Goal: Task Accomplishment & Management: Use online tool/utility

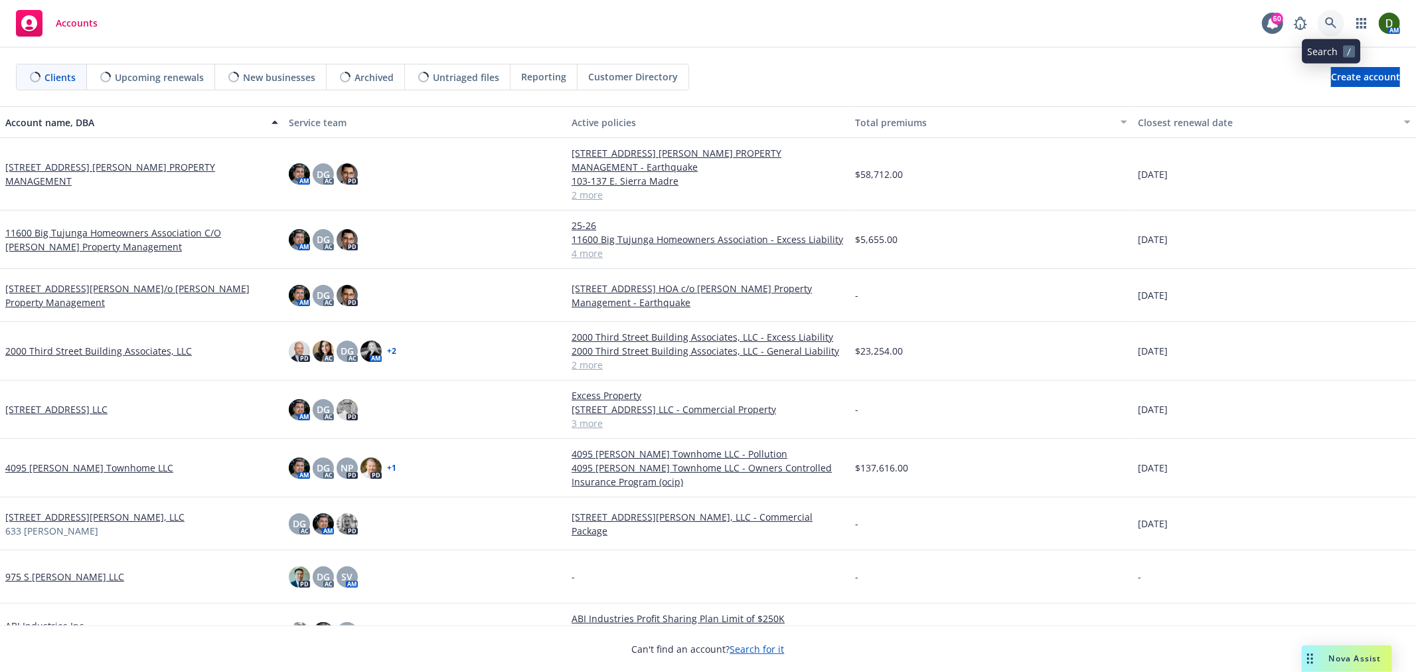
click at [1336, 29] on icon at bounding box center [1331, 23] width 12 height 12
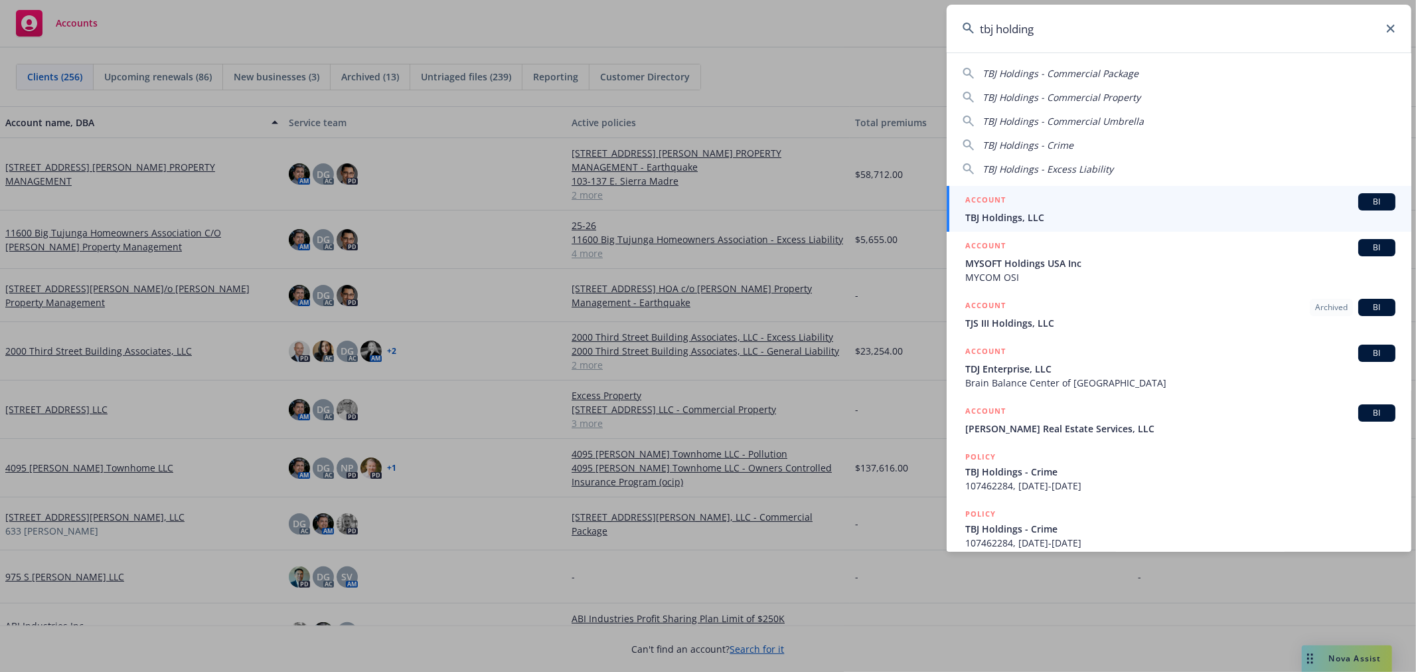
type input "tbj holding"
click at [1048, 217] on span "TBJ Holdings, LLC" at bounding box center [1180, 217] width 430 height 14
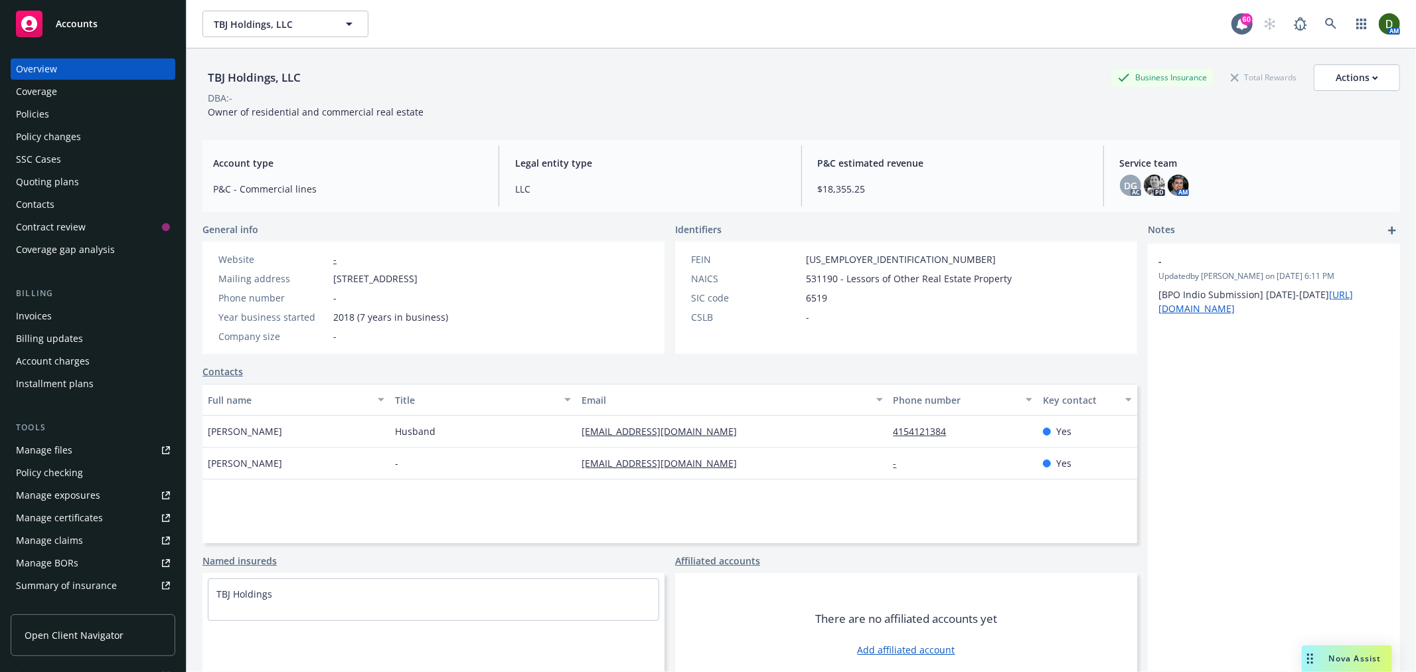
click at [78, 315] on div "Invoices" at bounding box center [93, 315] width 154 height 21
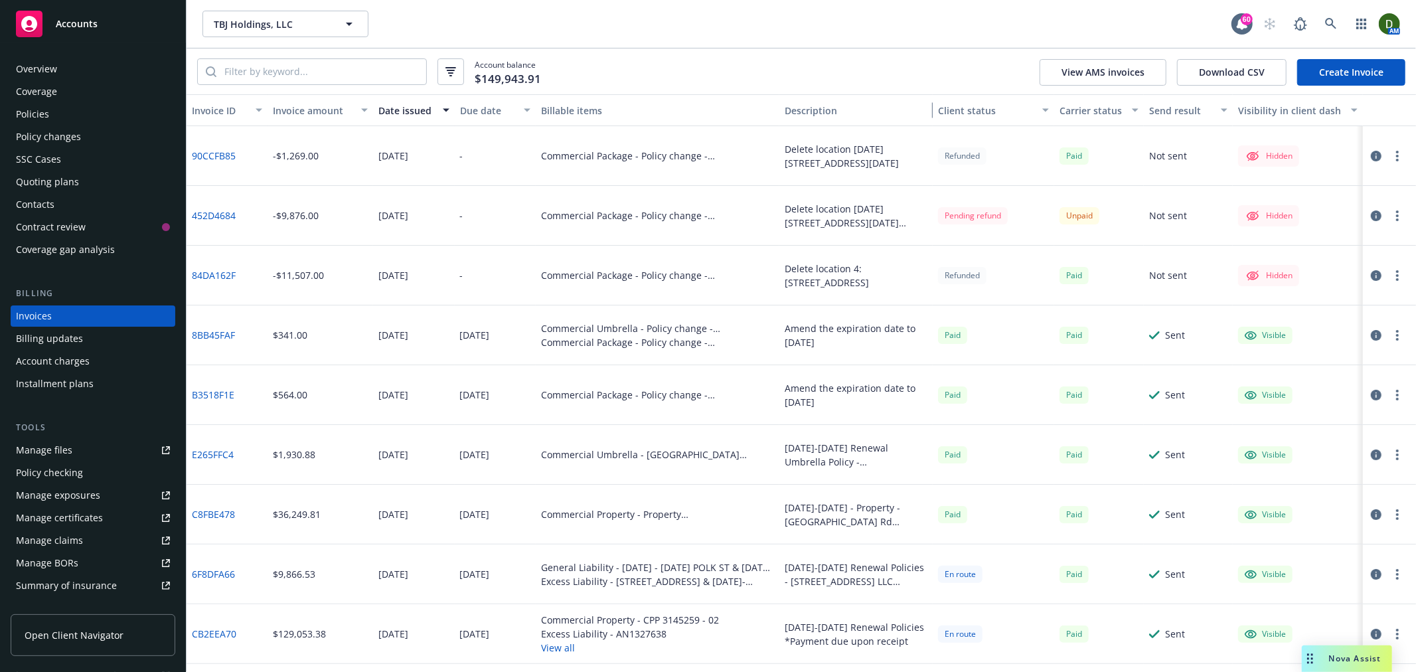
drag, startPoint x: 912, startPoint y: 109, endPoint x: 961, endPoint y: 95, distance: 51.7
click at [961, 95] on div "Invoice ID Invoice amount Date issued Due date Billable items Description Clien…" at bounding box center [802, 110] width 1230 height 32
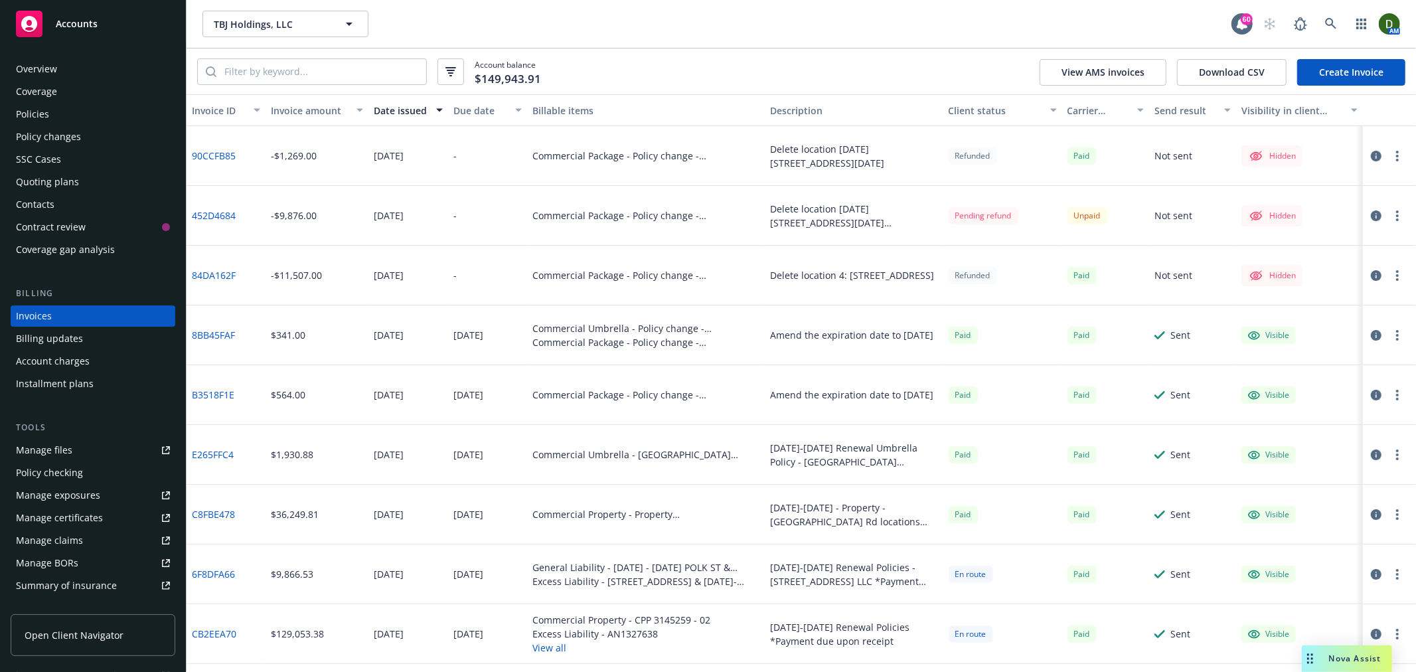
click at [961, 95] on button "Client status" at bounding box center [1002, 110] width 119 height 32
drag, startPoint x: 215, startPoint y: 193, endPoint x: 250, endPoint y: 214, distance: 40.2
click at [250, 214] on div "452D4684" at bounding box center [226, 216] width 79 height 60
click at [260, 195] on div "452D4684" at bounding box center [226, 216] width 79 height 60
drag, startPoint x: 241, startPoint y: 199, endPoint x: 190, endPoint y: 206, distance: 51.6
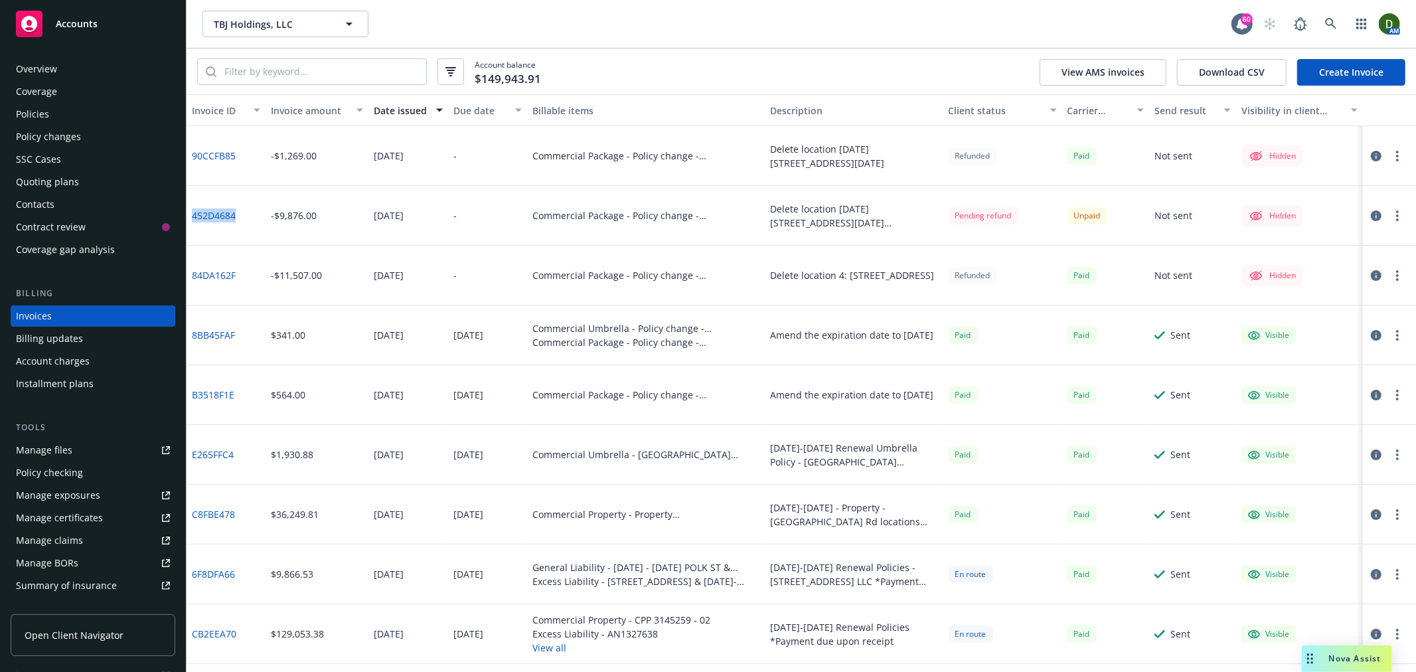
click at [190, 206] on div "452D4684" at bounding box center [226, 216] width 79 height 60
copy link "452D4684"
click at [1324, 18] on link at bounding box center [1331, 24] width 27 height 27
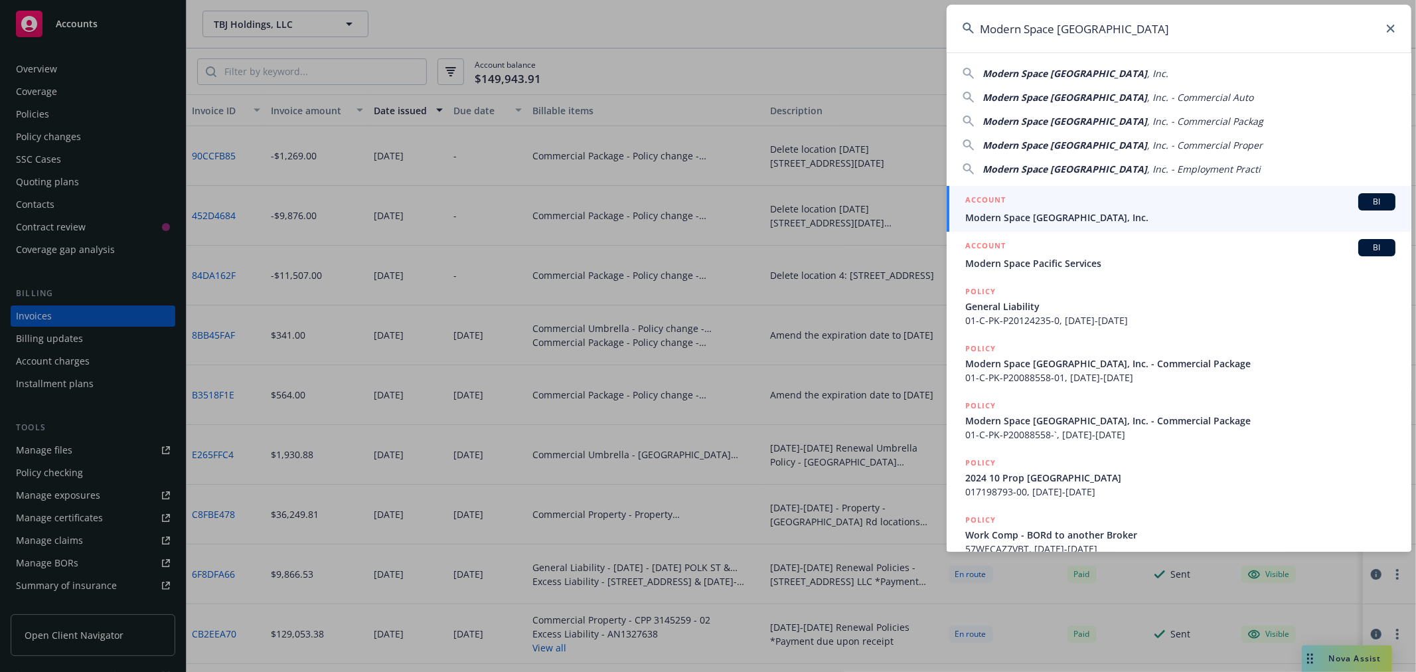
type input "Modern Space Los Angeles"
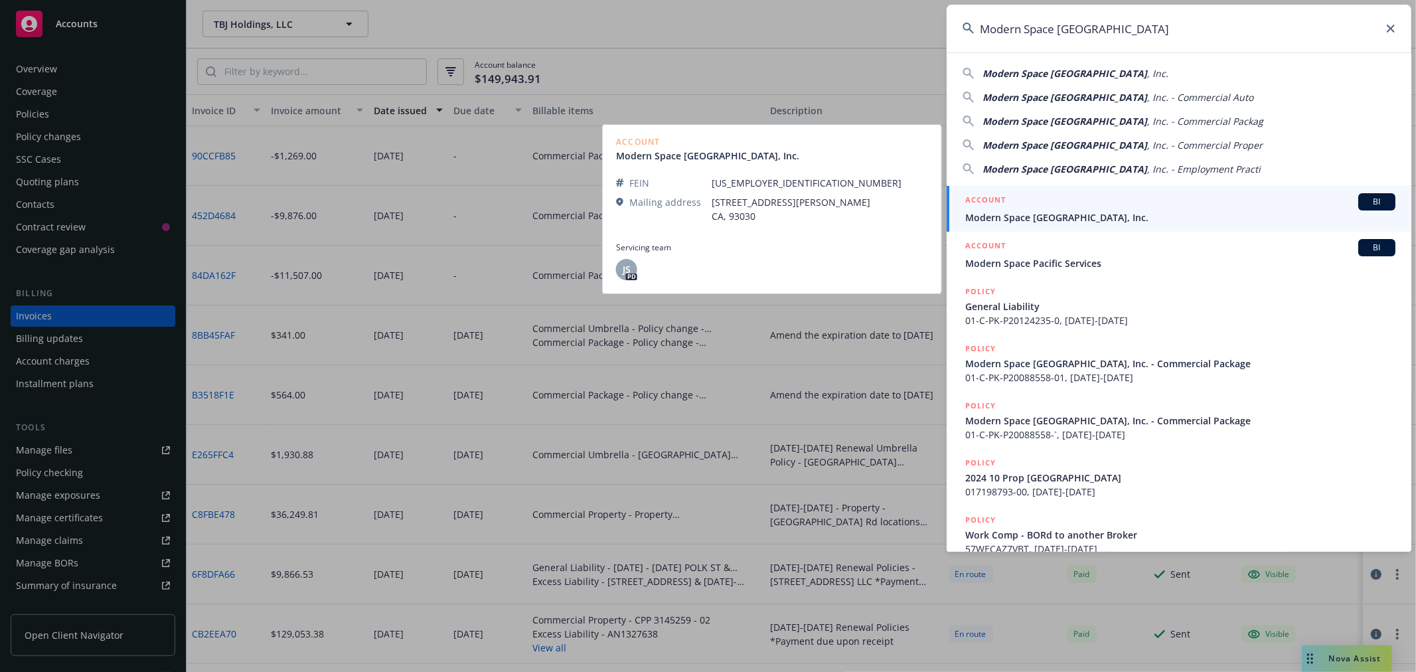
click at [1122, 190] on link "ACCOUNT BI Modern Space Los Angeles, Inc." at bounding box center [1179, 209] width 465 height 46
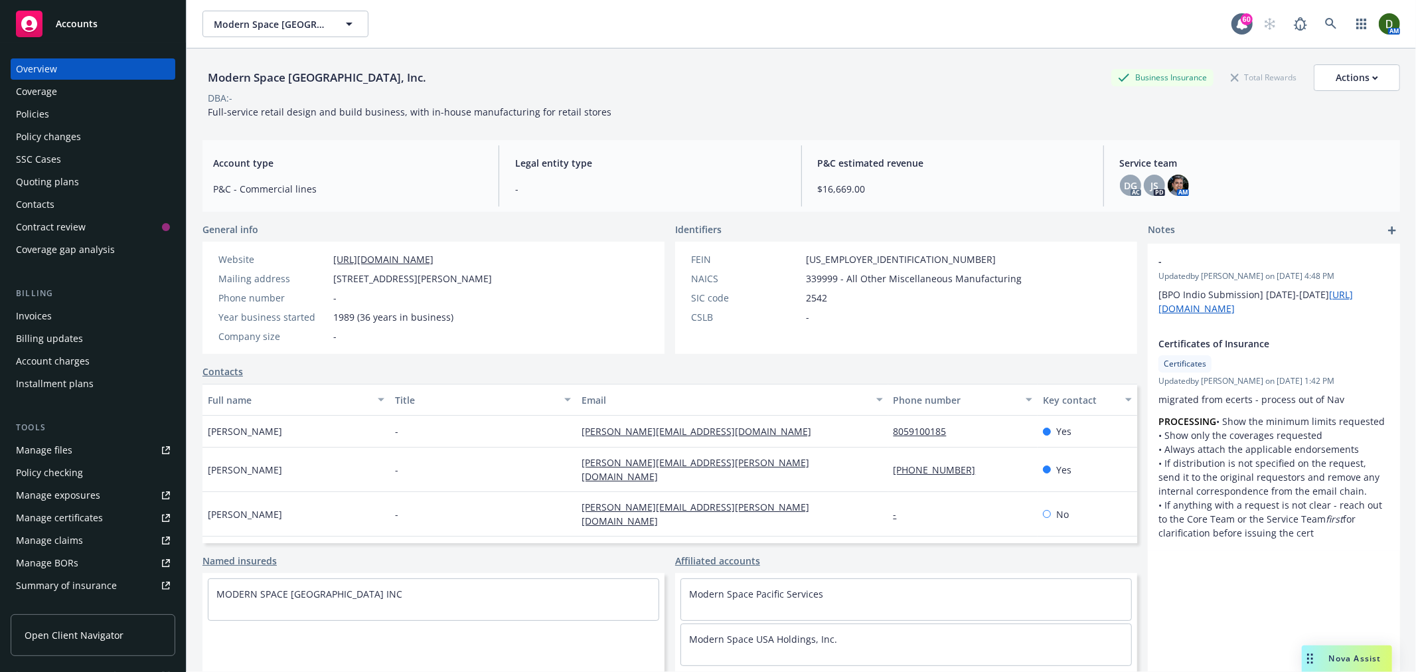
click at [90, 121] on div "Policies" at bounding box center [93, 114] width 154 height 21
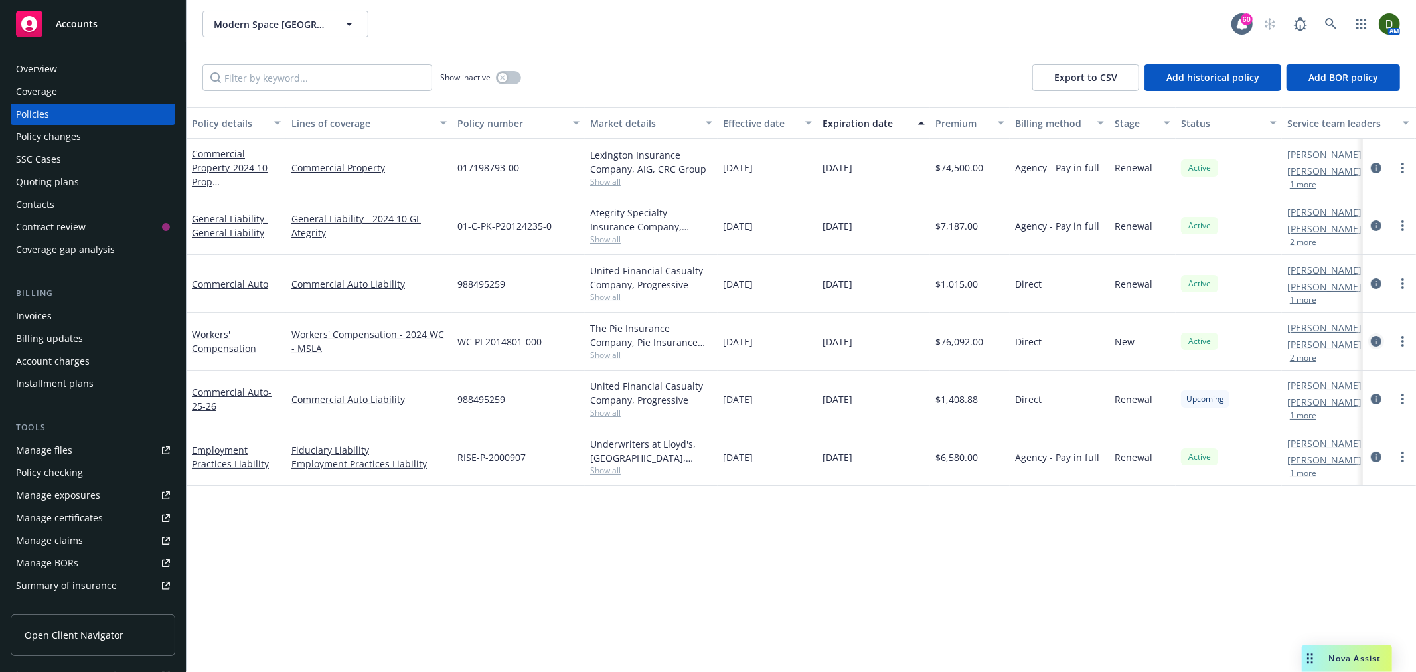
click at [1373, 342] on icon "circleInformation" at bounding box center [1376, 341] width 11 height 11
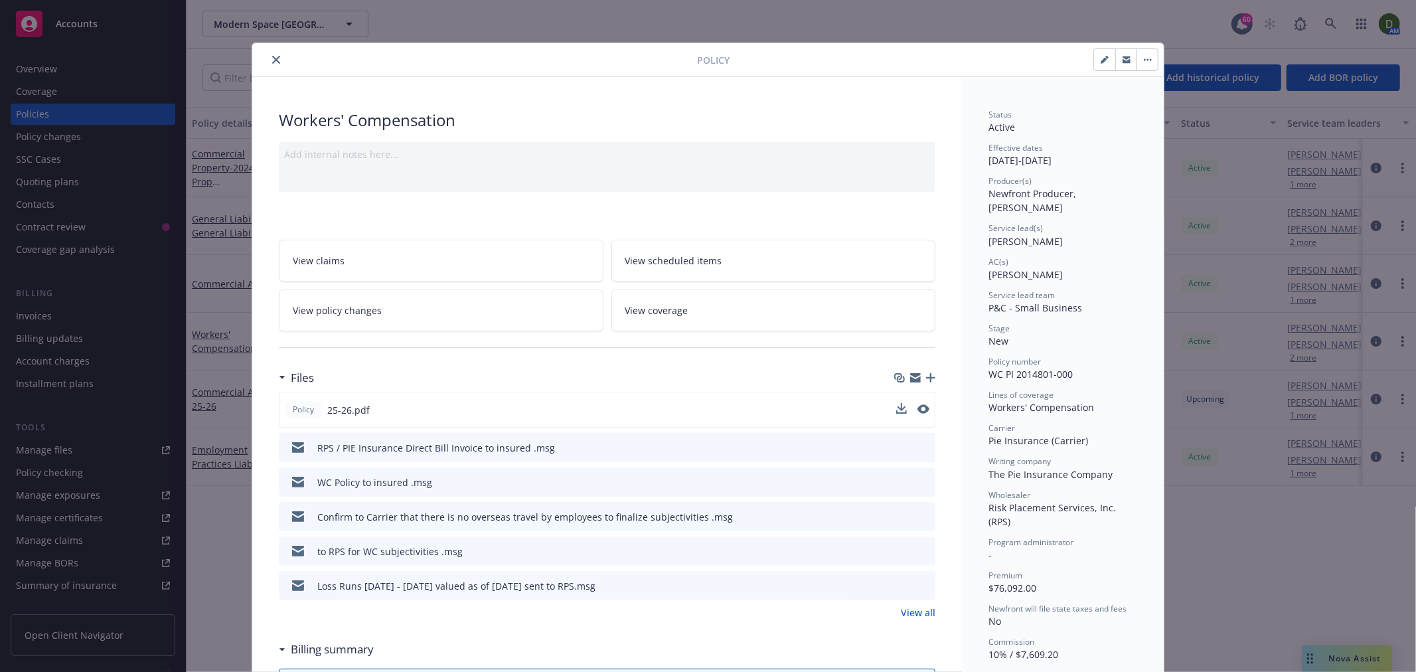
click at [918, 413] on button at bounding box center [924, 410] width 12 height 14
click at [916, 409] on icon "preview file" at bounding box center [922, 408] width 12 height 9
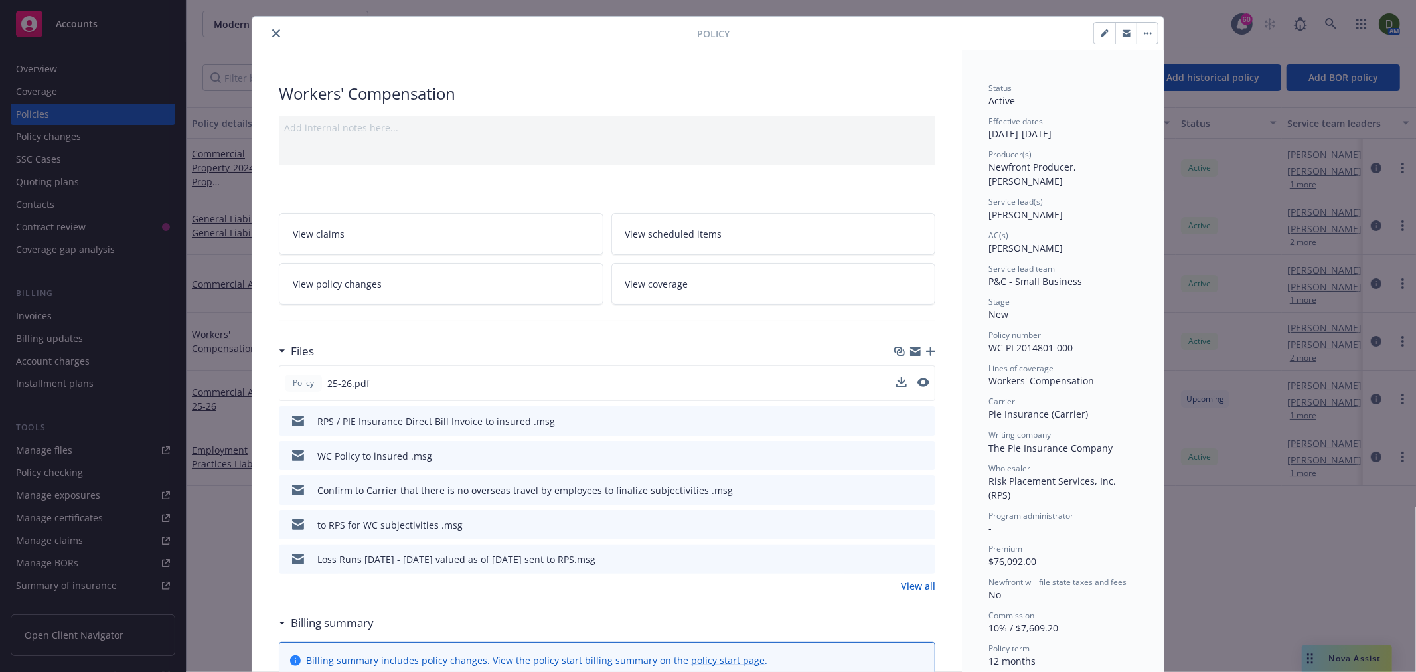
scroll to position [74, 0]
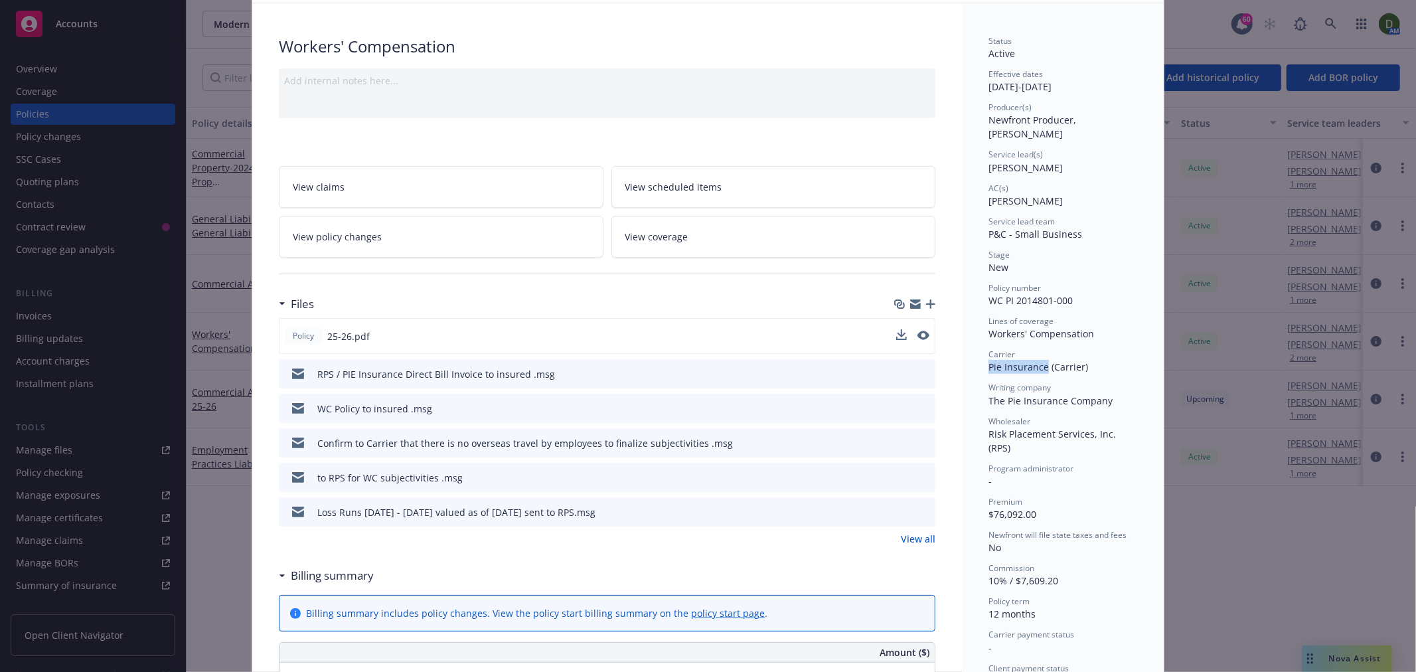
drag, startPoint x: 1101, startPoint y: 345, endPoint x: 1042, endPoint y: 354, distance: 59.1
click at [1042, 354] on div "Carrier Pie Insurance (Carrier)" at bounding box center [1063, 361] width 149 height 25
copy div "Pie Insurance"
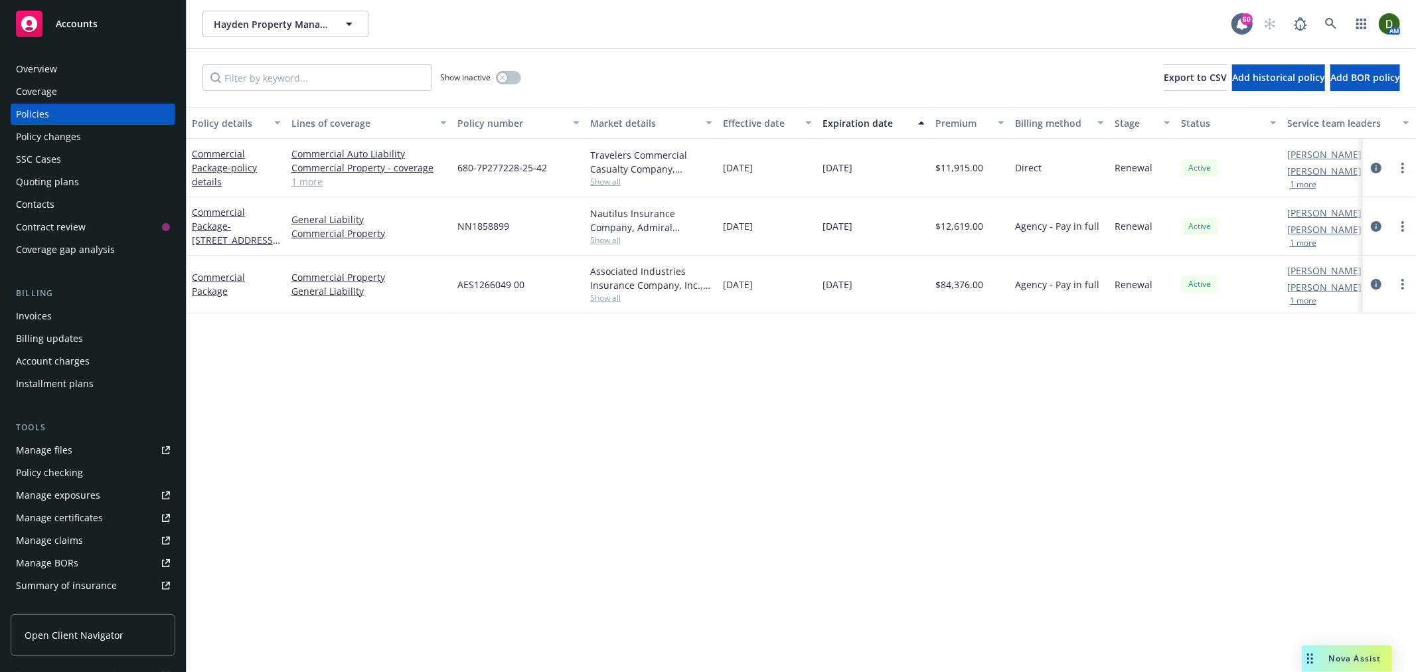
click at [510, 90] on div "Show inactive" at bounding box center [480, 77] width 81 height 27
click at [364, 94] on div "Show inactive Export to CSV Add historical policy Add BOR policy" at bounding box center [802, 77] width 1230 height 58
click at [383, 78] on input "Filter by keyword..." at bounding box center [317, 77] width 230 height 27
paste input "AES1266049 00"
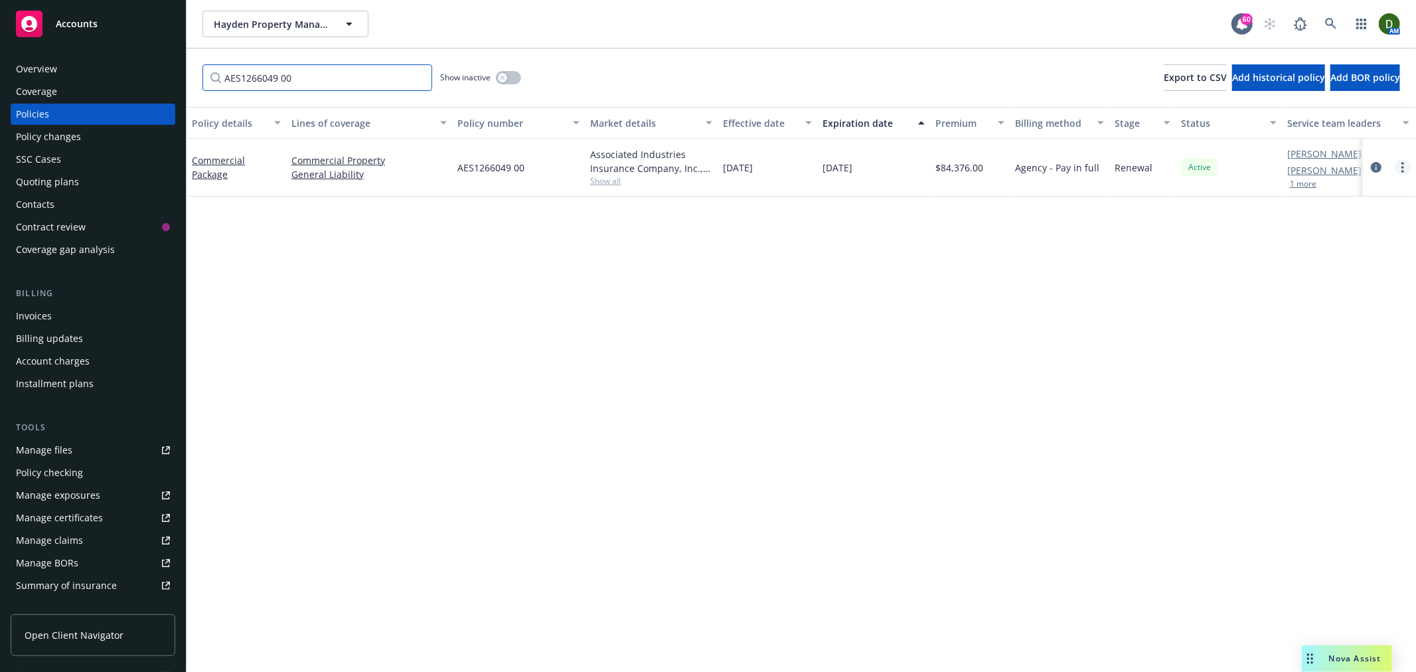
type input "AES1266049 00"
click at [1401, 163] on link "more" at bounding box center [1403, 167] width 16 height 16
click at [1317, 347] on link "Copy logging email" at bounding box center [1332, 354] width 156 height 27
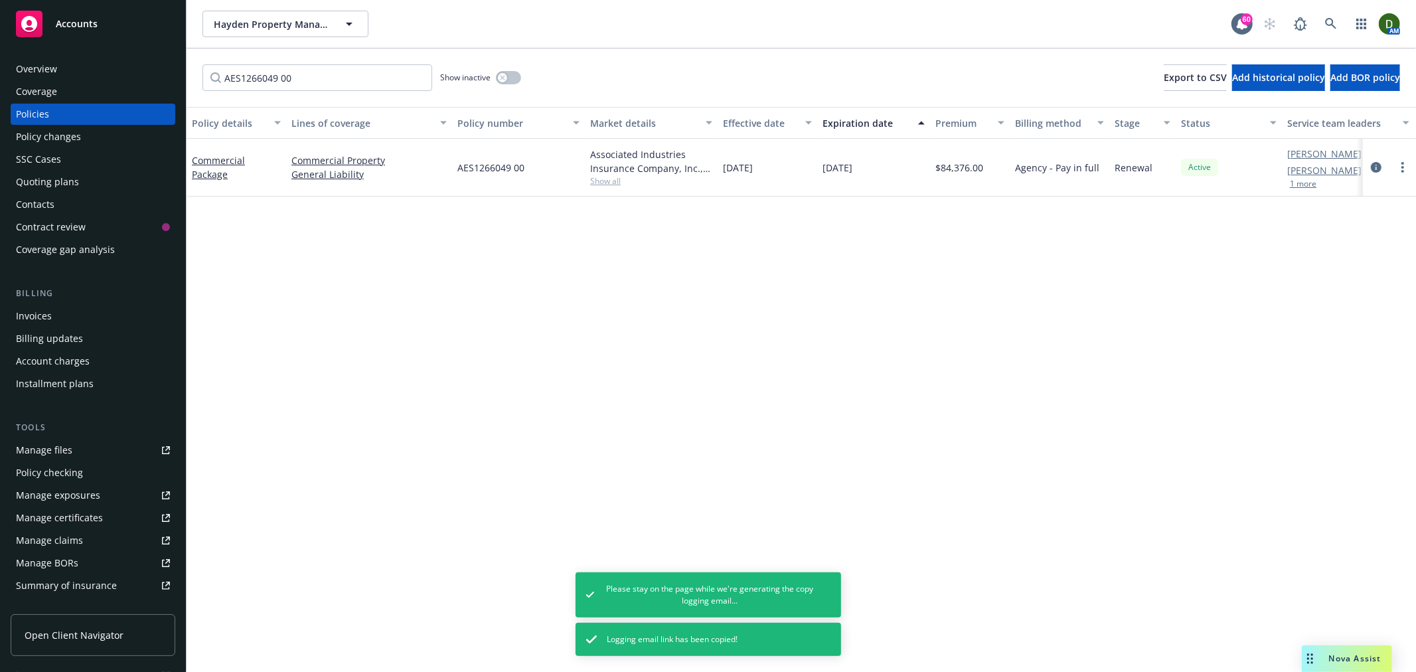
click at [72, 68] on div "Overview" at bounding box center [93, 68] width 154 height 21
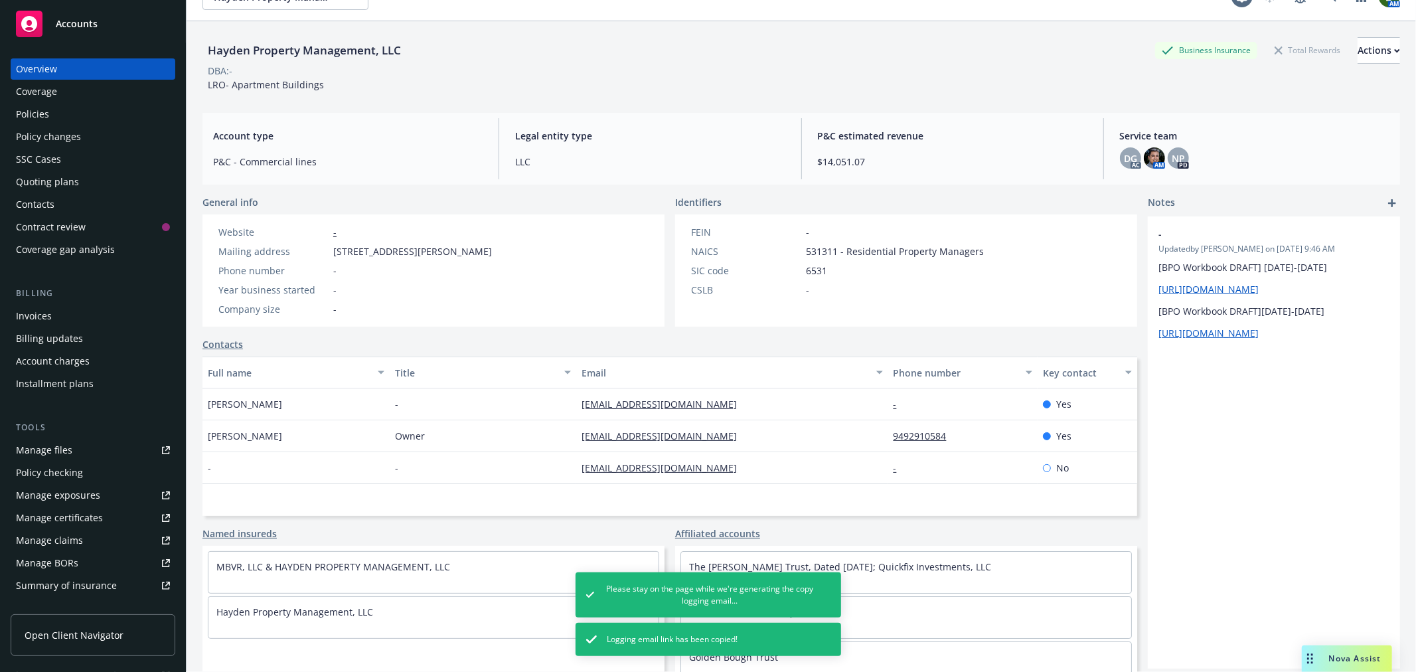
scroll to position [48, 0]
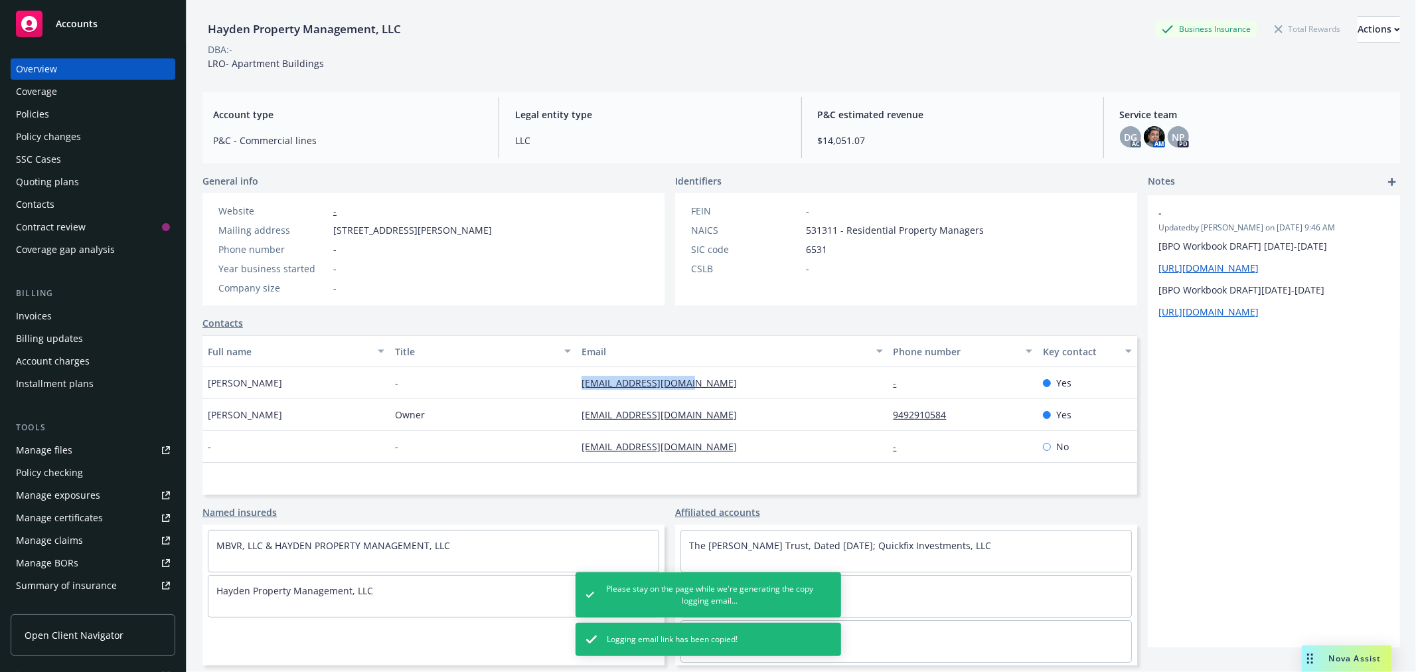
drag, startPoint x: 708, startPoint y: 377, endPoint x: 535, endPoint y: 373, distance: 172.7
click at [535, 373] on div "Jazen Abalos - jazen@bandgrealty.com - Yes" at bounding box center [669, 383] width 935 height 32
copy div "jazen@bandgrealty.com"
drag, startPoint x: 696, startPoint y: 422, endPoint x: 561, endPoint y: 410, distance: 135.4
click at [561, 410] on div "Blake Wilson-Hayden Owner bwilsonhayden@gmail.com 9492910584 Yes" at bounding box center [669, 415] width 935 height 32
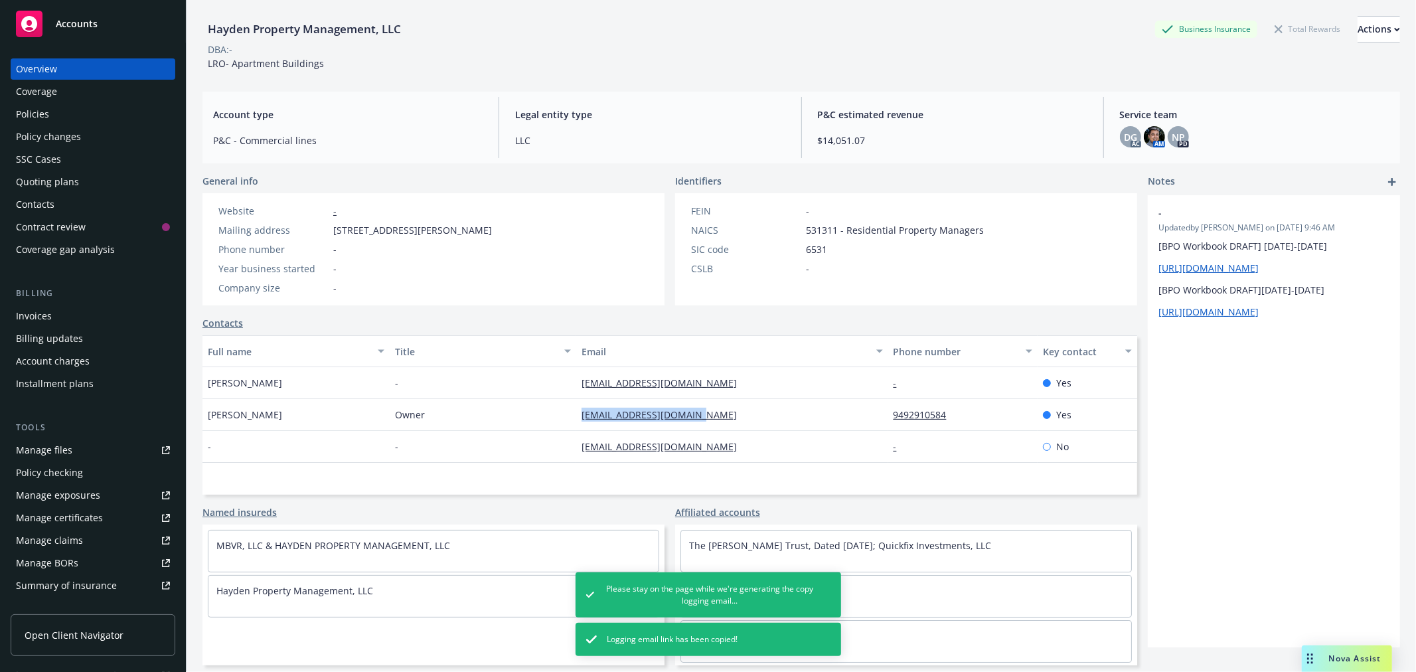
copy div "bwilsonhayden@gmail.com"
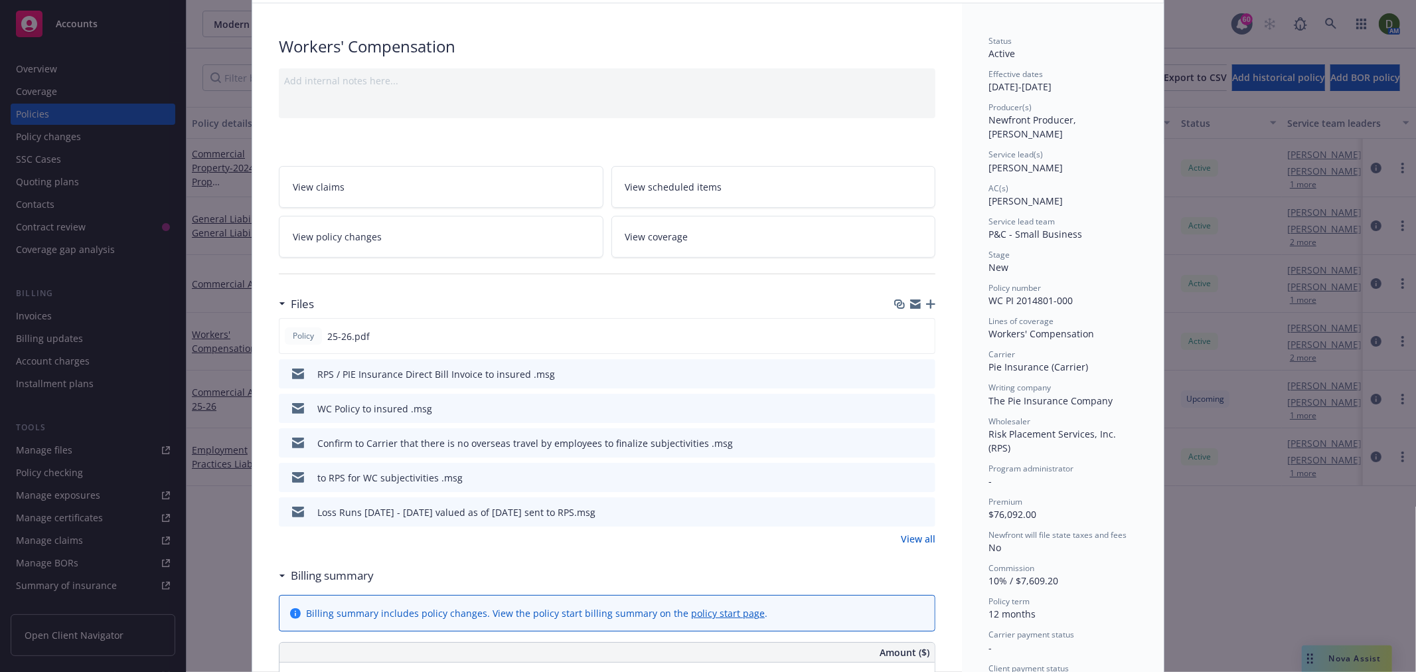
click at [1242, 11] on div "Policy Workers' Compensation Add internal notes here... View claims View schedu…" at bounding box center [708, 336] width 1416 height 672
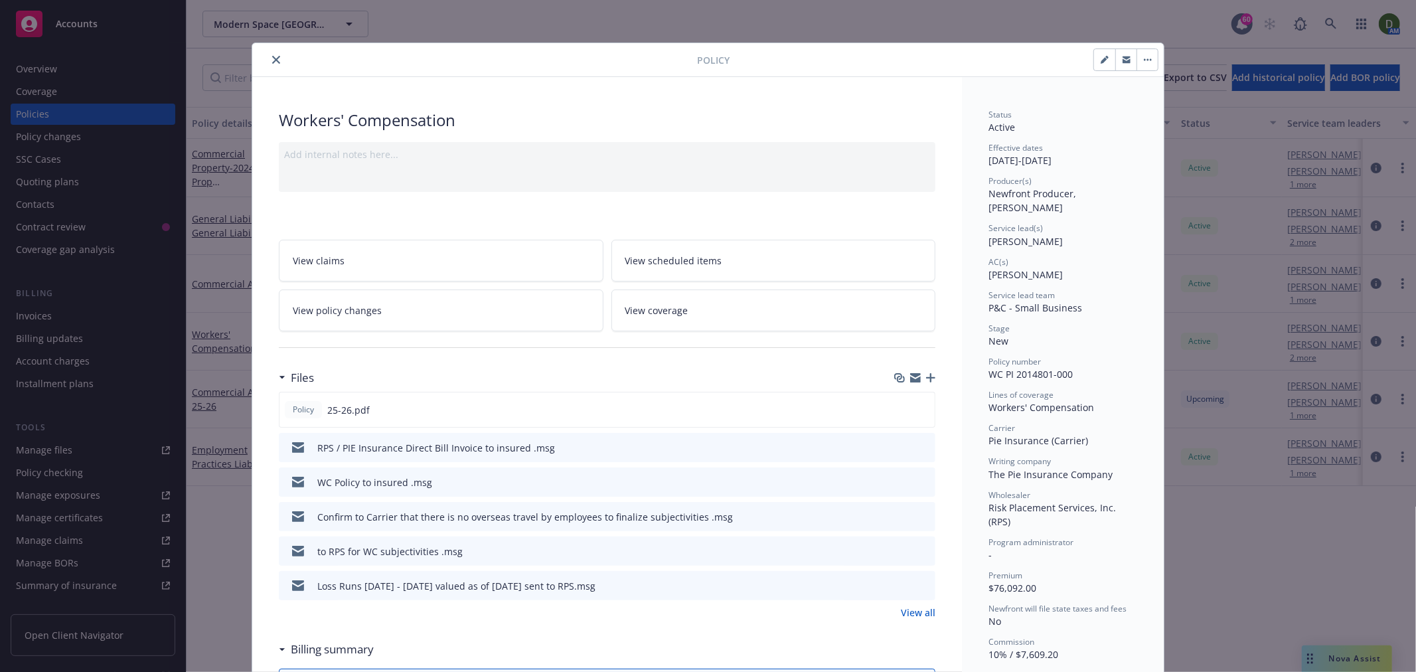
drag, startPoint x: 269, startPoint y: 68, endPoint x: 281, endPoint y: 62, distance: 13.7
click at [273, 64] on div "Policy" at bounding box center [708, 60] width 912 height 34
click at [276, 62] on div at bounding box center [478, 60] width 440 height 16
click at [270, 64] on button "close" at bounding box center [276, 60] width 16 height 16
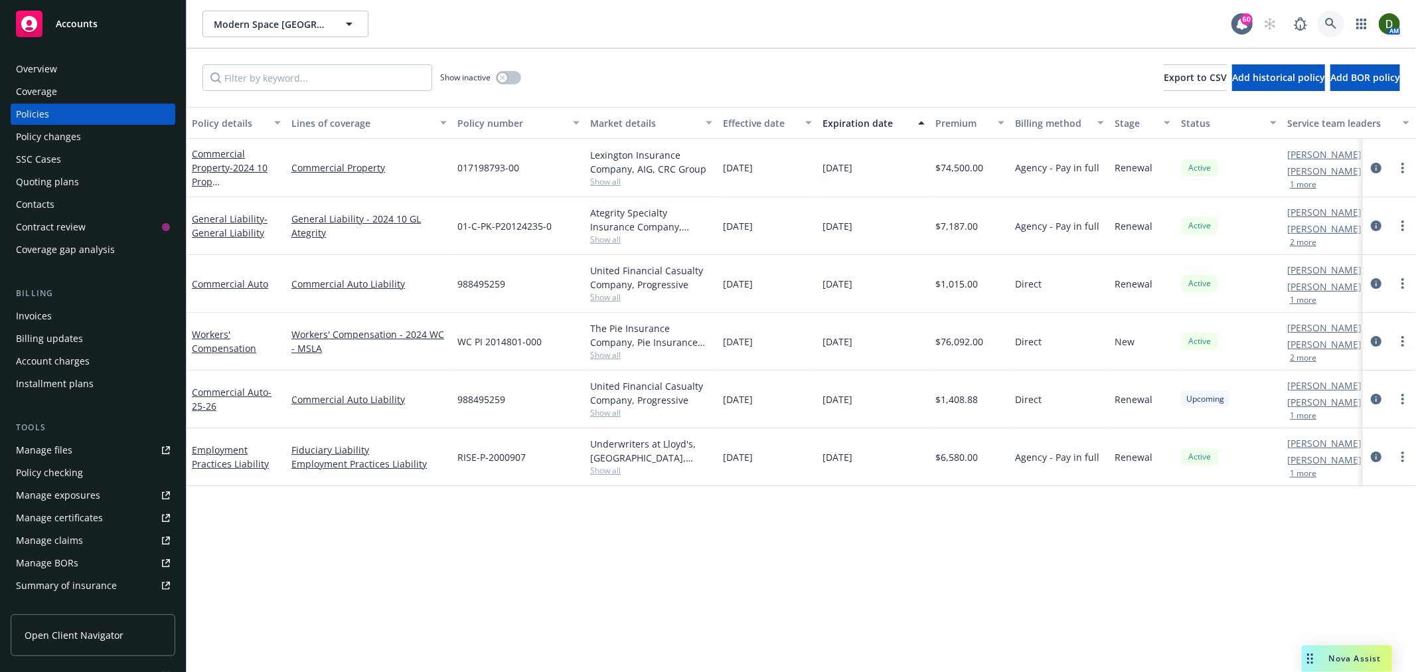
click at [1338, 17] on link at bounding box center [1331, 24] width 27 height 27
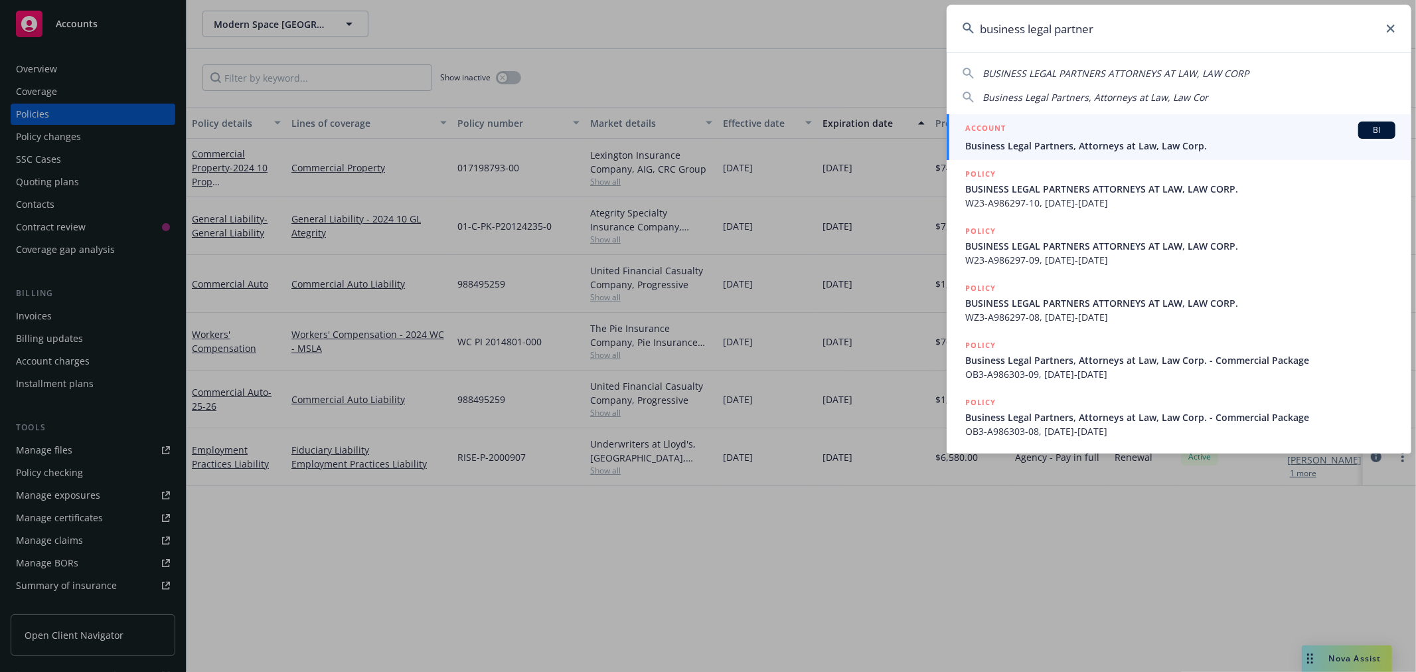
type input "business legal partner"
click at [1220, 133] on div "ACCOUNT BI" at bounding box center [1180, 129] width 430 height 17
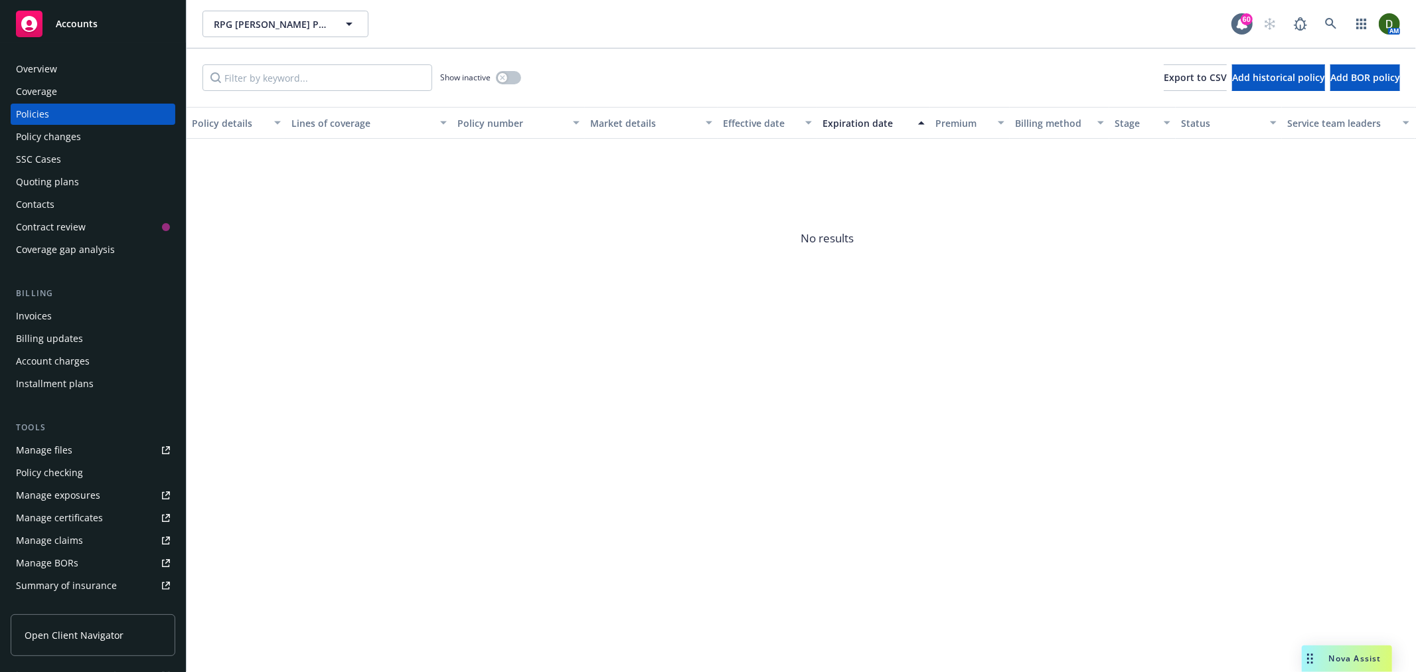
click at [104, 74] on div "Overview" at bounding box center [93, 68] width 154 height 21
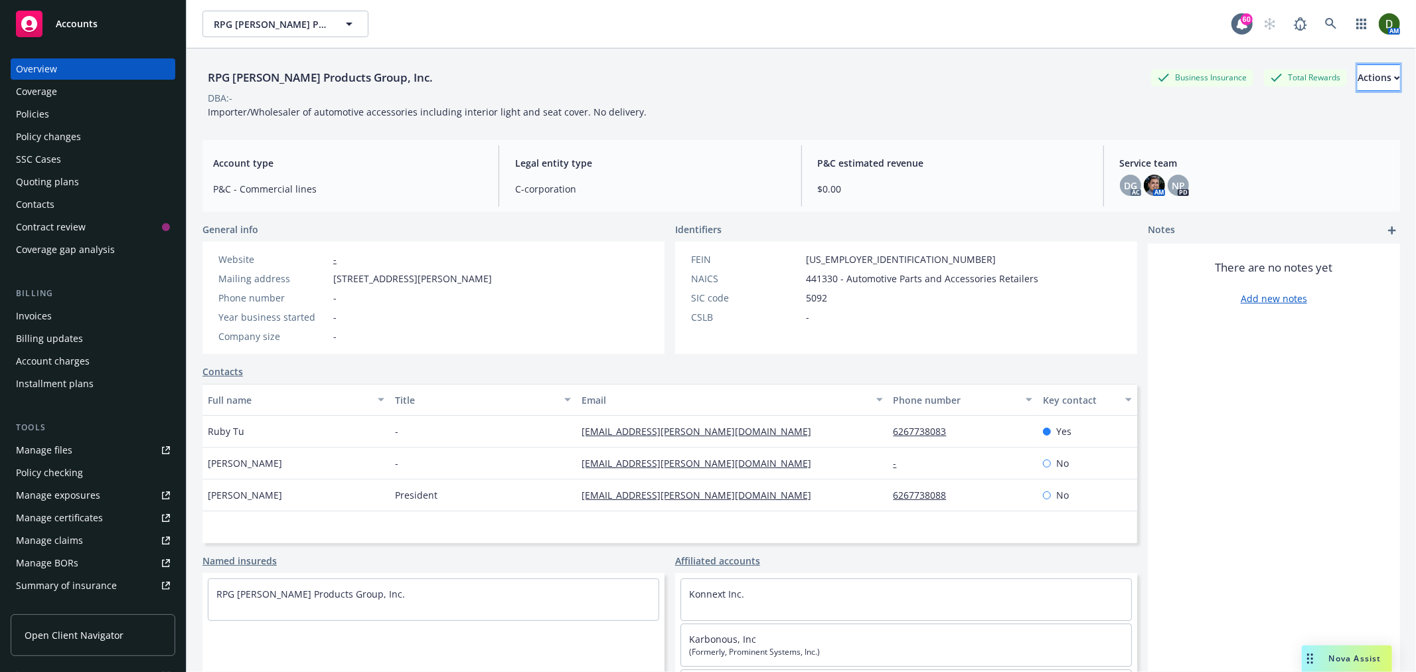
click at [1358, 82] on div "Actions" at bounding box center [1379, 77] width 42 height 25
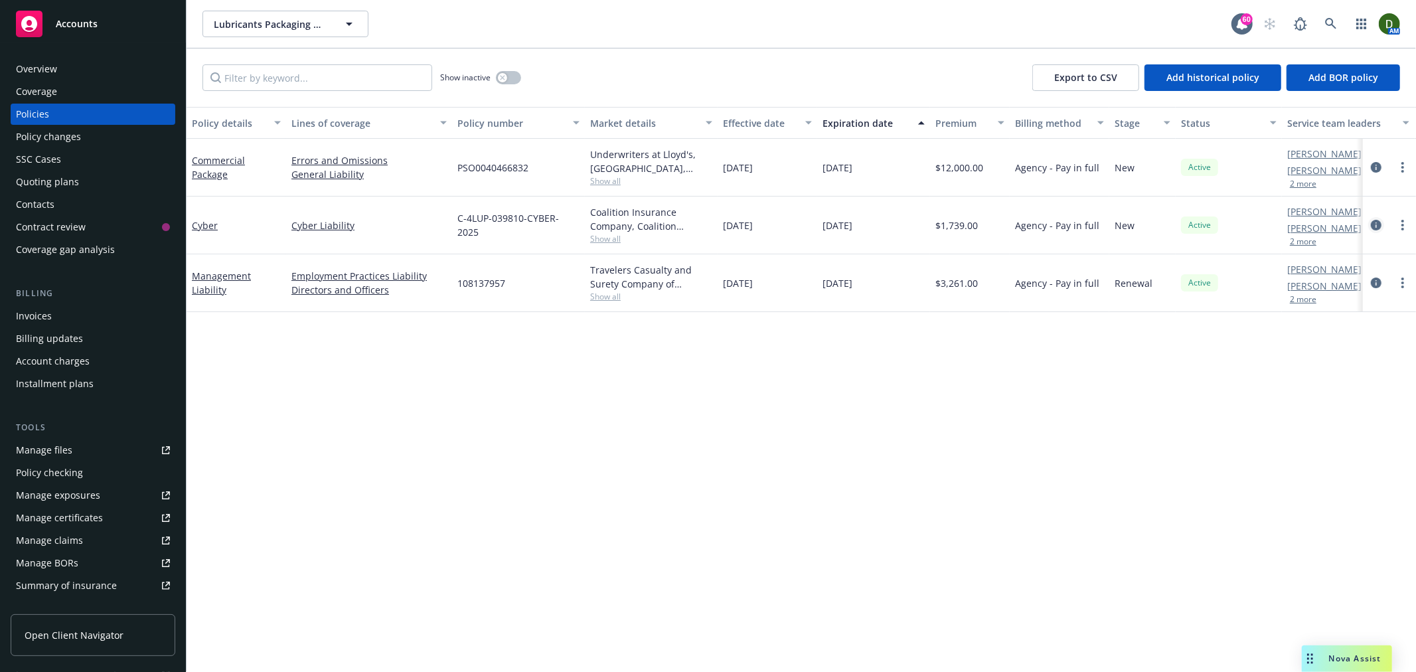
click at [1373, 222] on icon "circleInformation" at bounding box center [1376, 225] width 11 height 11
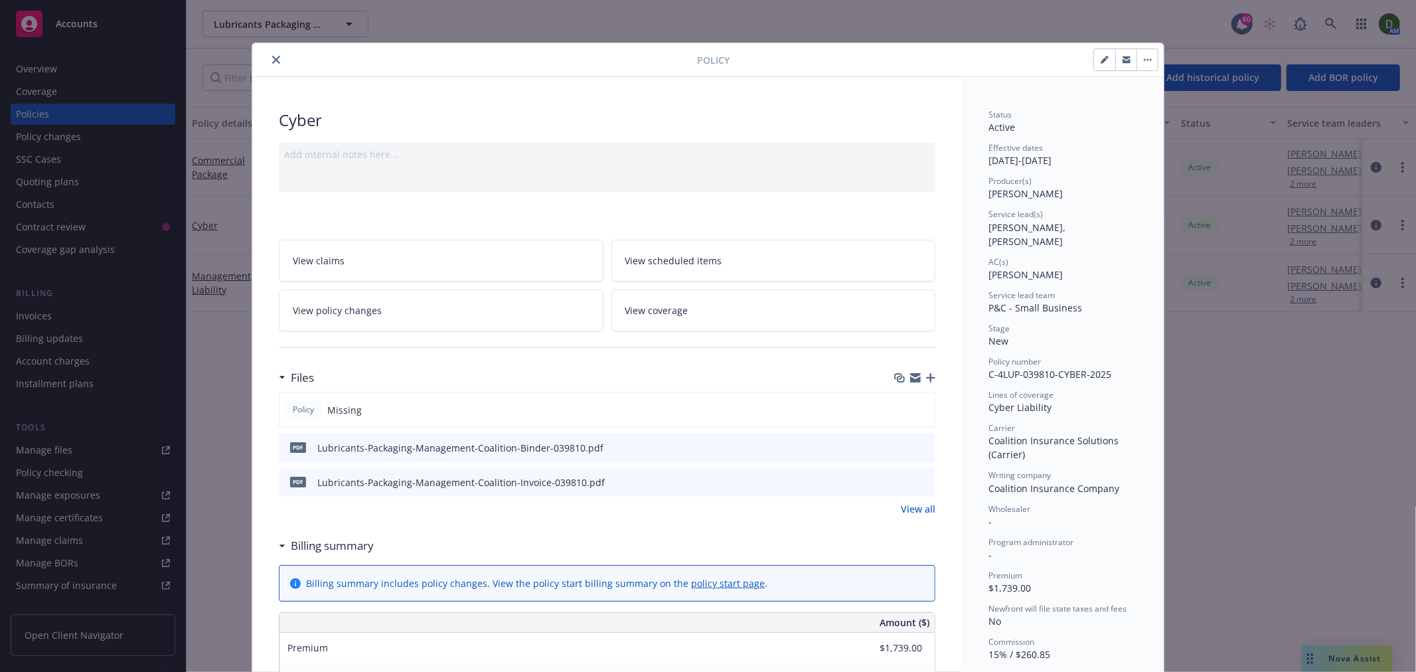
click at [927, 377] on icon "button" at bounding box center [930, 377] width 9 height 9
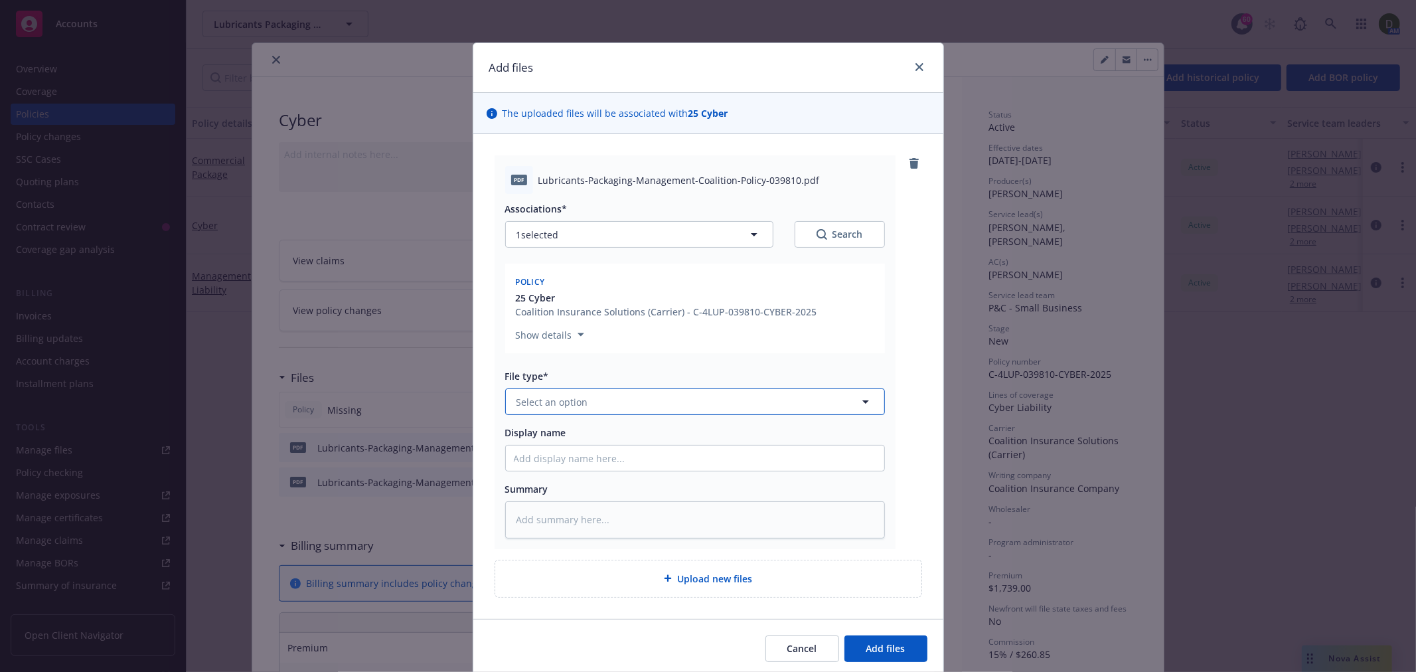
click at [548, 398] on span "Select an option" at bounding box center [553, 402] width 72 height 14
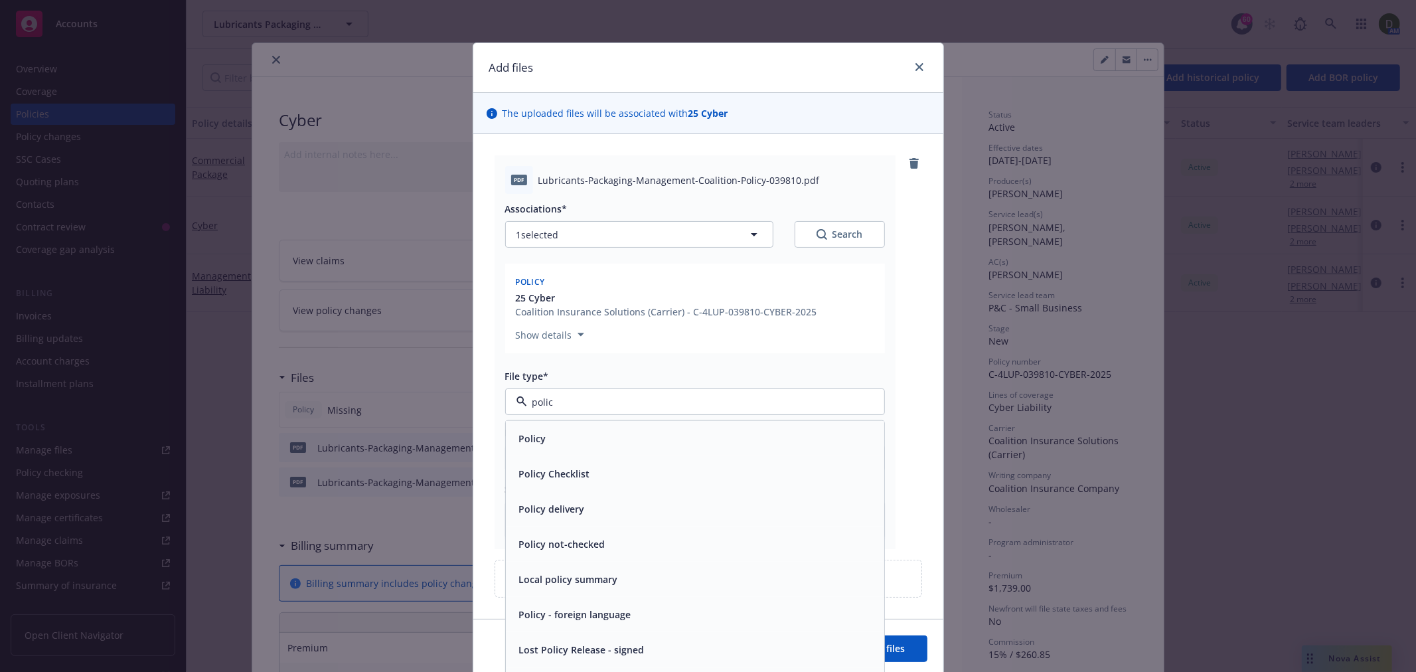
type input "policy"
click at [556, 442] on div "Policy" at bounding box center [695, 438] width 363 height 19
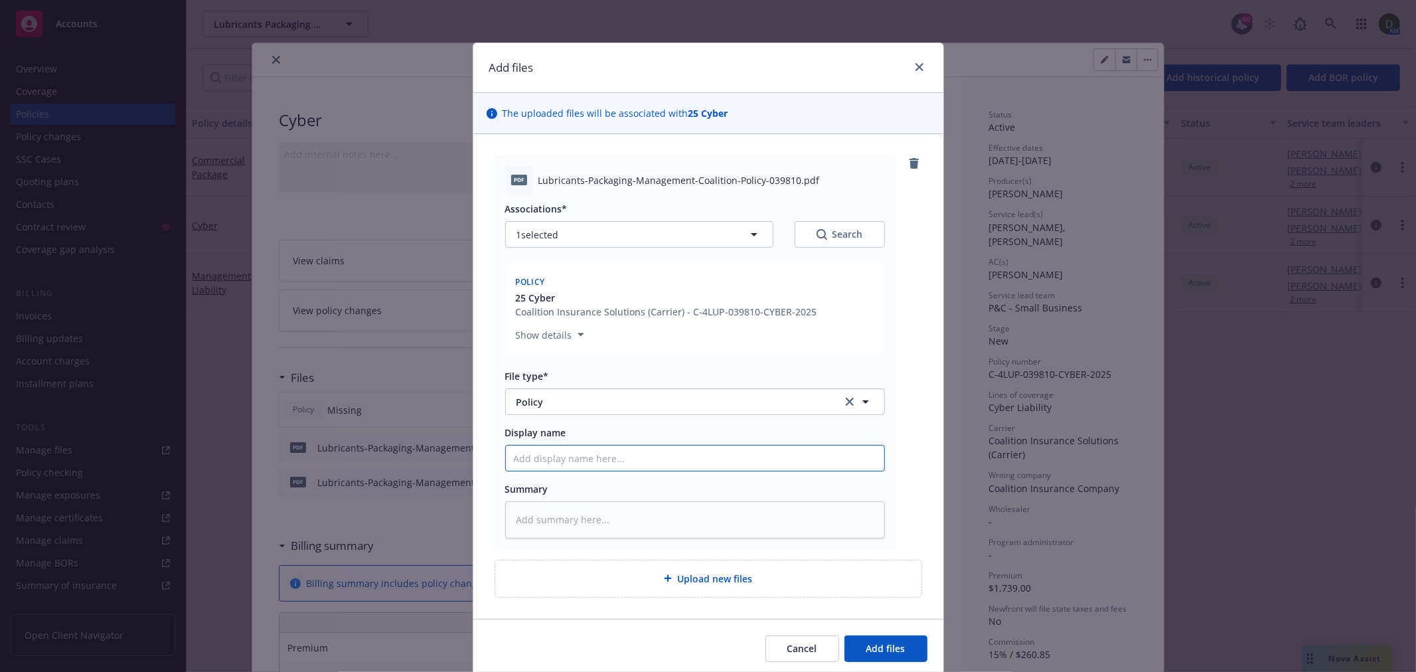
click at [529, 455] on input "Display name" at bounding box center [695, 457] width 378 height 25
type textarea "x"
type input "2"
type textarea "x"
type input "25"
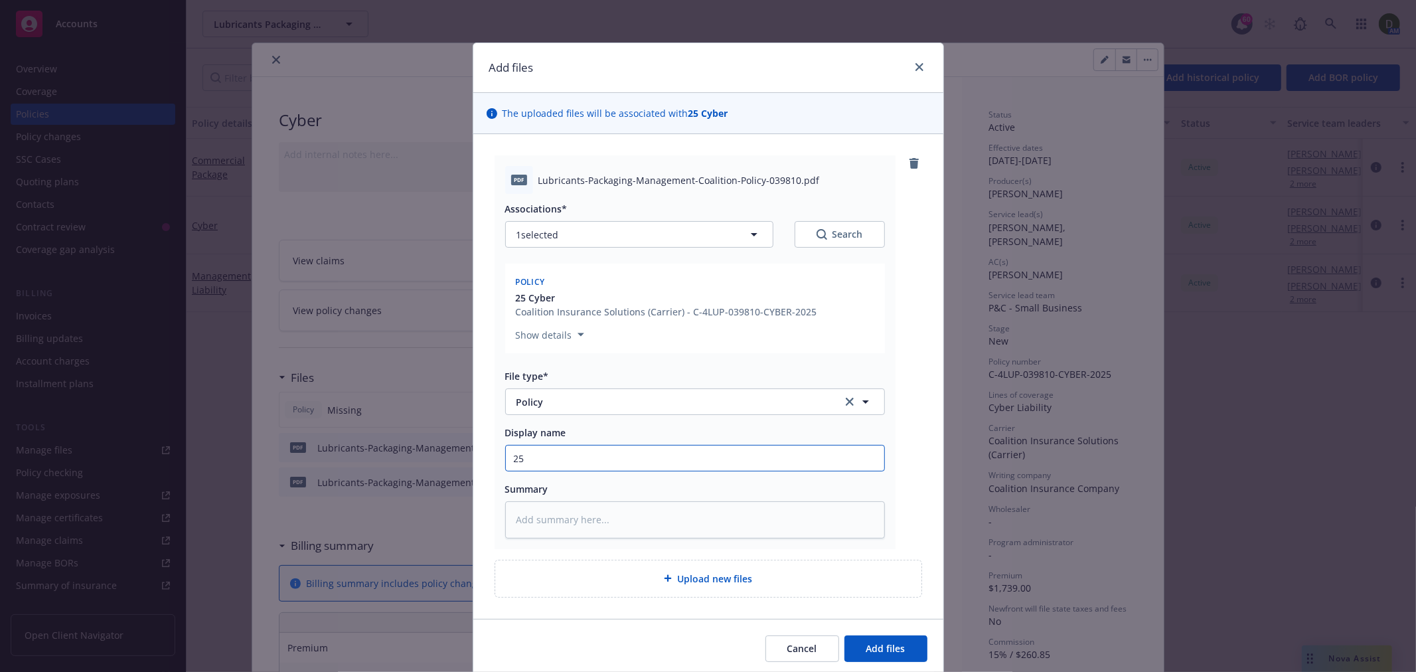
type textarea "x"
type input "25-"
type textarea "x"
type input "25-2"
type textarea "x"
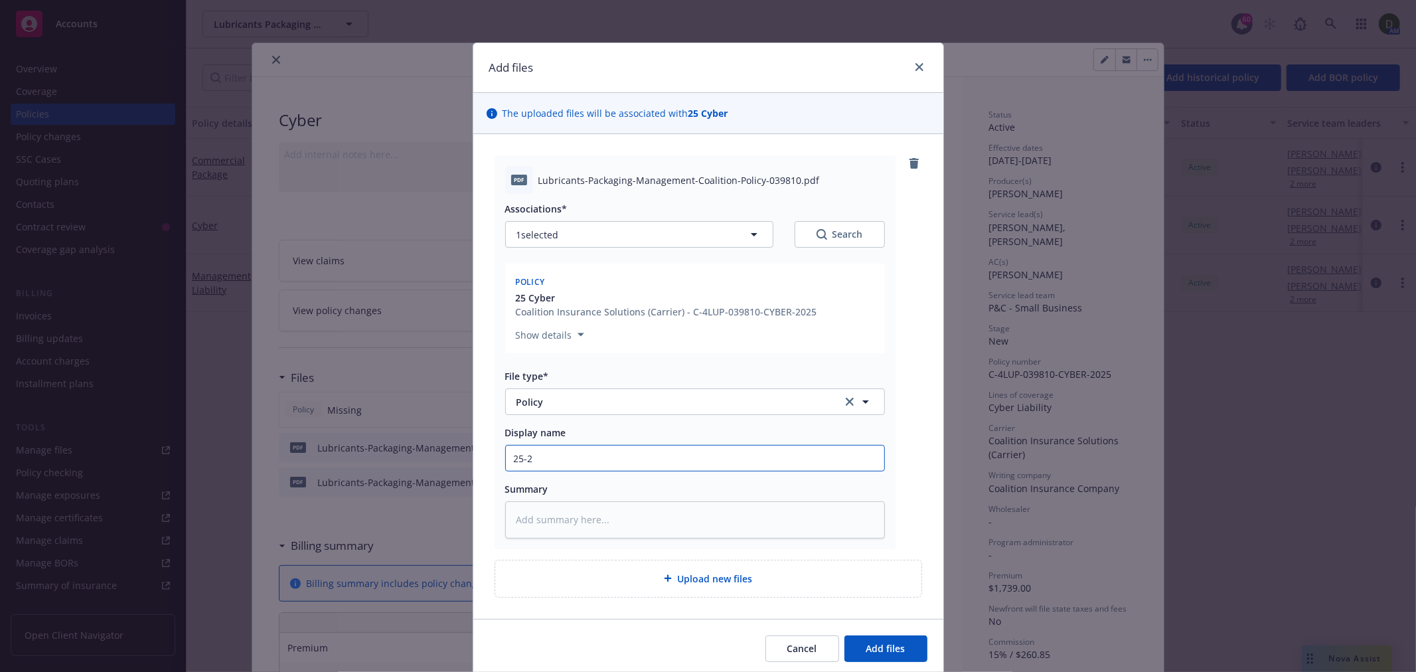
type input "25-26"
type textarea "x"
type input "25-26"
type textarea "x"
type input "25-26 C"
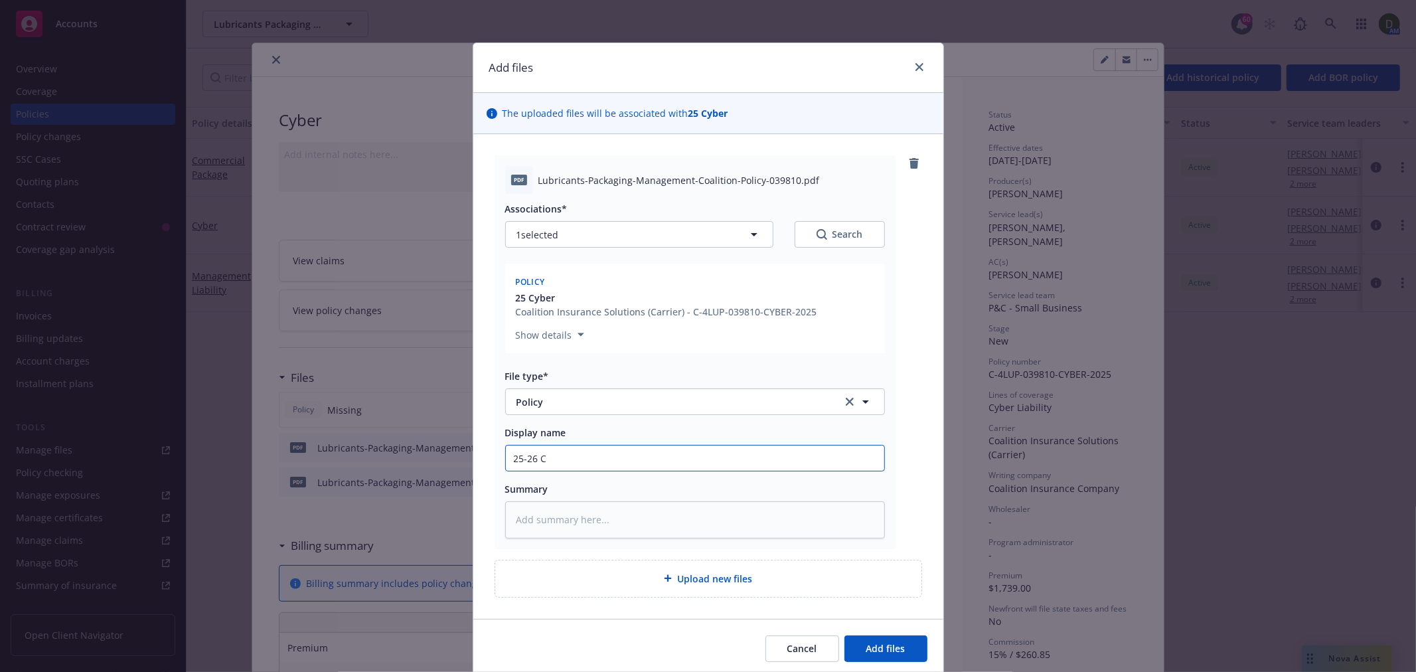
type textarea "x"
type input "25-26 CY"
type textarea "x"
type input "25-26 CYB"
type textarea "x"
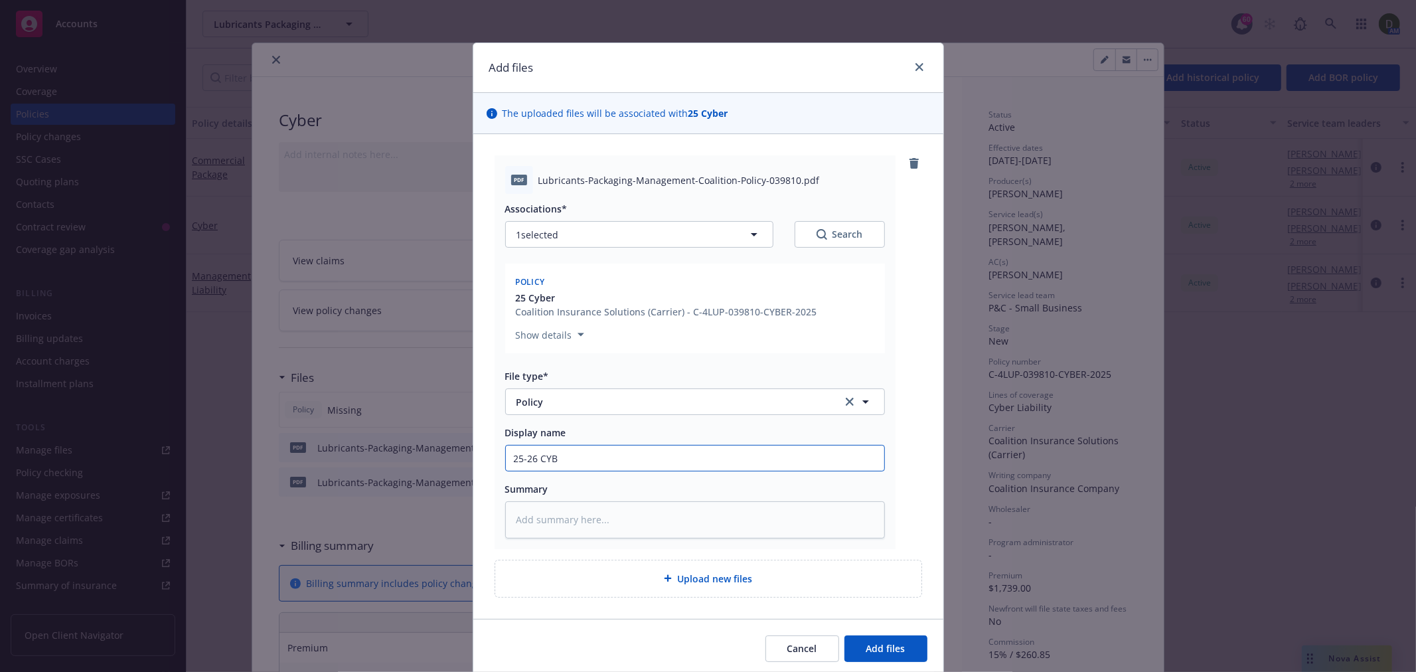
type input "25-26 CYB"
type textarea "x"
type input "25-26 CYB -"
type textarea "x"
type input "25-26 CYB -"
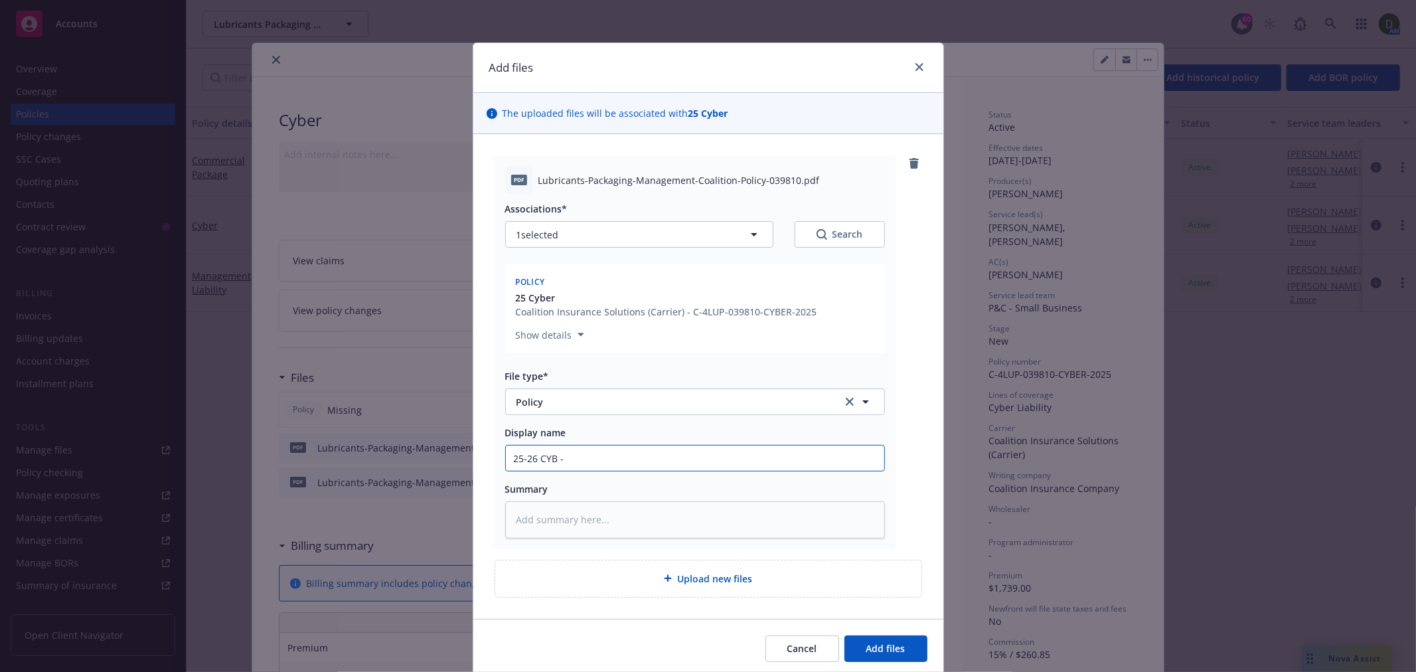
type textarea "x"
type input "25-26 CYB - P"
type textarea "x"
type input "25-26 CYB - Po"
type textarea "x"
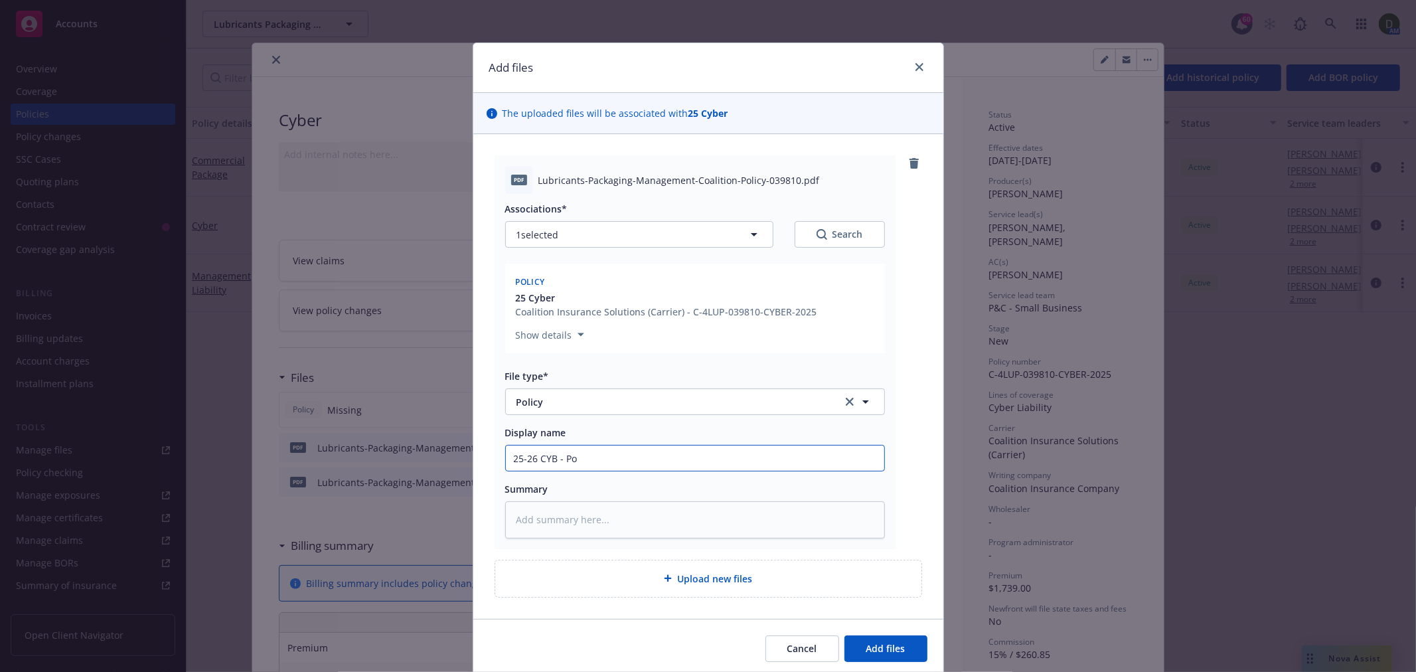
type input "25-26 CYB - Pol"
type textarea "x"
type input "25-26 CYB - Poli"
type textarea "x"
type input "25-26 CYB - Polic"
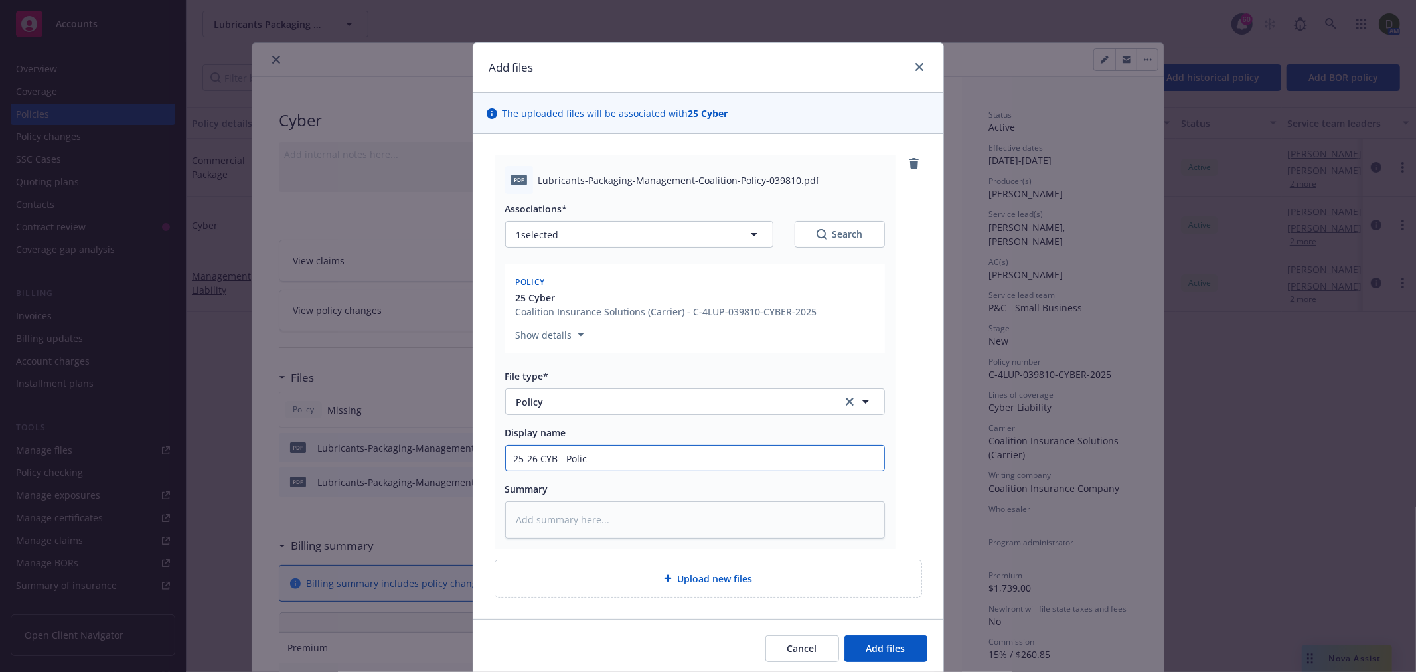
type textarea "x"
type input "25-26 CYB - Policy"
click at [878, 635] on button "Add files" at bounding box center [886, 648] width 83 height 27
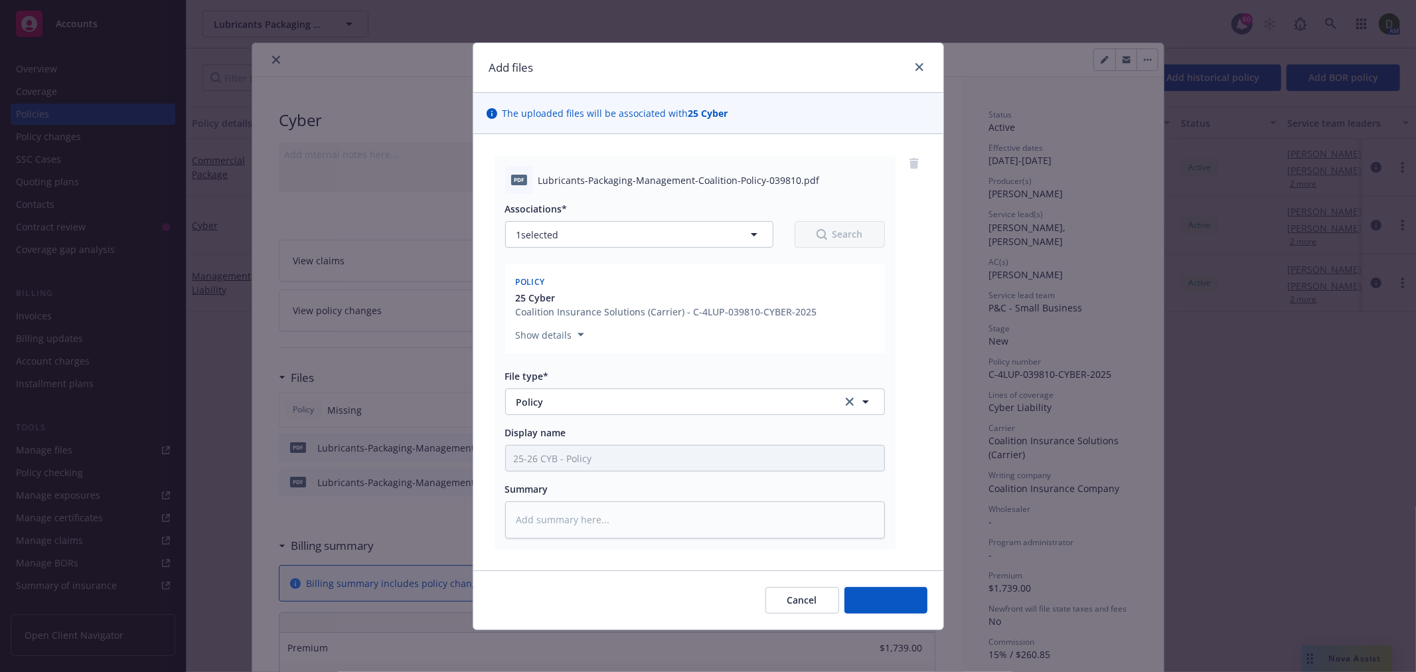
click at [878, 637] on div "Add files The uploaded files will be associated with 25 Cyber pdf Lubricants-Pa…" at bounding box center [708, 336] width 1416 height 672
type textarea "x"
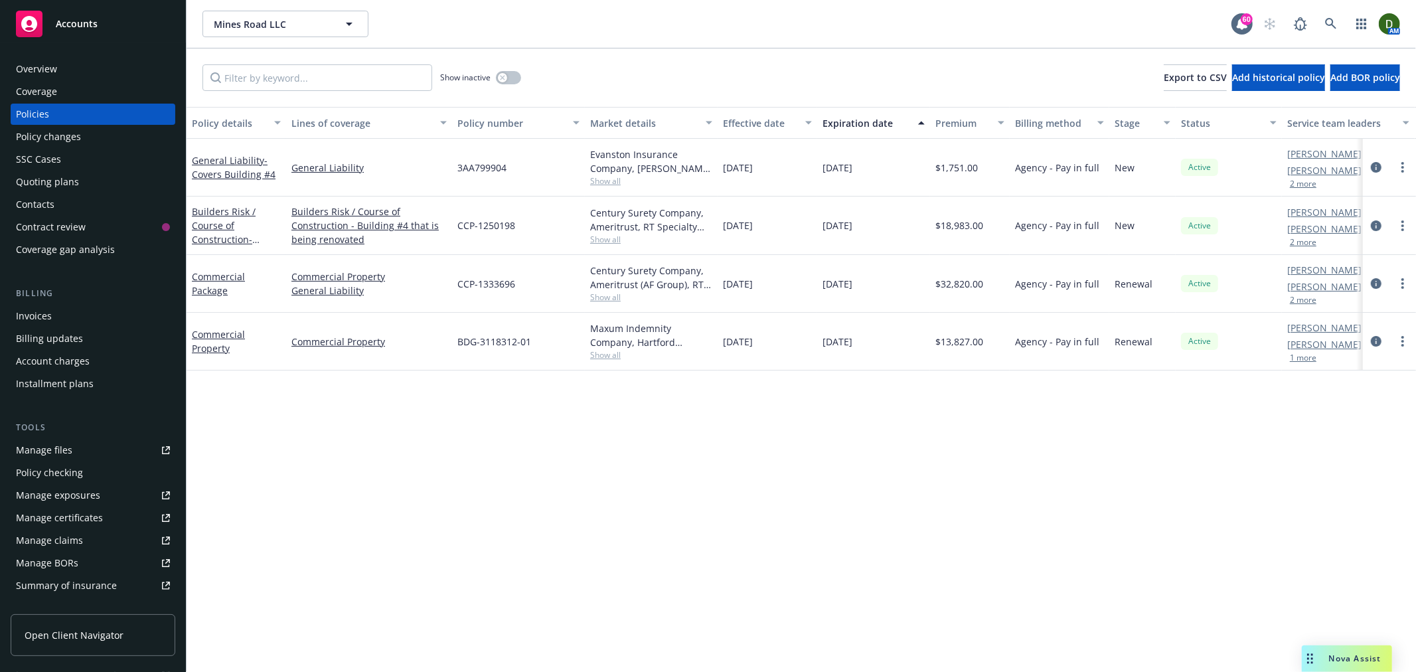
click at [487, 164] on span "3AA799904" at bounding box center [481, 168] width 49 height 14
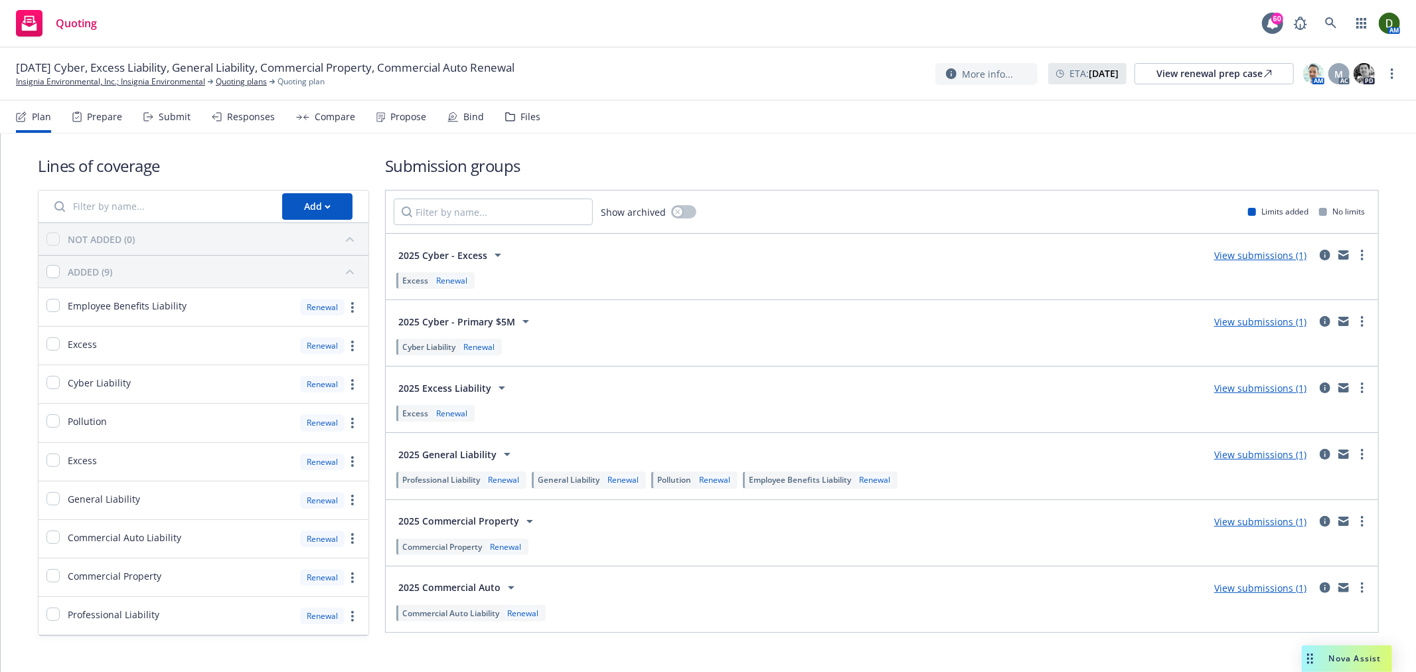
click at [514, 127] on div "Files" at bounding box center [522, 117] width 35 height 32
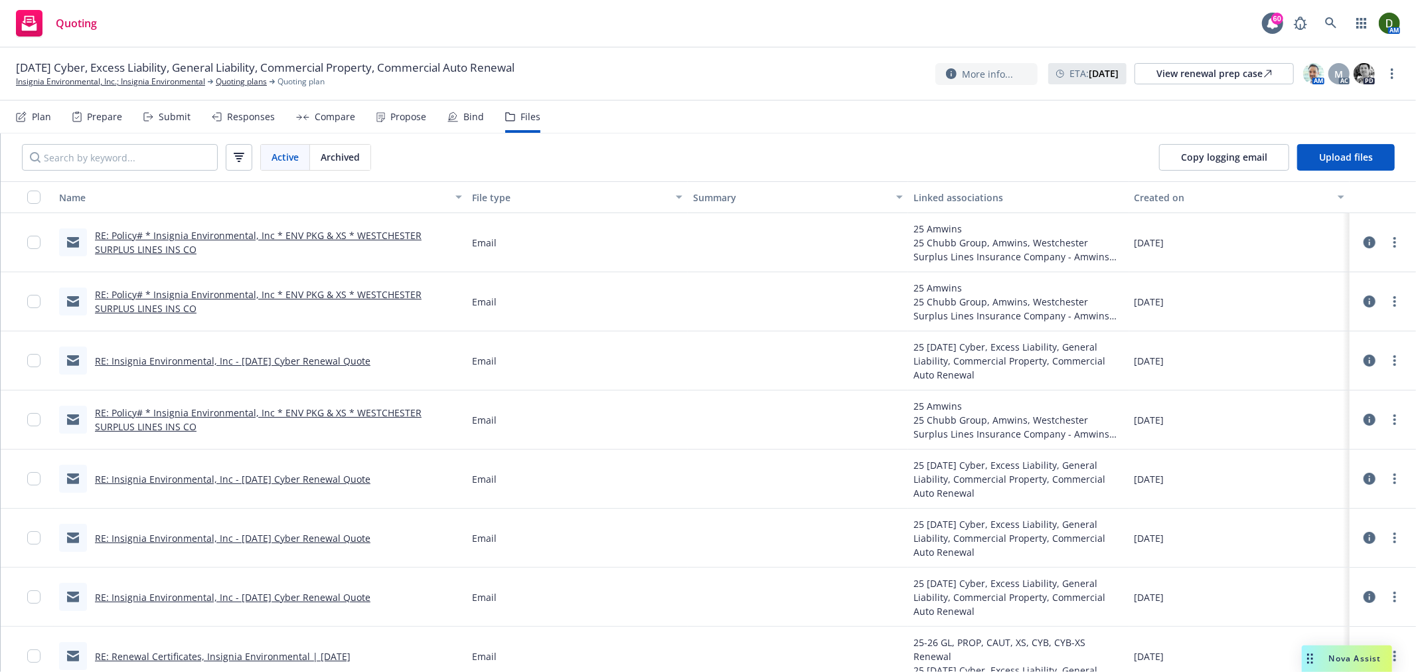
click at [405, 112] on div "Propose" at bounding box center [408, 117] width 36 height 11
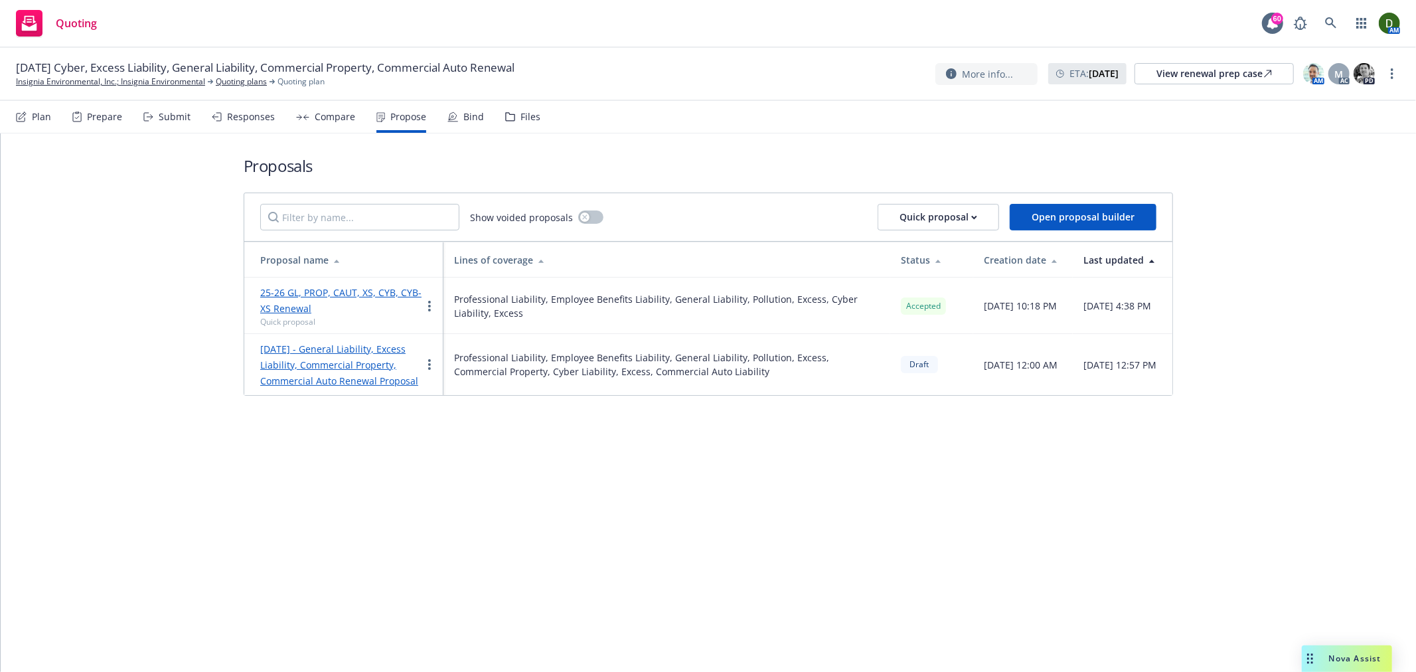
click at [328, 126] on div "Compare" at bounding box center [325, 117] width 59 height 32
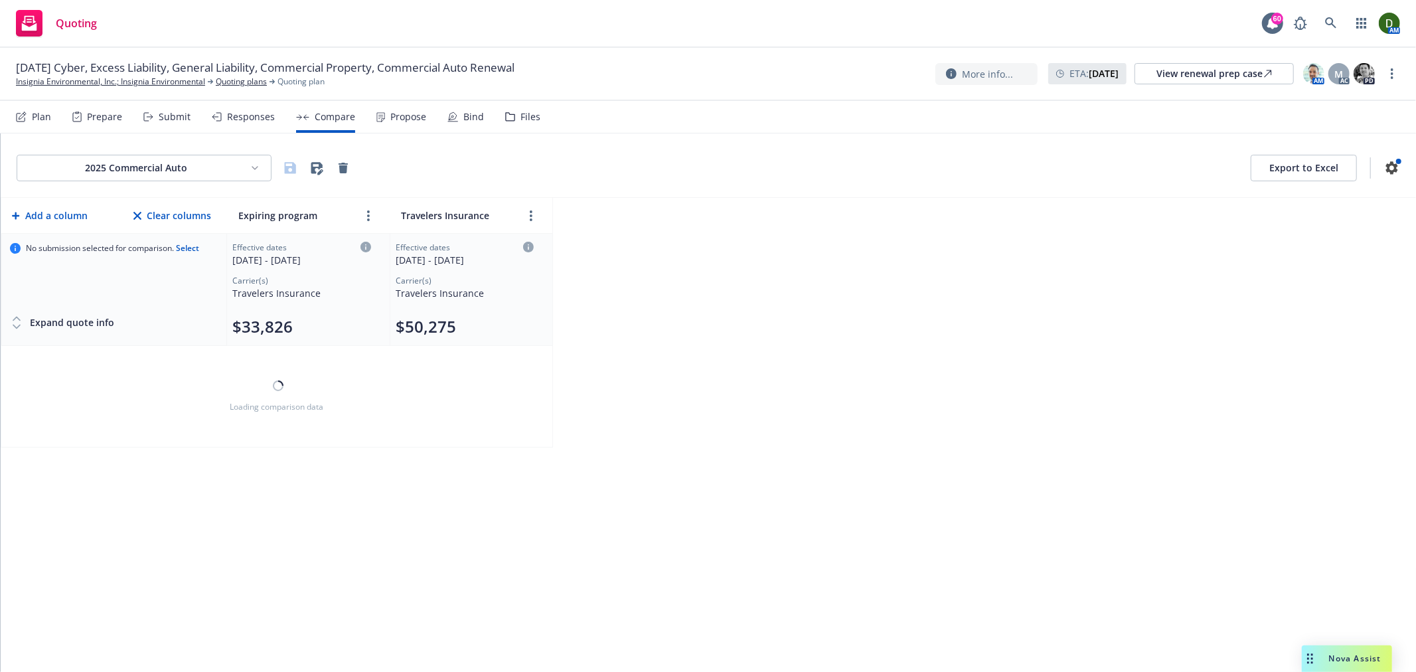
click at [463, 124] on div "Bind" at bounding box center [465, 117] width 37 height 32
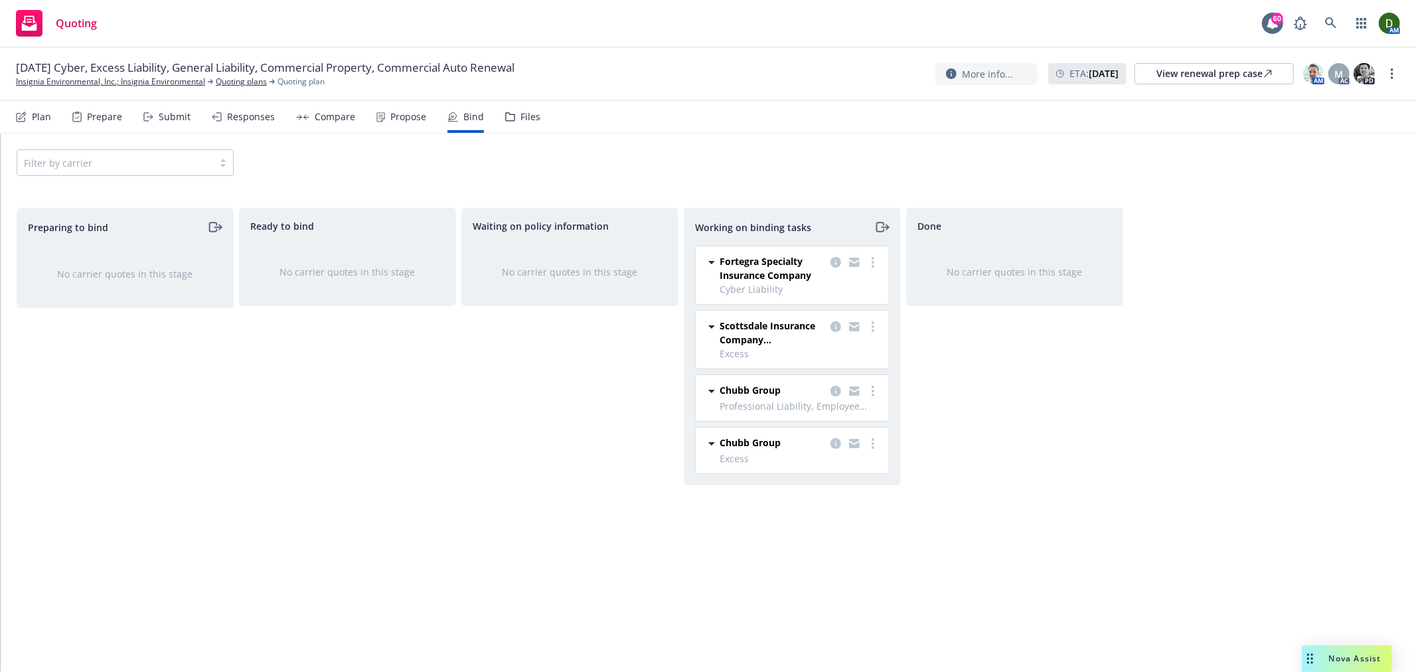
click at [525, 116] on div "Files" at bounding box center [531, 117] width 20 height 11
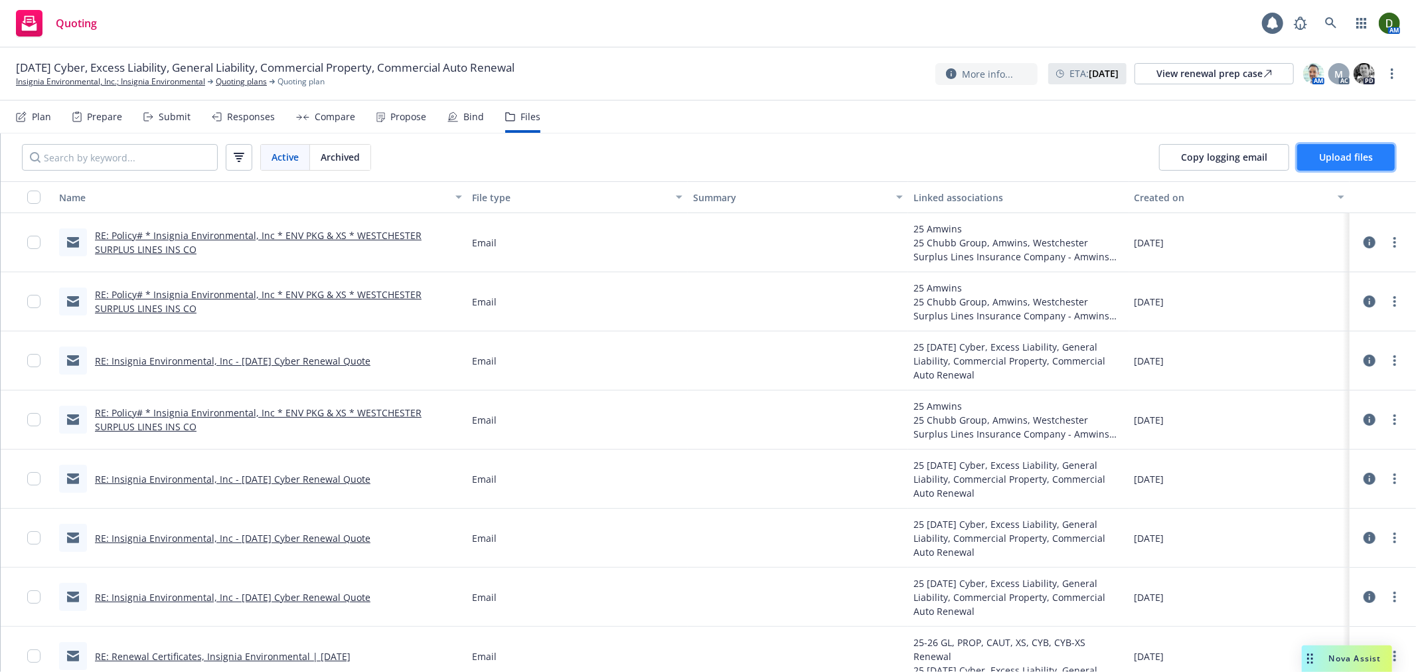
click at [1321, 147] on button "Upload files" at bounding box center [1346, 157] width 98 height 27
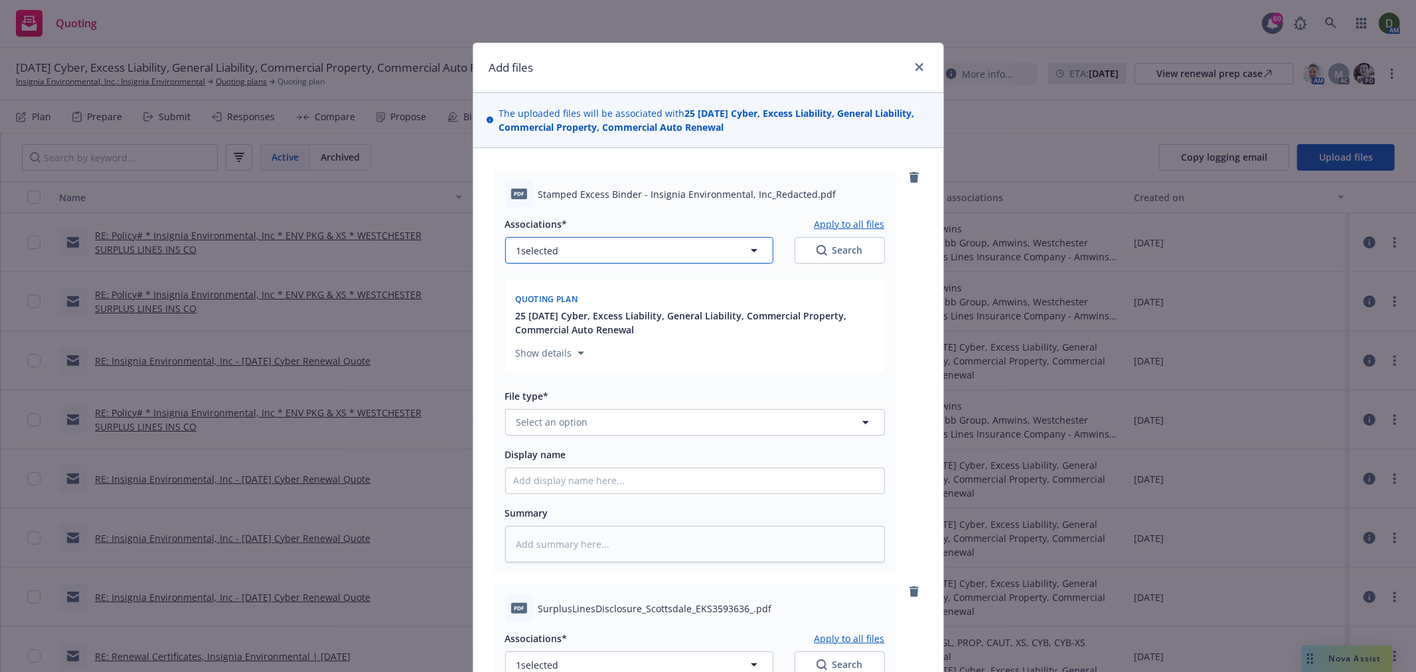
click at [542, 246] on span "1 selected" at bounding box center [538, 251] width 42 height 14
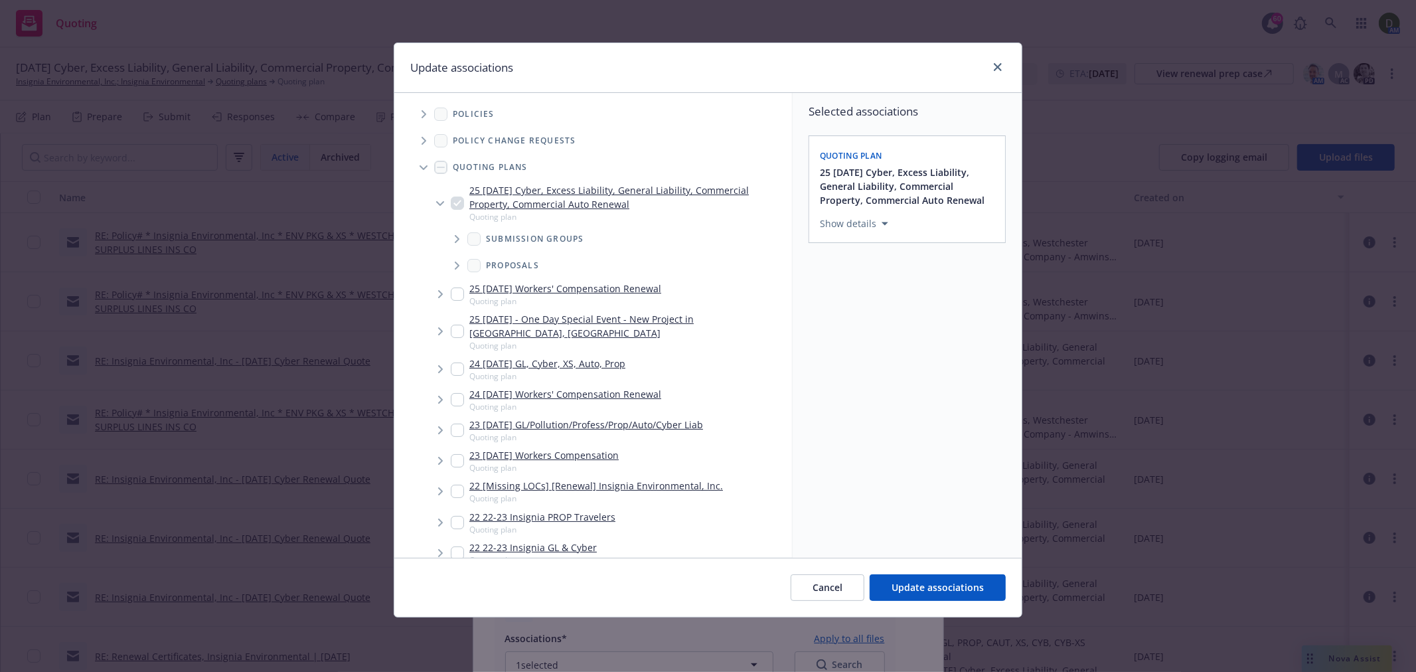
click at [426, 112] on icon "Tree Example" at bounding box center [424, 114] width 5 height 8
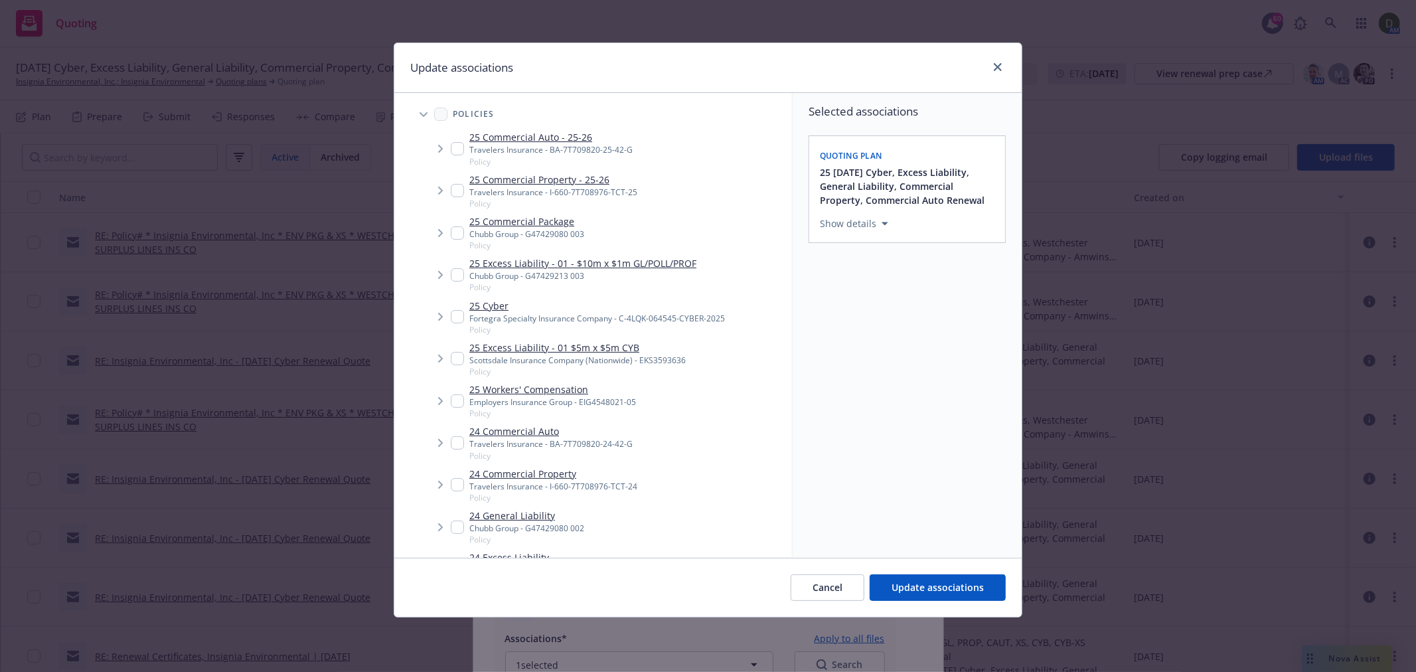
type textarea "x"
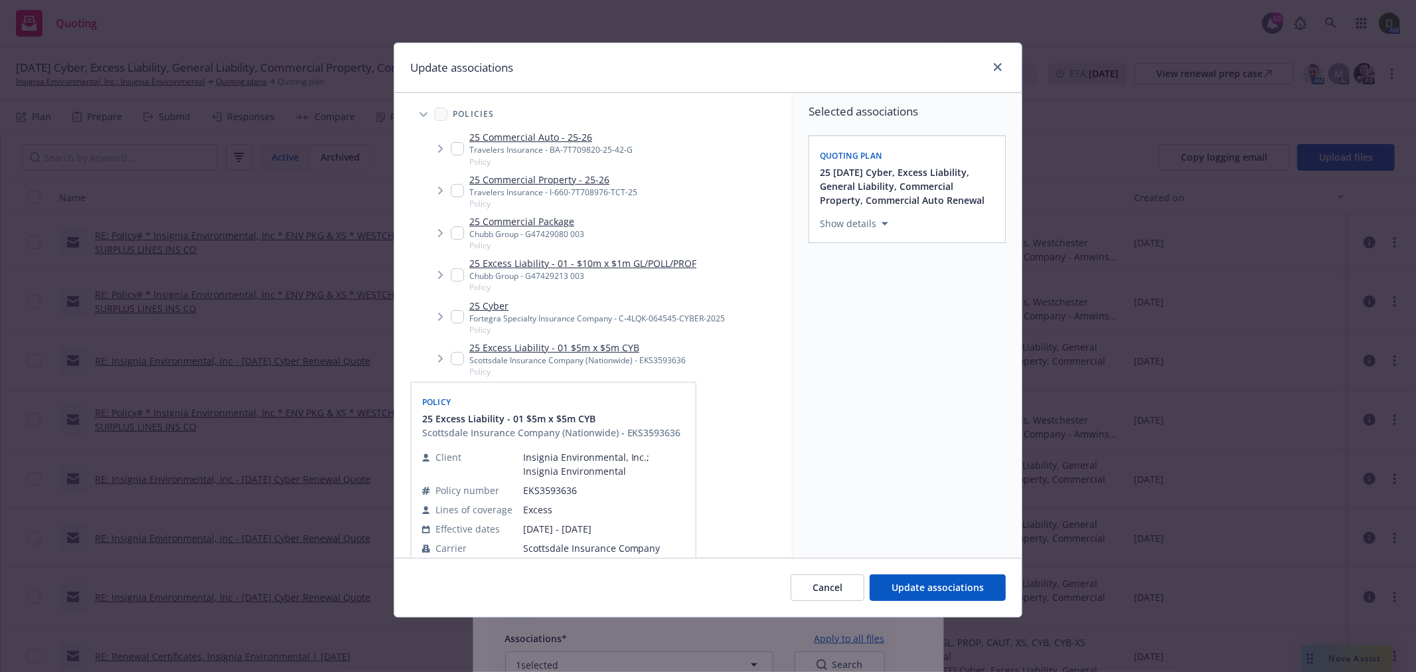
click at [459, 360] on input "Tree Example" at bounding box center [457, 358] width 13 height 13
checkbox input "true"
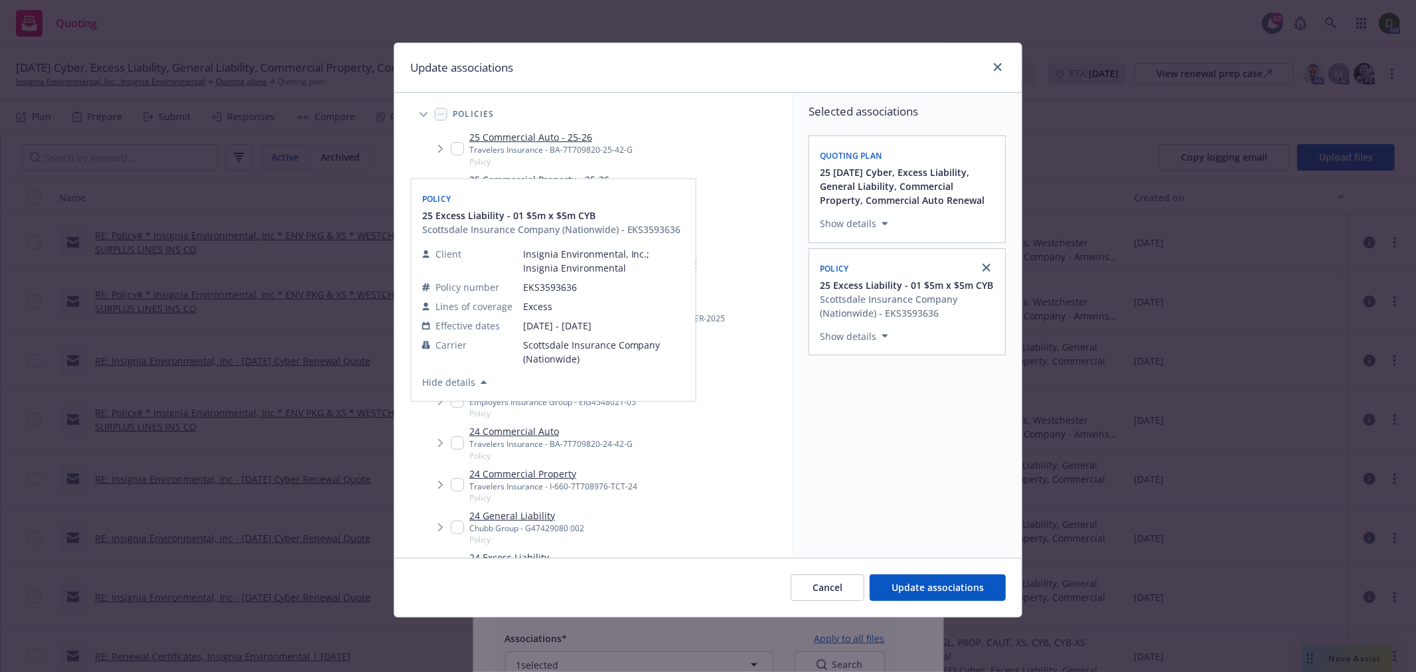
click at [936, 602] on div "Cancel Update associations" at bounding box center [707, 587] width 627 height 59
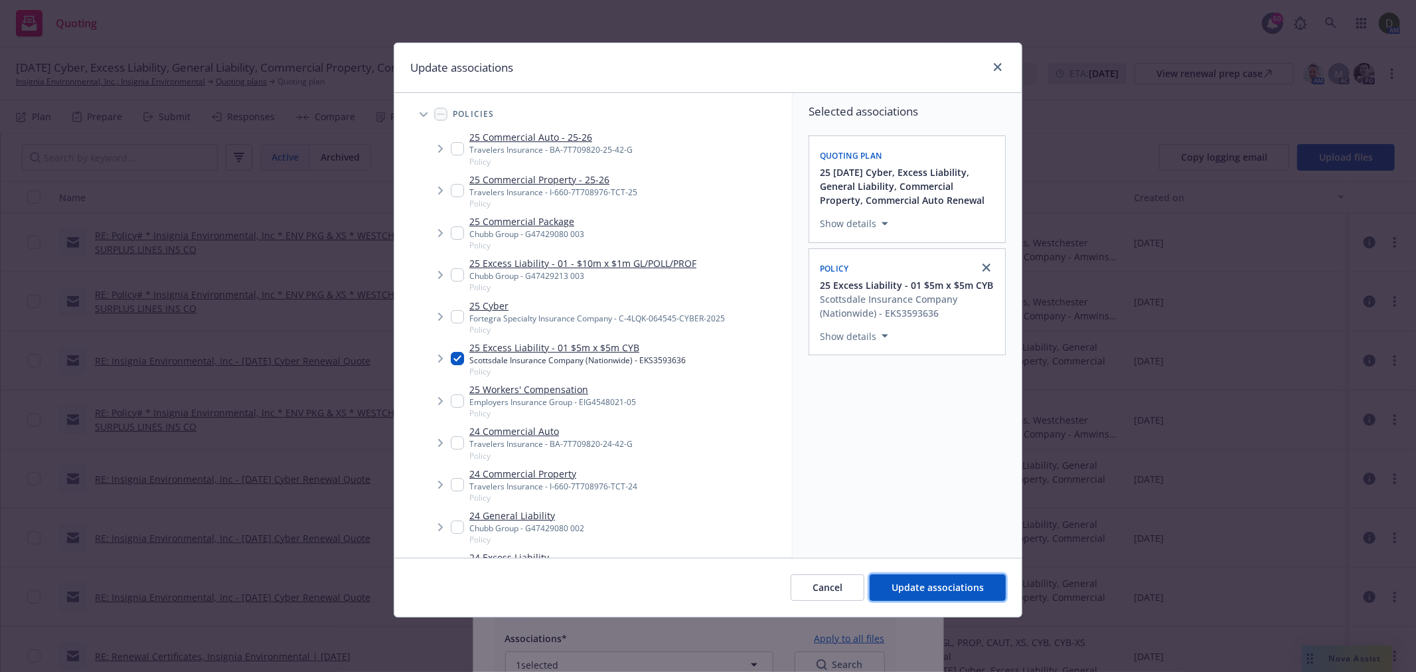
click at [905, 586] on span "Update associations" at bounding box center [938, 587] width 92 height 13
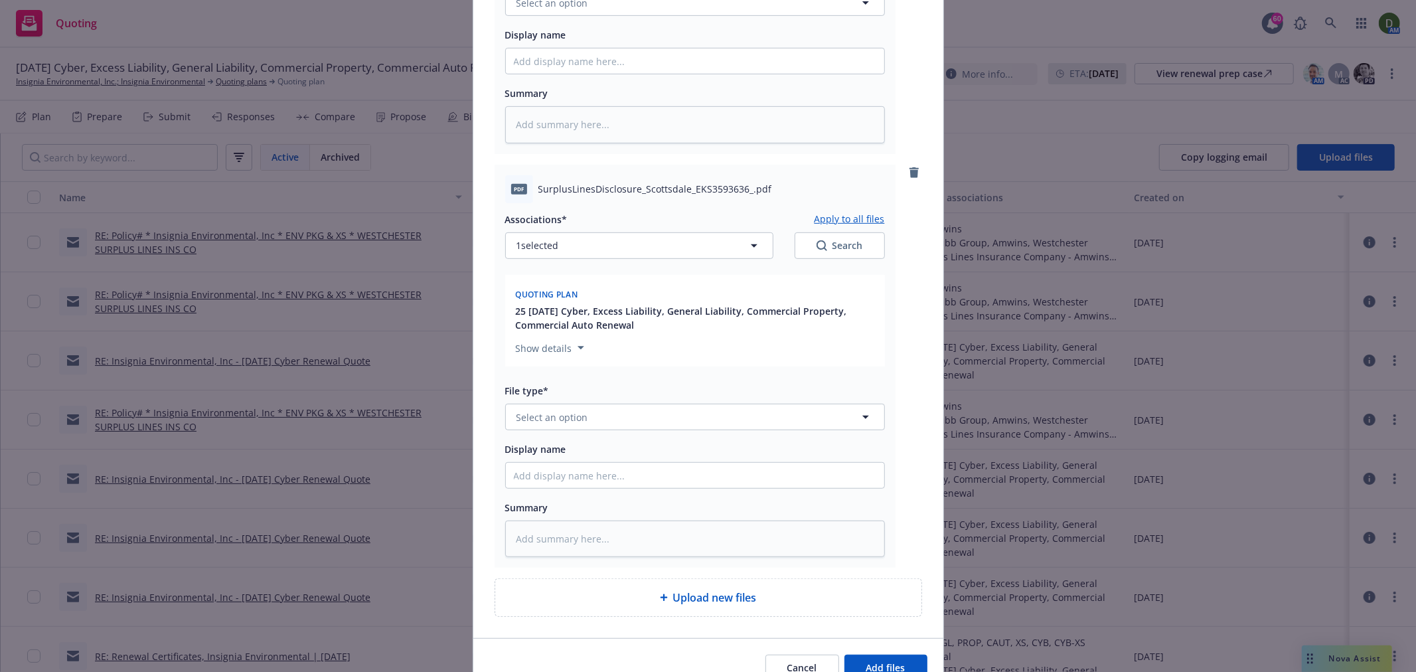
scroll to position [589, 0]
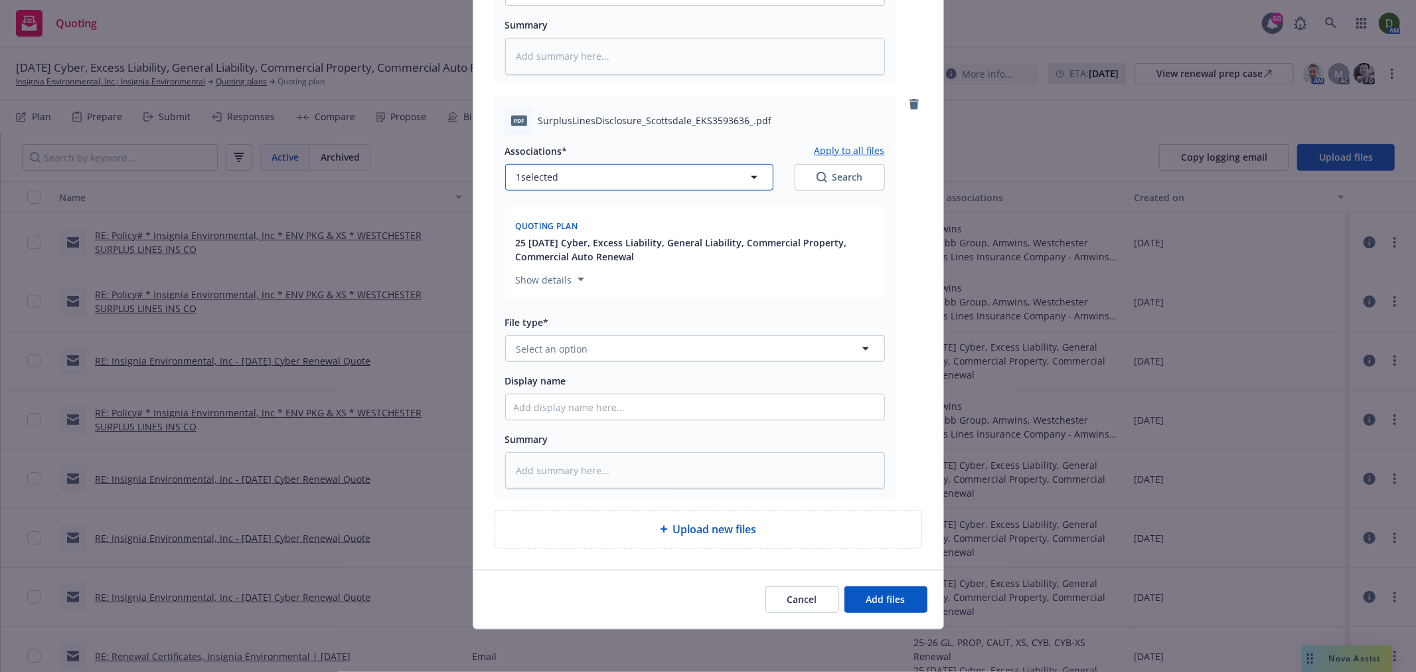
click at [540, 176] on span "1 selected" at bounding box center [538, 177] width 42 height 14
type textarea "x"
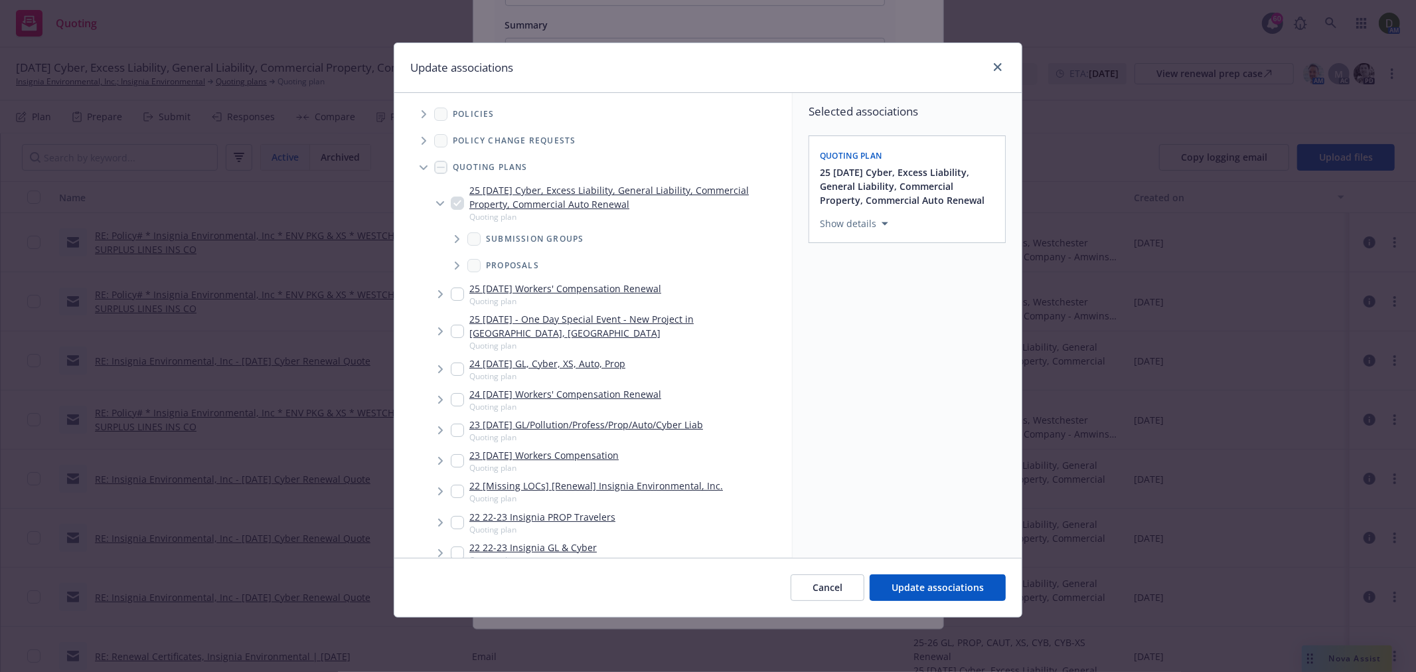
click at [417, 167] on span "Tree Example" at bounding box center [423, 167] width 21 height 21
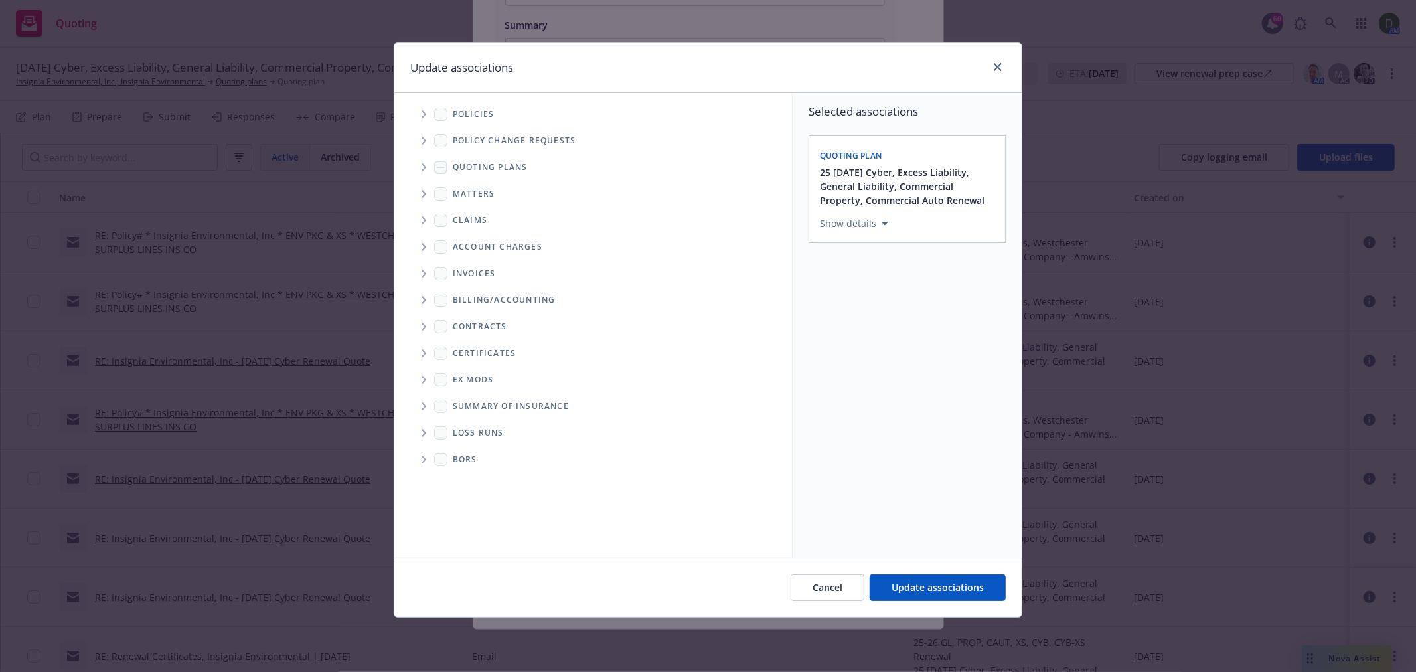
click at [418, 118] on span "Tree Example" at bounding box center [423, 114] width 21 height 21
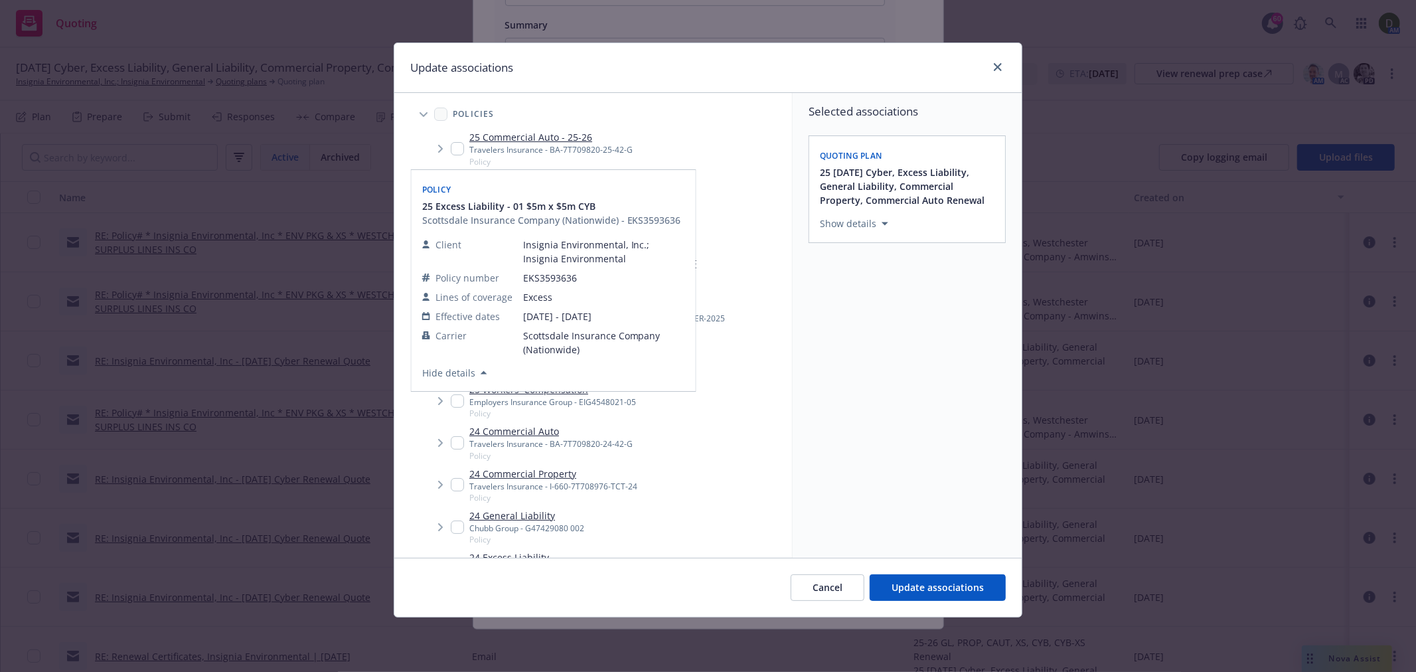
click at [452, 357] on input "Tree Example" at bounding box center [457, 358] width 13 height 13
checkbox input "true"
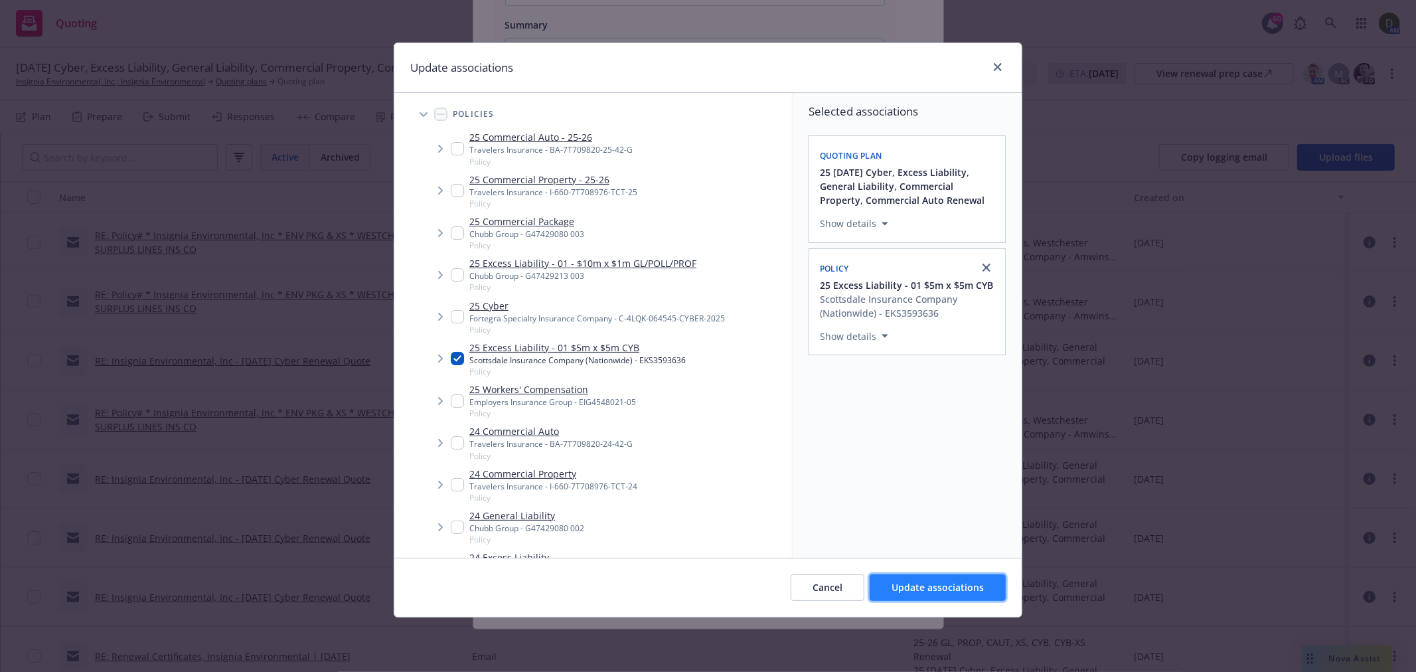
click at [928, 581] on span "Update associations" at bounding box center [938, 587] width 92 height 13
type textarea "x"
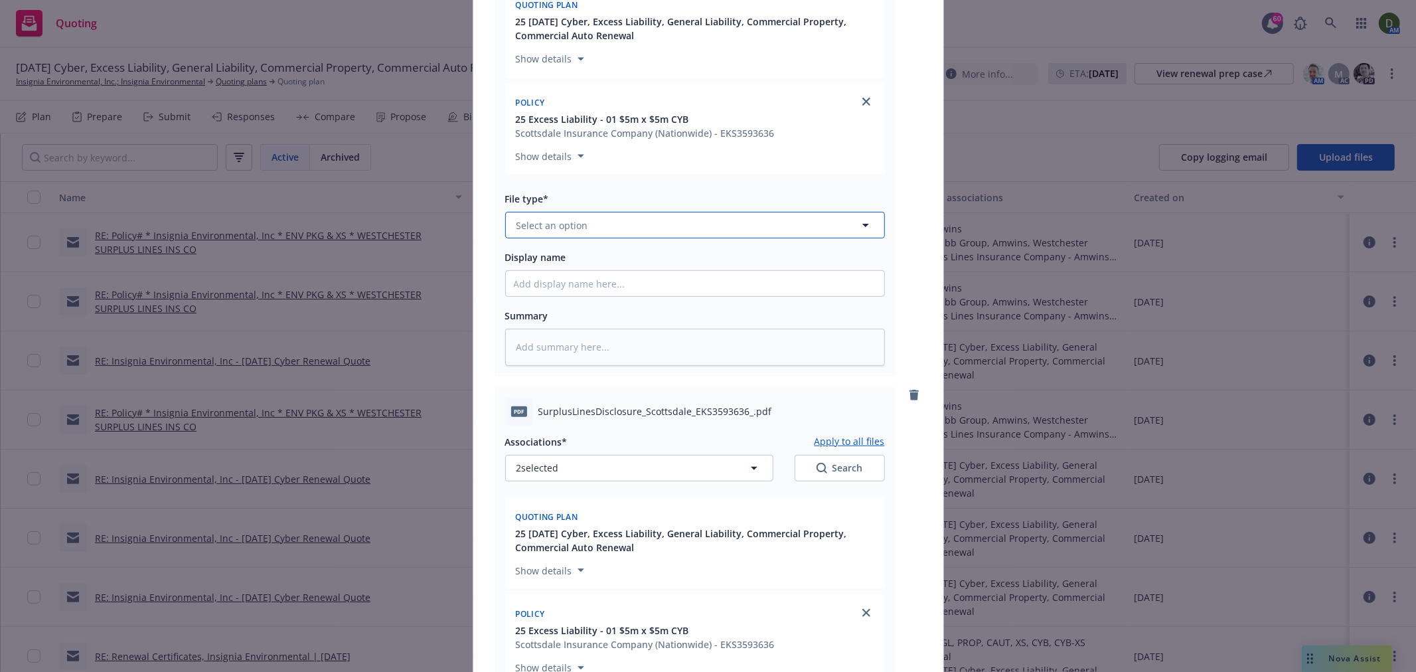
click at [602, 229] on button "Select an option" at bounding box center [695, 225] width 380 height 27
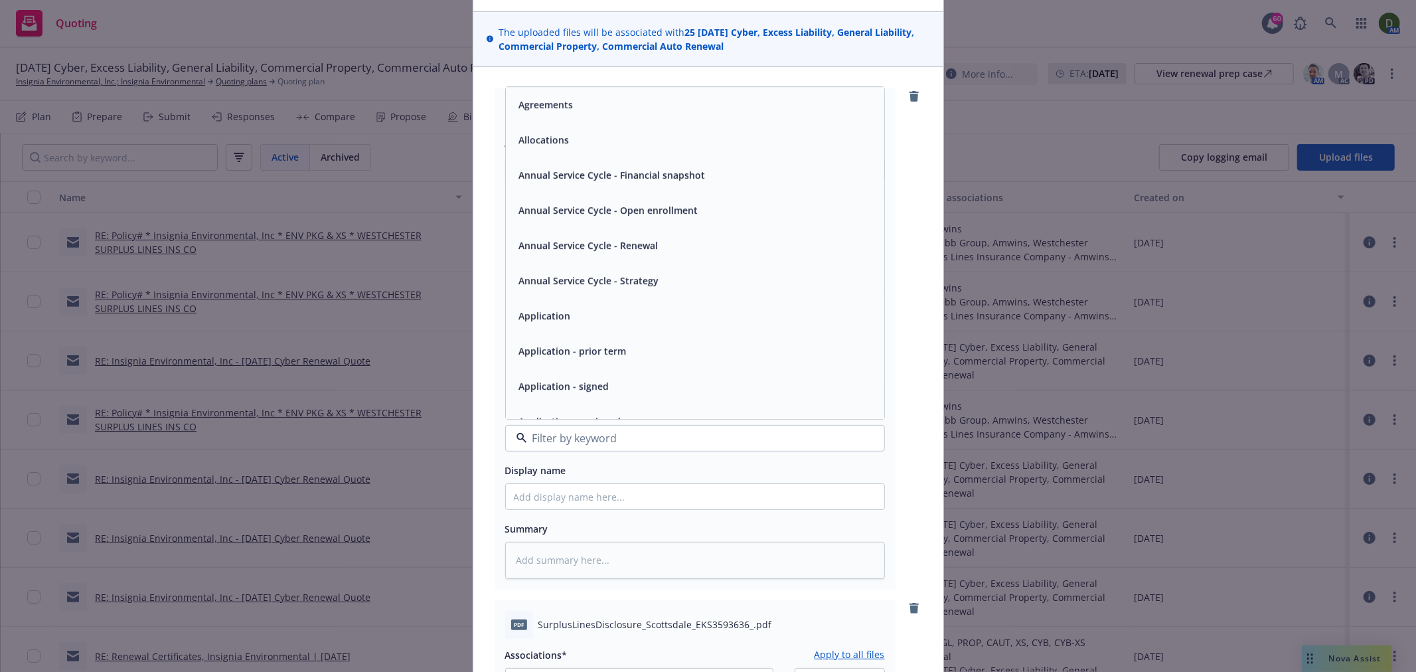
scroll to position [73, 0]
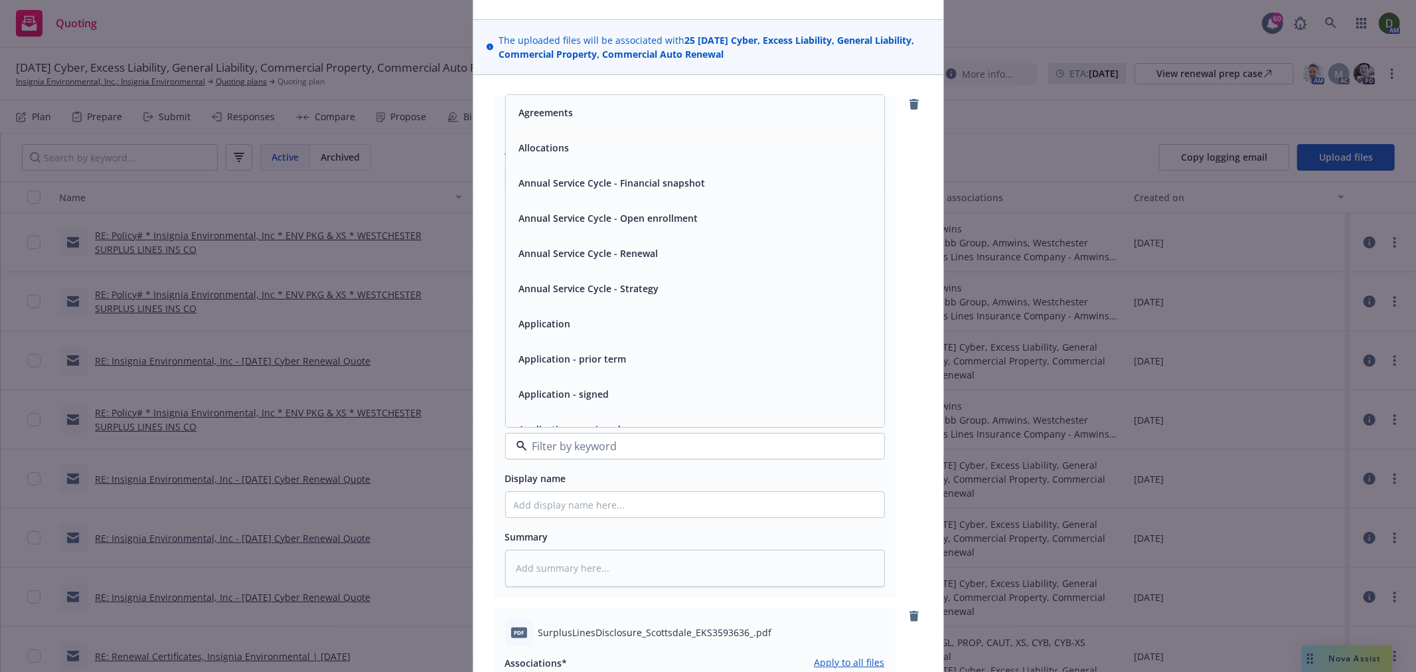
click at [860, 456] on div at bounding box center [695, 446] width 380 height 27
click at [848, 470] on div "Associations* Apply to all files 2 selected Search Quoting plan 25 10/05/25 Cyb…" at bounding box center [695, 360] width 380 height 451
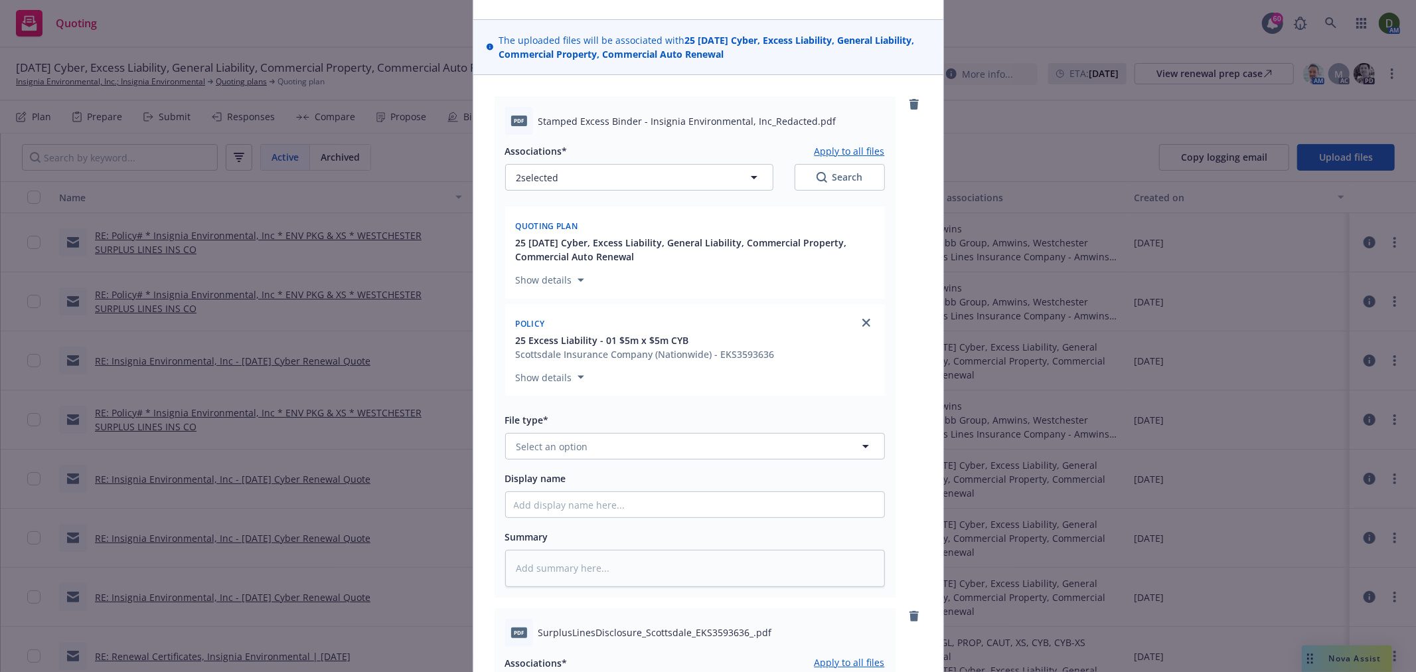
click at [840, 461] on div "Associations* Apply to all files 2 selected Search Quoting plan 25 10/05/25 Cyb…" at bounding box center [695, 360] width 380 height 451
click at [685, 451] on button "Select an option" at bounding box center [695, 446] width 380 height 27
type input "binder"
click at [712, 380] on div "Binder" at bounding box center [695, 374] width 363 height 19
click at [553, 503] on input "Display name" at bounding box center [695, 504] width 378 height 25
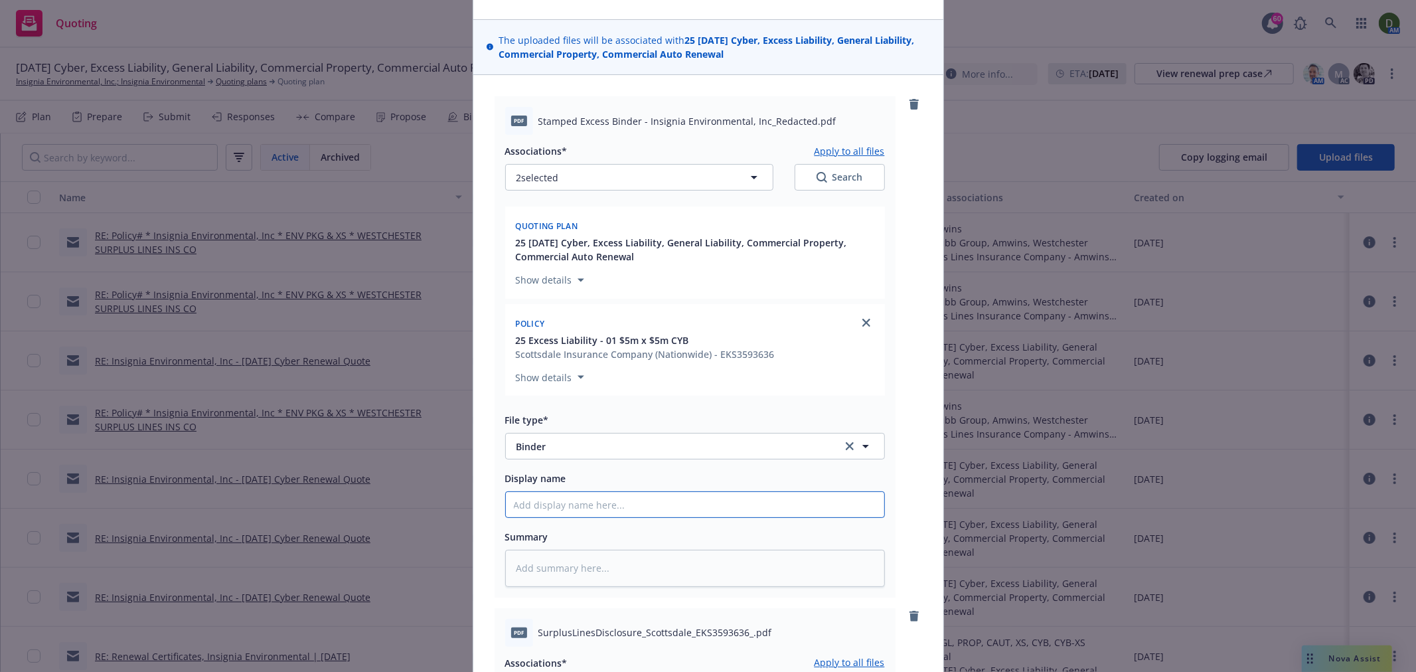
type textarea "x"
type input "2"
type textarea "x"
type input "25"
type textarea "x"
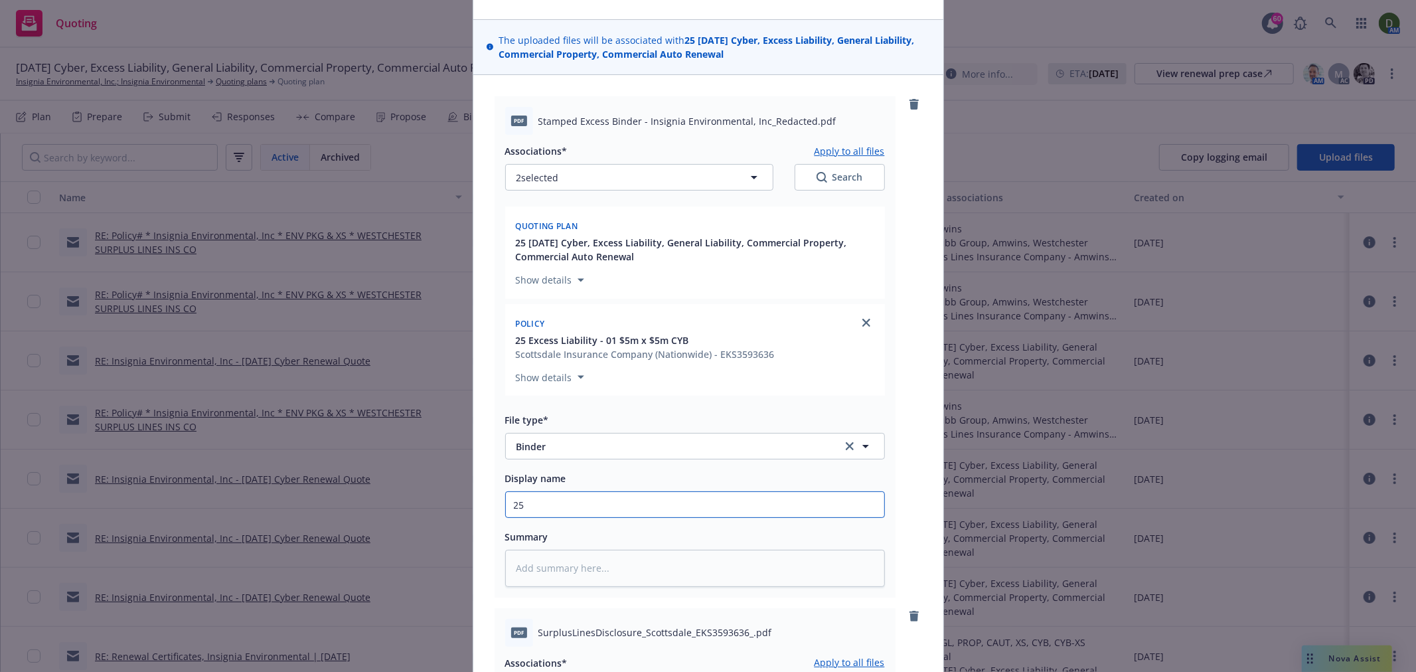
type input "25-"
type textarea "x"
type input "25-2"
type textarea "x"
type input "25-26"
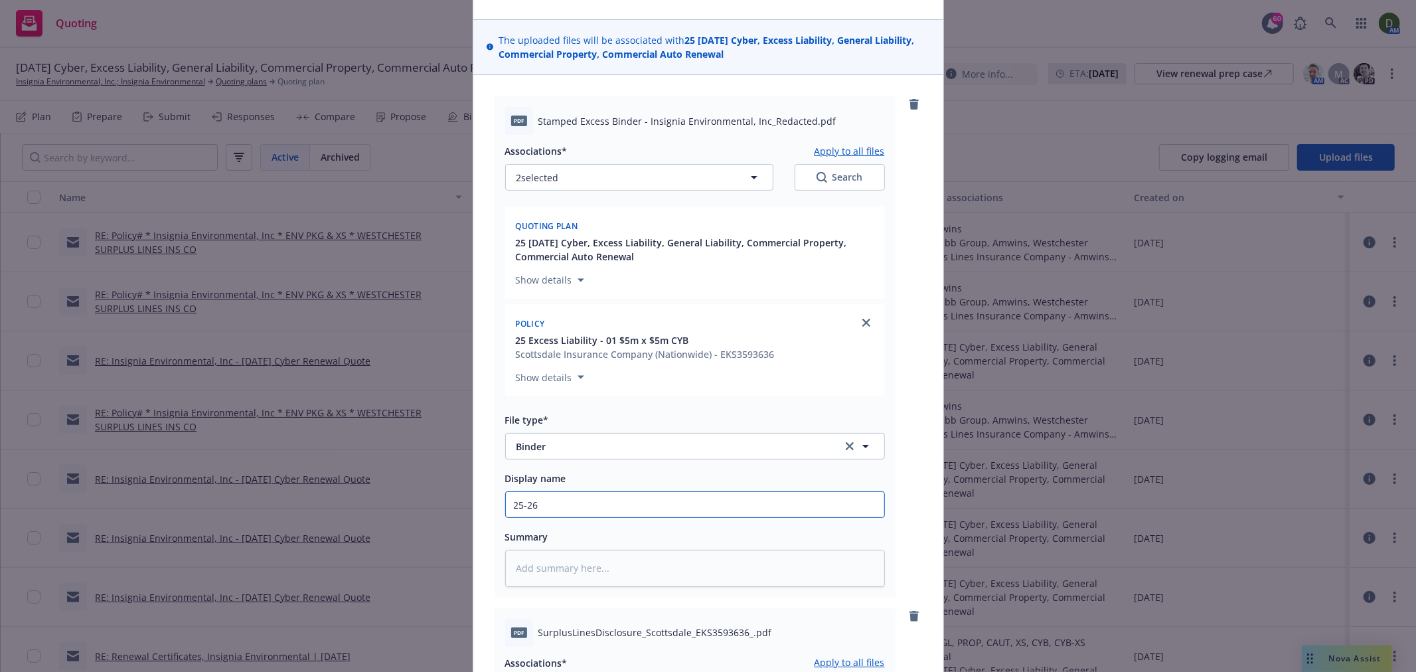
type textarea "x"
type input "25-26"
type textarea "x"
type input "25-26 C"
type textarea "x"
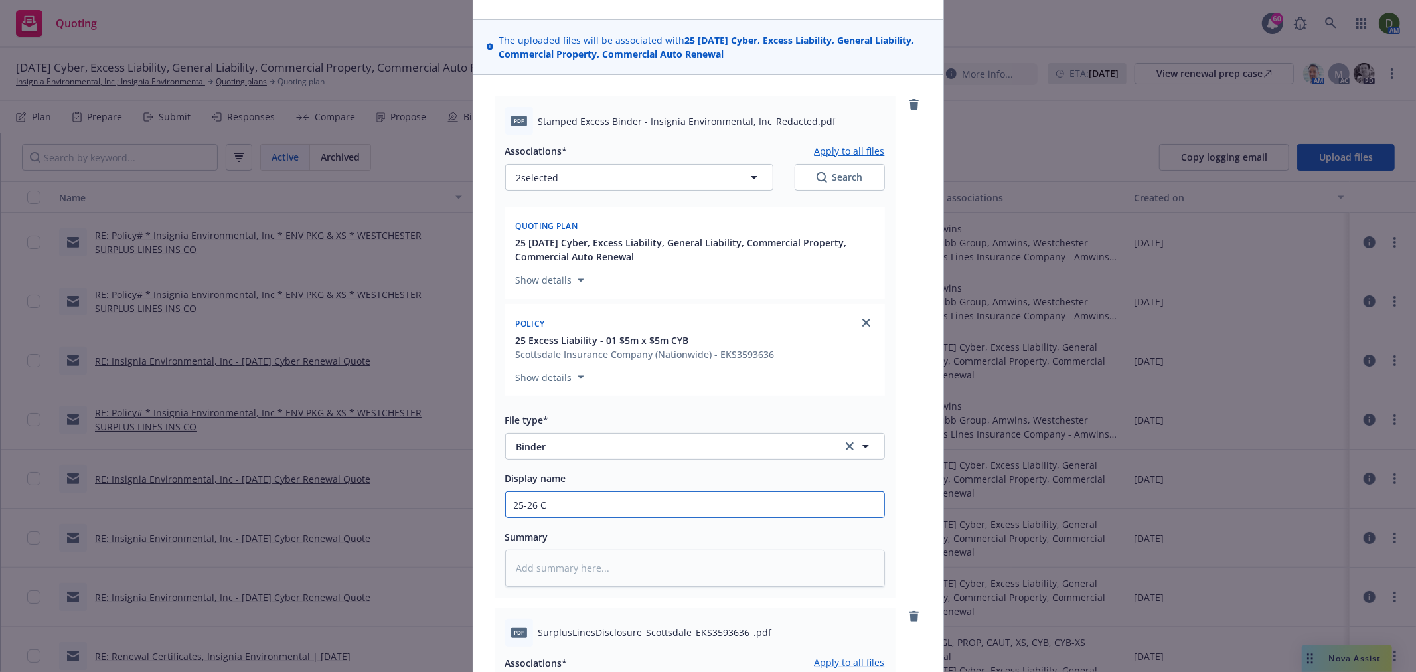
type input "25-26 CY"
type textarea "x"
type input "25-26 CYB"
type textarea "x"
type input "25-26 CYB"
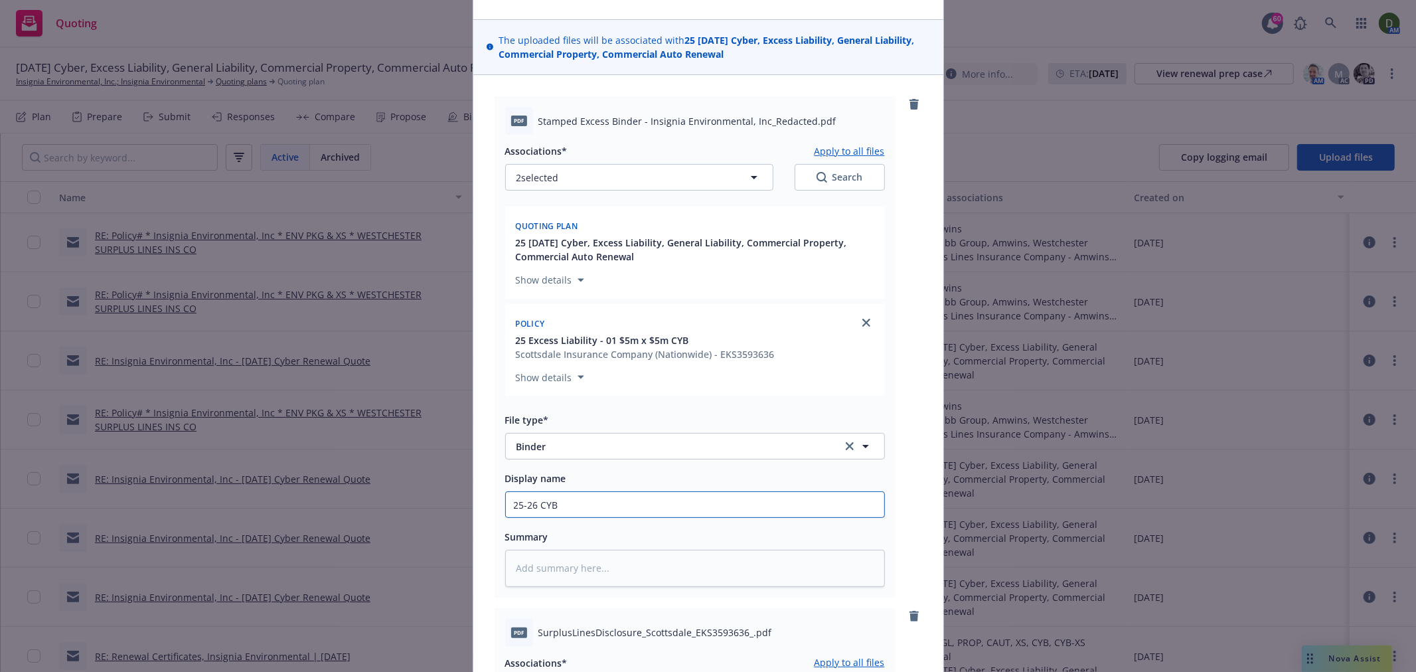
type textarea "x"
type input "25-26 CYB X"
type textarea "x"
type input "25-26 CYB XS"
type textarea "x"
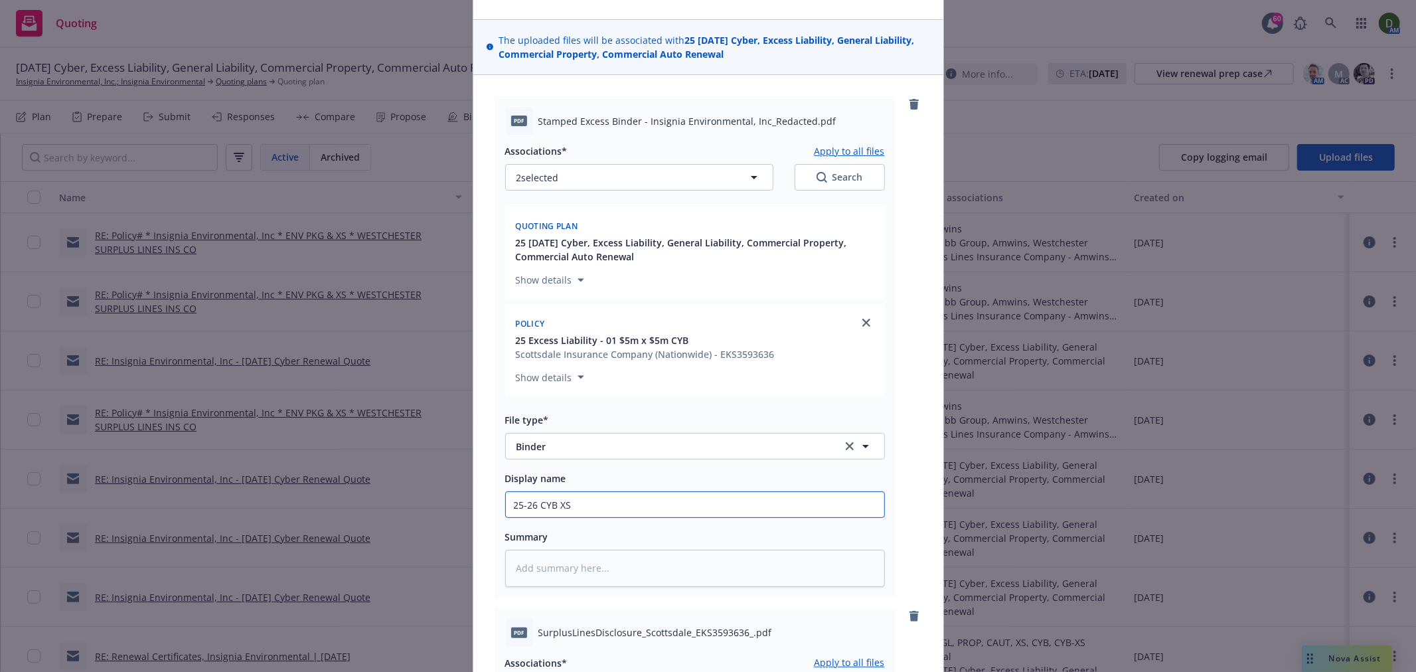
type input "25-26 CYB X"
type textarea "x"
type input "25-26 CYB"
type textarea "x"
type input "25-26 CYB"
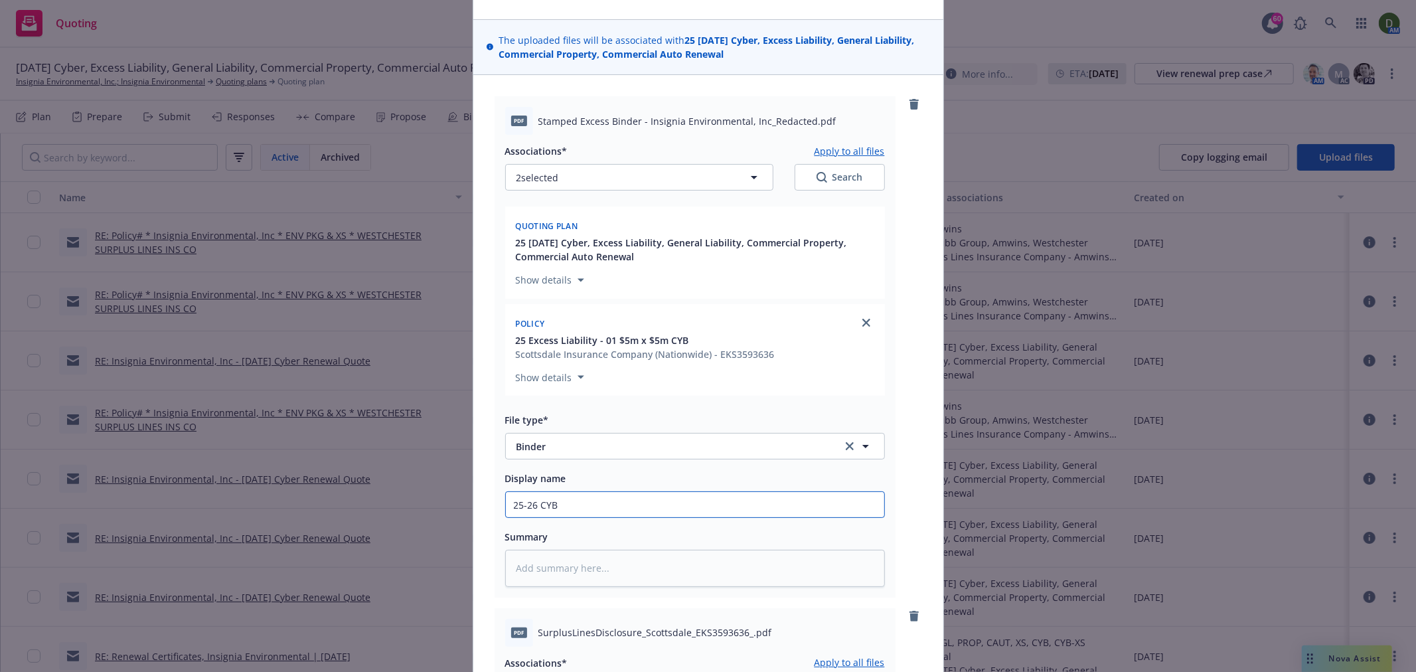
type textarea "x"
type input "25-26 CYB-"
type textarea "x"
type input "25-26 CYB-X"
type textarea "x"
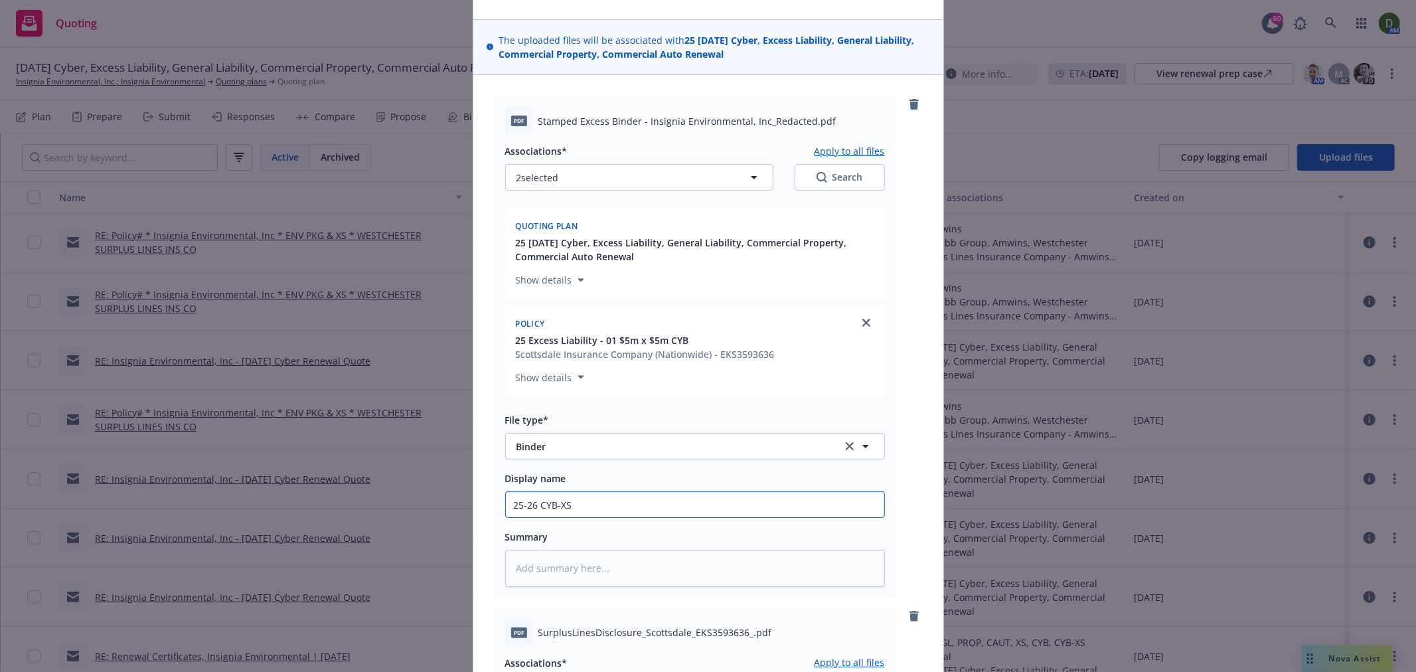
type input "25-26 CYB-XS"
type textarea "x"
type input "25-26 CYB-XS -"
type textarea "x"
type input "25-26 CYB-XS -"
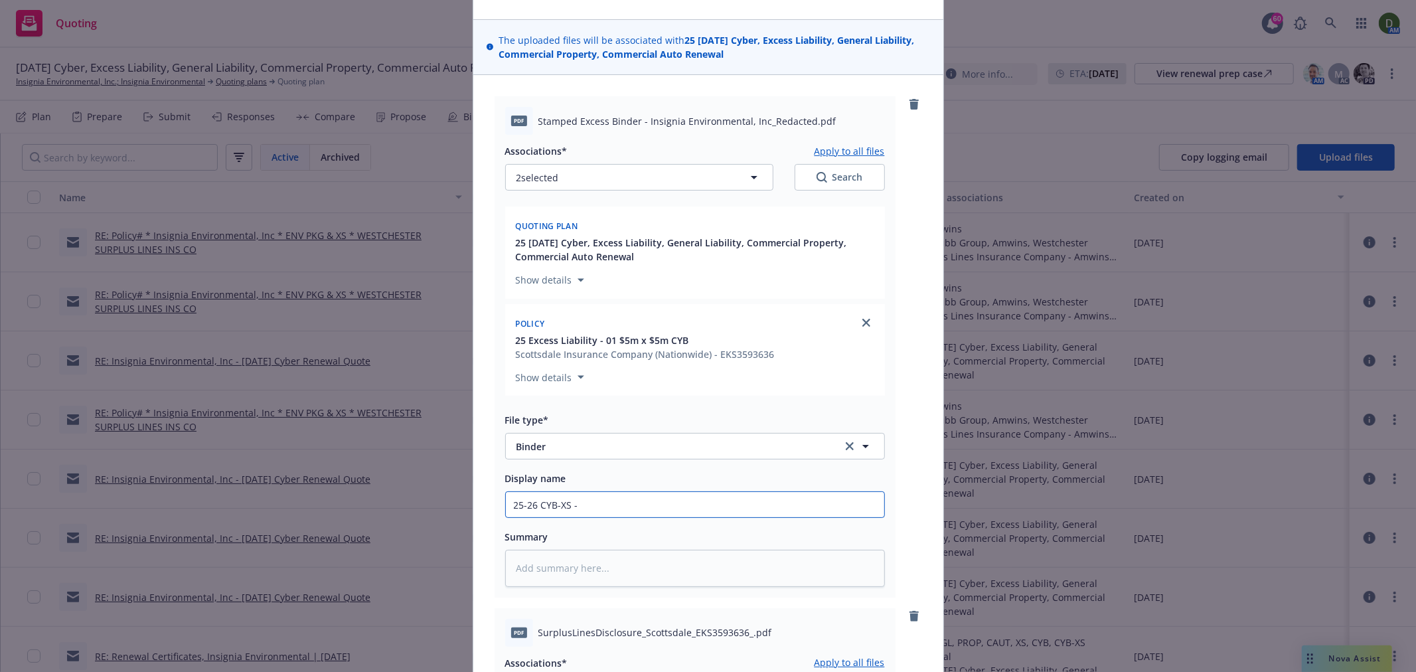
type textarea "x"
type input "25-26 CYB-XS - B"
type textarea "x"
type input "25-26 CYB-XS - Bi"
type textarea "x"
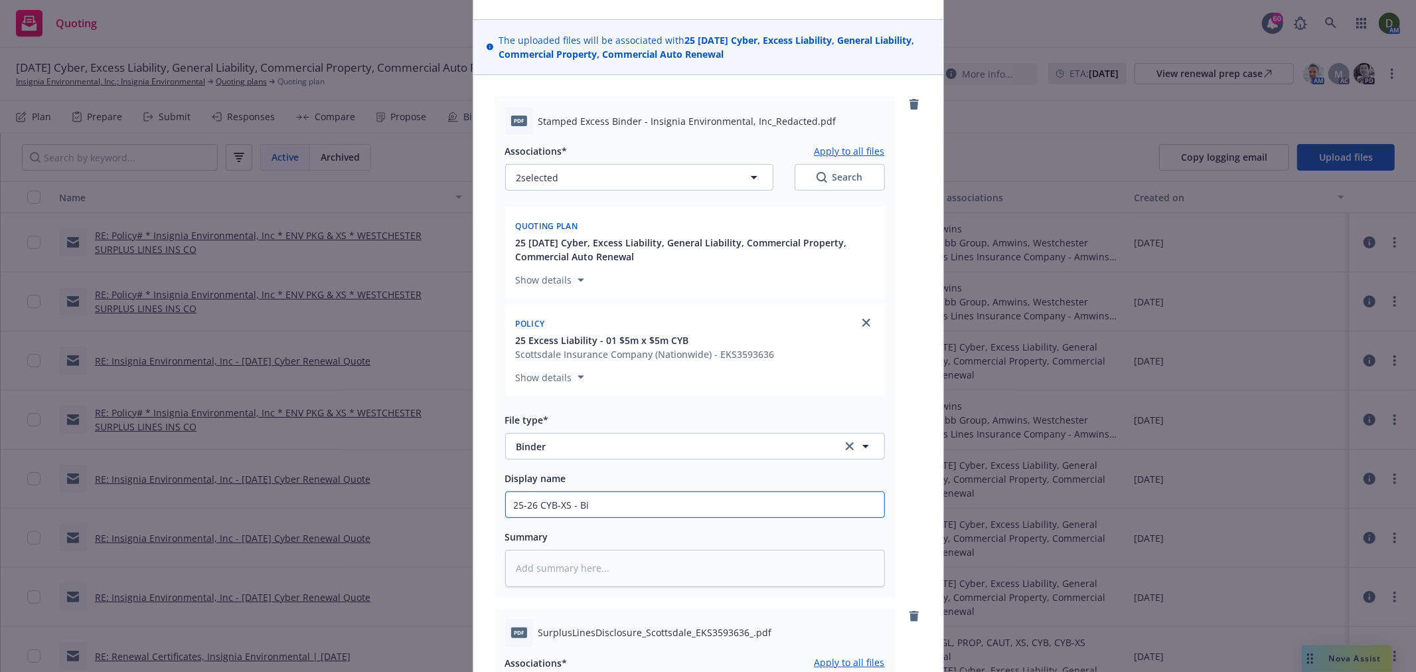
type input "25-26 CYB-XS - Bin"
type textarea "x"
type input "25-26 CYB-XS - Bind"
type textarea "x"
type input "25-26 CYB-XS - Binde"
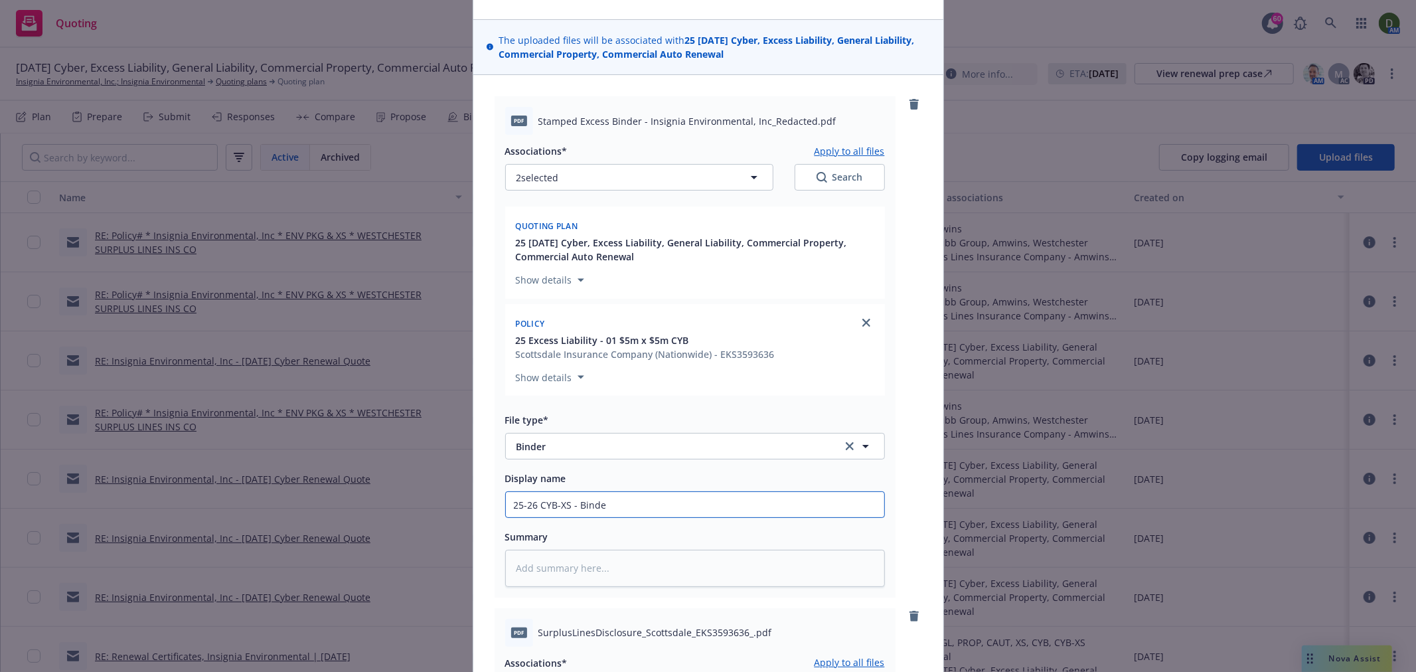
type textarea "x"
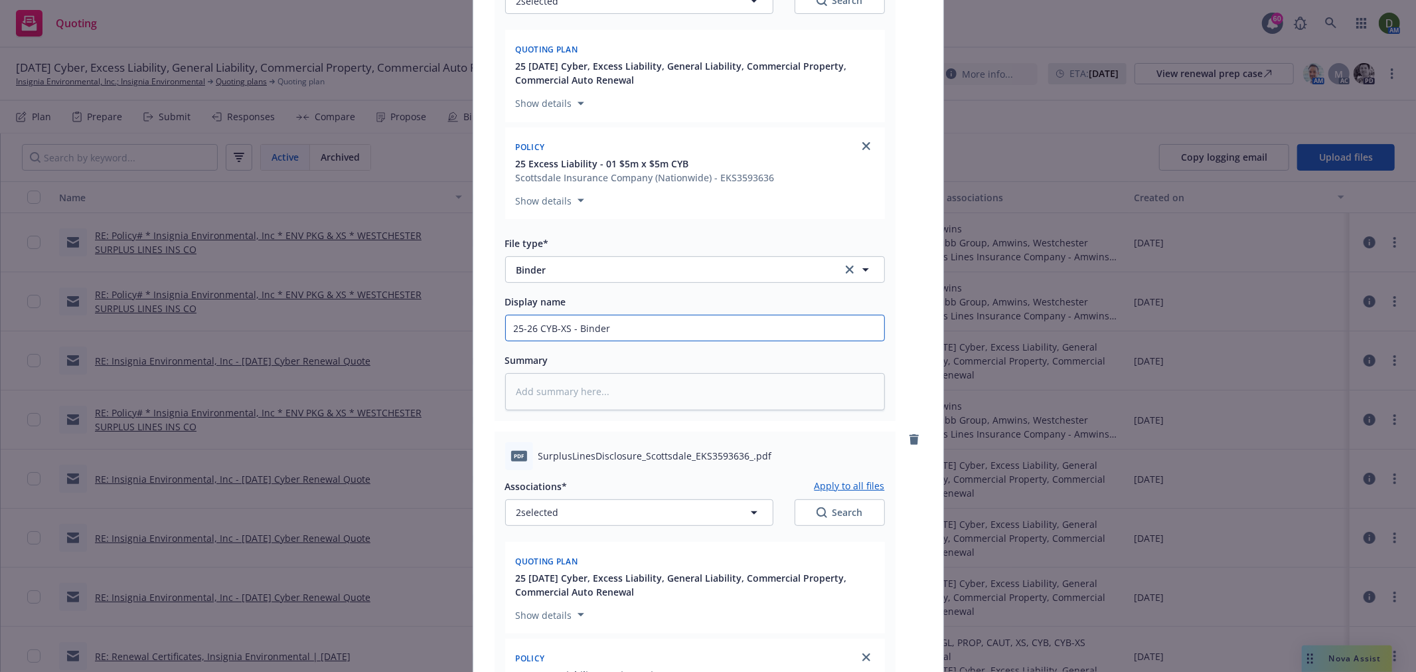
scroll to position [515, 0]
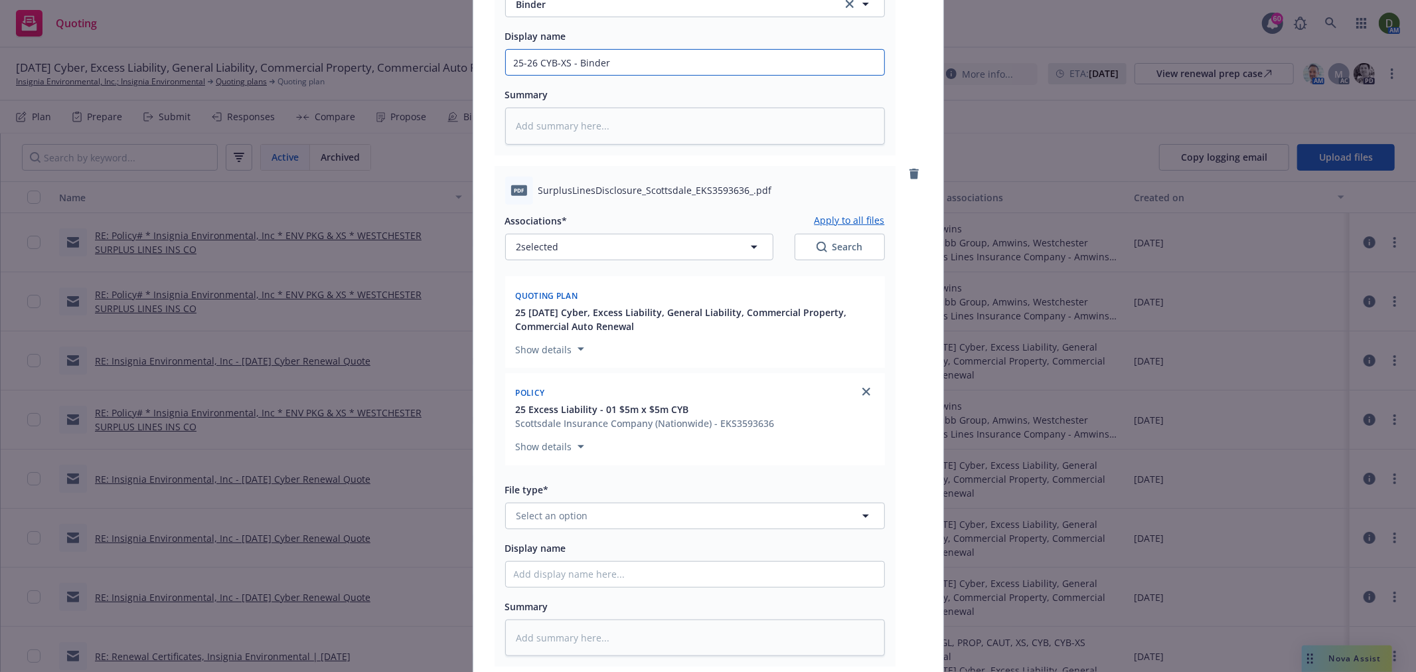
type input "25-26 CYB-XS - Binder"
click at [559, 523] on span "Select an option" at bounding box center [553, 516] width 72 height 14
type input "Invoice"
click at [633, 475] on div "Invoice - Third Party" at bounding box center [695, 478] width 363 height 19
click at [566, 586] on input "Display name" at bounding box center [695, 574] width 378 height 25
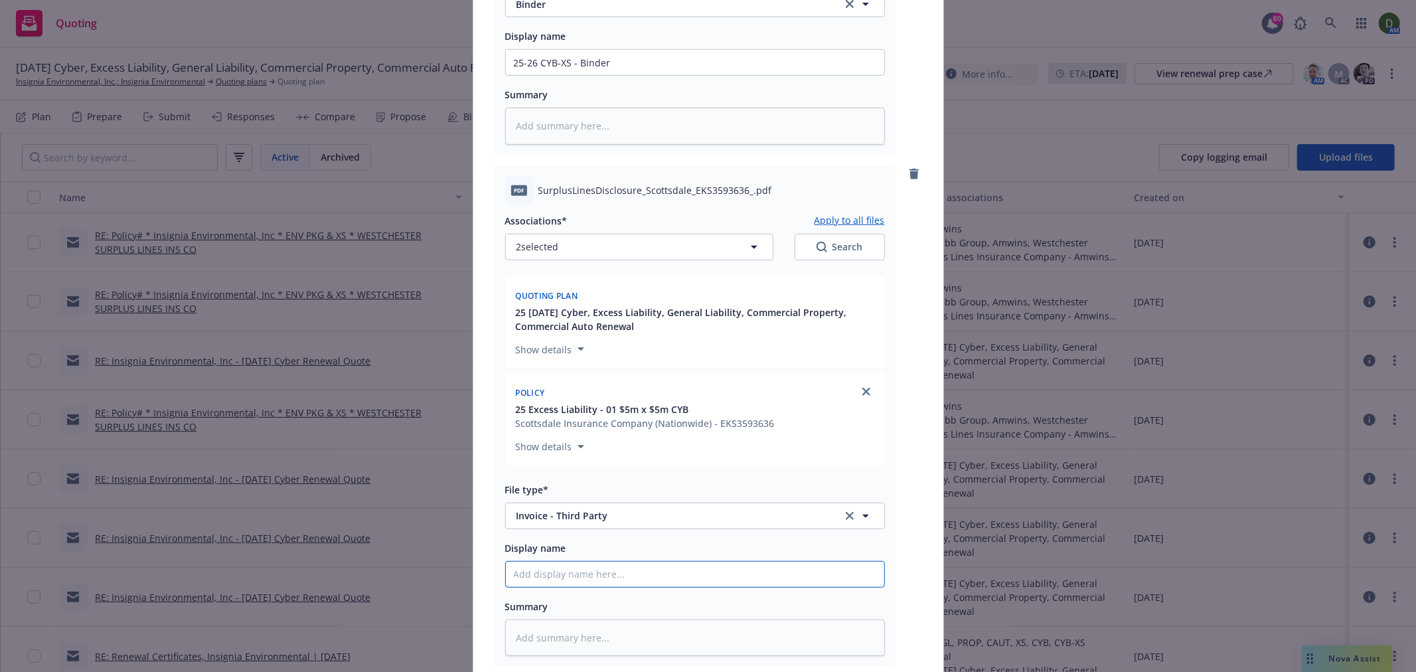
type textarea "x"
type input "2"
type textarea "x"
type input "25"
type textarea "x"
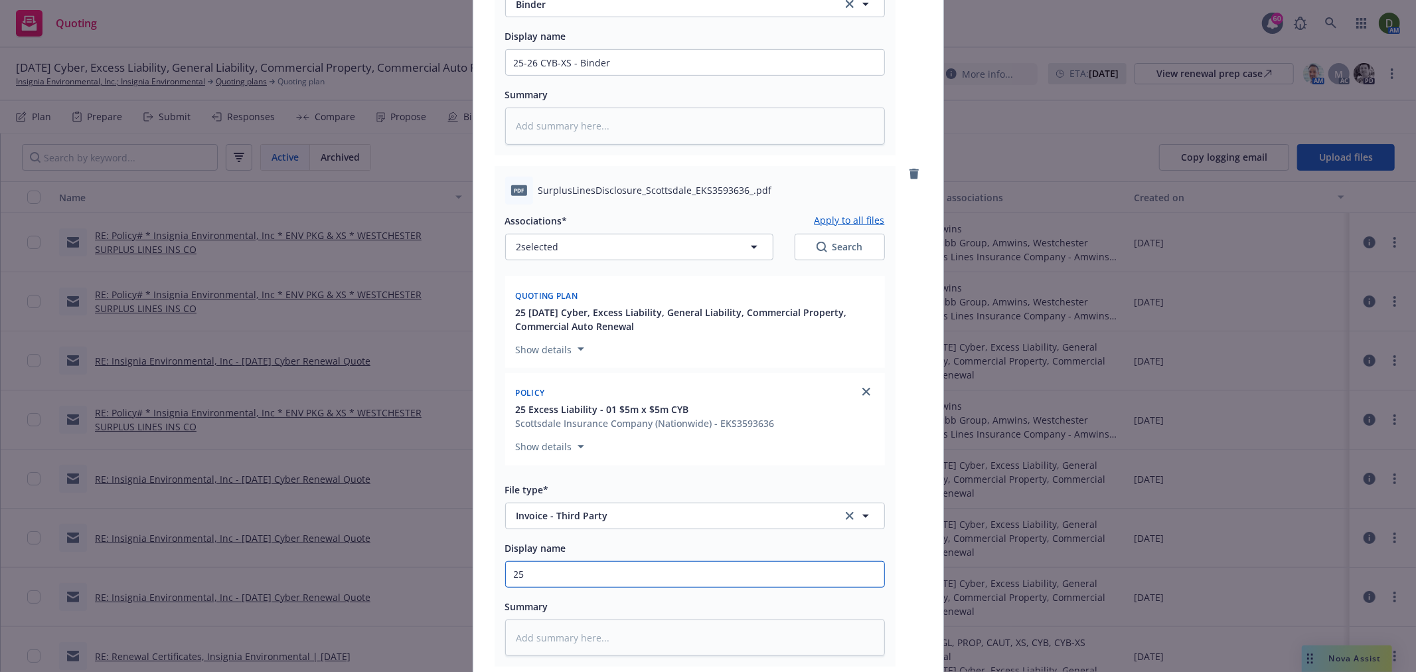
type input "25-"
type textarea "x"
type input "25-2"
type textarea "x"
type input "25-26"
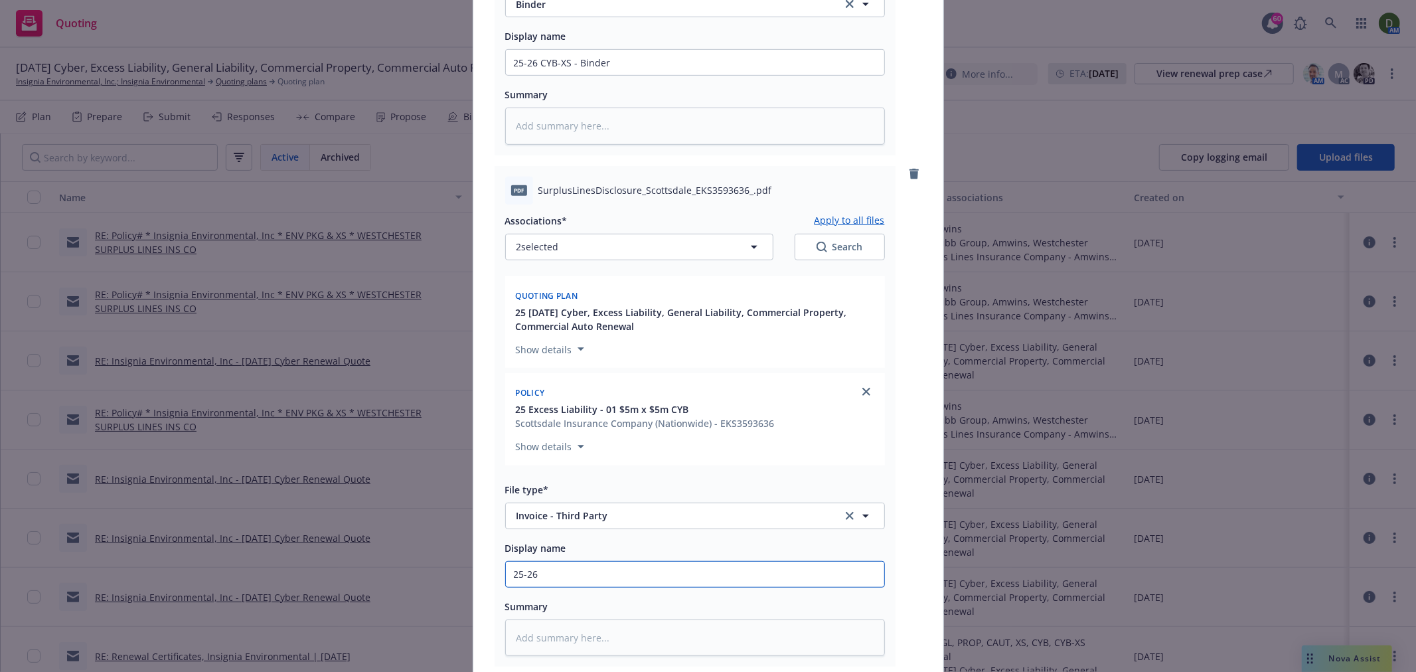
type textarea "x"
type input "25-26"
type textarea "x"
type input "25-26 C"
type textarea "x"
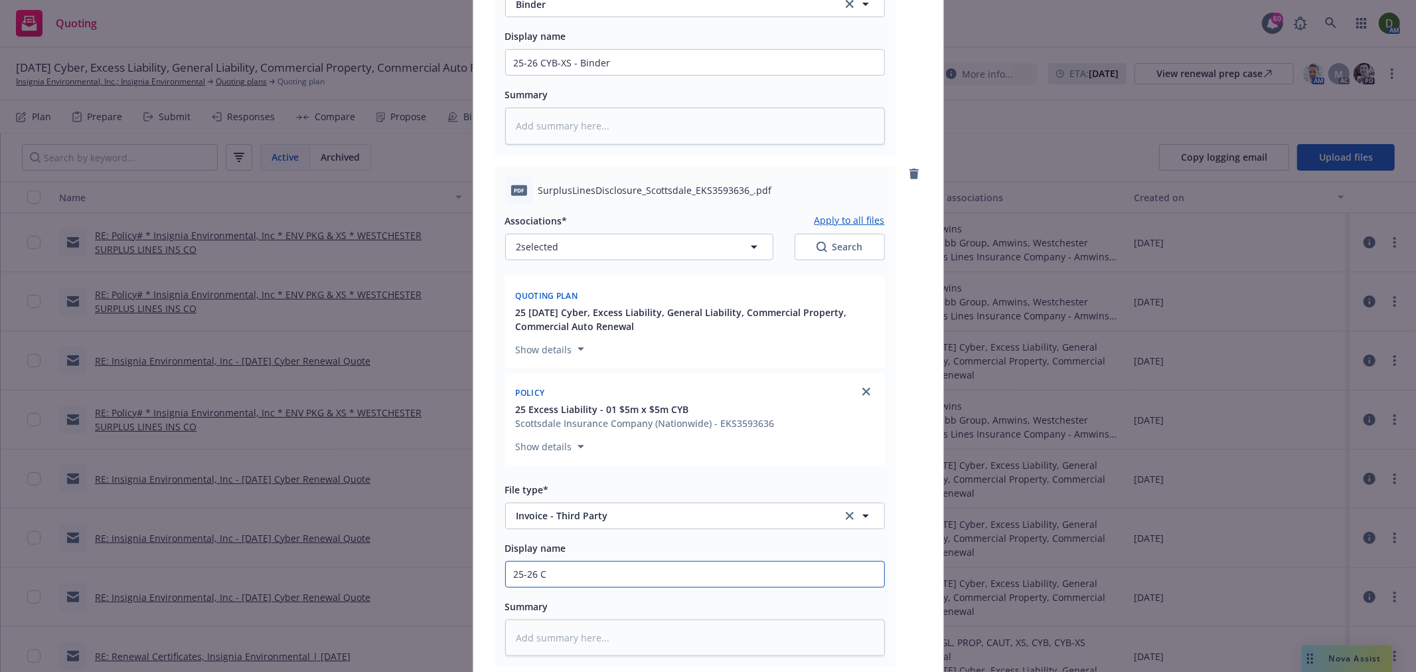
type input "25-26 CY"
type textarea "x"
type input "25-26 CYB"
type textarea "x"
type input "25-26 CYB-"
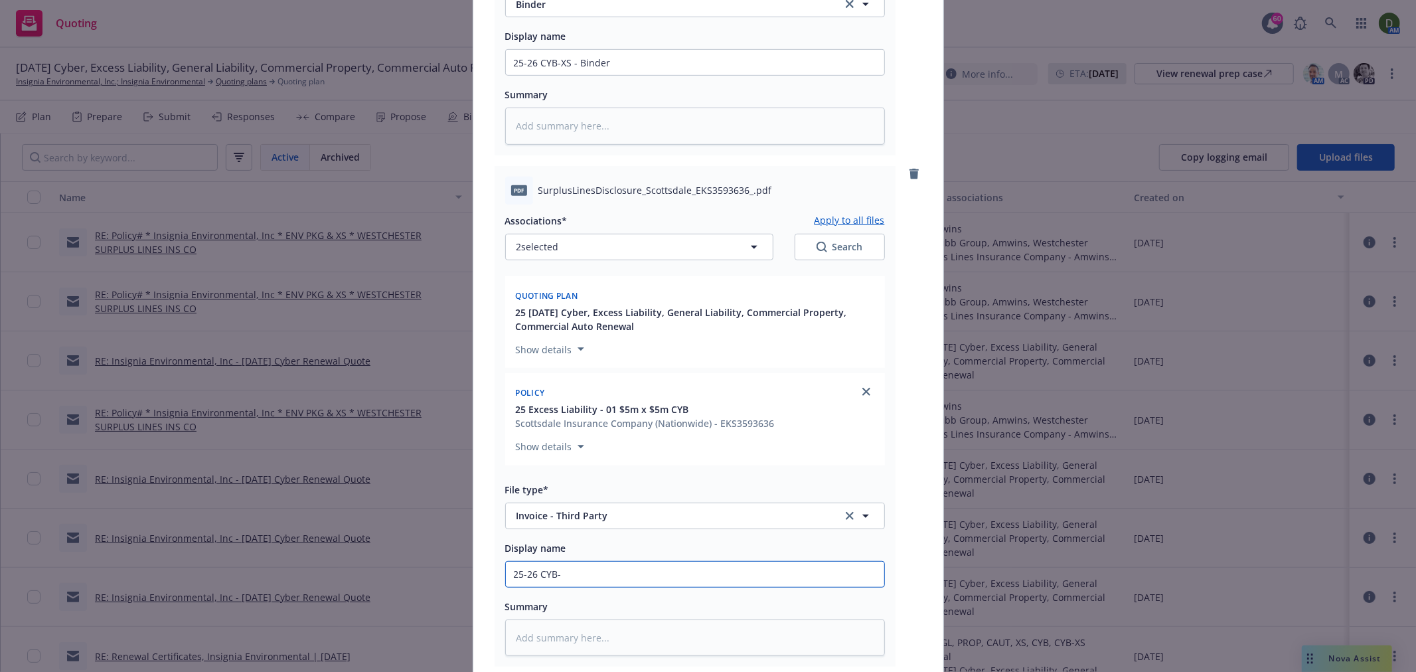
type textarea "x"
type input "25-26 CYB-X"
type textarea "x"
type input "25-26 CYB-XS"
type textarea "x"
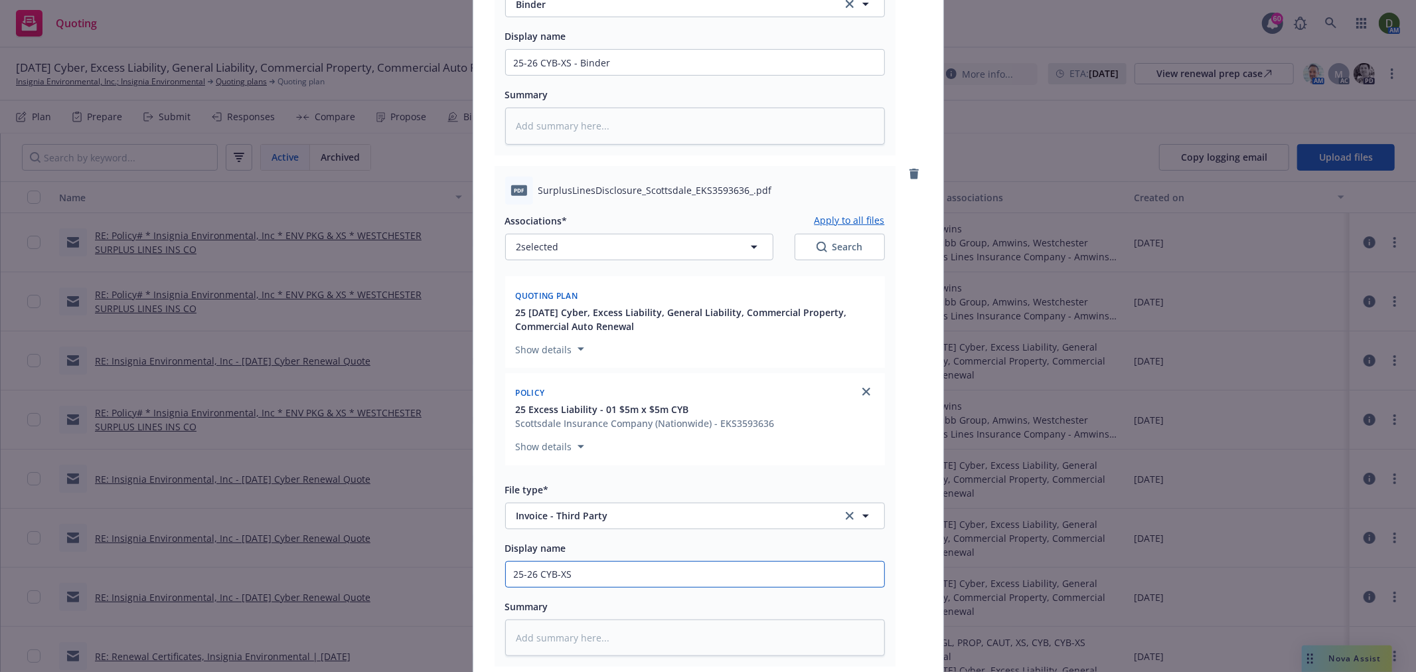
type input "25-26 CYB-XS"
type textarea "x"
type input "25-26 CYB-XS -"
type textarea "x"
type input "25-26 CYB-XS -"
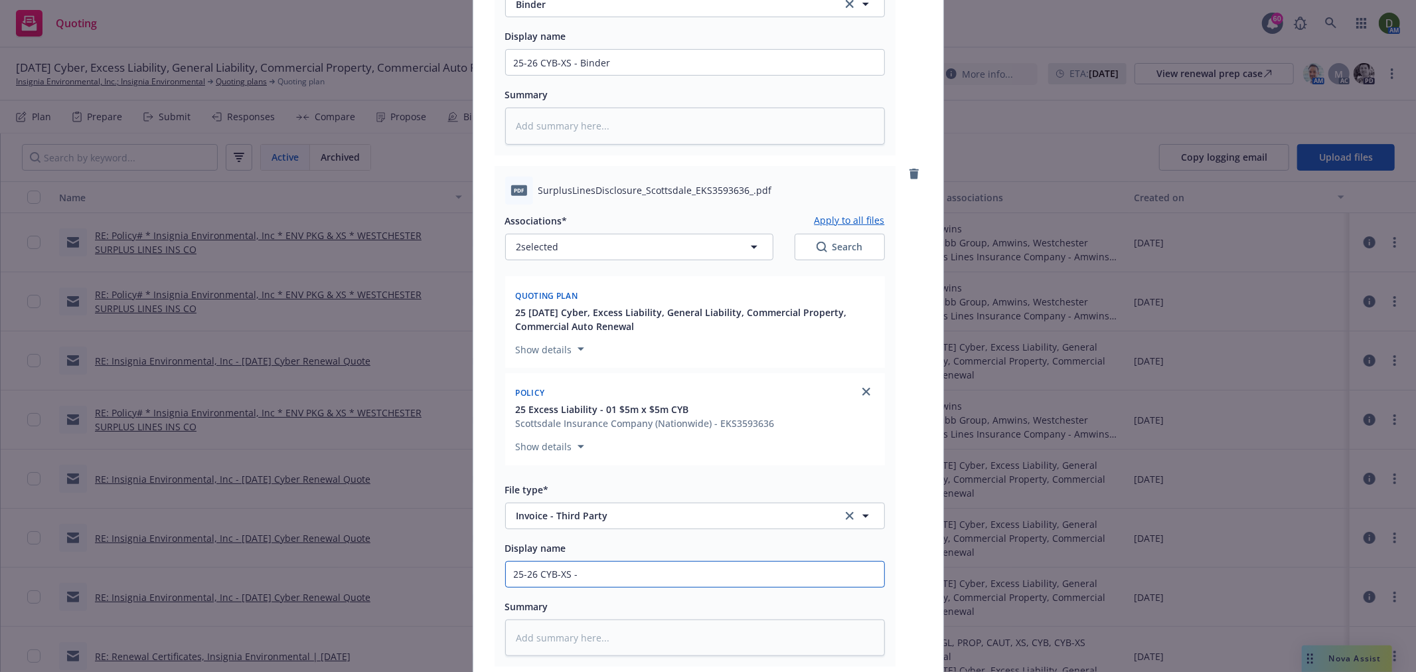
type textarea "x"
type input "25-26 CYB-XS -"
type textarea "x"
type input "25-26 CYB-XS -"
type textarea "x"
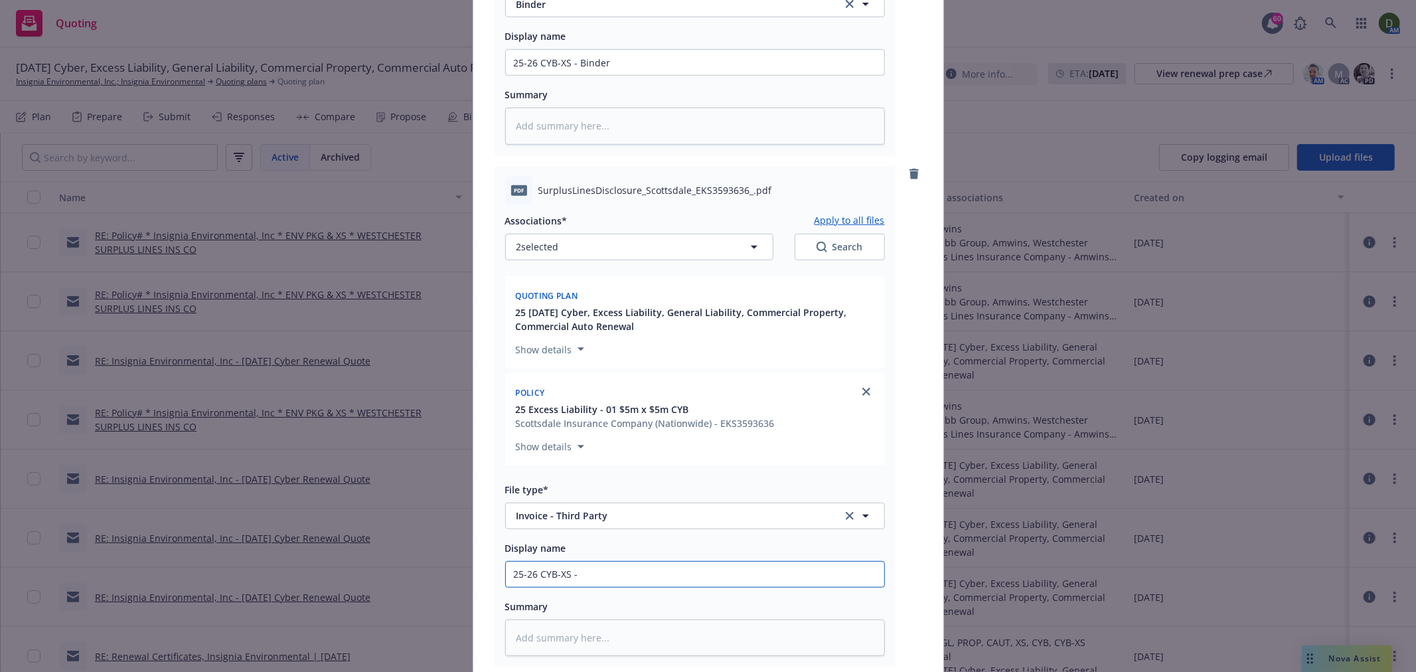
type input "25-26 CYB-XS - A"
type textarea "x"
type input "25-26 CYB-XS - Am"
type textarea "x"
type input "25-26 CYB-XS - Amw"
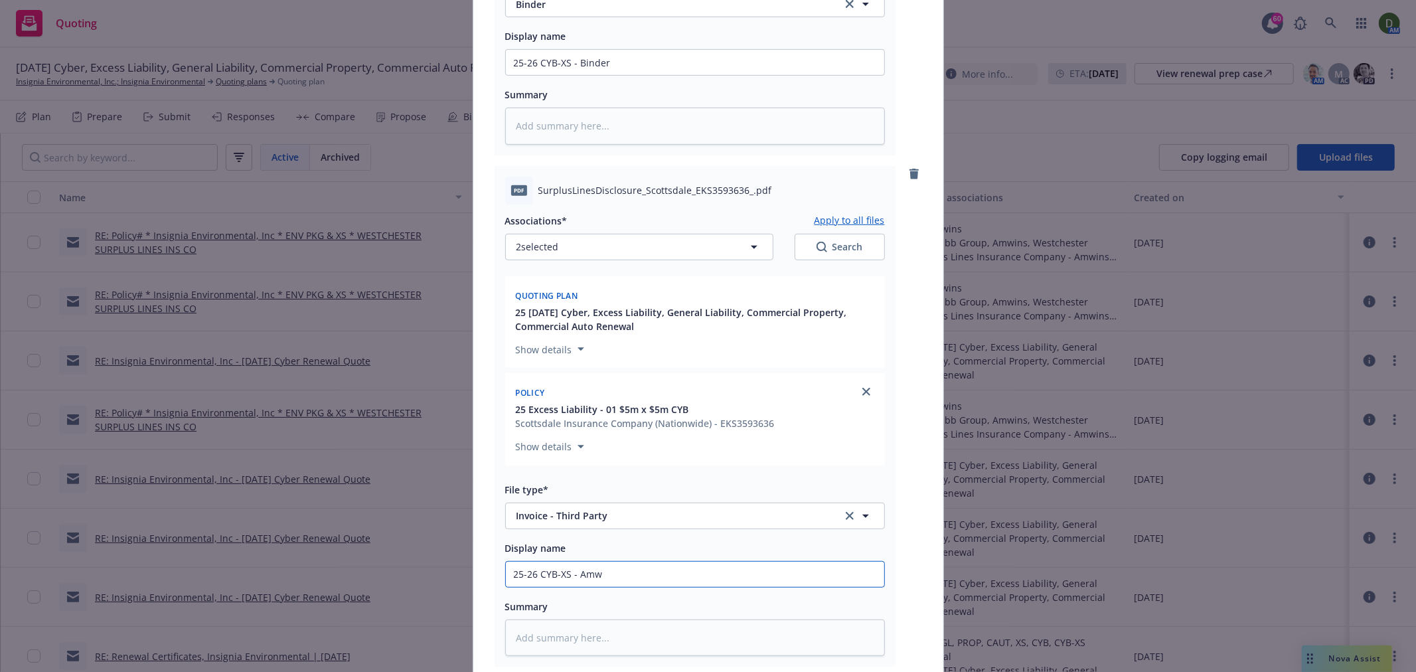
type textarea "x"
type input "25-26 CYB-XS - Amwi"
type textarea "x"
type input "25-26 CYB-XS - Amwins"
type textarea "x"
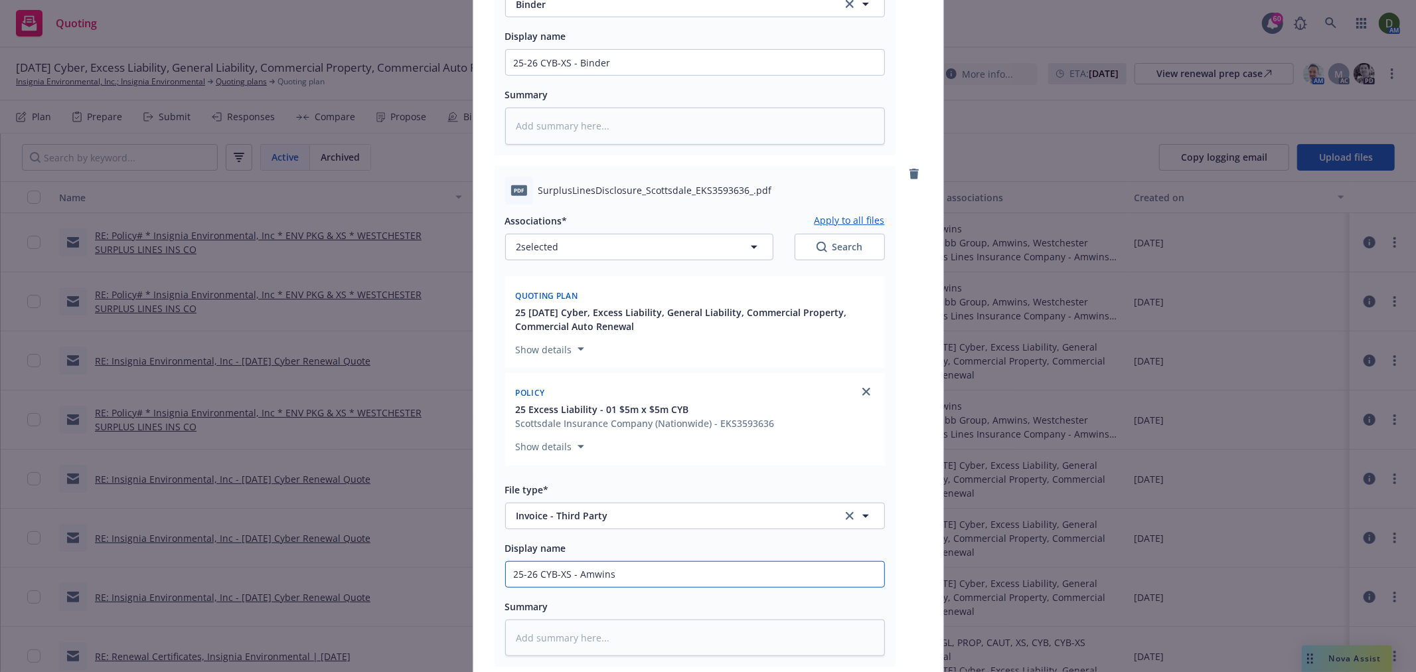
type input "25-26 CYB-XS - Amwins"
type textarea "x"
type input "25-26 CYB-XS - Amwins I"
type textarea "x"
type input "25-26 CYB-XS - Amwins In"
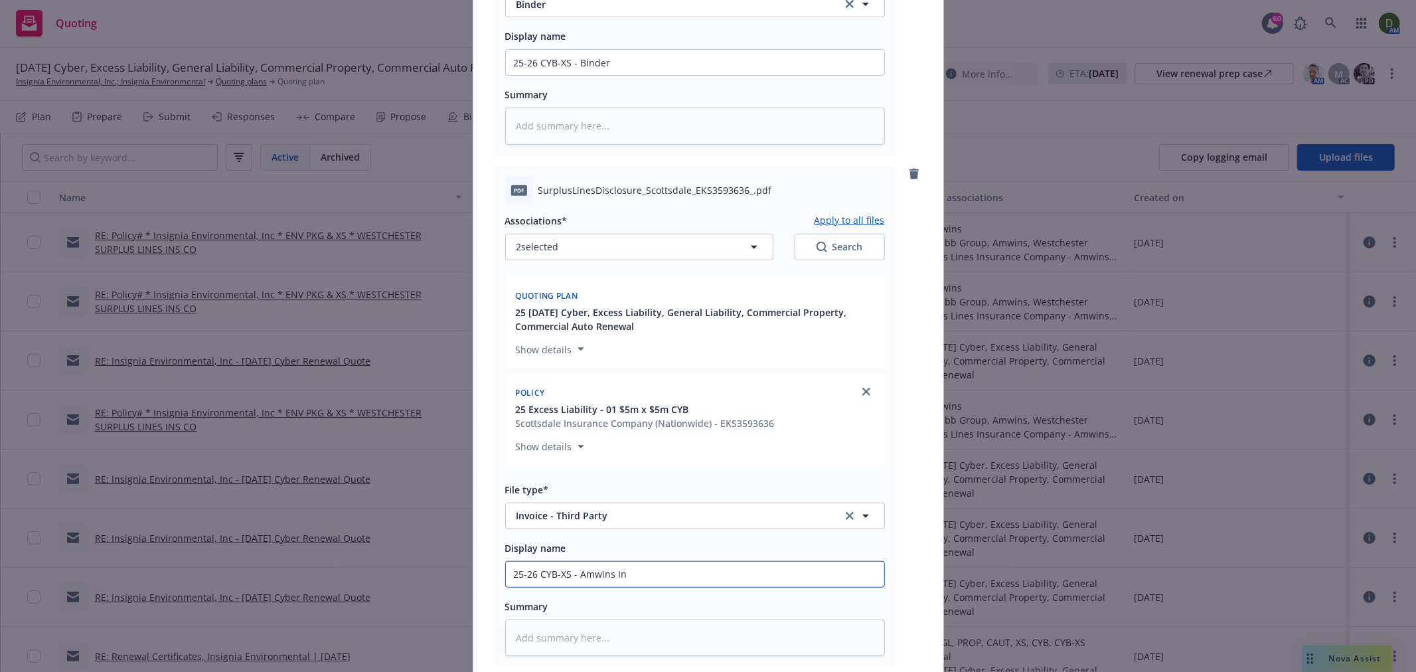
type textarea "x"
type input "25-26 CYB-XS - Amwins Inv"
type textarea "x"
type input "25-26 CYB-XS - Amwins Invi"
type textarea "x"
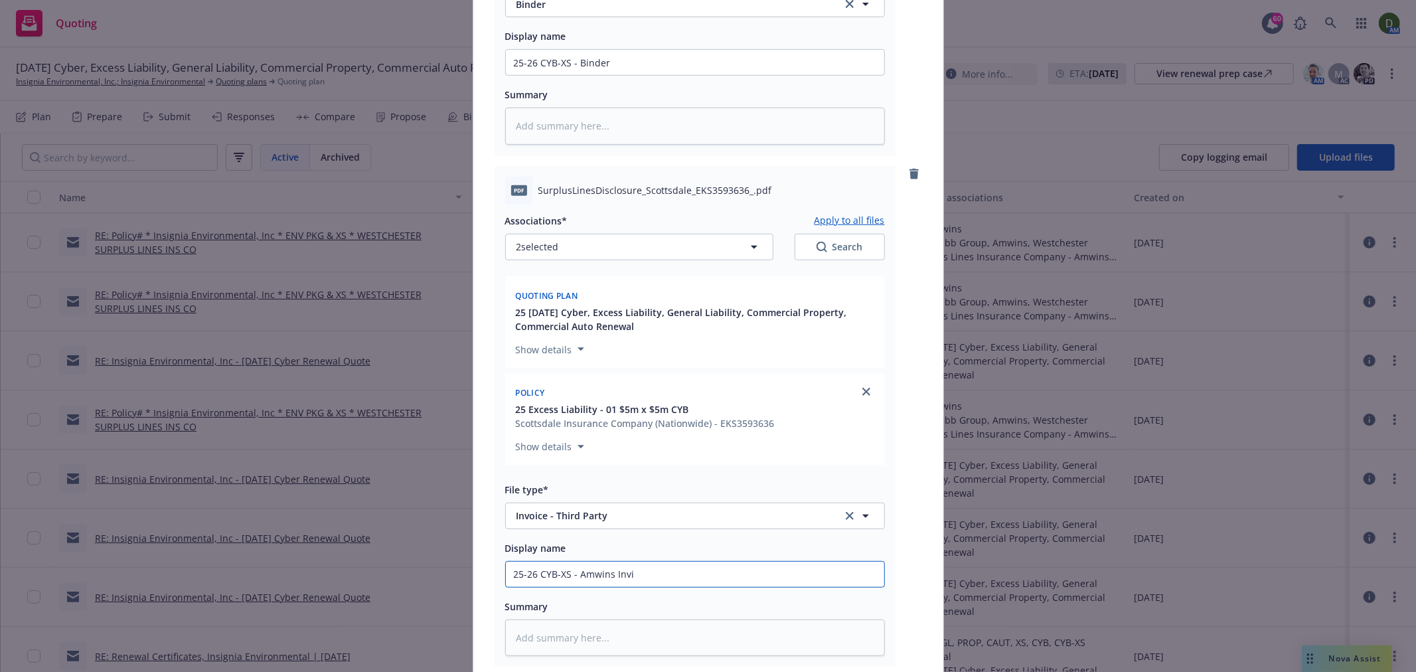
type input "25-26 CYB-XS - Amwins Invio"
type textarea "x"
type input "25-26 CYB-XS - Amwins Invi"
type textarea "x"
type input "25-26 CYB-XS - Amwins Inv"
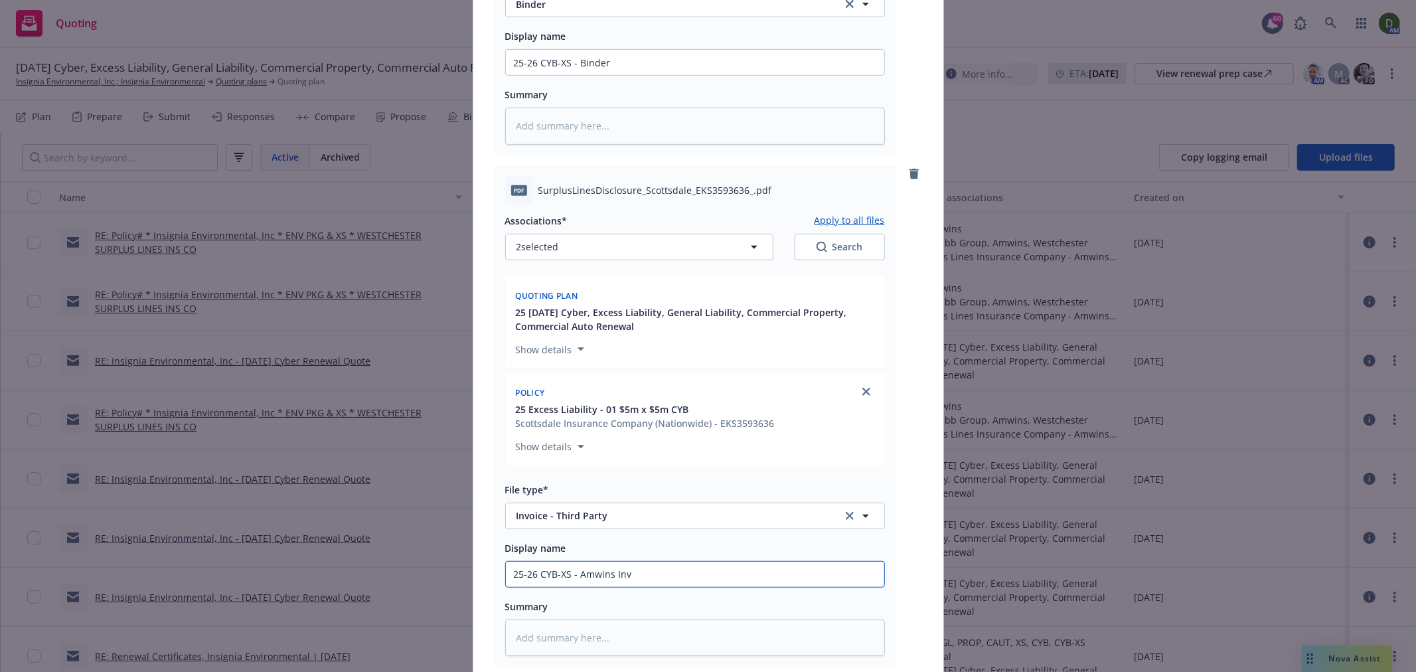
type textarea "x"
type input "25-26 CYB-XS - Amwins Invo"
type textarea "x"
type input "25-26 CYB-XS - Amwins Invoi"
type textarea "x"
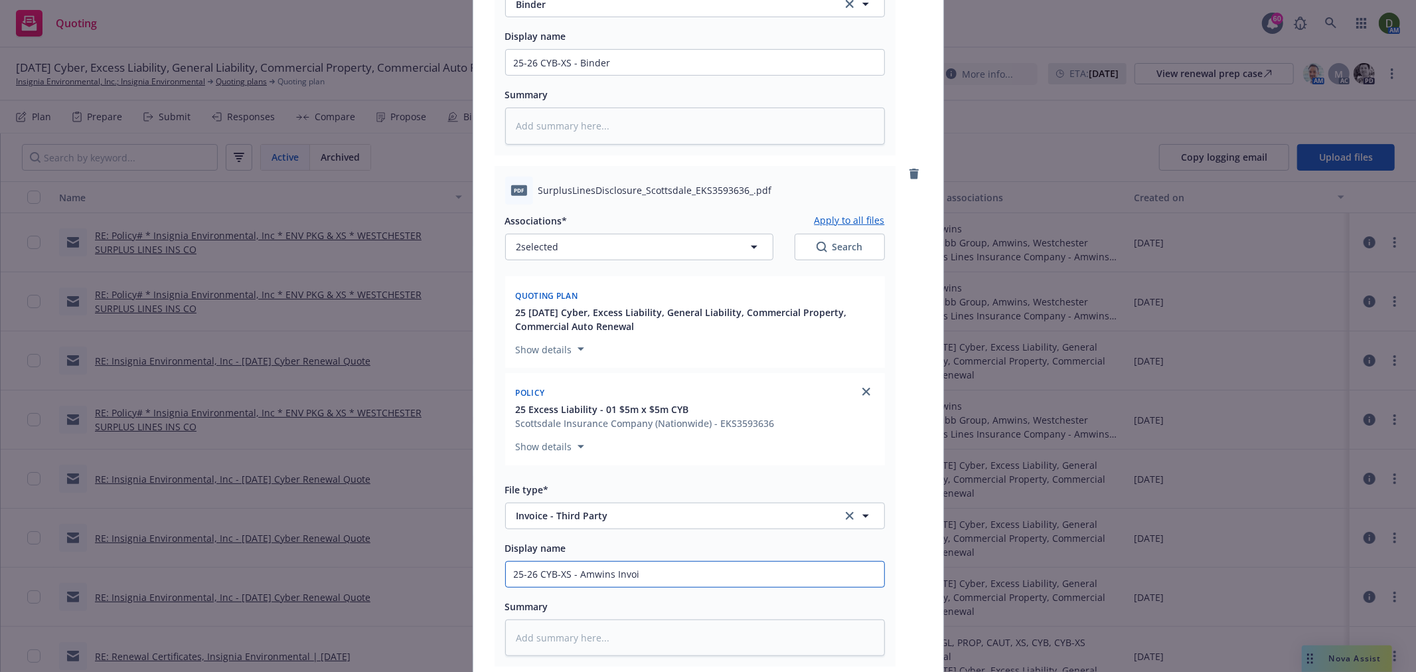
type input "25-26 CYB-XS - Amwins Invoic"
type textarea "x"
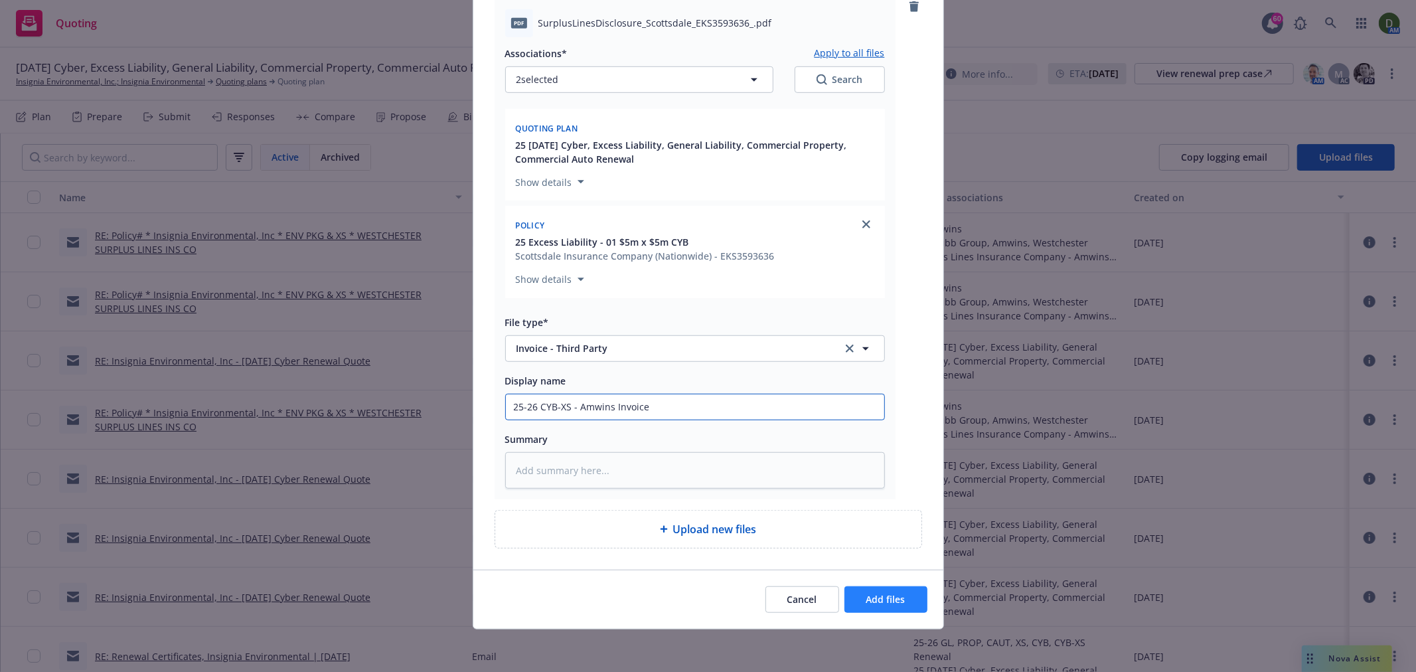
type input "25-26 CYB-XS - Amwins Invoice"
click at [858, 586] on button "Add files" at bounding box center [886, 599] width 83 height 27
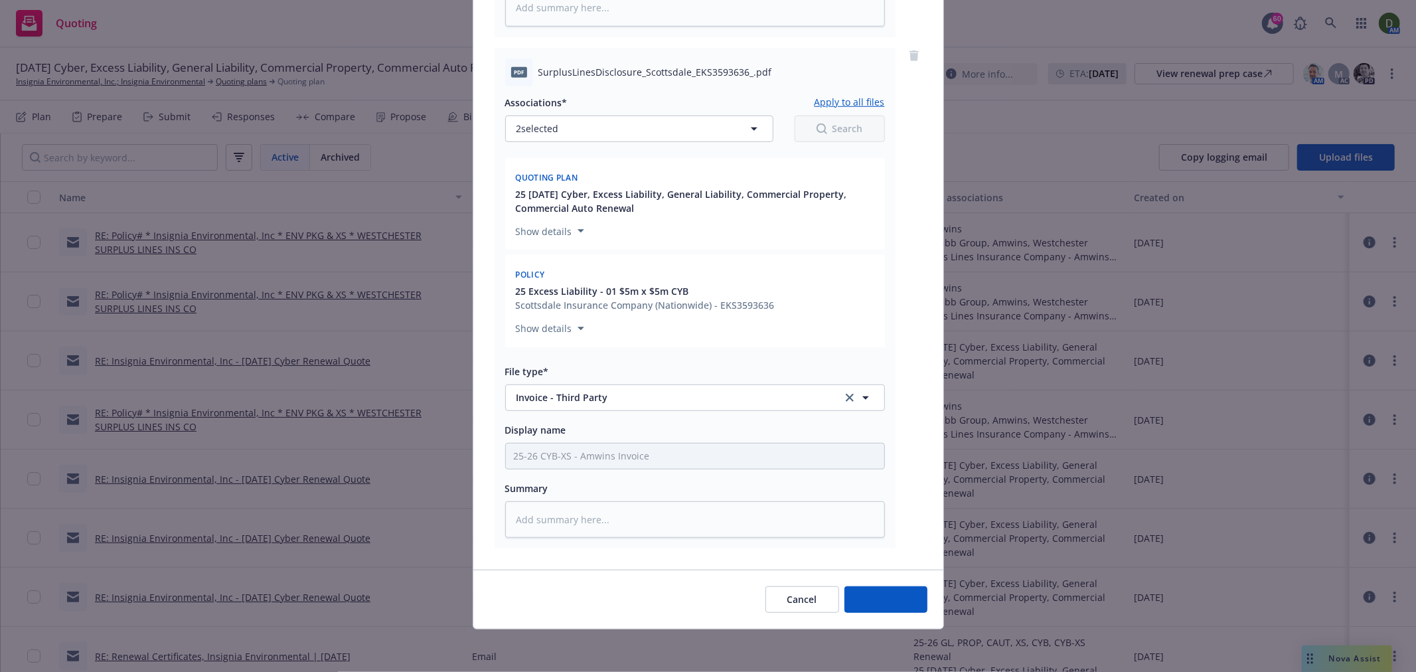
scroll to position [638, 0]
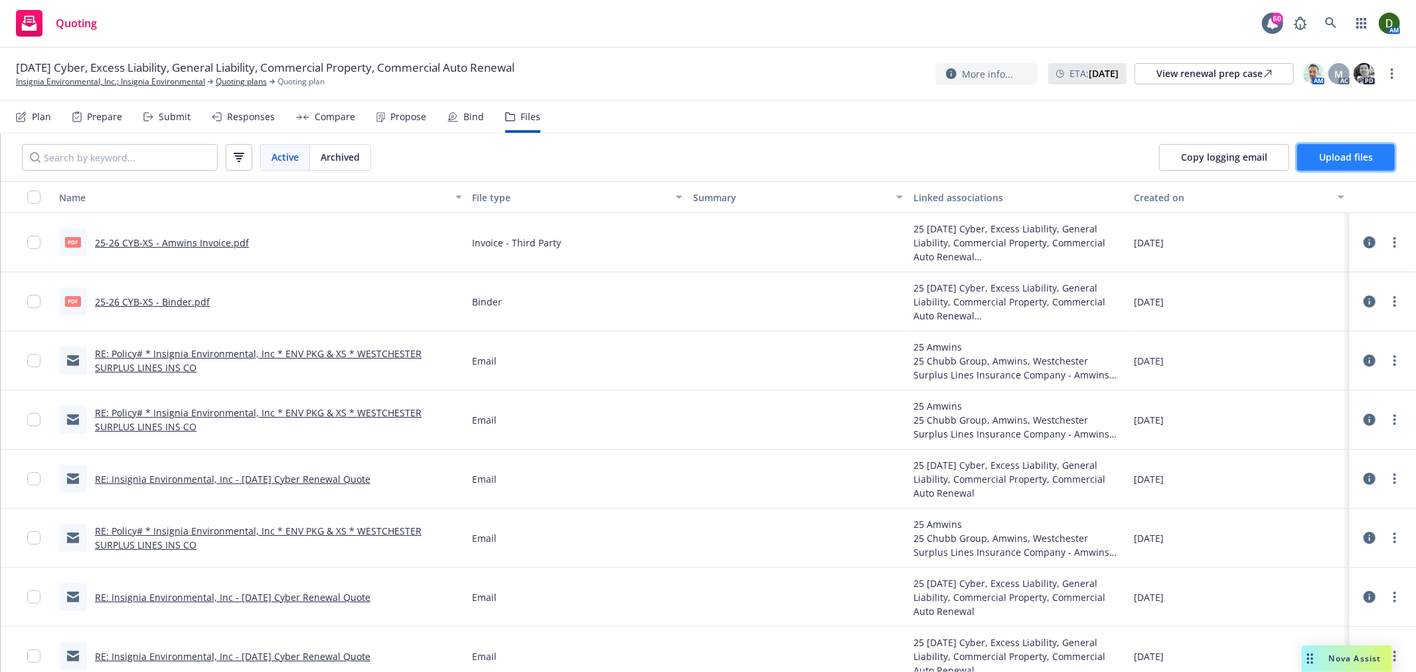
click at [1331, 151] on span "Upload files" at bounding box center [1346, 157] width 54 height 13
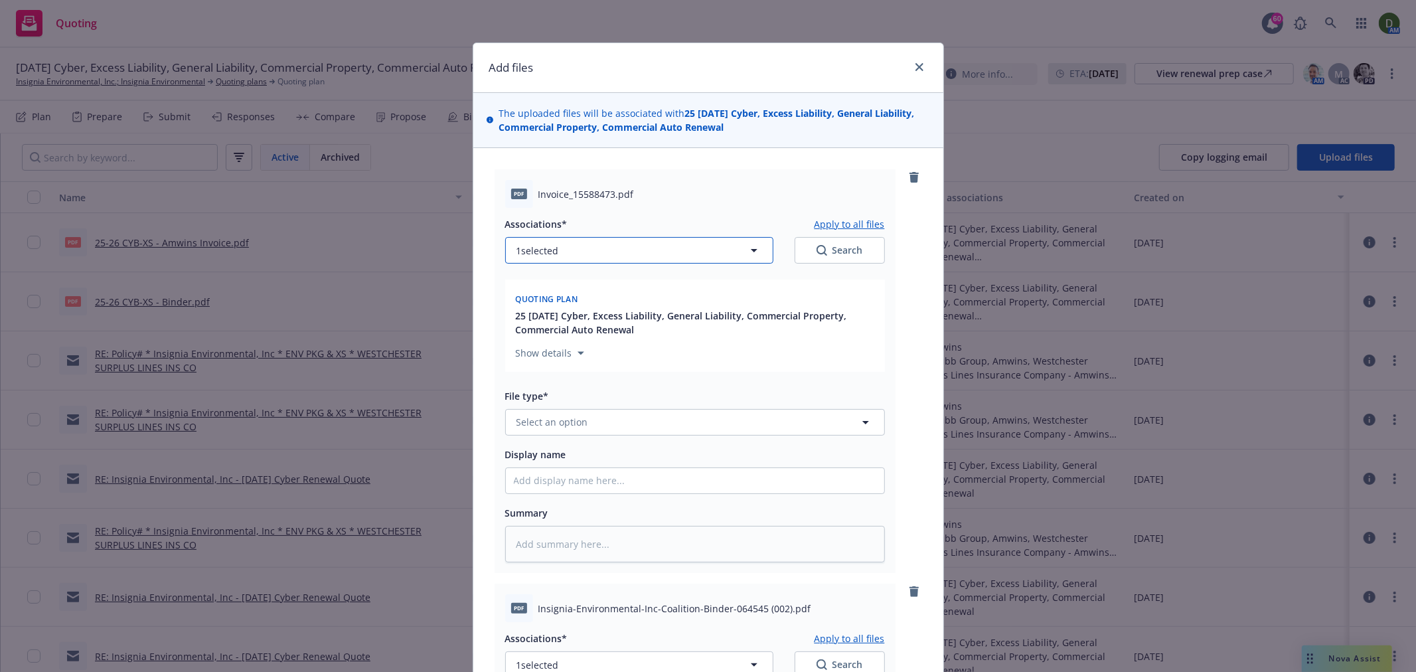
click at [580, 259] on button "1 selected" at bounding box center [639, 250] width 268 height 27
type textarea "x"
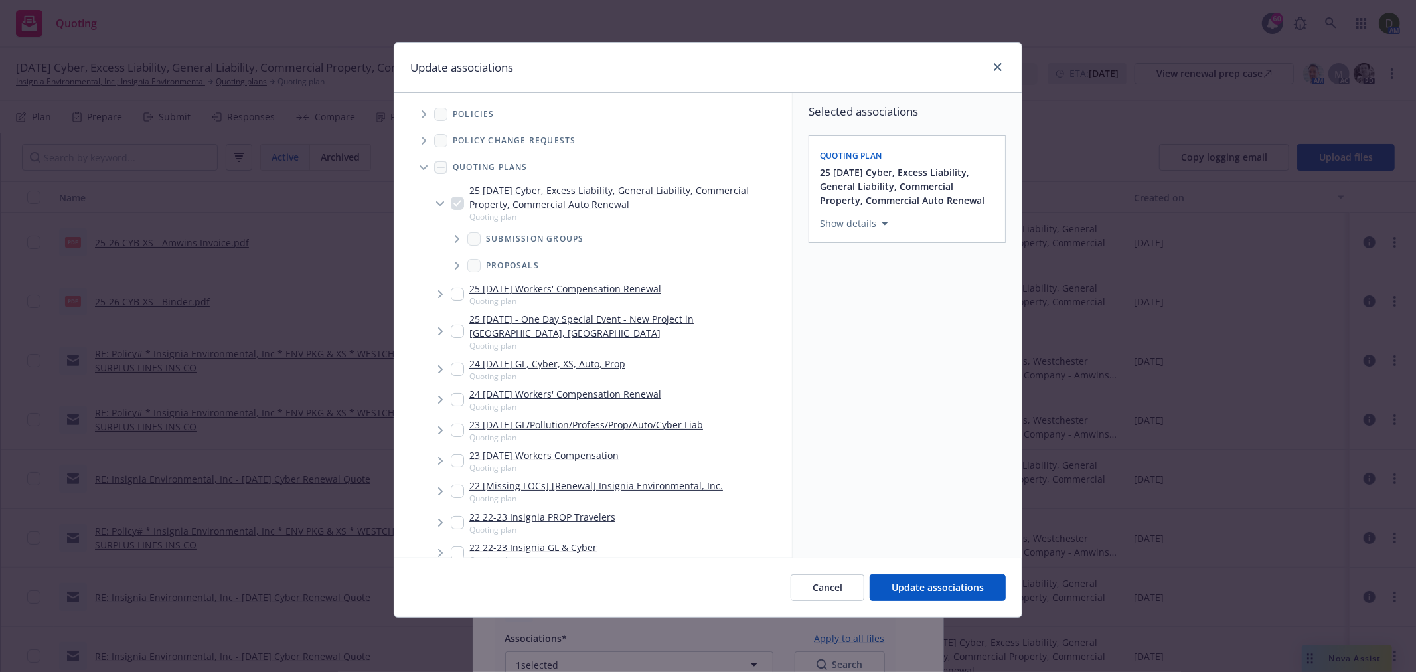
click at [420, 108] on span "Tree Example" at bounding box center [423, 114] width 21 height 21
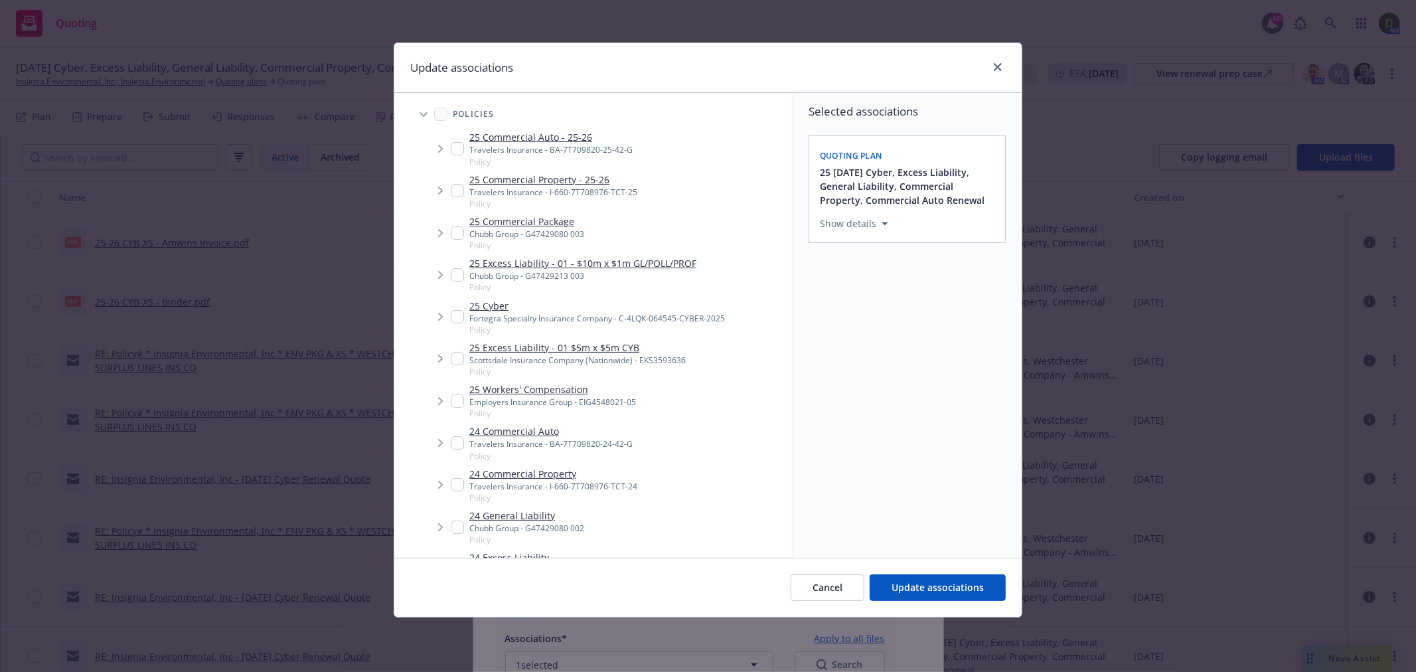
click at [456, 303] on div "25 Cyber Fortegra Specialty Insurance Company - C-4LQK-064545-CYBER-2025 Policy" at bounding box center [588, 317] width 274 height 37
checkbox input "true"
click at [957, 598] on button "Update associations" at bounding box center [938, 587] width 136 height 27
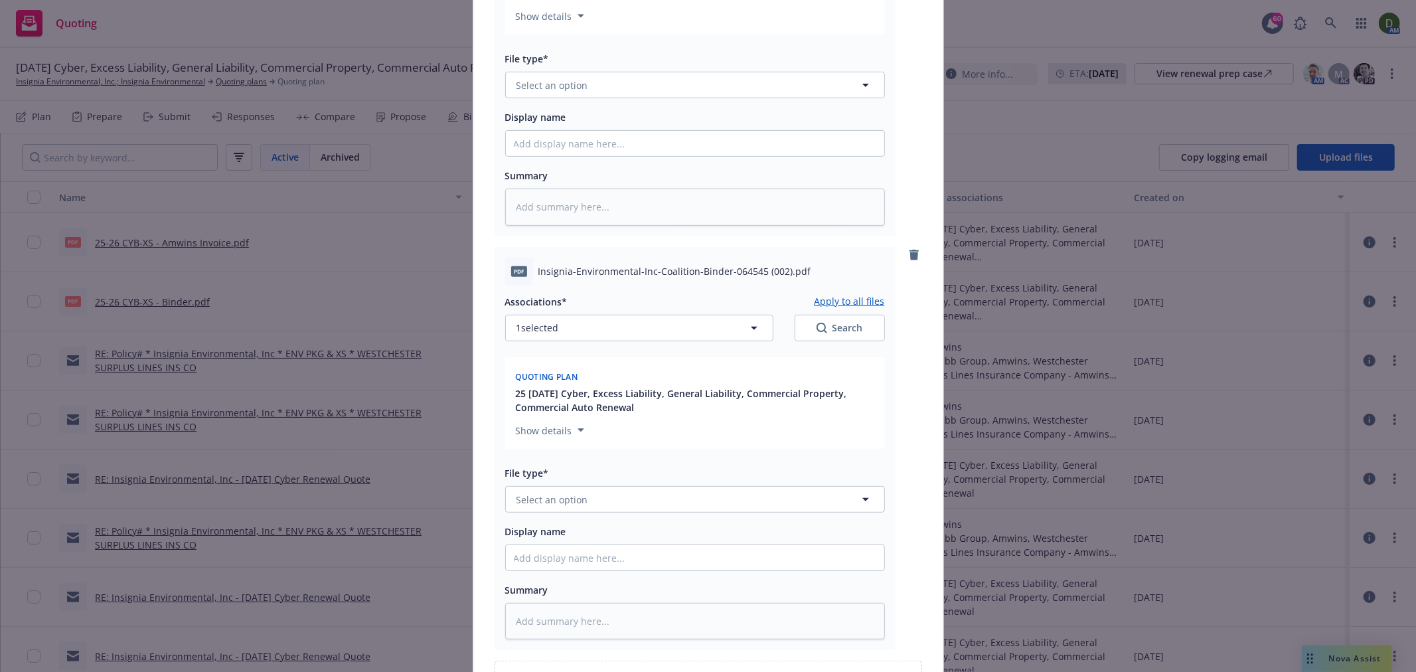
scroll to position [442, 0]
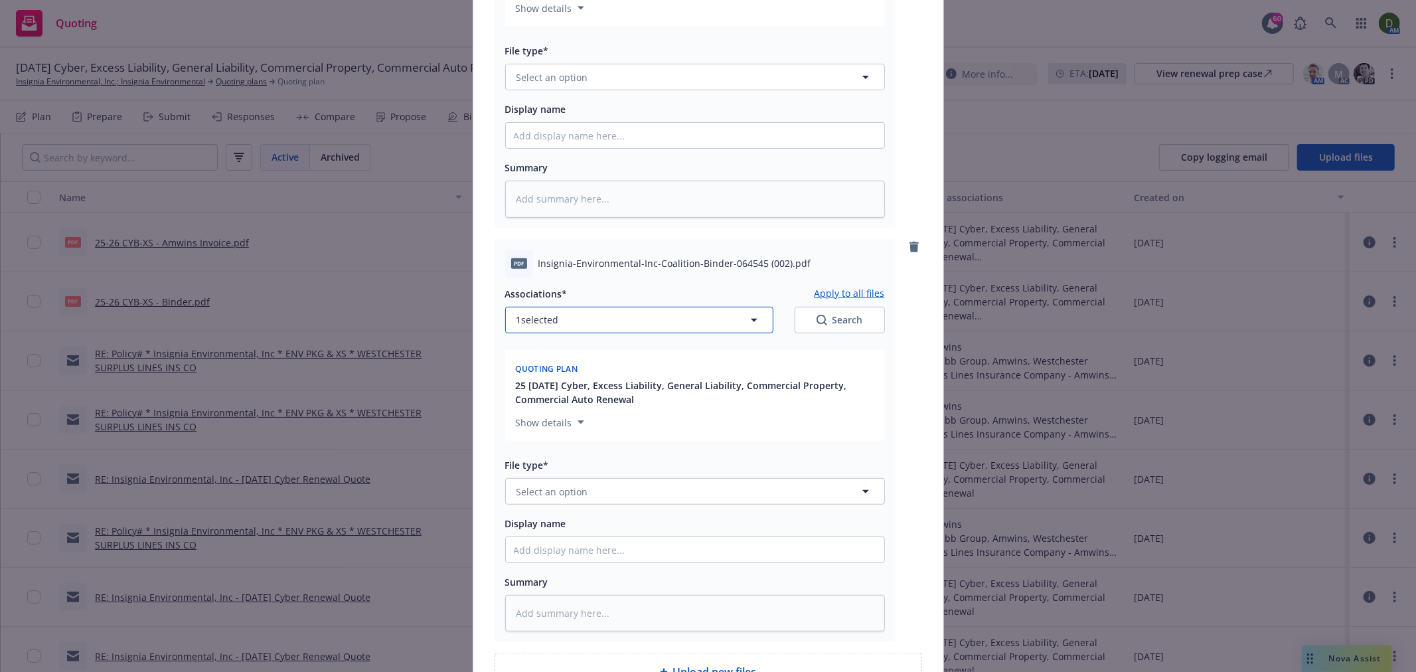
click at [560, 317] on button "1 selected" at bounding box center [639, 320] width 268 height 27
type textarea "x"
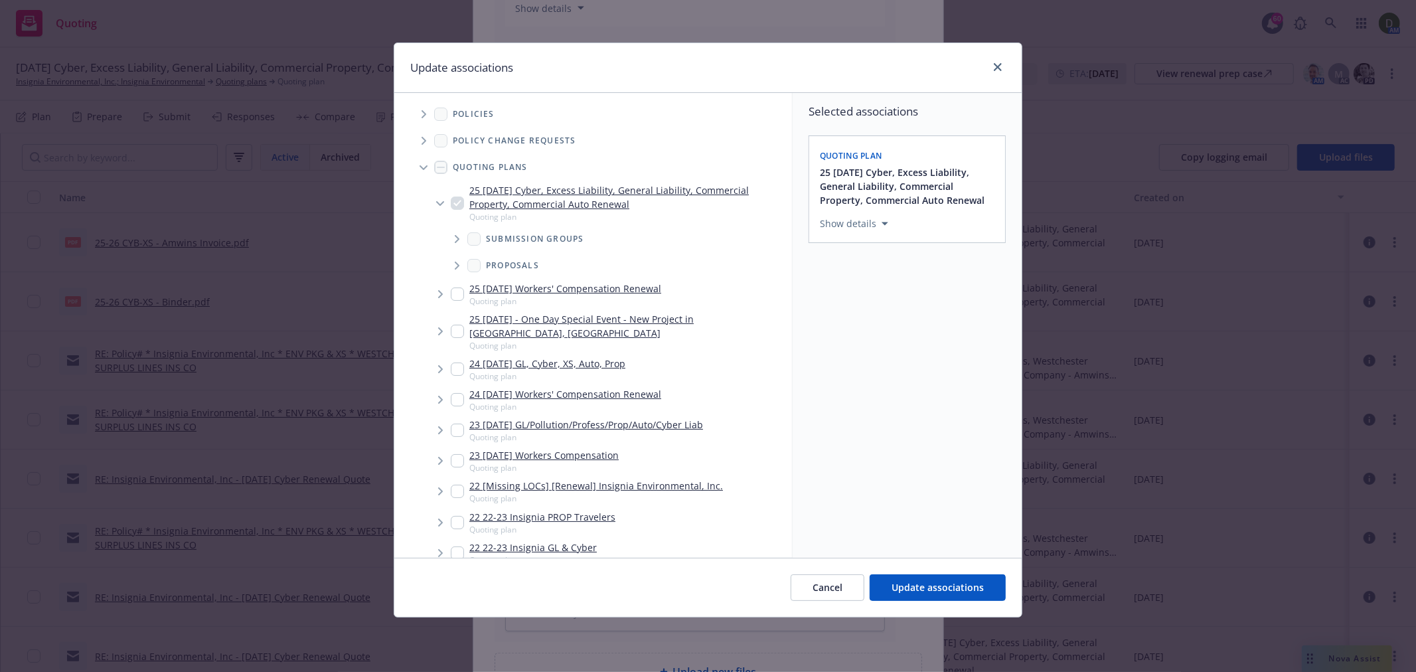
click at [416, 111] on span "Tree Example" at bounding box center [423, 114] width 21 height 21
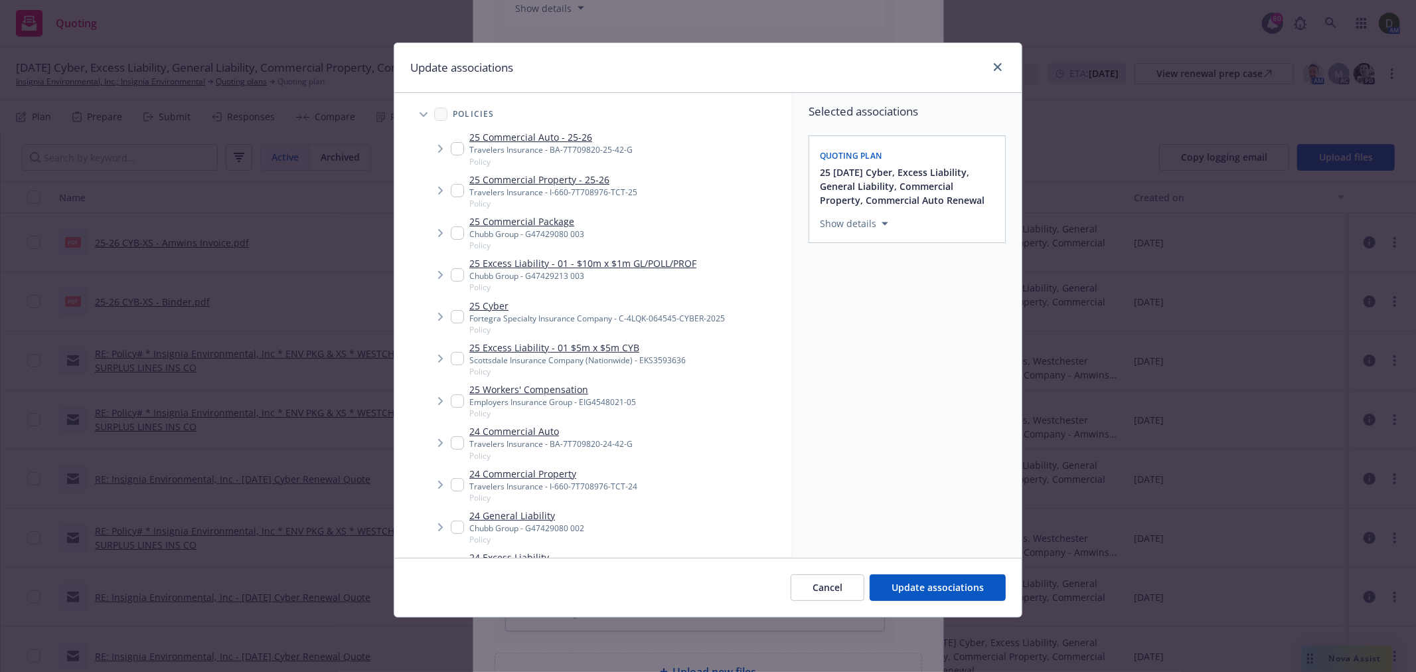
click at [452, 315] on input "Tree Example" at bounding box center [457, 316] width 13 height 13
checkbox input "true"
click at [926, 601] on button "Update associations" at bounding box center [938, 587] width 136 height 27
type textarea "x"
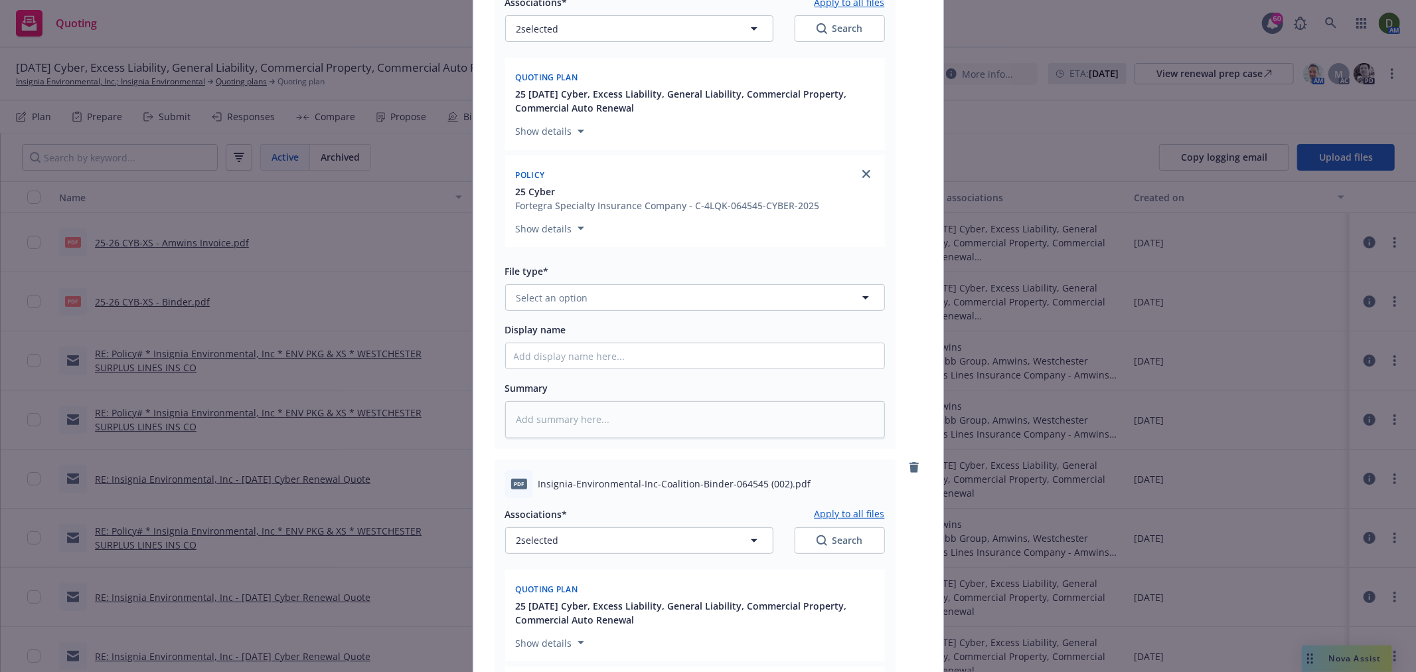
scroll to position [221, 0]
click at [645, 302] on button "Select an option" at bounding box center [695, 298] width 380 height 27
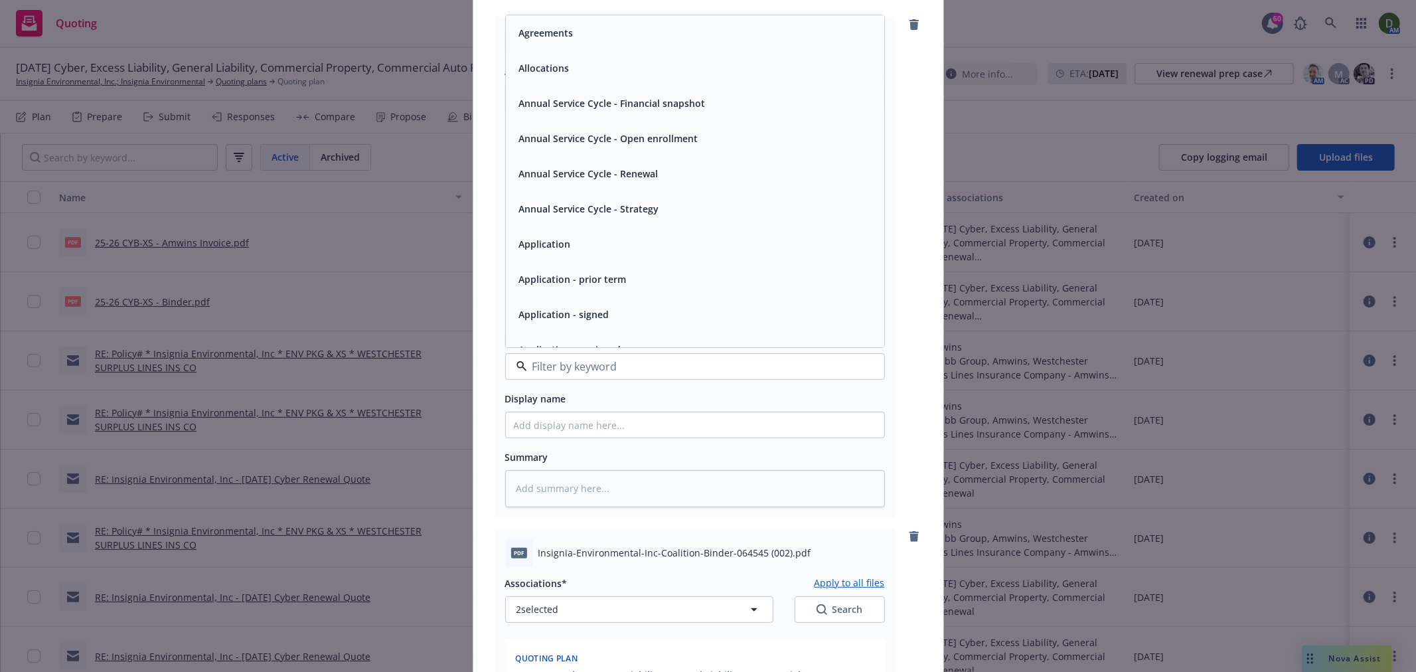
scroll to position [74, 0]
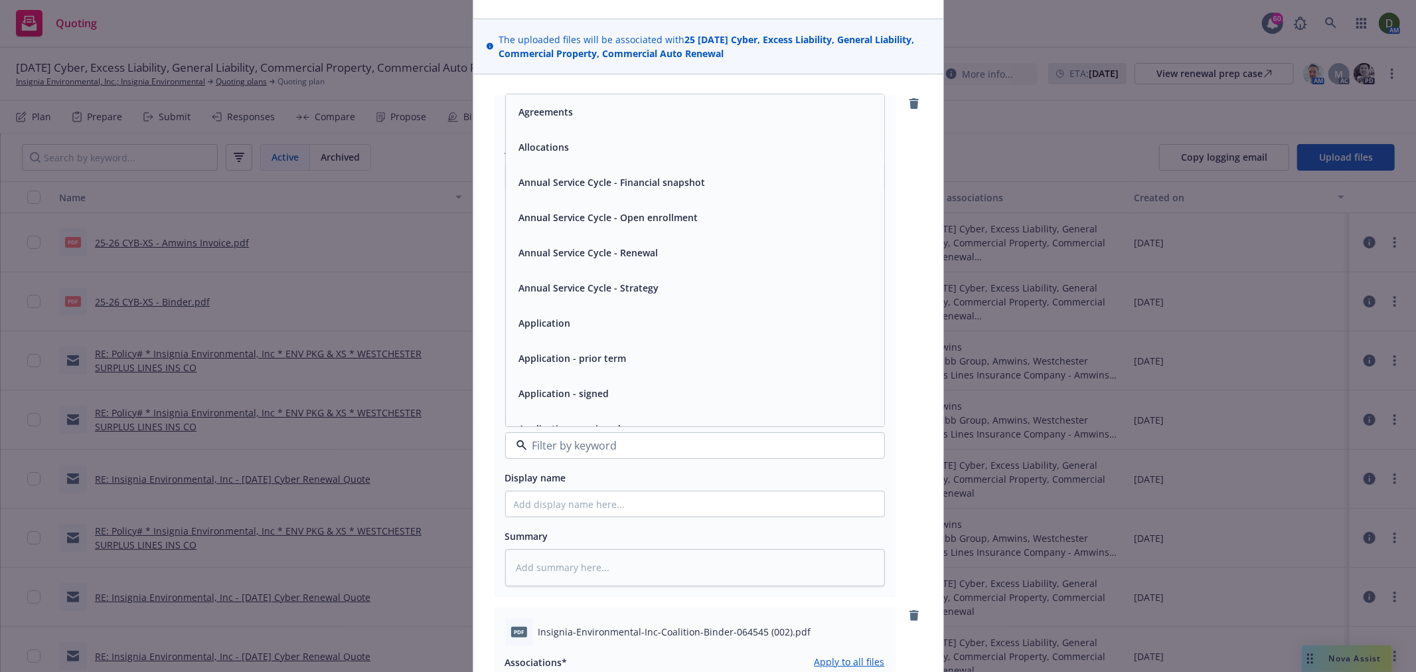
click at [693, 479] on div "Display name" at bounding box center [695, 477] width 380 height 16
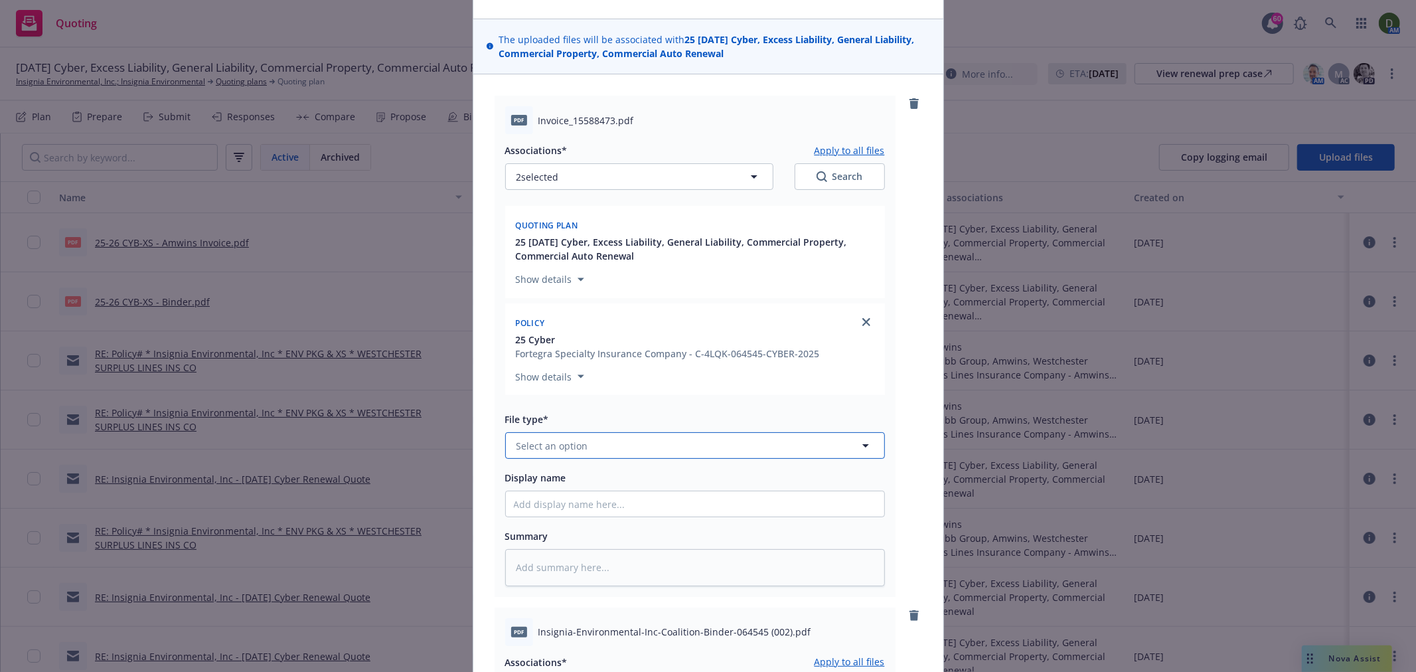
click at [686, 446] on button "Select an option" at bounding box center [695, 445] width 380 height 27
type input "invoice"
click at [652, 416] on div "Invoice - Third Party" at bounding box center [695, 409] width 363 height 19
click at [639, 501] on input "Display name" at bounding box center [695, 503] width 378 height 25
type textarea "x"
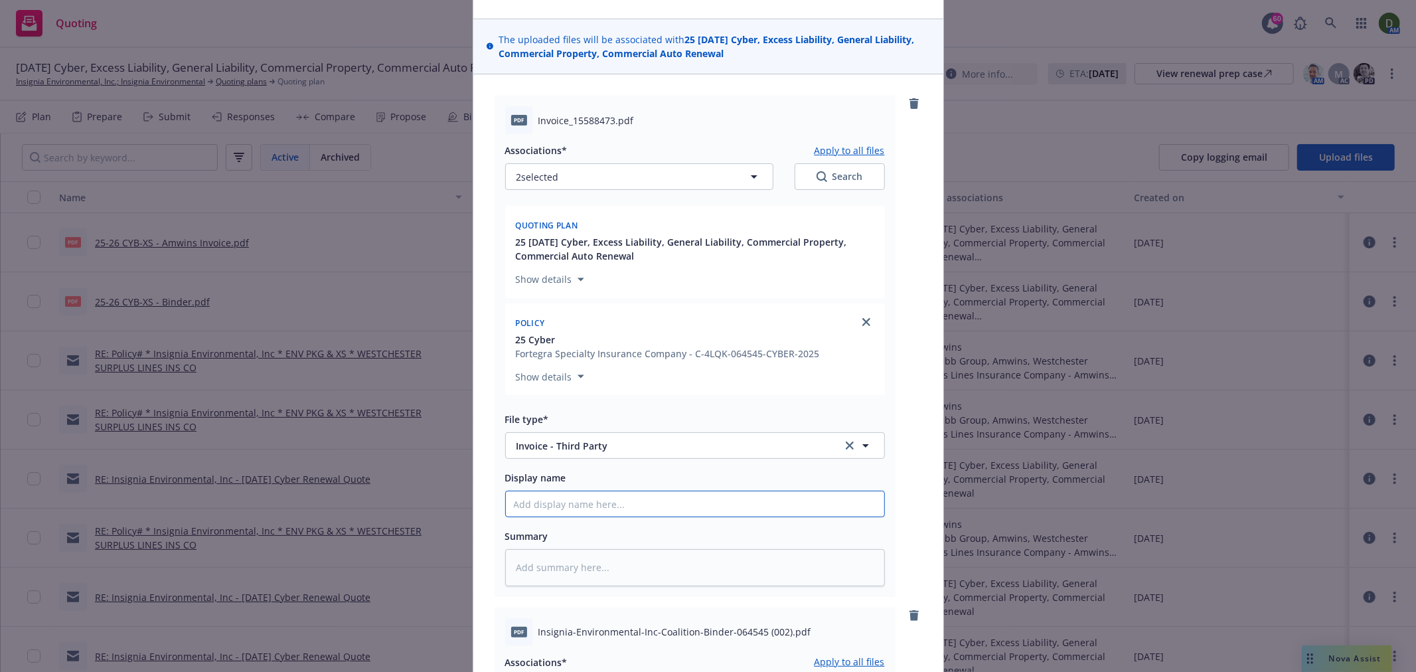
type input "2"
type textarea "x"
type input "25"
type textarea "x"
type input "25-"
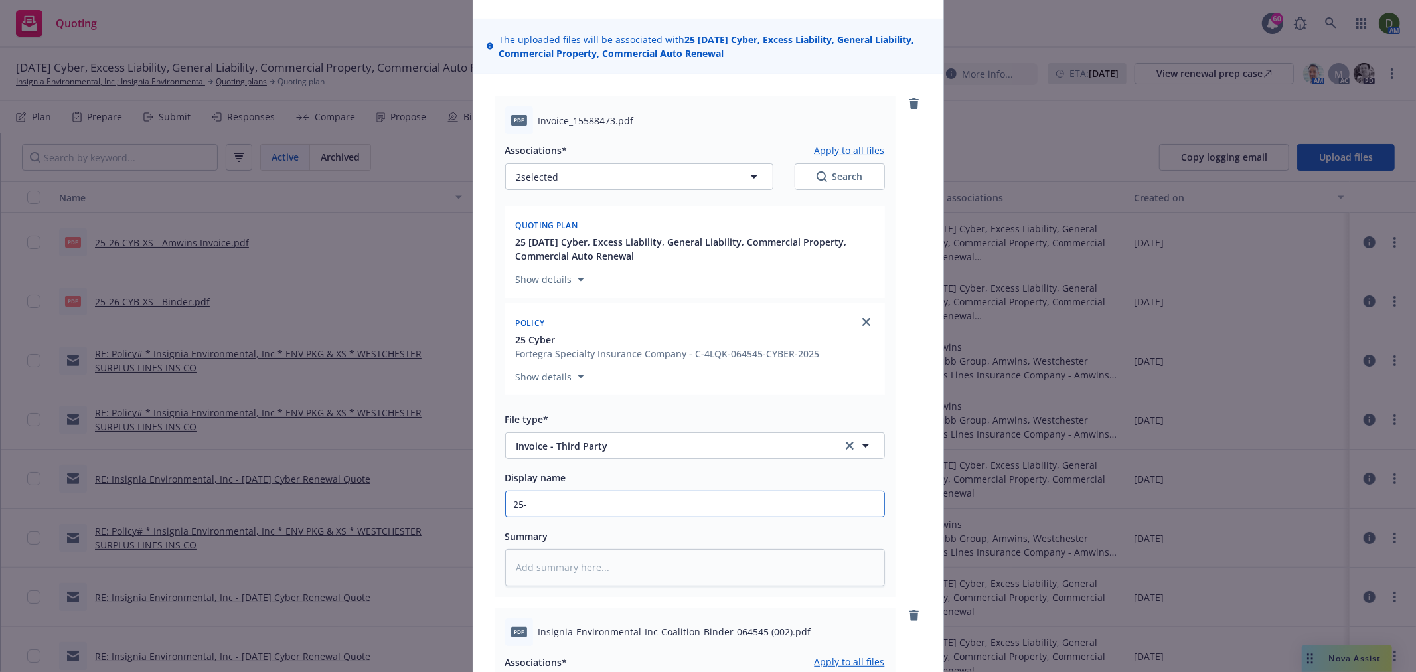
type textarea "x"
type input "25-2"
type textarea "x"
type input "25-26"
type textarea "x"
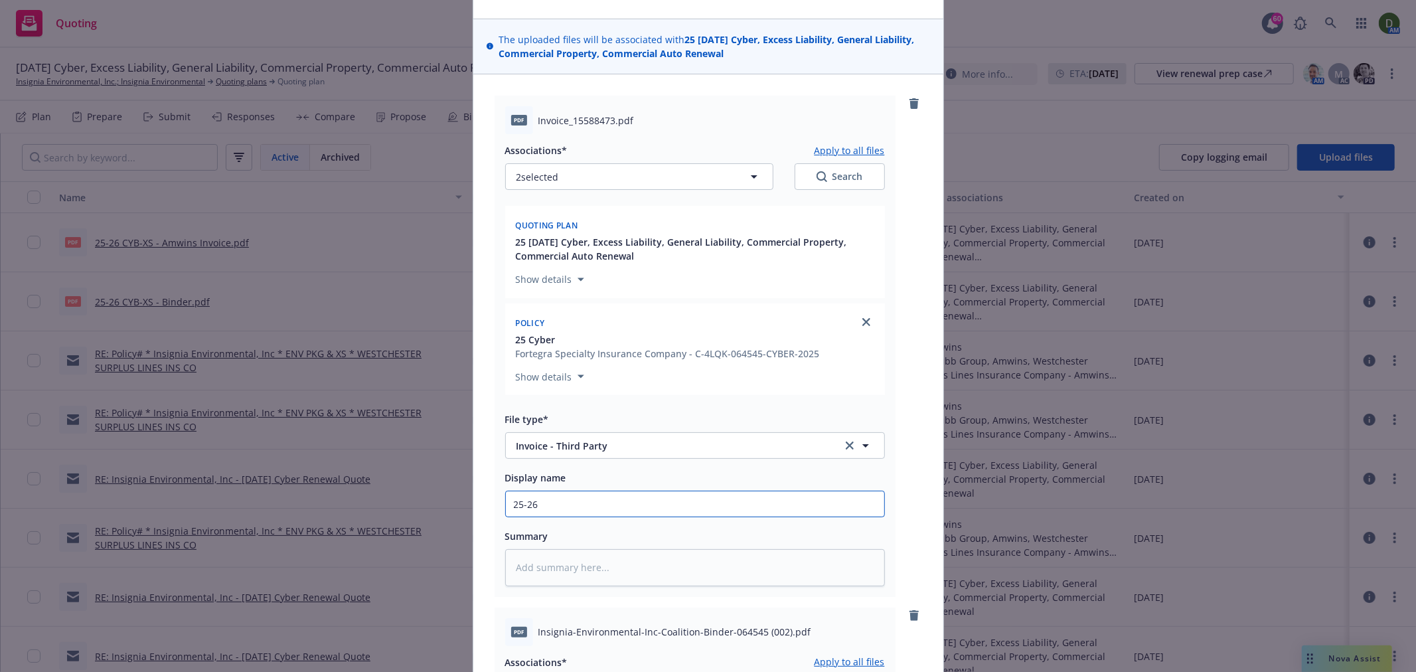
type input "25-26"
type textarea "x"
type input "25-26 C"
type textarea "x"
type input "25-26 CY"
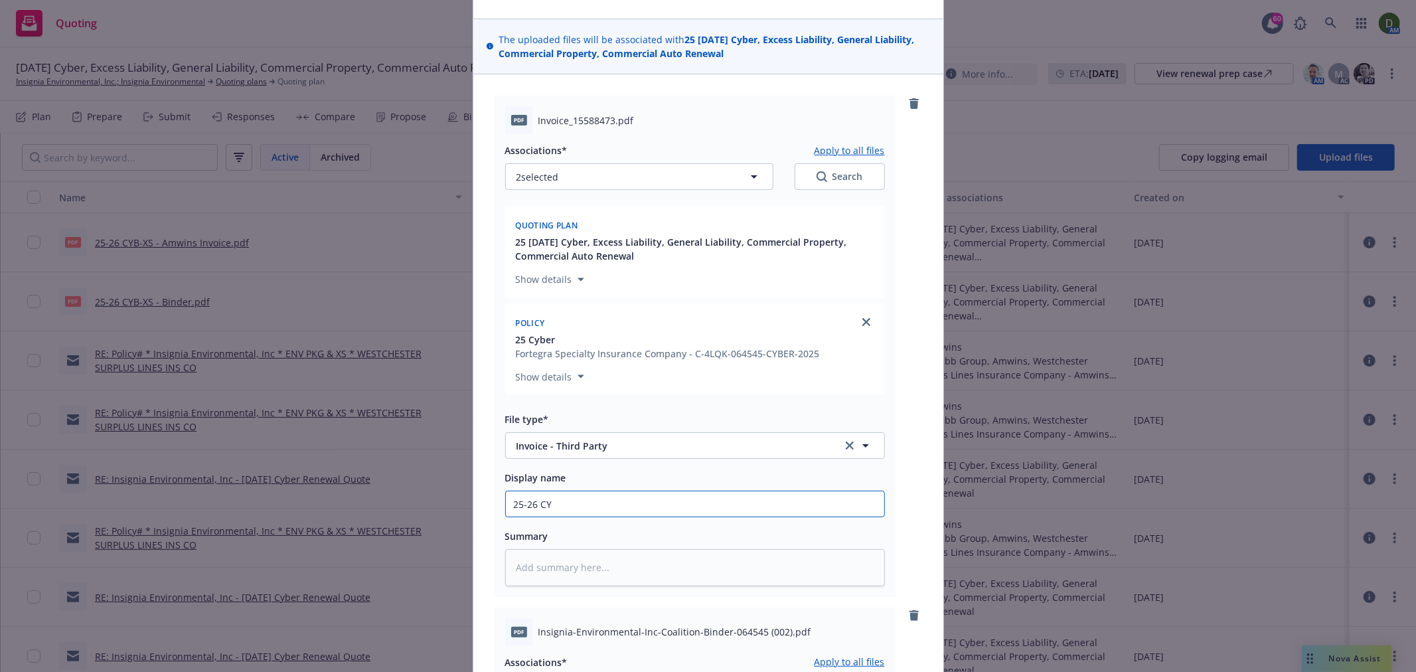
type textarea "x"
type input "25-26 CYB"
type textarea "x"
type input "25-26 CYB"
type textarea "x"
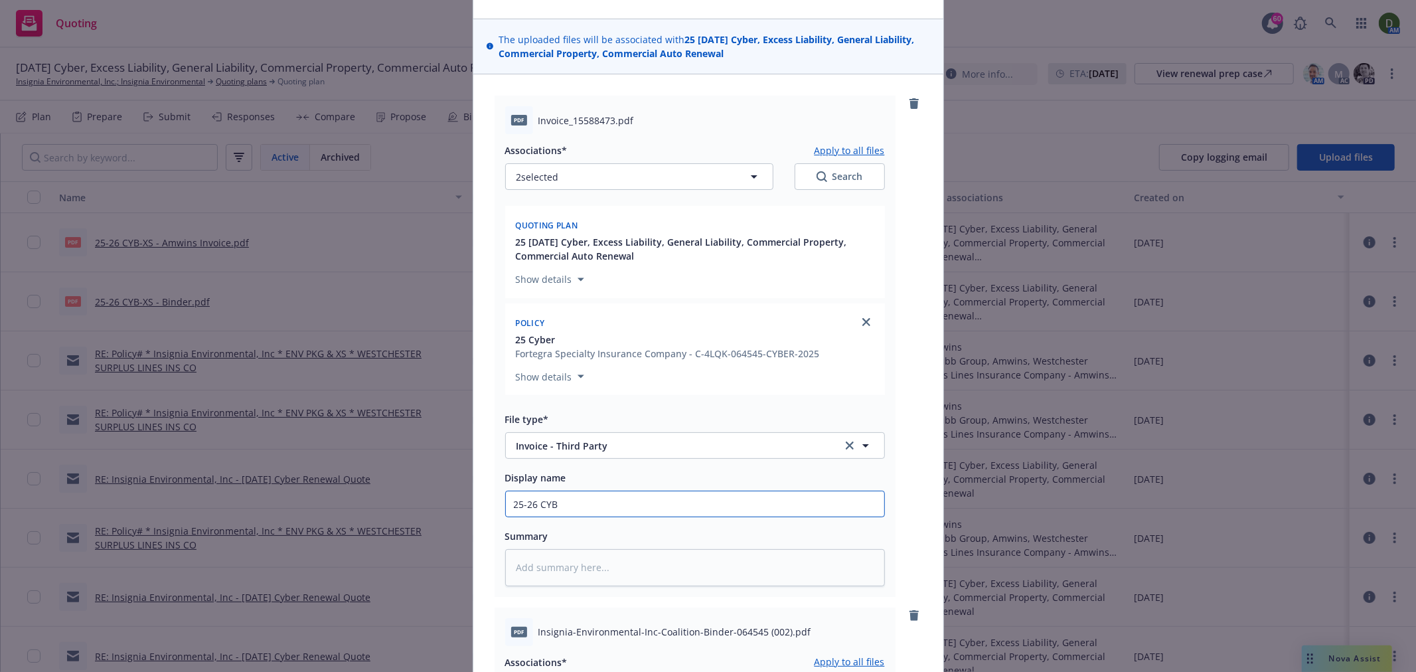
type input "25-26 CYB ="
type textarea "x"
type input "25-26 CYB ="
type textarea "x"
type input "25-26 CYB ="
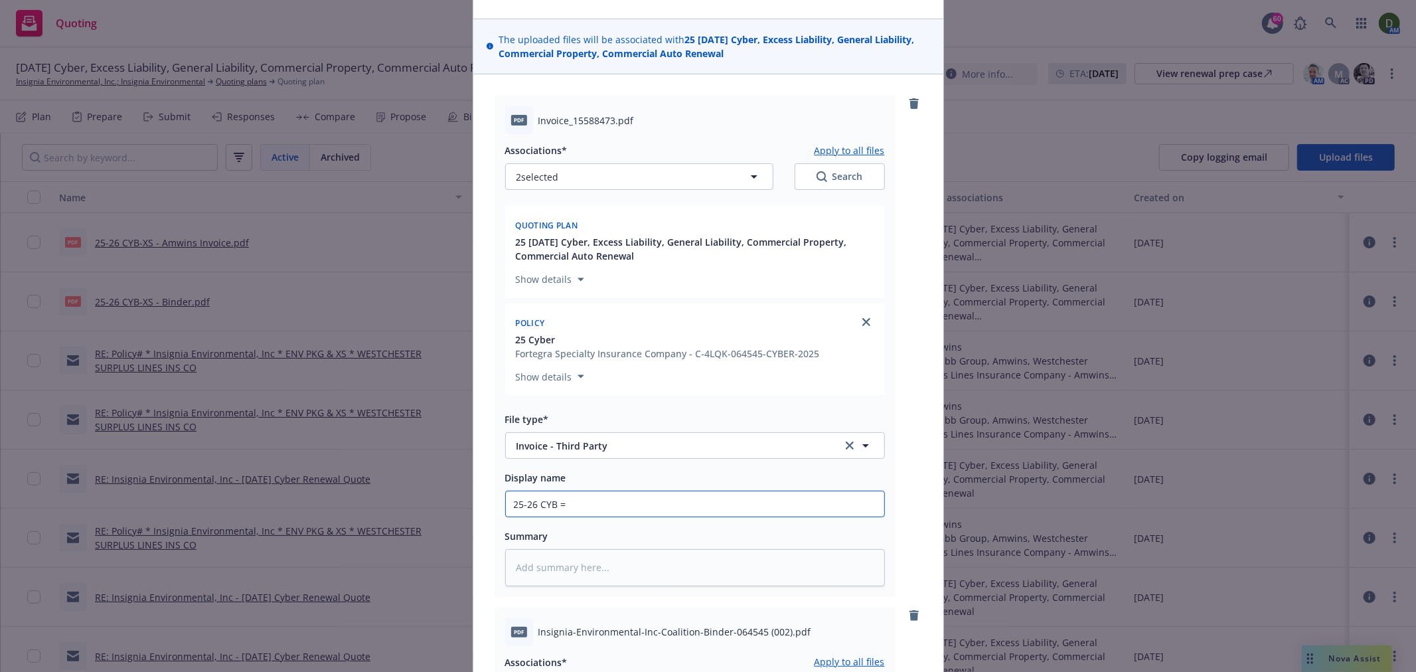
type textarea "x"
type input "25-26 CYB"
type textarea "x"
type input "25-26 CYB -"
type textarea "x"
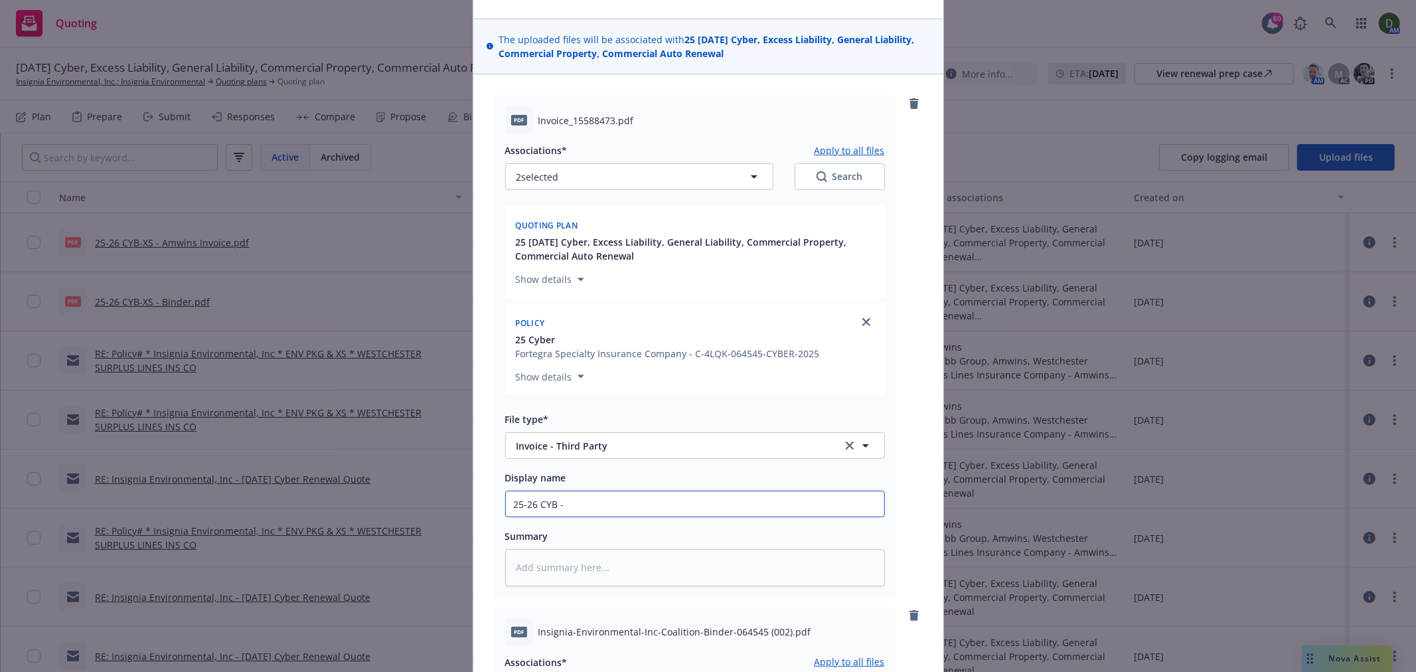
type input "25-26 CYB -"
type textarea "x"
type input "25-26 CYB - A"
type textarea "x"
type input "25-26 CYB - Am"
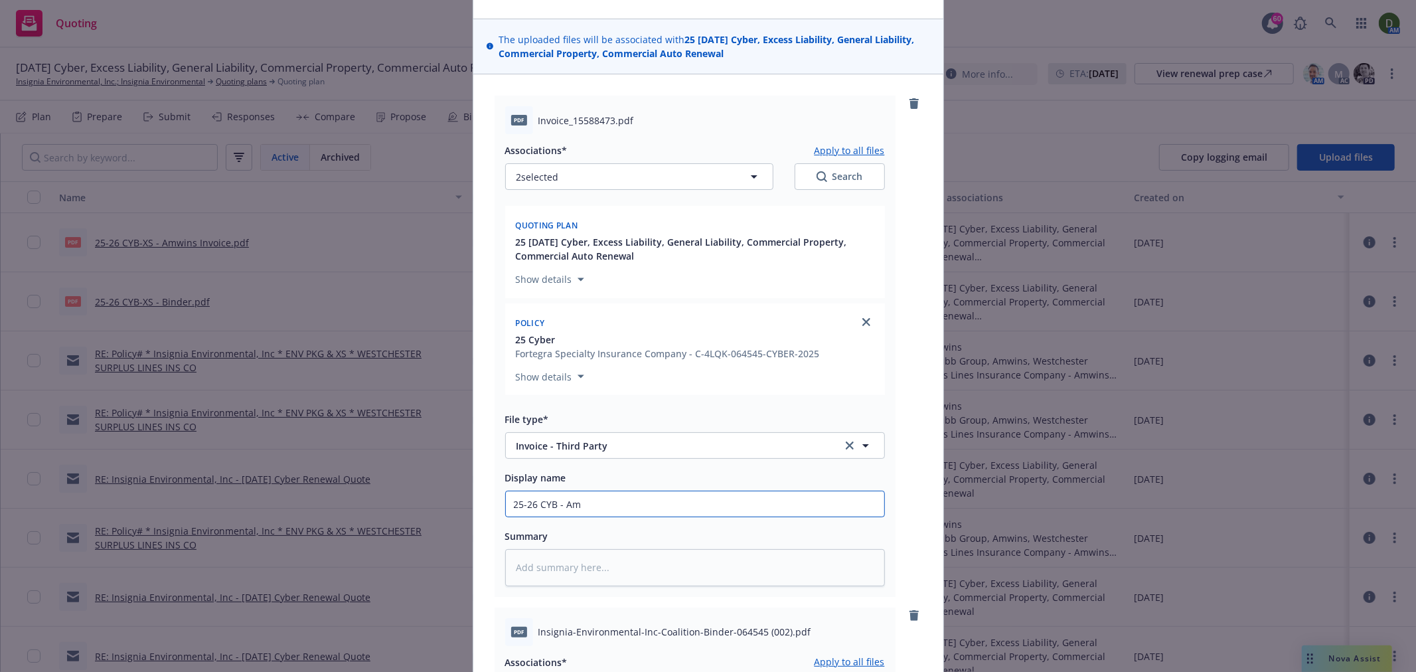
type textarea "x"
type input "25-26 CYB - Amw"
type textarea "x"
type input "25-26 CYB - Amwin"
type textarea "x"
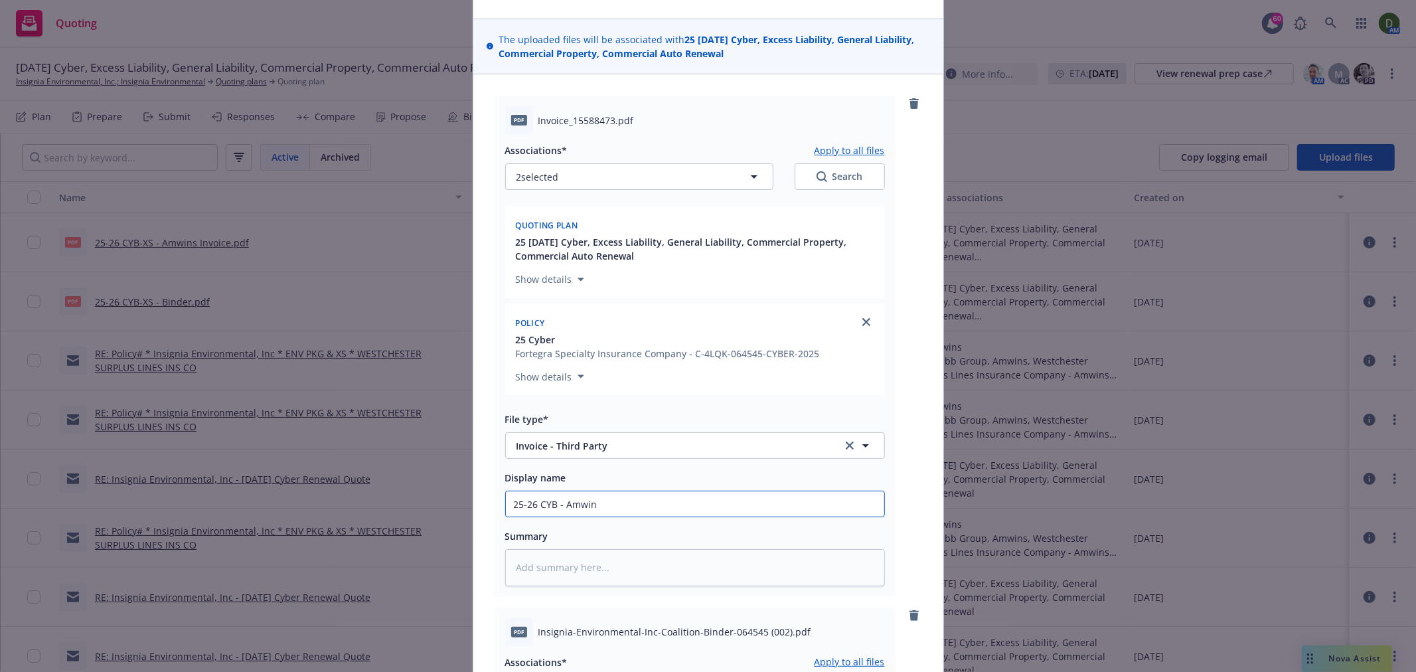
type input "25-26 CYB - Amwins"
type textarea "x"
type input "25-26 CYB - Amwins"
type textarea "x"
type input "25-26 CYB - Amwins I"
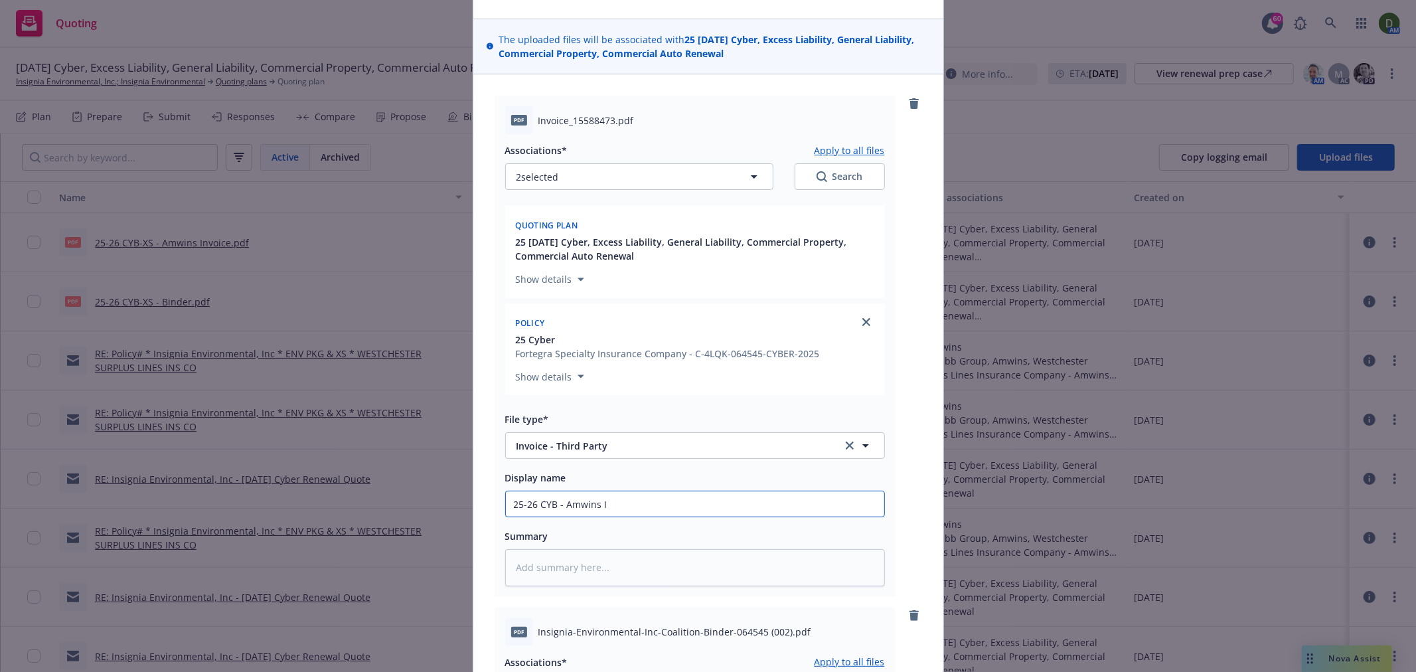
type textarea "x"
type input "25-26 CYB - Amwins In"
type textarea "x"
type input "25-26 CYB - Amwins Inv"
type textarea "x"
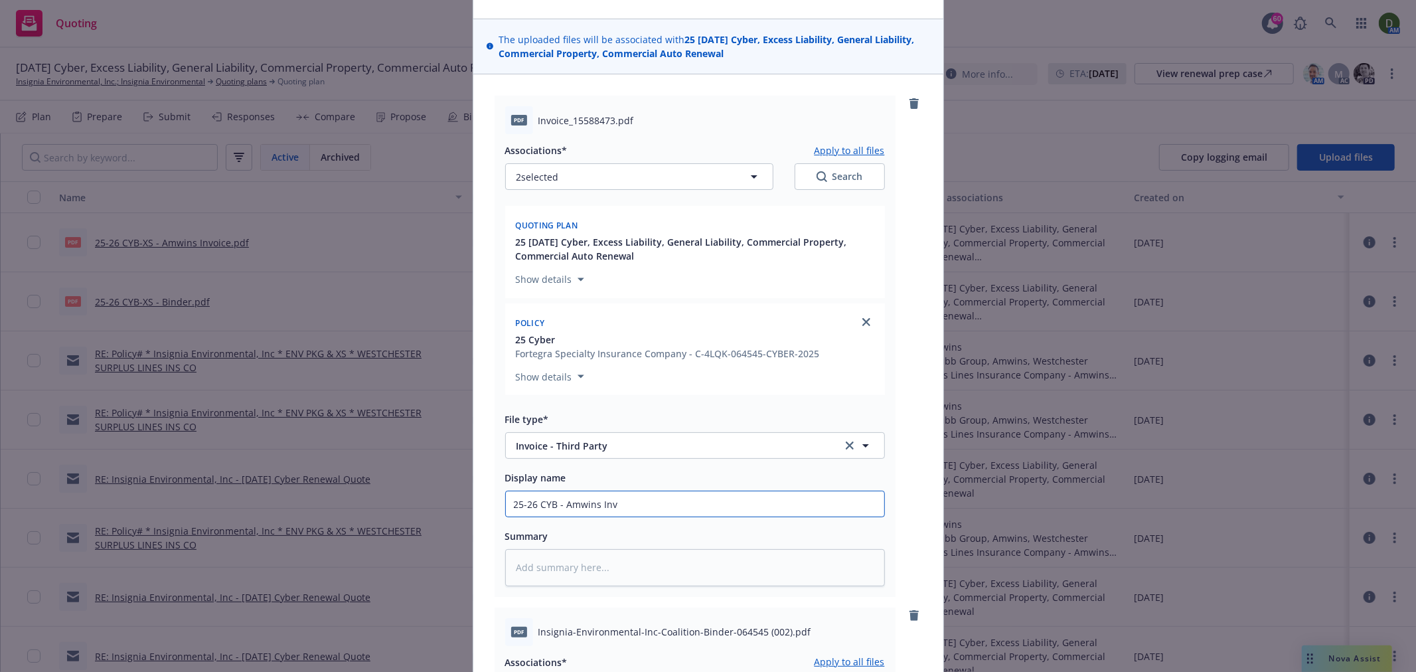
type input "25-26 CYB - Amwins Invo"
type textarea "x"
type input "25-26 CYB - Amwins Invoi"
type textarea "x"
type input "25-26 CYB - Amwins Invoic"
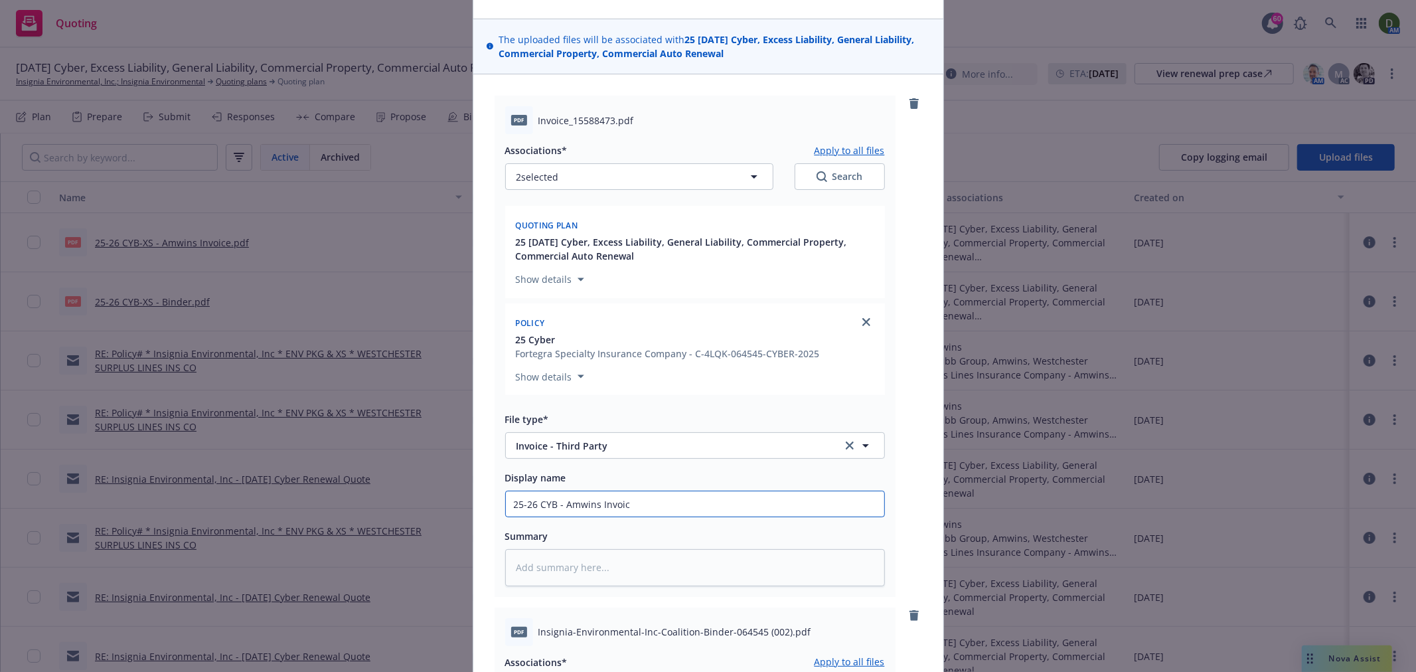
type textarea "x"
type input "25-26 CYB - Amwins Invoice"
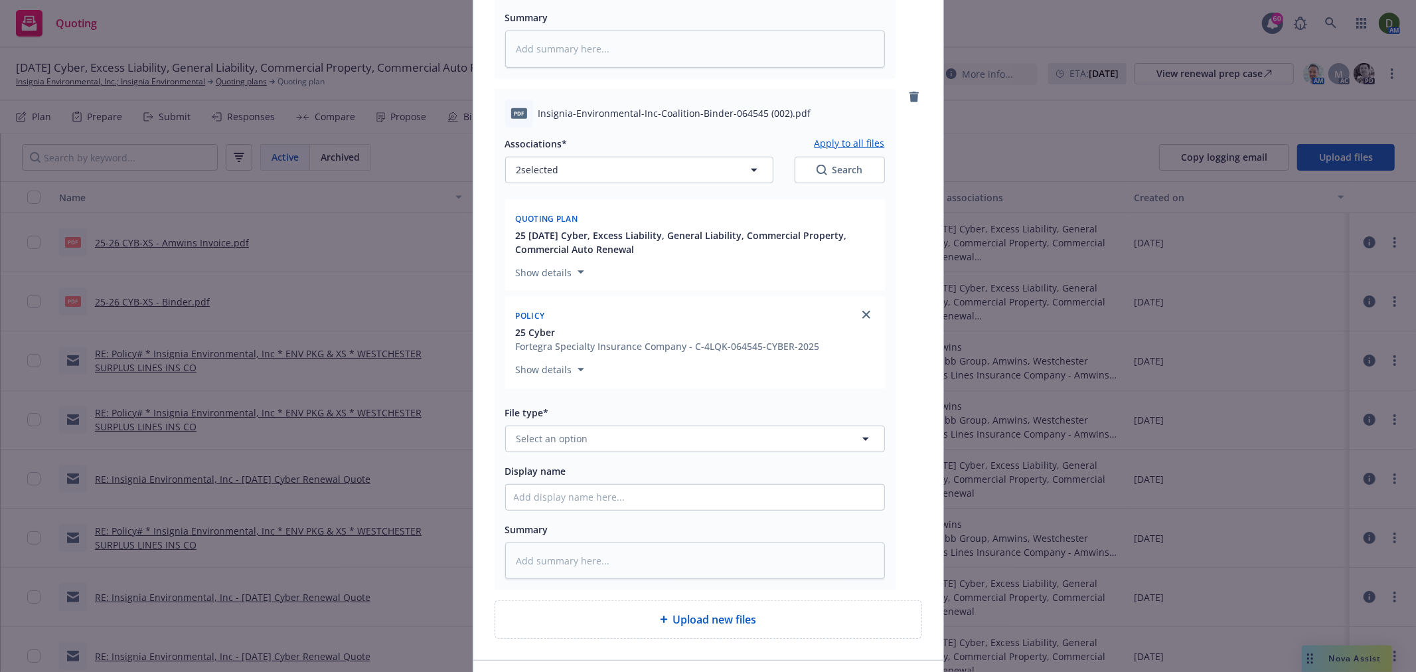
scroll to position [664, 0]
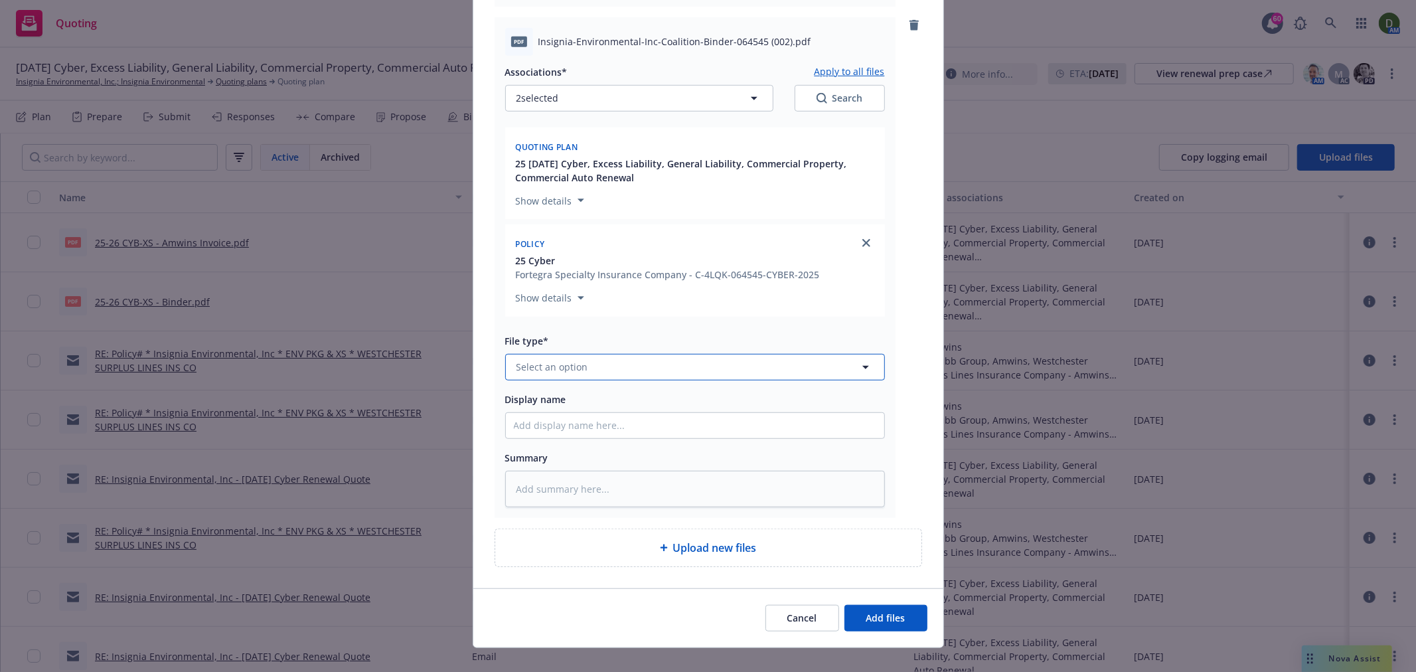
click at [599, 373] on button "Select an option" at bounding box center [695, 367] width 380 height 27
type input "Binder"
click at [612, 313] on div "Binder" at bounding box center [695, 295] width 378 height 35
click at [608, 428] on input "Display name" at bounding box center [695, 425] width 378 height 25
type textarea "x"
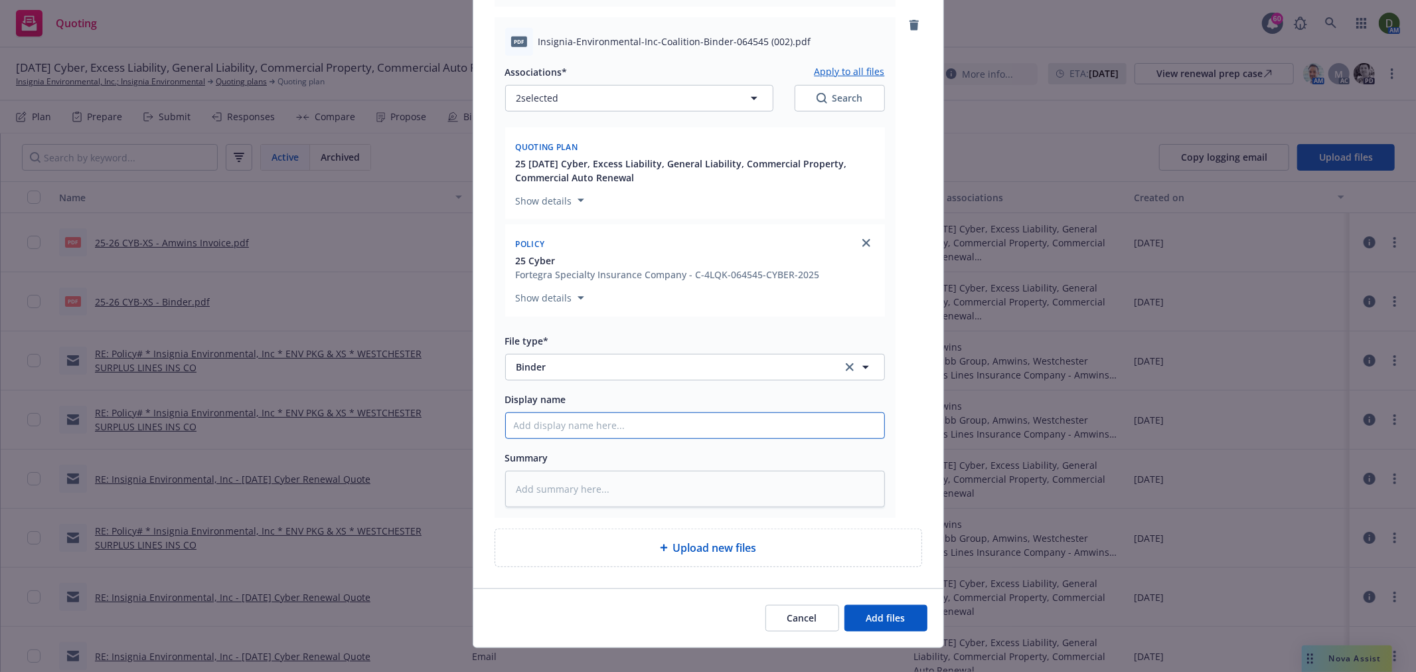
type input "2"
type textarea "x"
type input "25"
type textarea "x"
type input "25-"
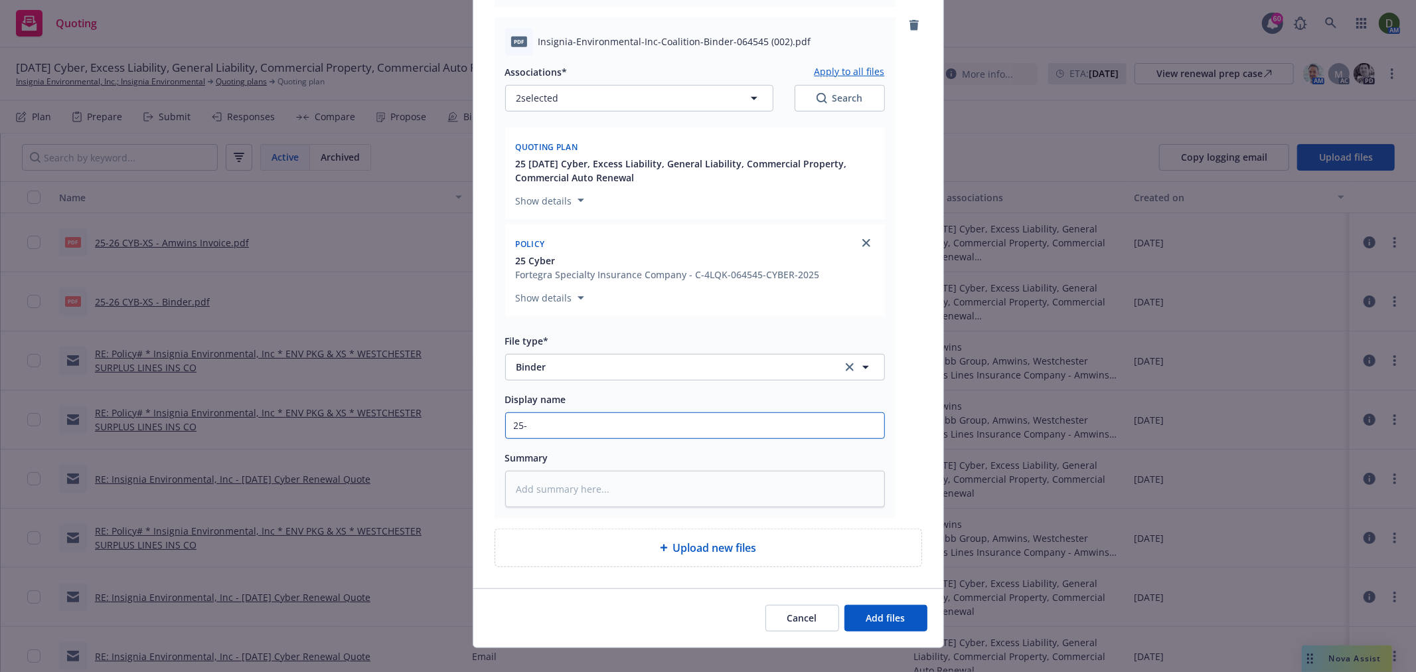
type textarea "x"
type input "25-2"
click at [892, 614] on button "Add files" at bounding box center [886, 618] width 83 height 27
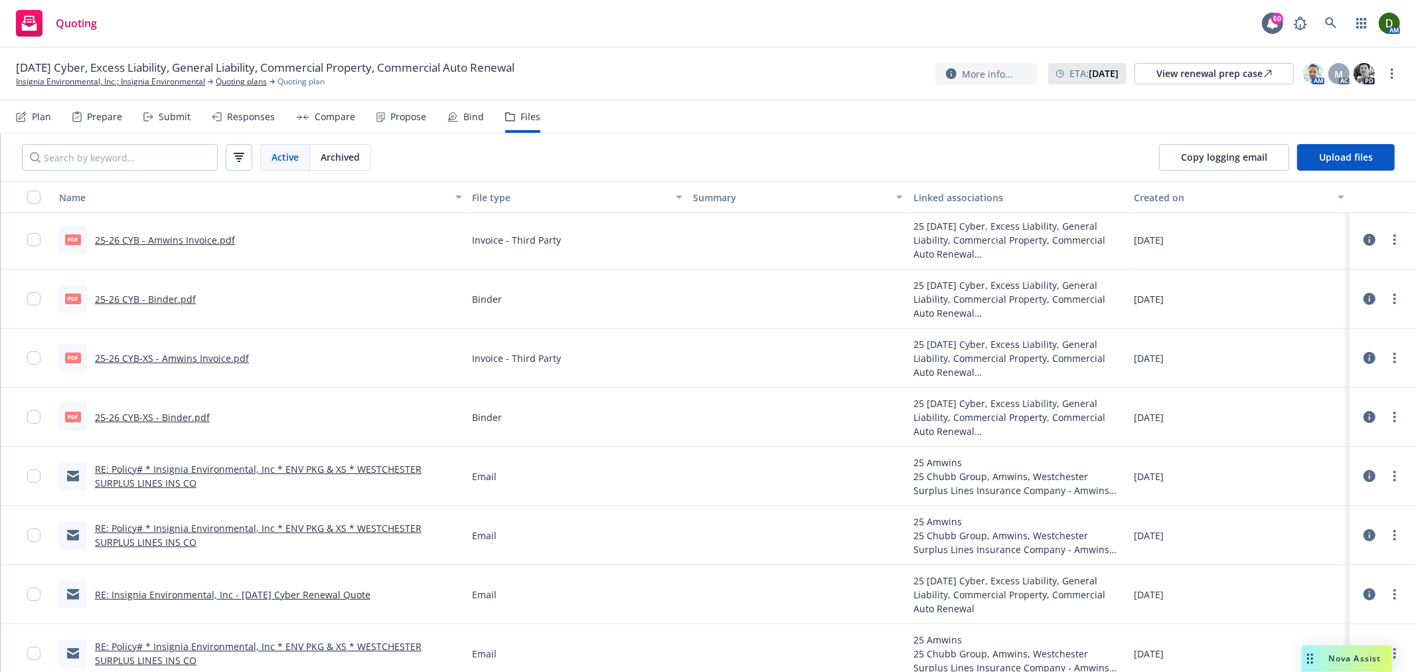
scroll to position [0, 0]
click at [147, 81] on link "Insignia Environmental, Inc.; Insignia Environmental" at bounding box center [110, 82] width 189 height 12
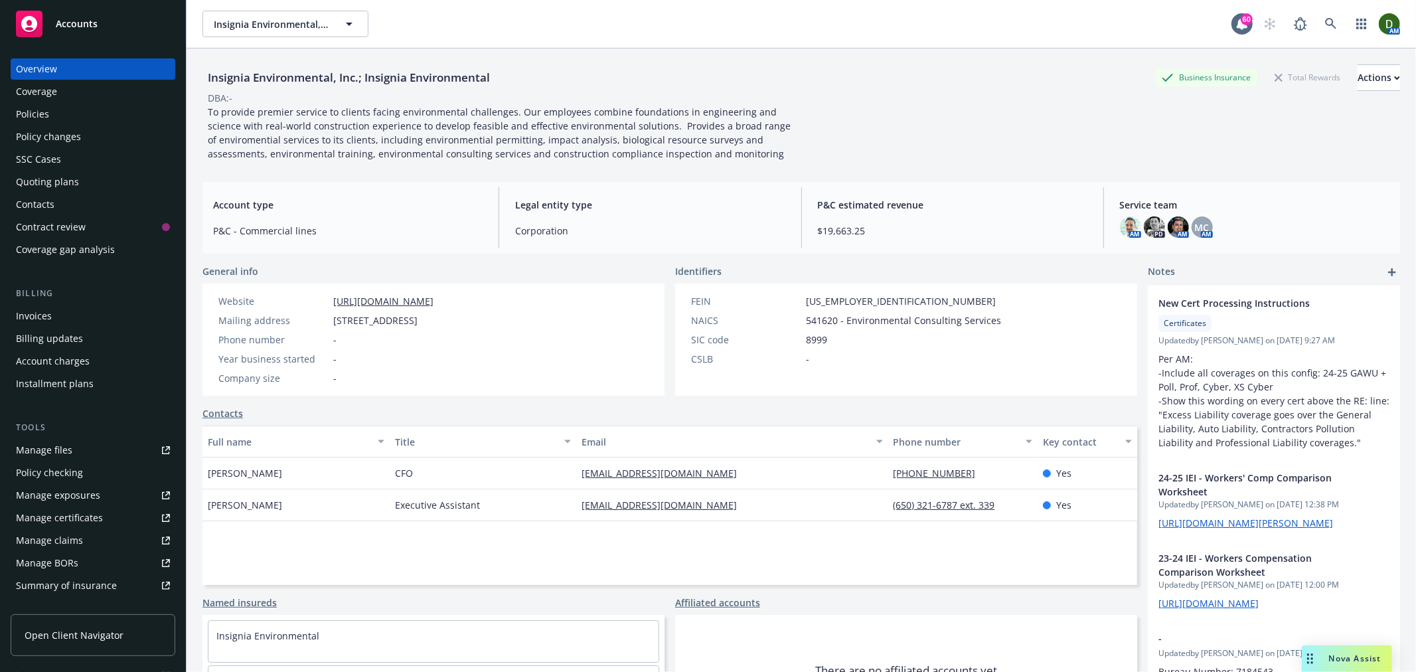
click at [141, 453] on link "Manage files" at bounding box center [93, 450] width 165 height 21
click at [84, 116] on div "Policies" at bounding box center [93, 114] width 154 height 21
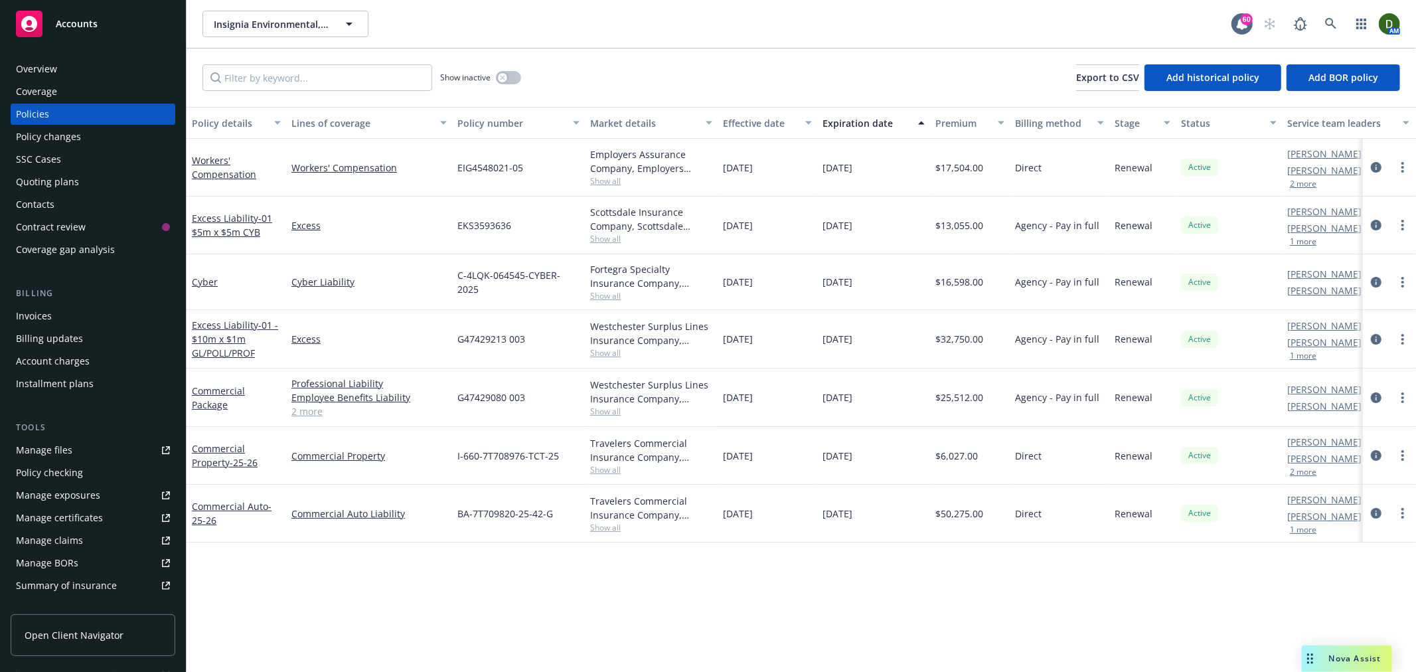
click at [64, 311] on div "Invoices" at bounding box center [93, 315] width 154 height 21
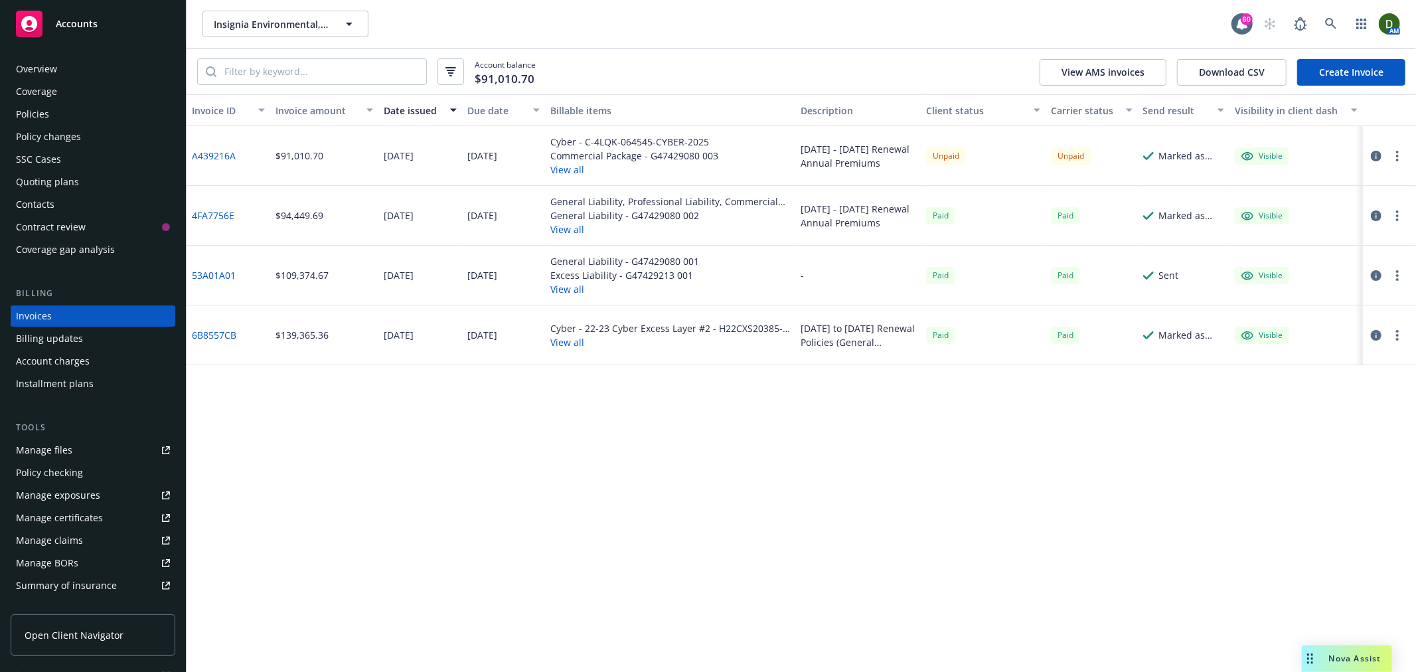
click at [1396, 154] on icon "button" at bounding box center [1397, 156] width 3 height 11
click at [1322, 331] on link "Copy logging email" at bounding box center [1320, 342] width 169 height 27
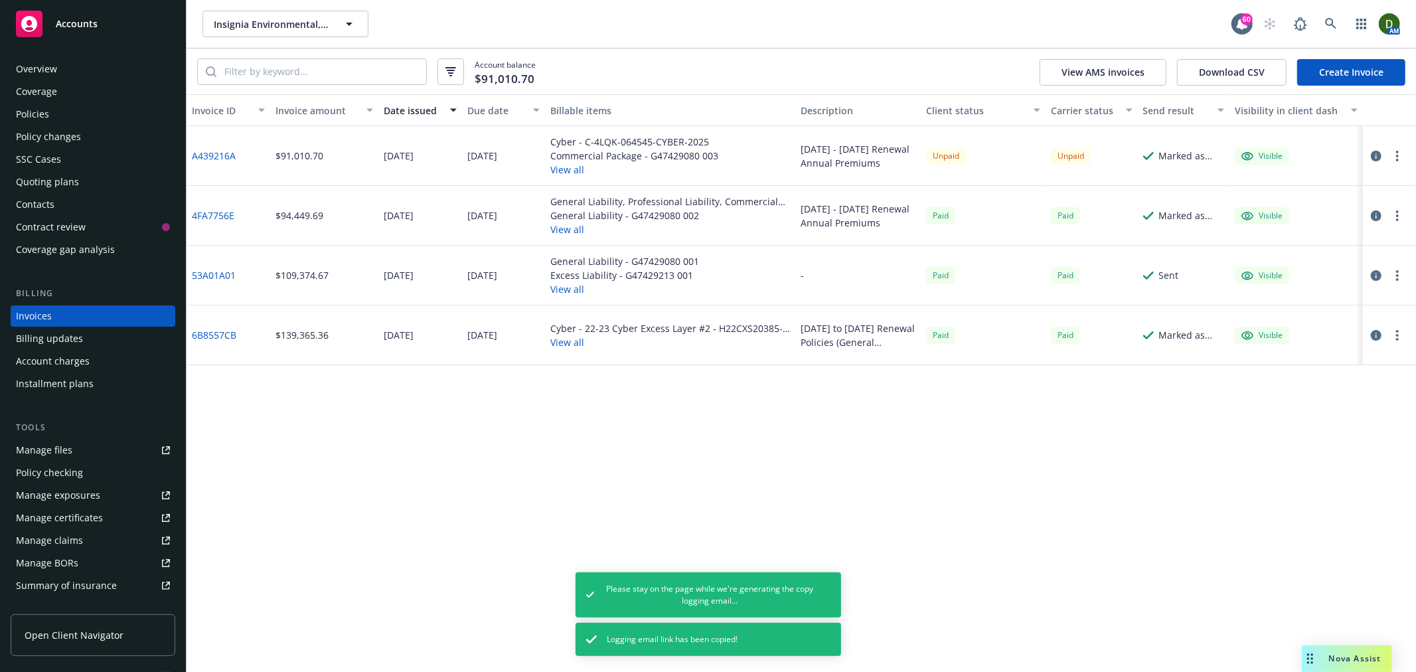
click at [129, 58] on div "Overview" at bounding box center [93, 68] width 154 height 21
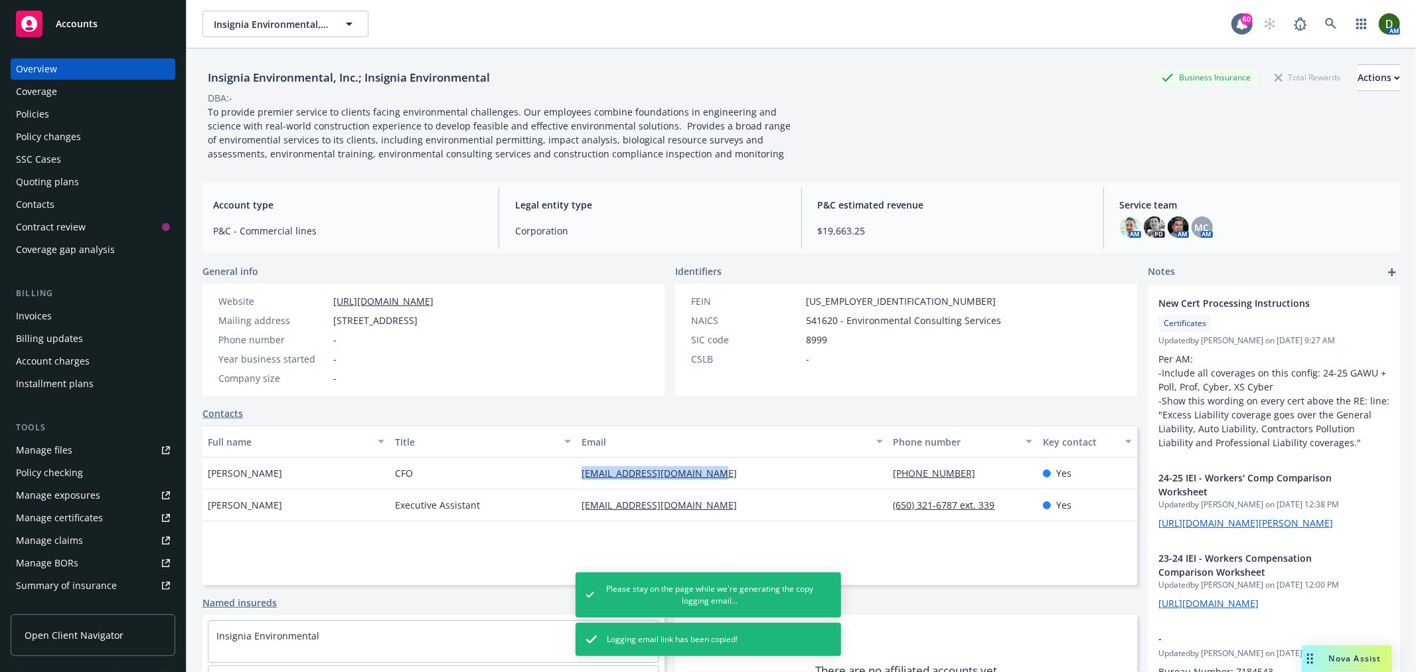
drag, startPoint x: 659, startPoint y: 474, endPoint x: 526, endPoint y: 483, distance: 133.1
click at [526, 483] on div "Alex McGraw CFO alexmcgraw@insigniaenv.com (650) 321-6787 Yes" at bounding box center [669, 473] width 935 height 32
copy div "alexmcgraw@insigniaenv.com"
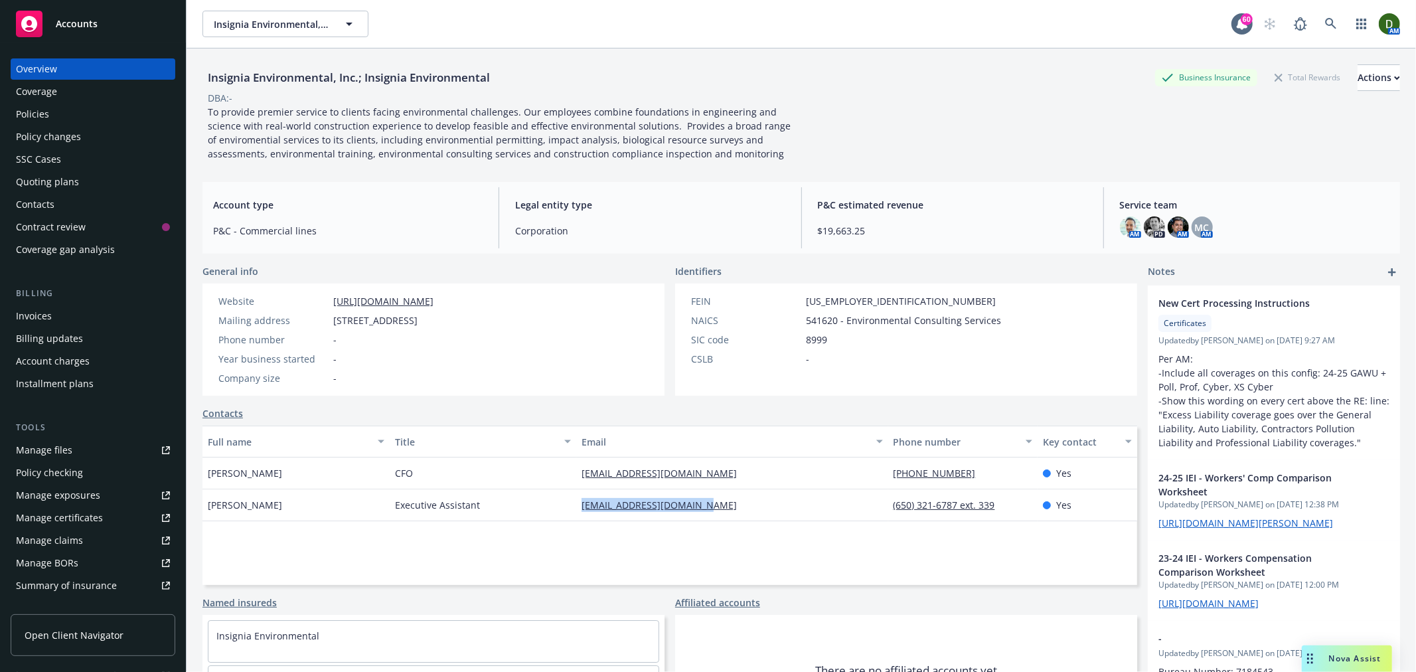
drag, startPoint x: 720, startPoint y: 513, endPoint x: 578, endPoint y: 517, distance: 142.1
click at [578, 517] on div "rdouglas@insigniaenv.com" at bounding box center [731, 505] width 311 height 32
copy link "rdouglas@insigniaenv.com"
click at [101, 315] on div "Invoices" at bounding box center [93, 315] width 154 height 21
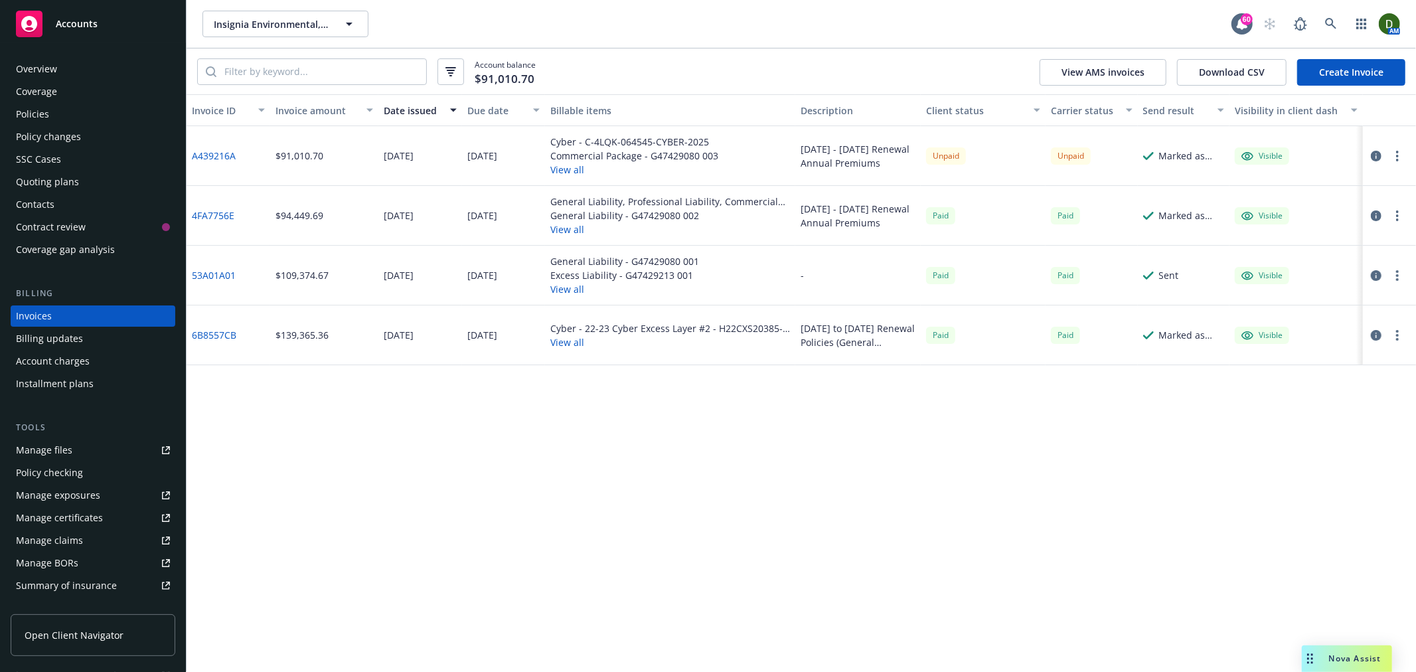
click at [135, 106] on div "Policies" at bounding box center [93, 114] width 154 height 21
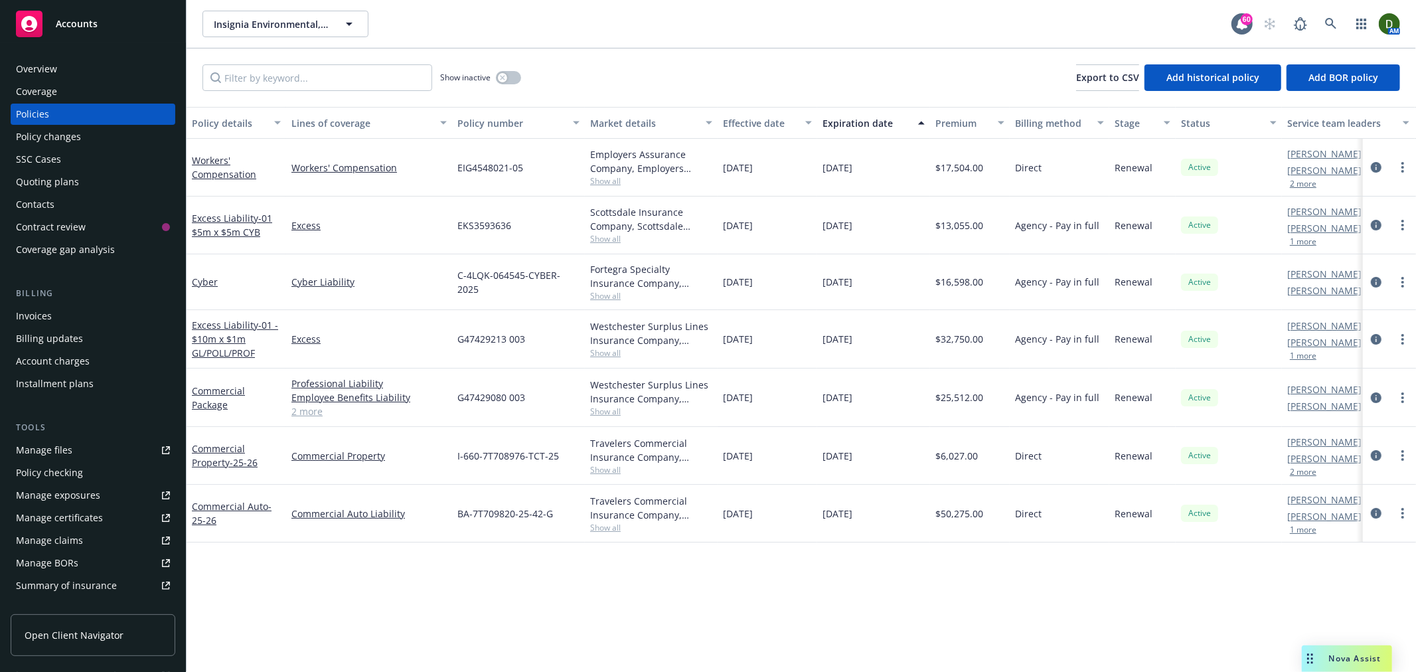
click at [129, 445] on link "Manage files" at bounding box center [93, 450] width 165 height 21
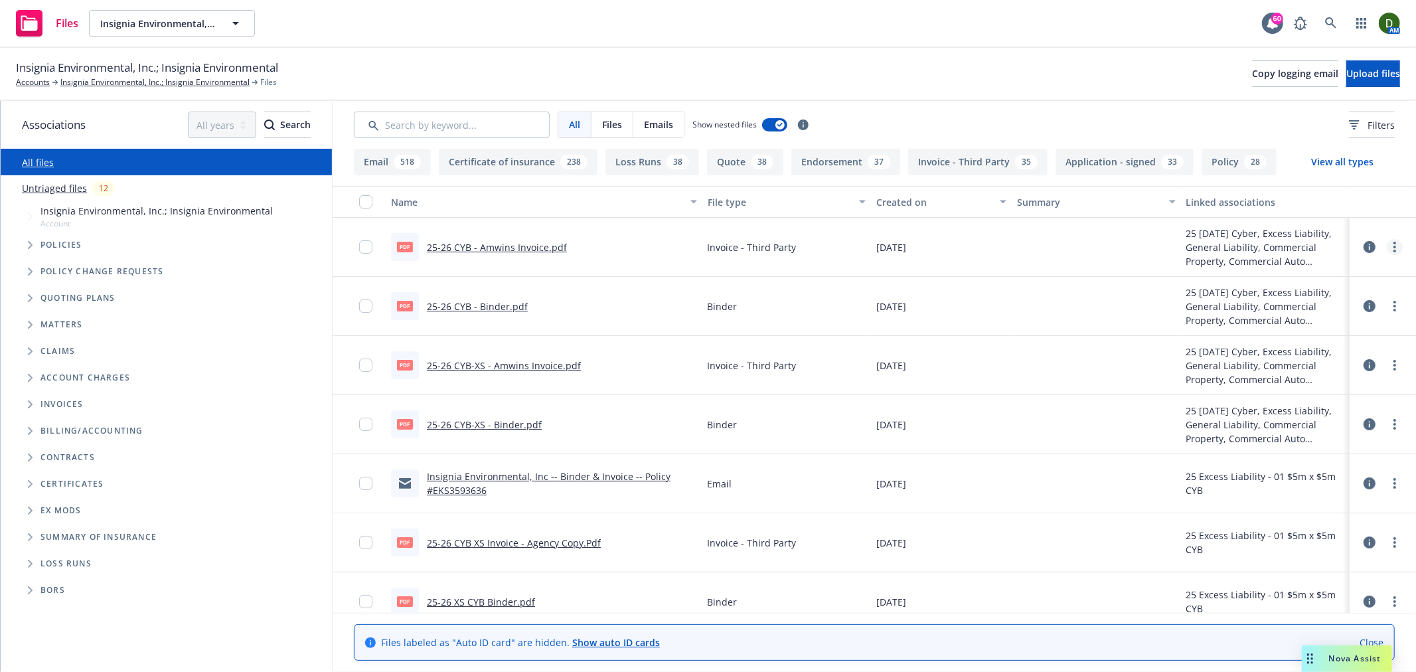
click at [1387, 243] on link "more" at bounding box center [1395, 247] width 16 height 16
click at [1363, 270] on link "Archive" at bounding box center [1325, 274] width 132 height 27
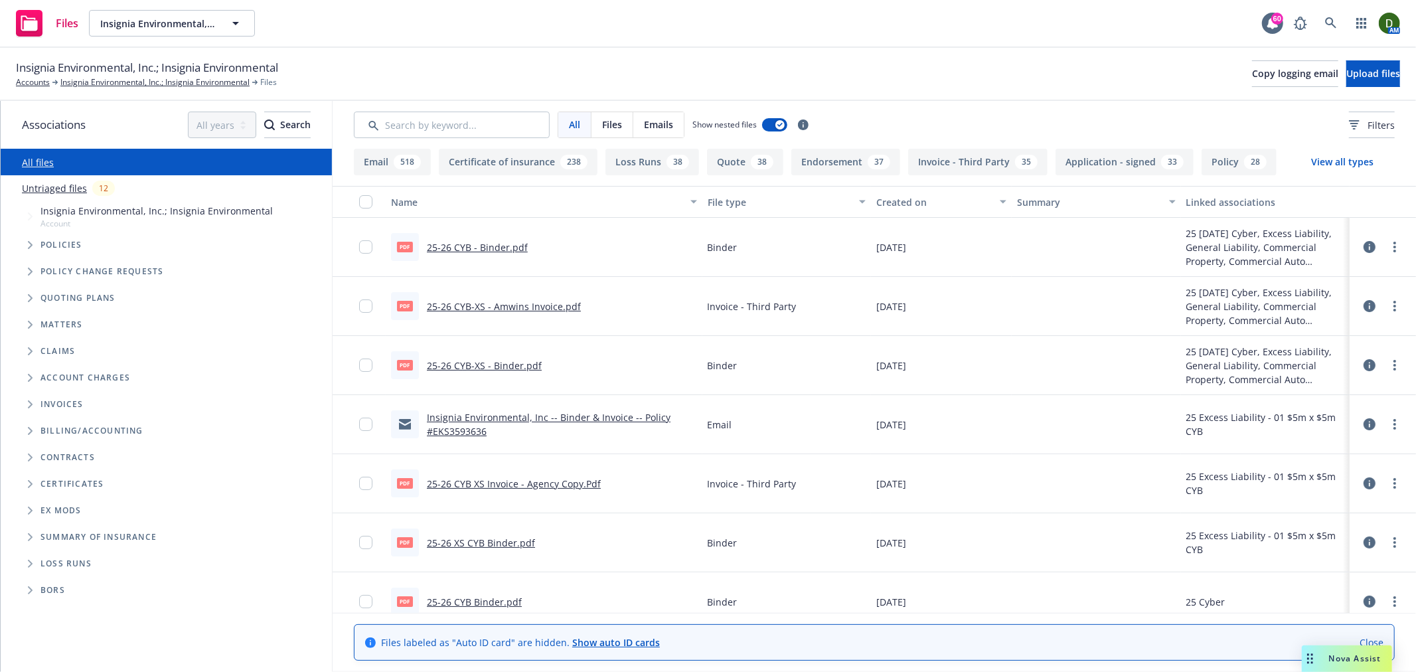
click at [1389, 241] on link "more" at bounding box center [1395, 247] width 16 height 16
click at [1331, 275] on link "Archive" at bounding box center [1325, 274] width 132 height 27
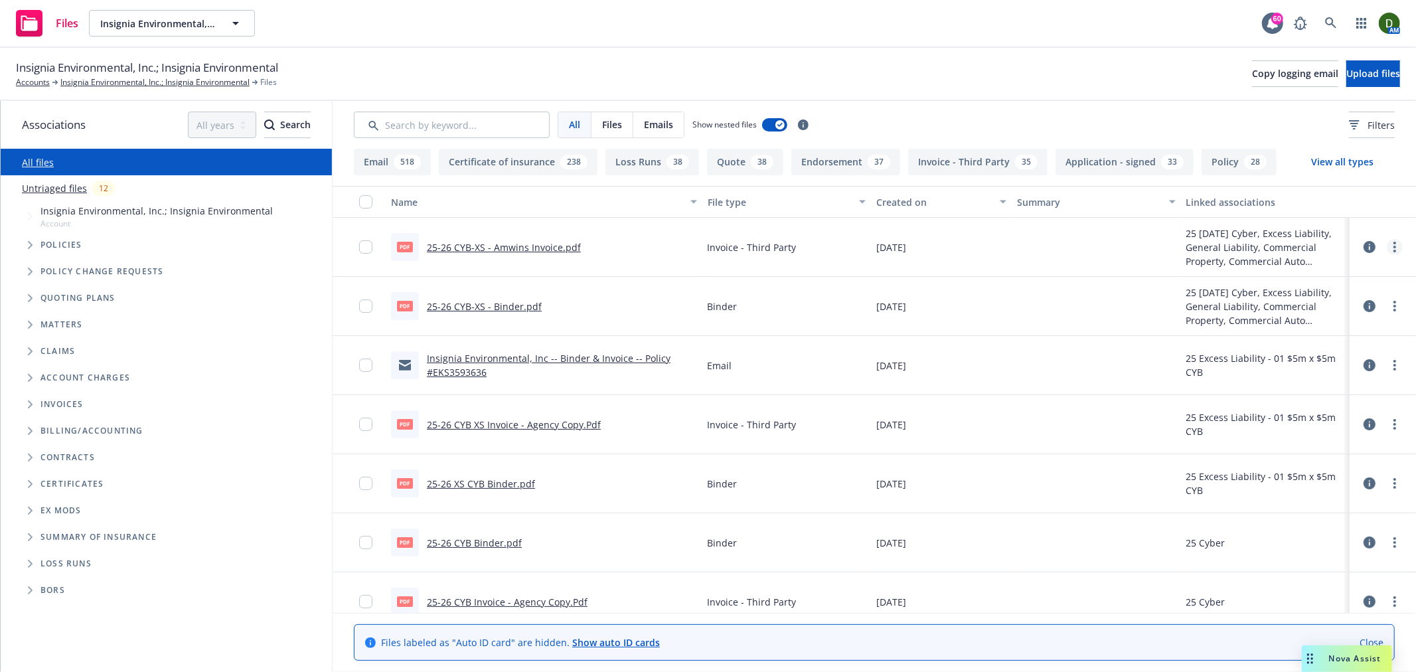
click at [1394, 242] on icon "more" at bounding box center [1395, 247] width 3 height 11
click at [1309, 275] on link "Archive" at bounding box center [1325, 275] width 132 height 27
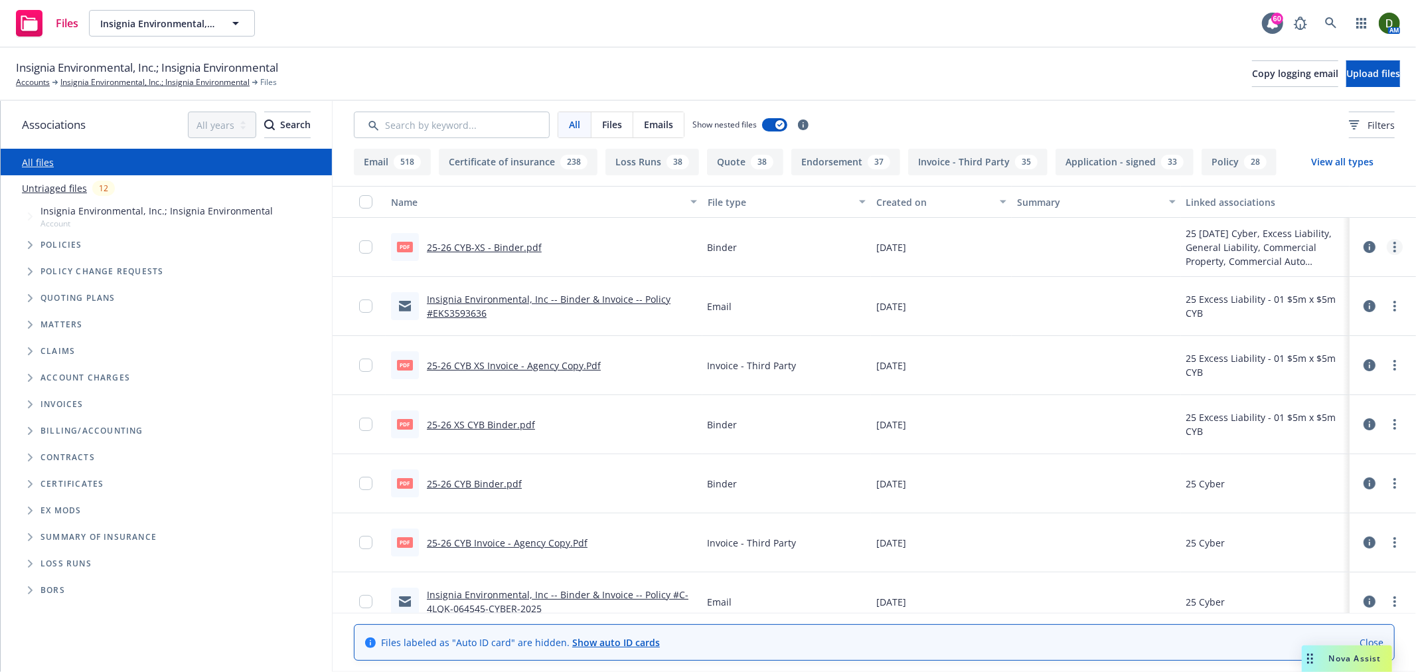
click at [1388, 243] on link "more" at bounding box center [1395, 247] width 16 height 16
click at [1330, 266] on link "Archive" at bounding box center [1325, 274] width 132 height 27
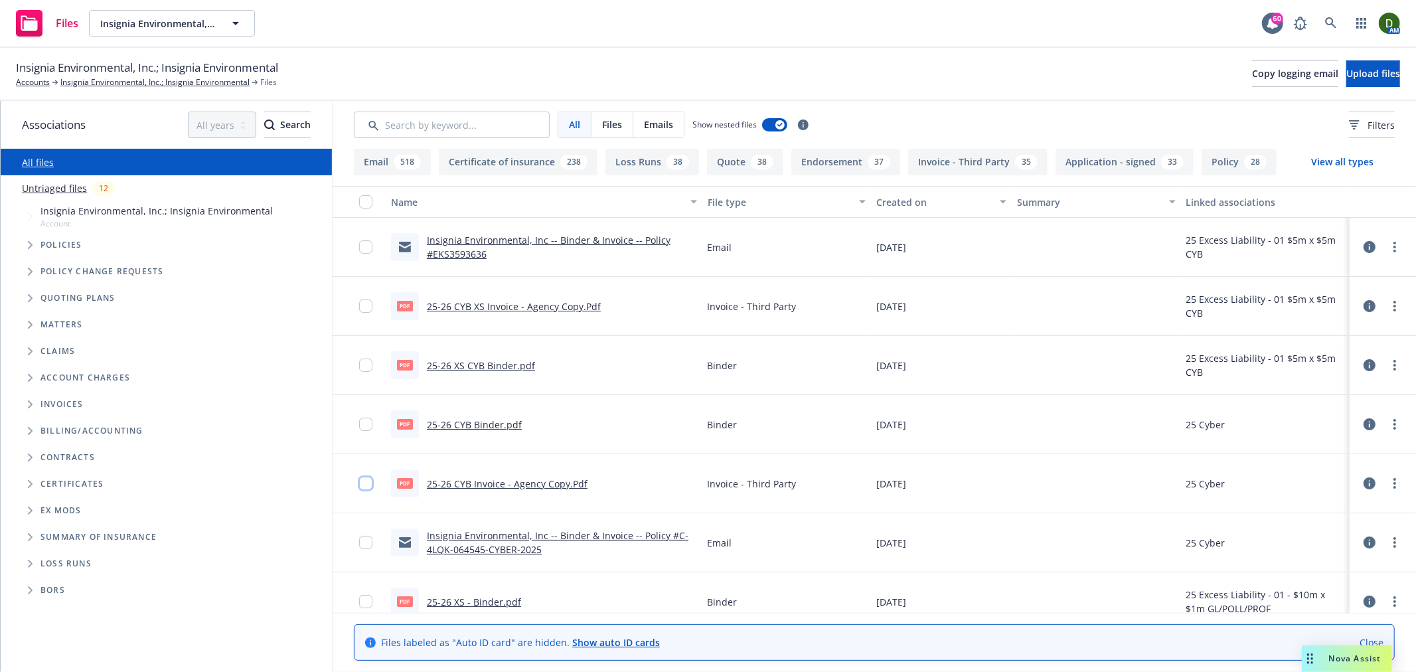
click at [368, 481] on input "checkbox" at bounding box center [365, 483] width 13 height 13
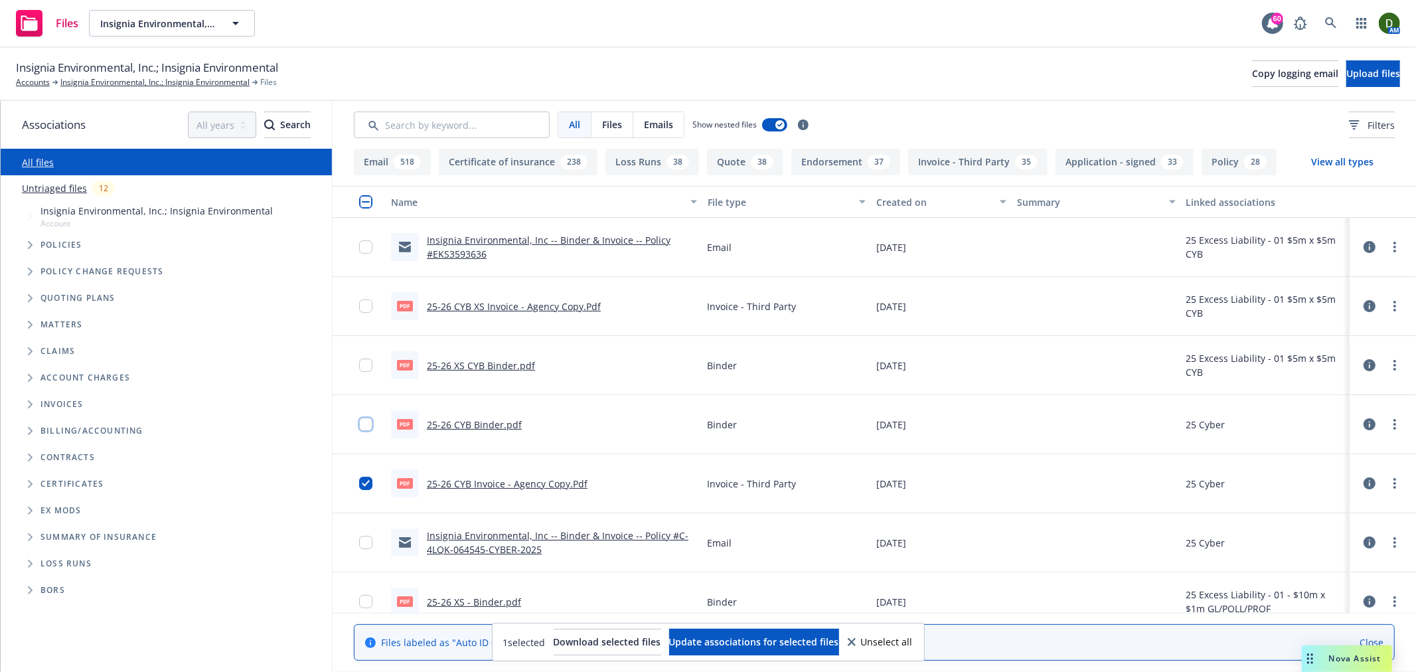
click at [372, 426] on input "checkbox" at bounding box center [365, 424] width 13 height 13
click at [370, 365] on input "checkbox" at bounding box center [365, 365] width 13 height 13
click at [363, 309] on input "checkbox" at bounding box center [365, 305] width 13 height 13
click at [360, 247] on input "checkbox" at bounding box center [365, 246] width 13 height 13
click at [727, 644] on span "Update associations for selected files" at bounding box center [754, 641] width 170 height 13
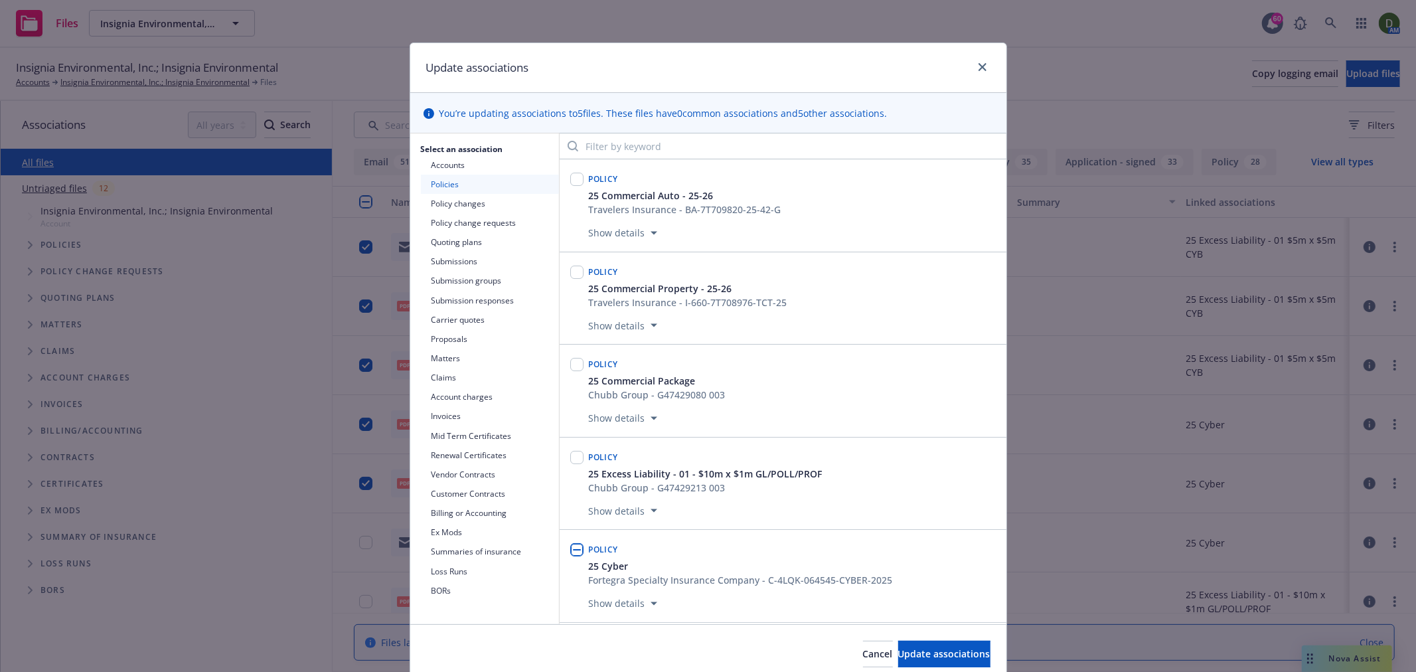
click at [442, 248] on button "Quoting plans" at bounding box center [490, 241] width 138 height 19
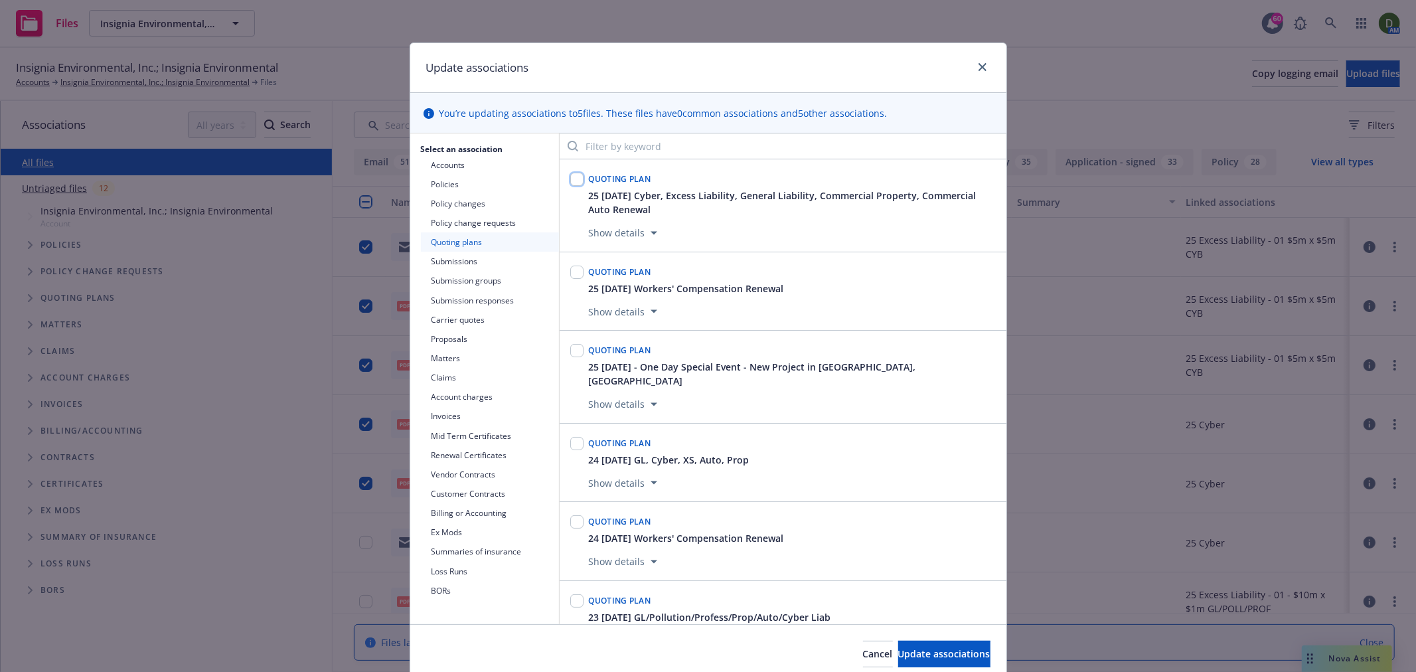
click at [570, 179] on input "checkbox" at bounding box center [576, 179] width 13 height 13
checkbox input "true"
click at [898, 657] on span "Update associations" at bounding box center [944, 653] width 92 height 13
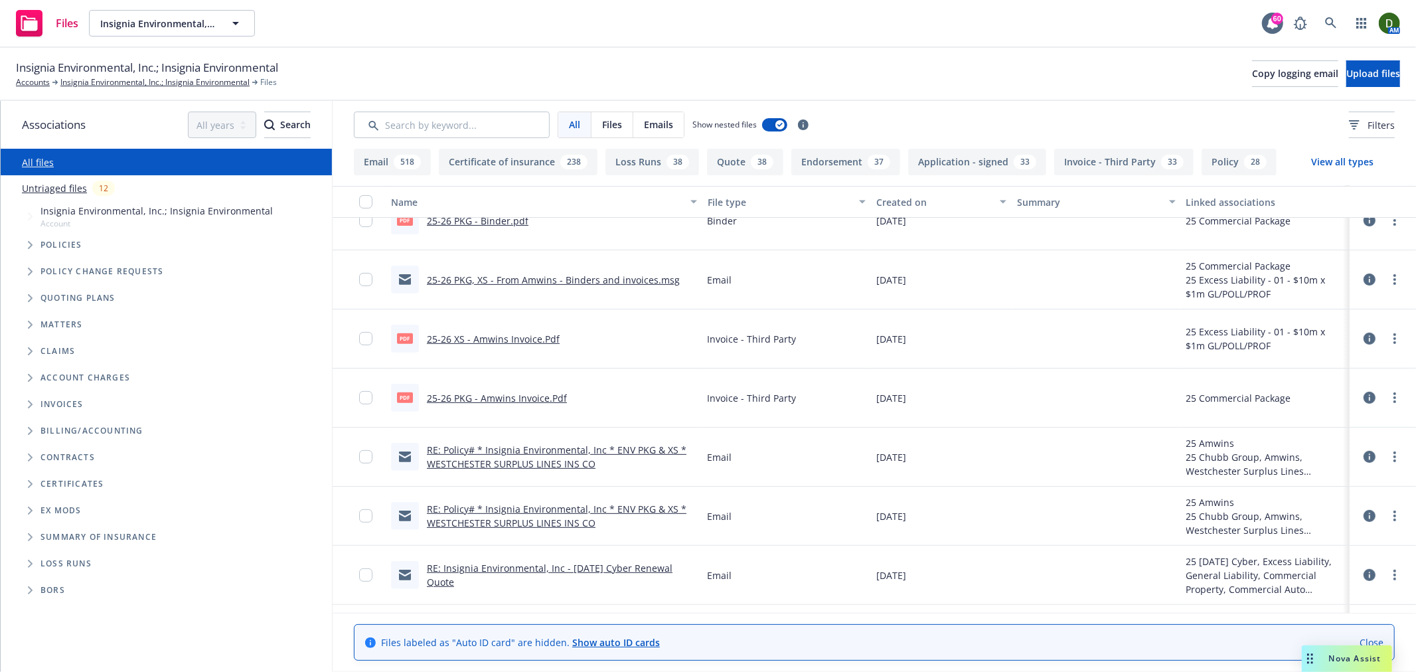
scroll to position [442, 0]
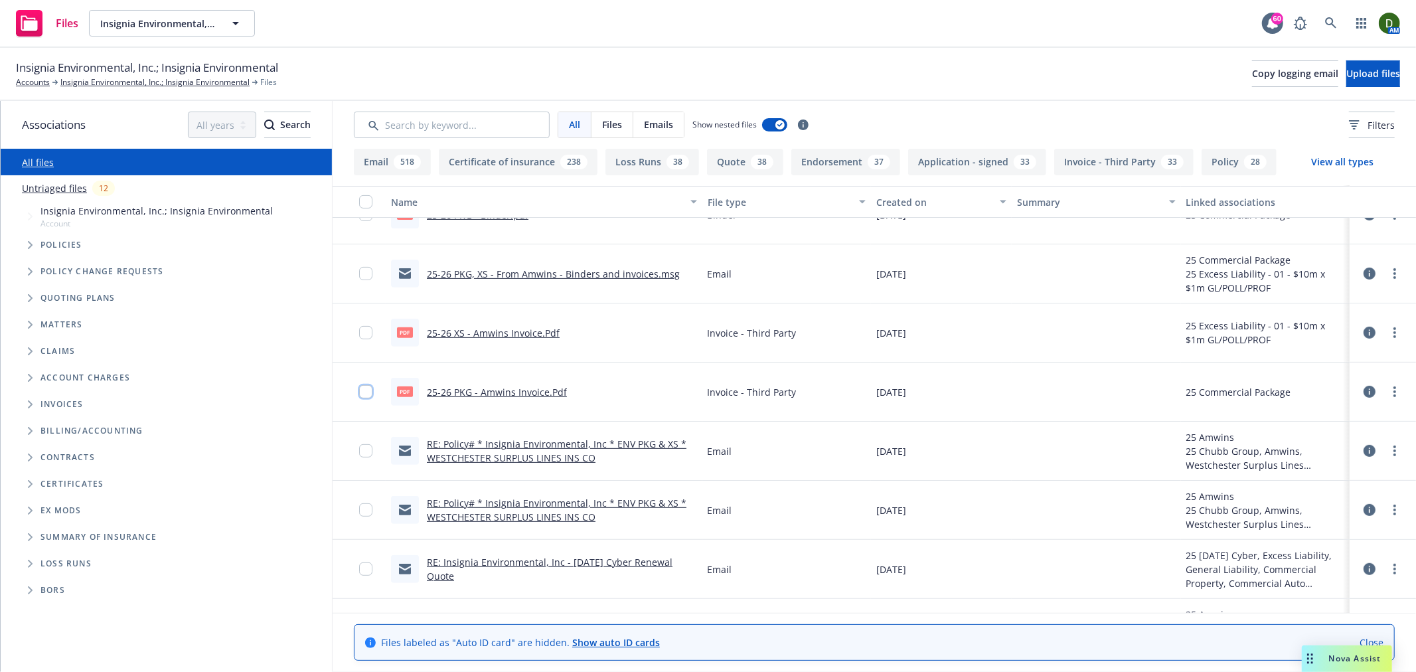
click at [366, 390] on input "checkbox" at bounding box center [365, 391] width 13 height 13
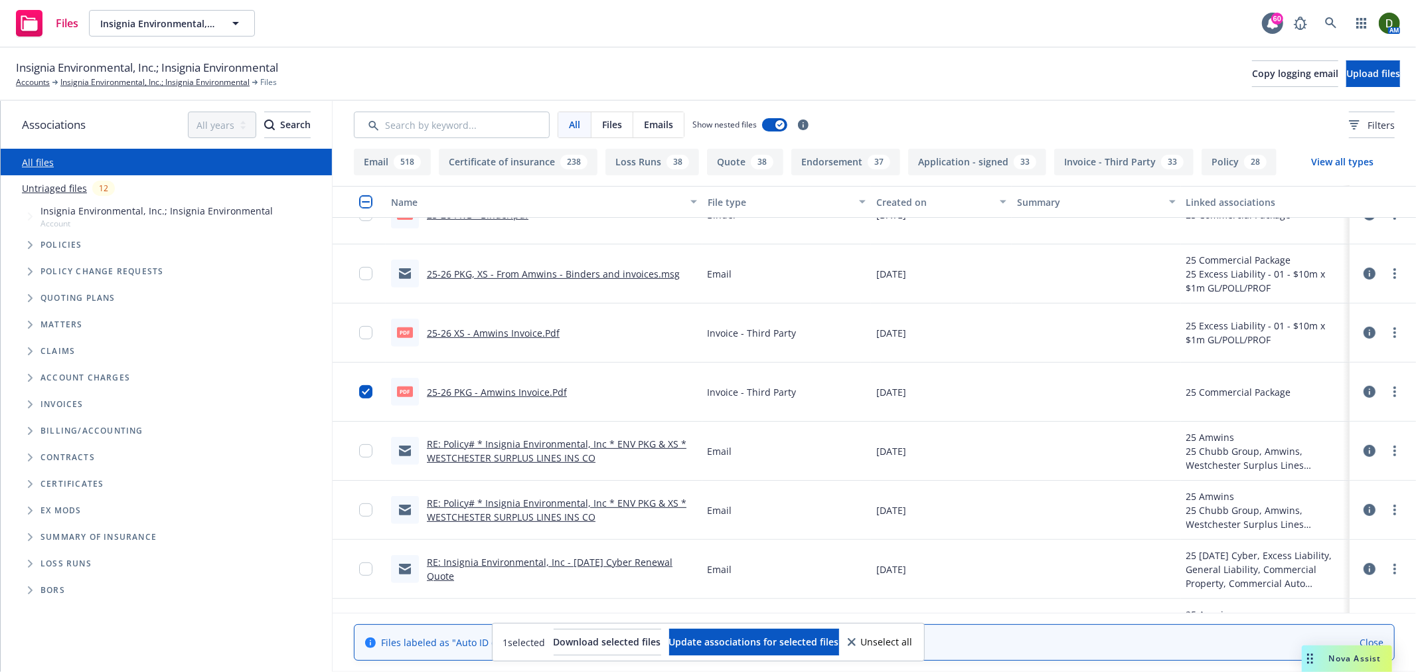
click at [357, 333] on div at bounding box center [359, 332] width 53 height 59
click at [362, 335] on input "checkbox" at bounding box center [365, 332] width 13 height 13
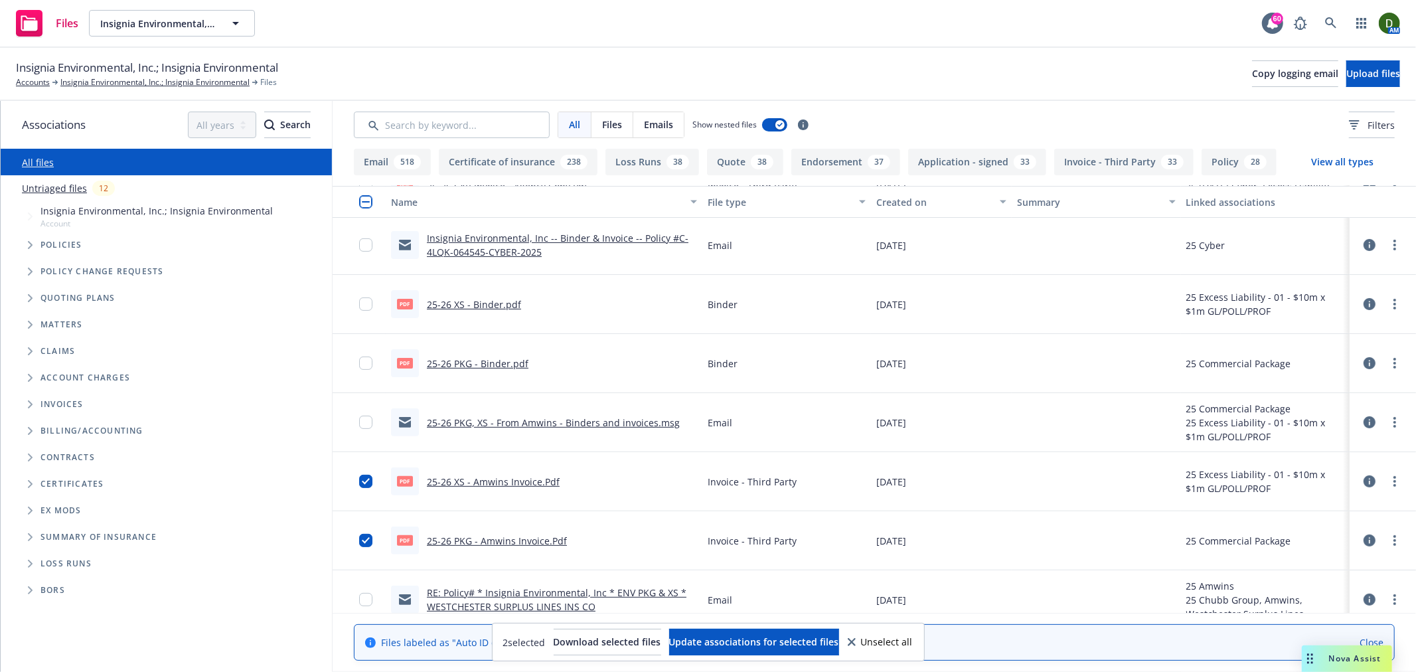
scroll to position [221, 0]
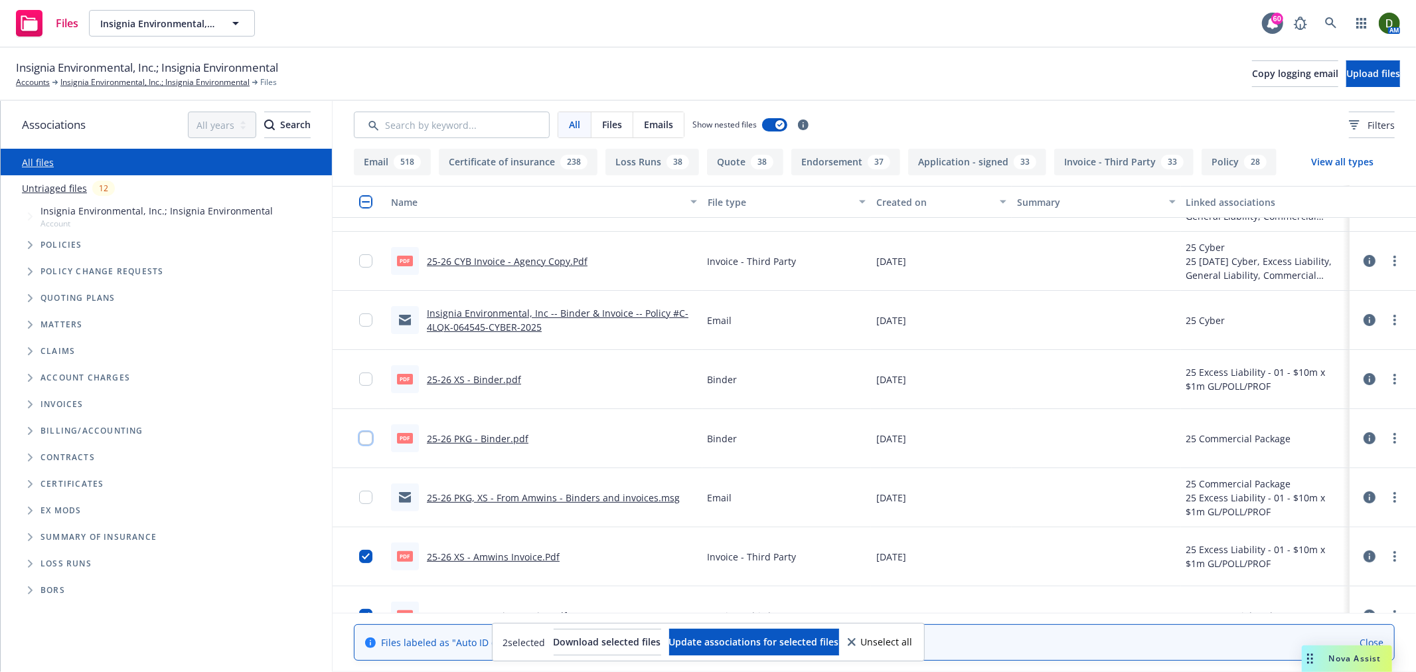
click at [361, 437] on input "checkbox" at bounding box center [365, 438] width 13 height 13
click at [372, 377] on input "checkbox" at bounding box center [365, 378] width 13 height 13
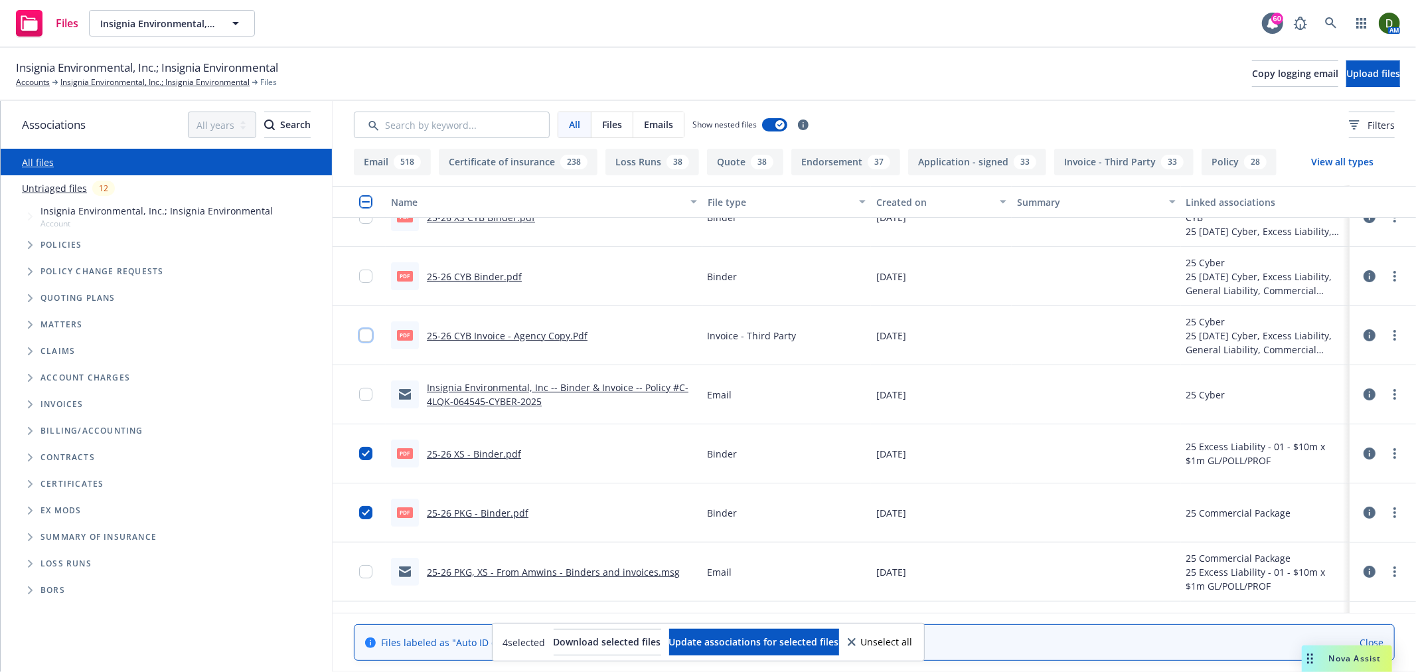
click at [370, 334] on input "checkbox" at bounding box center [365, 335] width 13 height 13
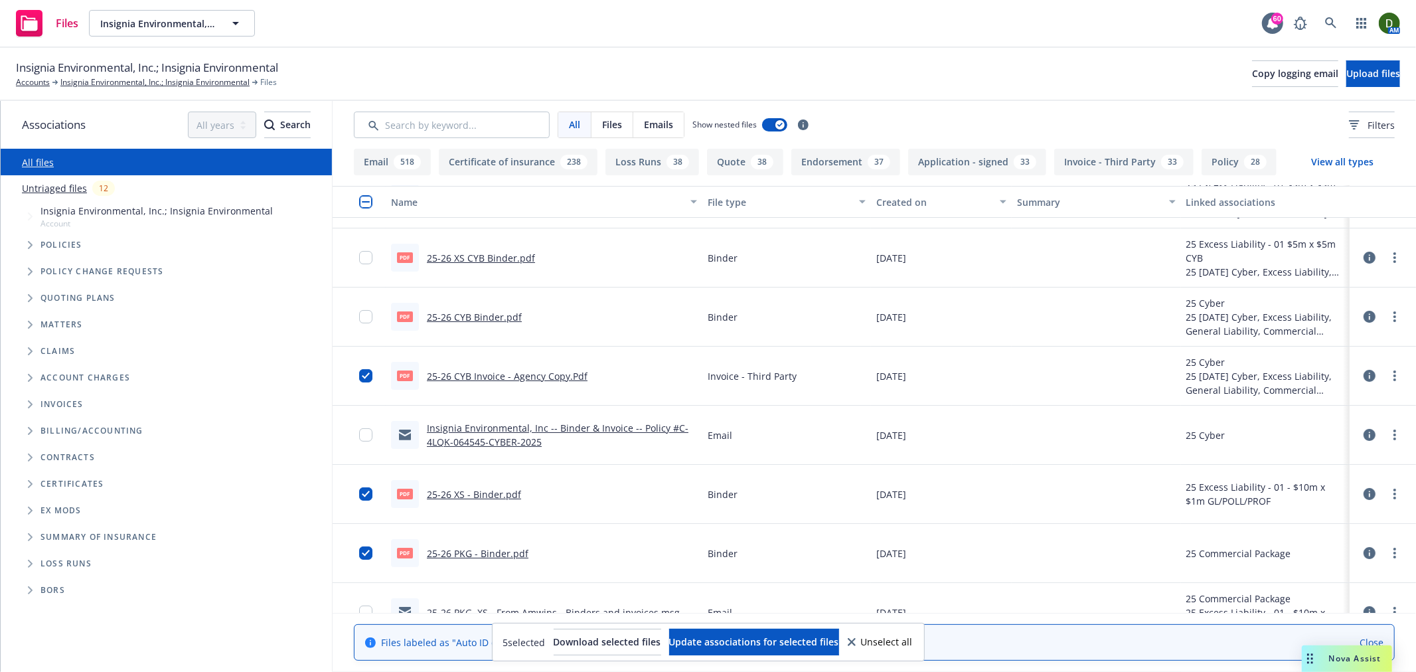
scroll to position [74, 0]
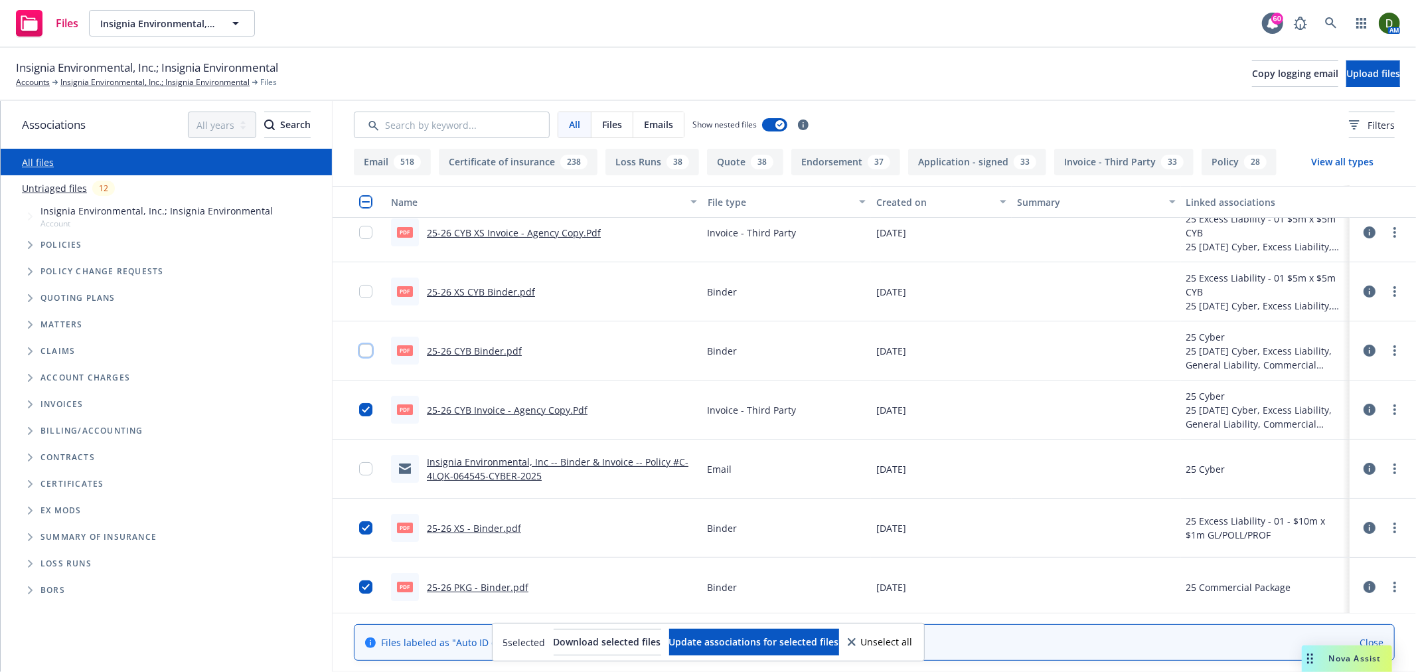
click at [368, 349] on input "checkbox" at bounding box center [365, 350] width 13 height 13
click at [368, 297] on input "checkbox" at bounding box center [365, 291] width 13 height 13
click at [372, 241] on div at bounding box center [369, 232] width 21 height 42
click at [367, 228] on input "checkbox" at bounding box center [365, 232] width 13 height 13
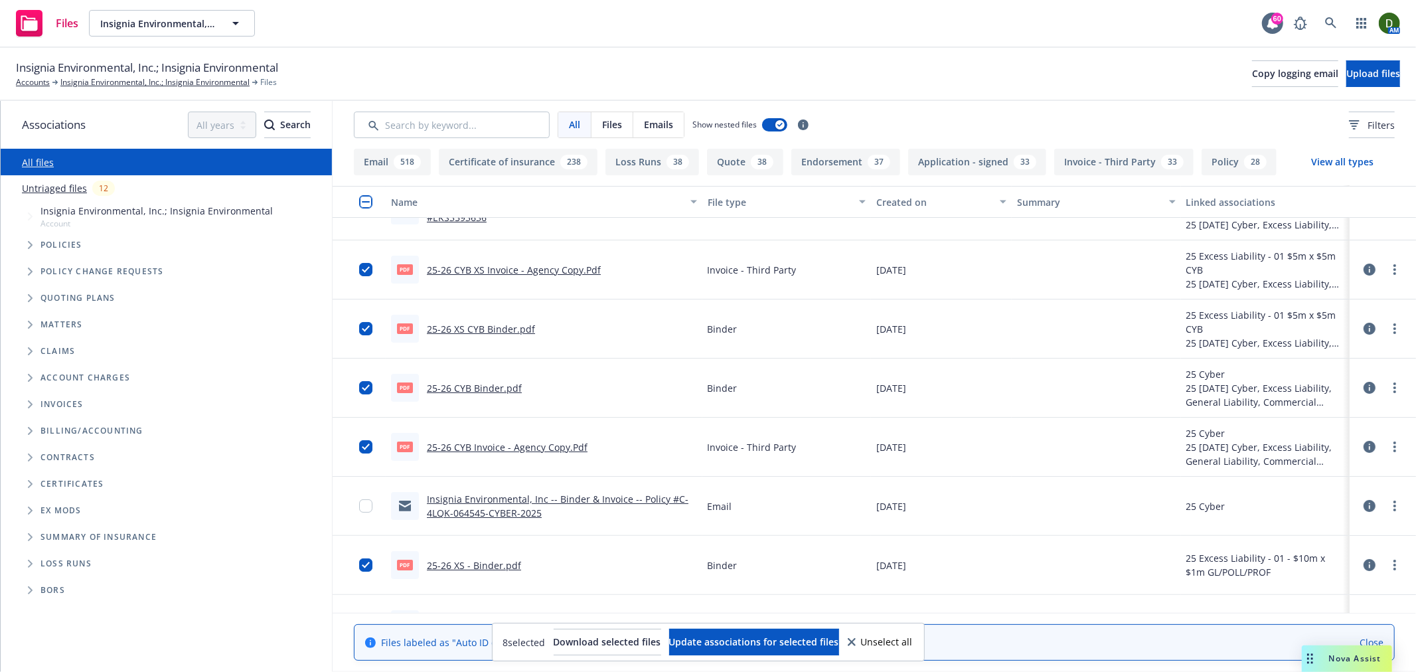
scroll to position [0, 0]
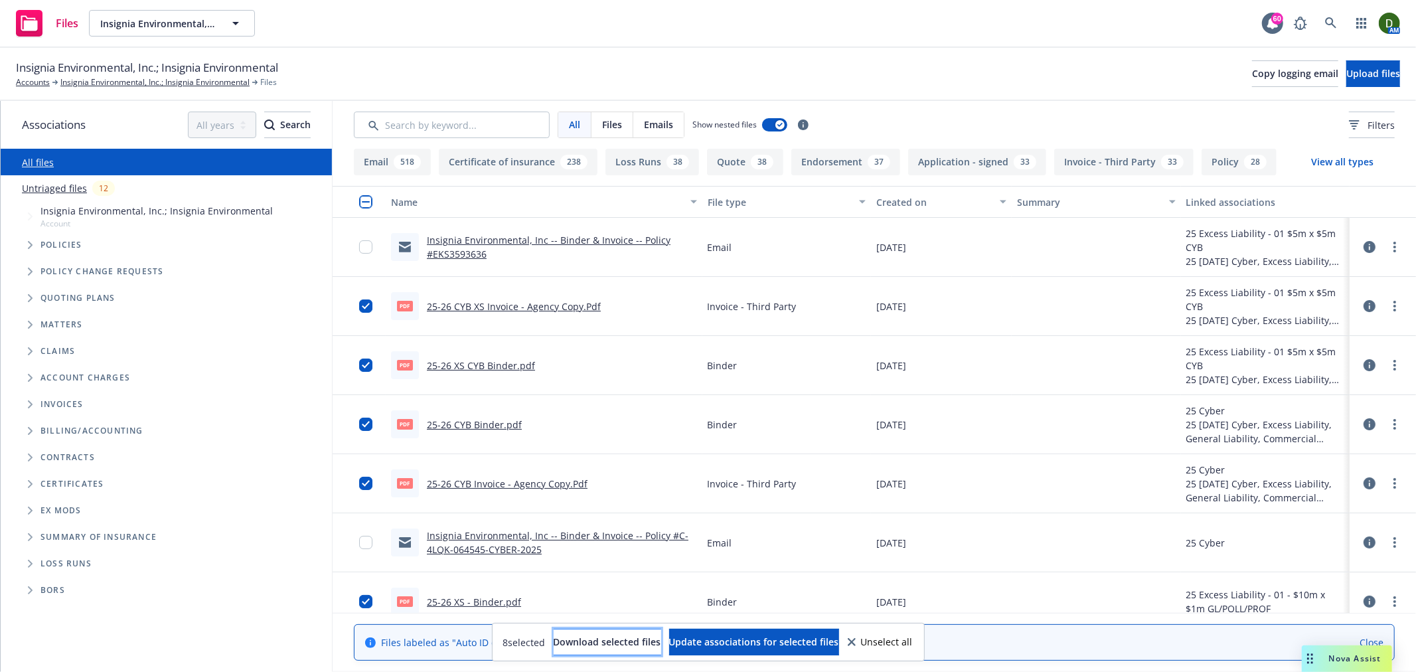
click at [602, 649] on button "Download selected files" at bounding box center [608, 642] width 108 height 27
click at [156, 82] on link "Insignia Environmental, Inc.; Insignia Environmental" at bounding box center [154, 82] width 189 height 12
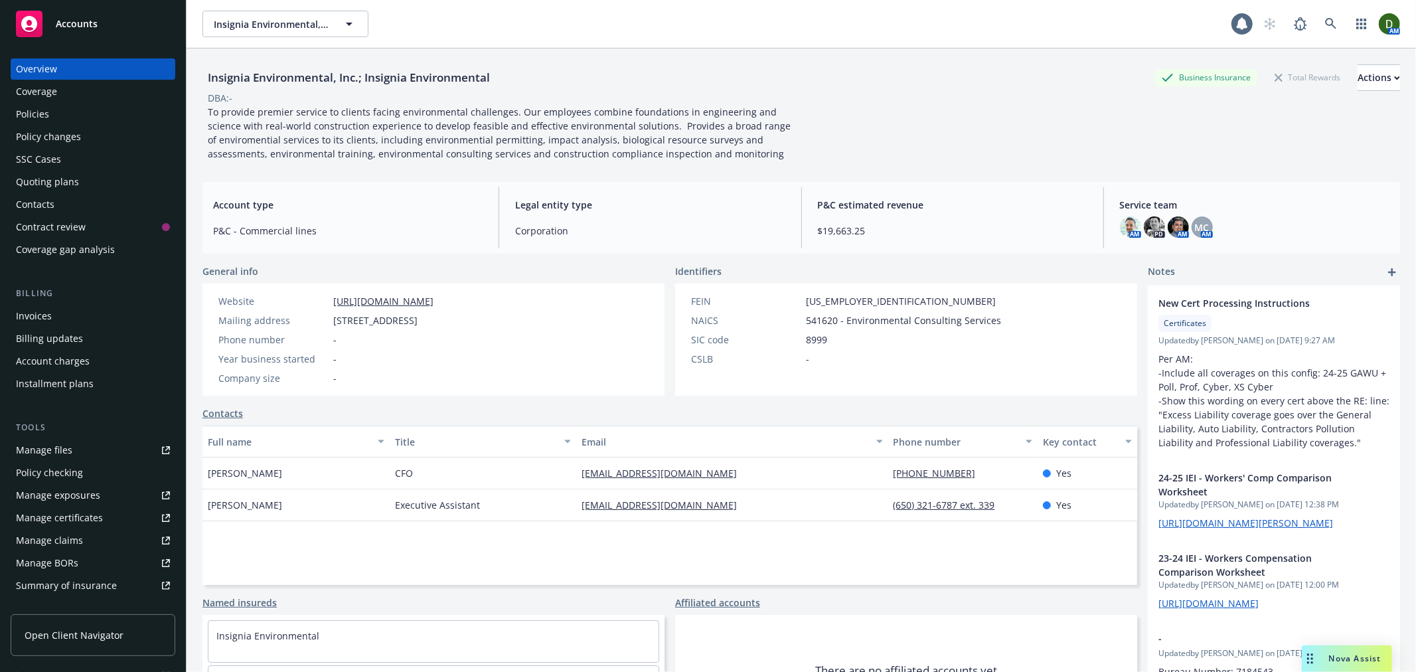
click at [71, 319] on div "Invoices" at bounding box center [93, 315] width 154 height 21
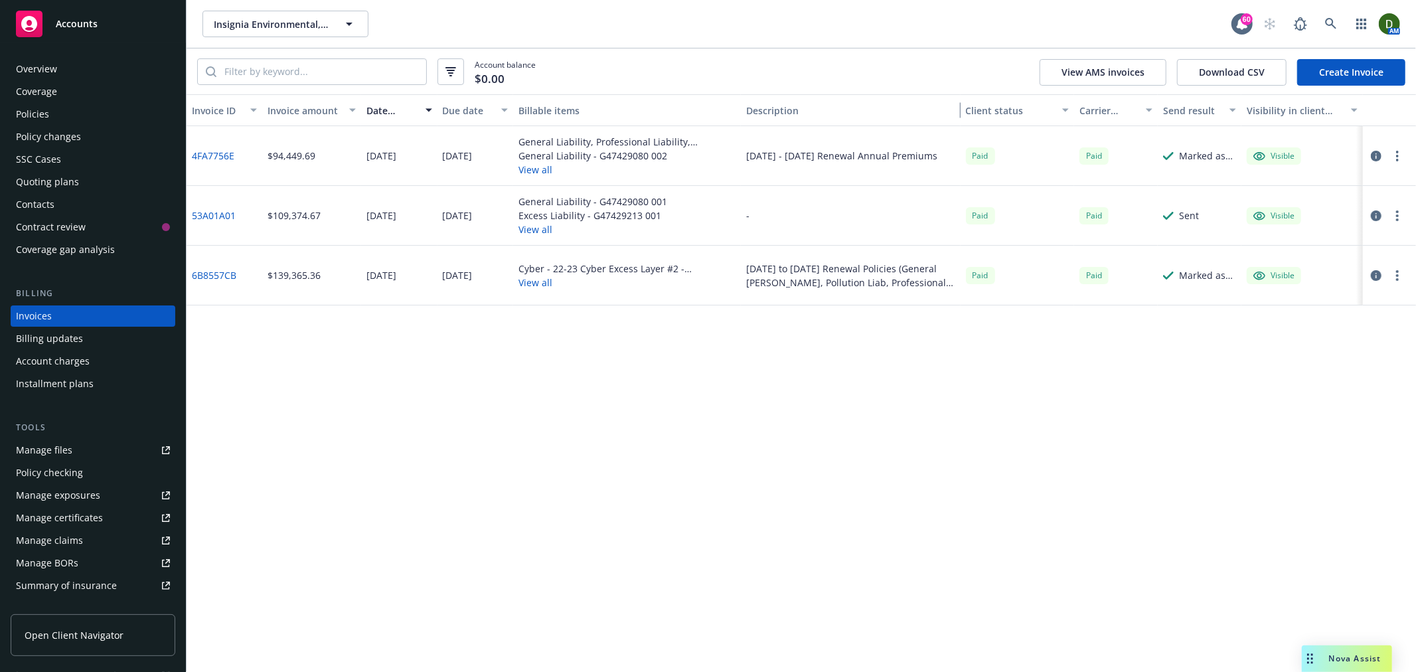
drag, startPoint x: 918, startPoint y: 116, endPoint x: 1011, endPoint y: 159, distance: 101.9
click at [1011, 159] on div "Invoice ID Invoice amount Date issued Due date Billable items Description Clien…" at bounding box center [802, 383] width 1230 height 578
drag, startPoint x: 797, startPoint y: 162, endPoint x: 744, endPoint y: 147, distance: 55.1
click at [744, 147] on div "10/01/2024 - 10/01/2025 Renewal Annual Premiums" at bounding box center [851, 156] width 220 height 60
copy div "10/01/2024 - 10/01/2025 Renewal Annual Premiums"
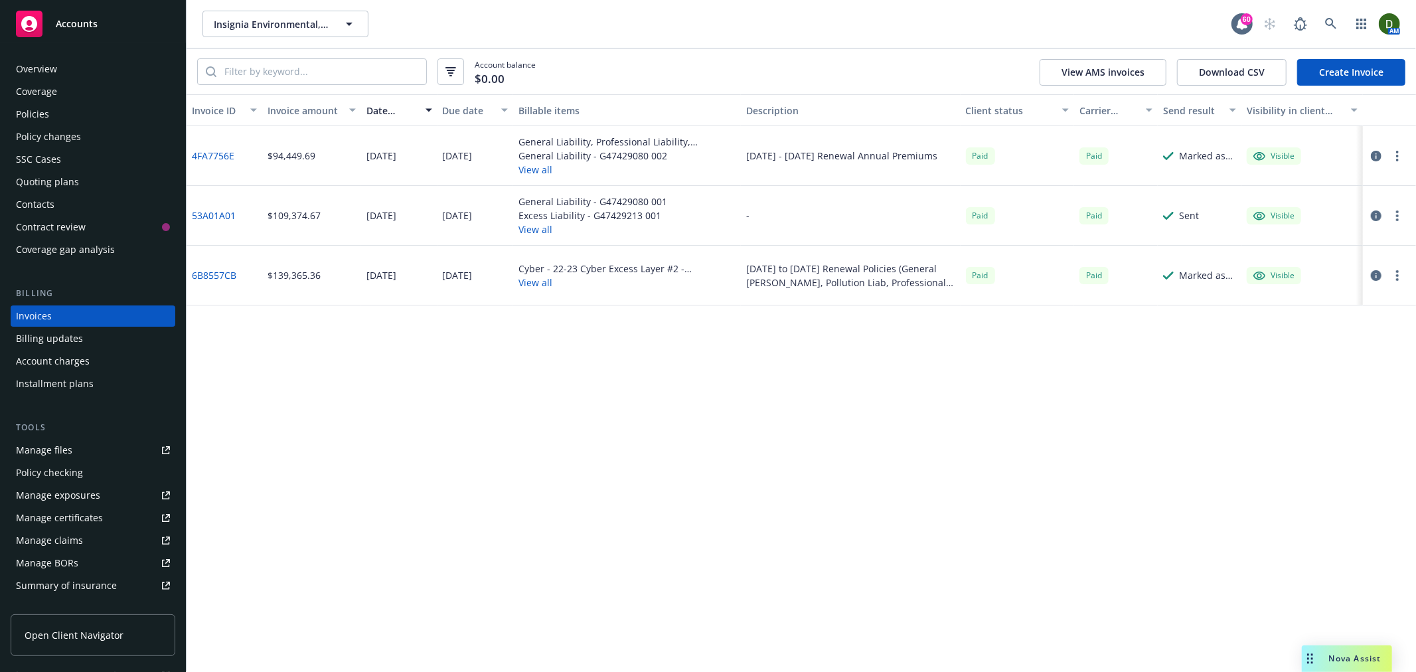
click at [1353, 74] on link "Create Invoice" at bounding box center [1351, 72] width 108 height 27
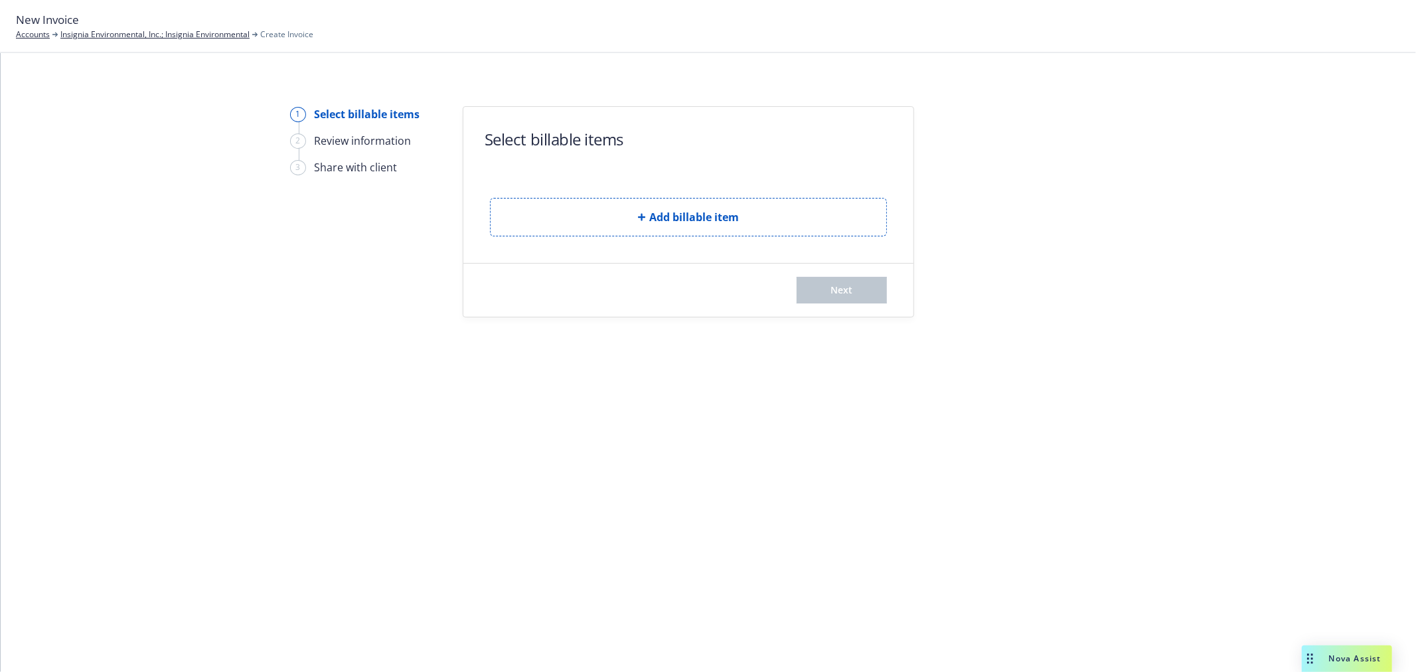
click at [639, 248] on form "Select billable items Add billable item Next" at bounding box center [688, 212] width 450 height 210
click at [687, 216] on span "Add billable item" at bounding box center [694, 217] width 90 height 16
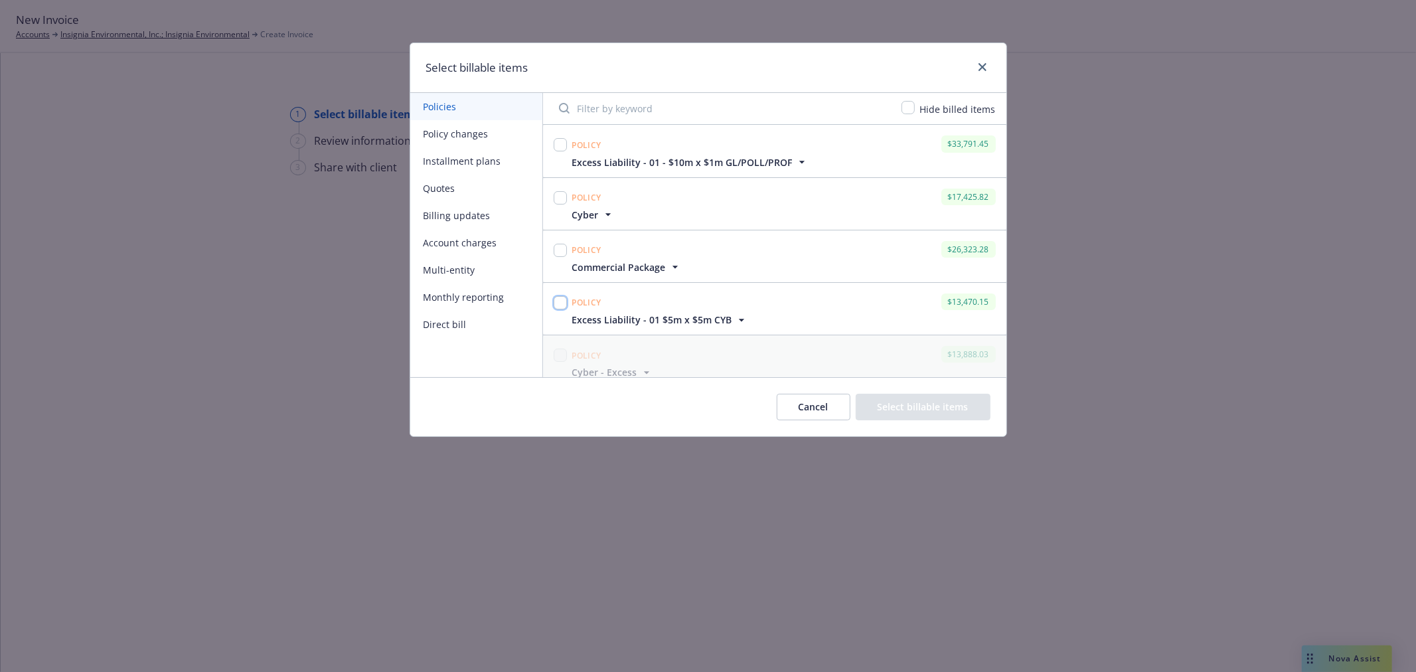
click at [558, 303] on input "checkbox" at bounding box center [560, 302] width 13 height 13
checkbox input "true"
click at [695, 324] on span "Excess Liability - 01 $5m x $5m CYB" at bounding box center [652, 320] width 160 height 14
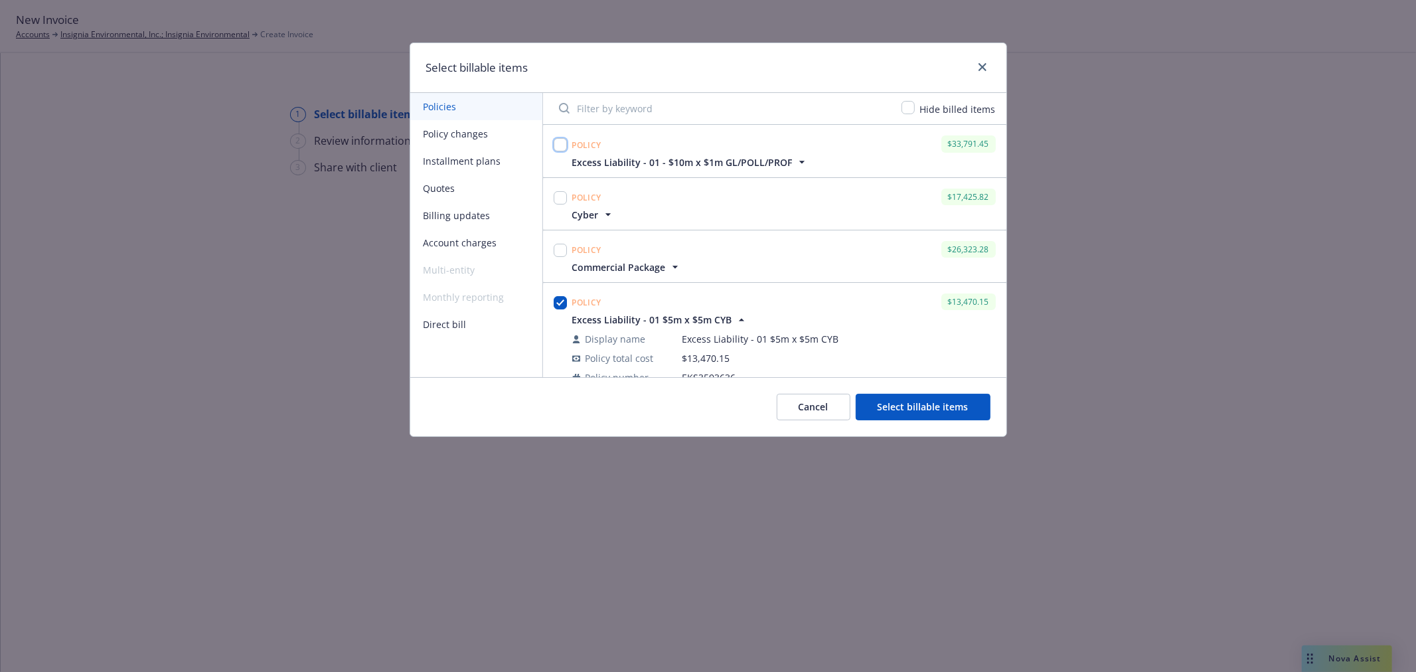
click at [560, 143] on input "checkbox" at bounding box center [560, 144] width 13 height 13
checkbox input "true"
click at [558, 200] on input "checkbox" at bounding box center [560, 197] width 13 height 13
checkbox input "true"
click at [559, 256] on input "checkbox" at bounding box center [560, 250] width 13 height 13
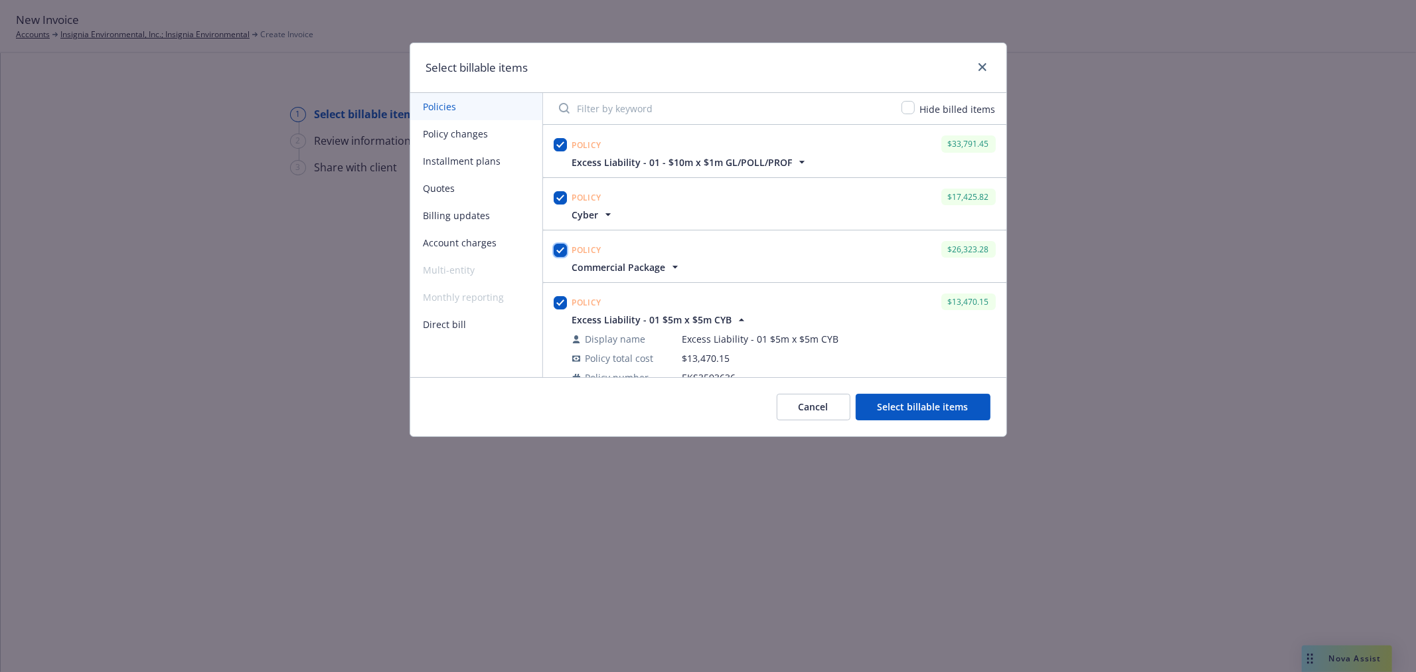
checkbox input "true"
click at [973, 410] on button "Select billable items" at bounding box center [923, 407] width 135 height 27
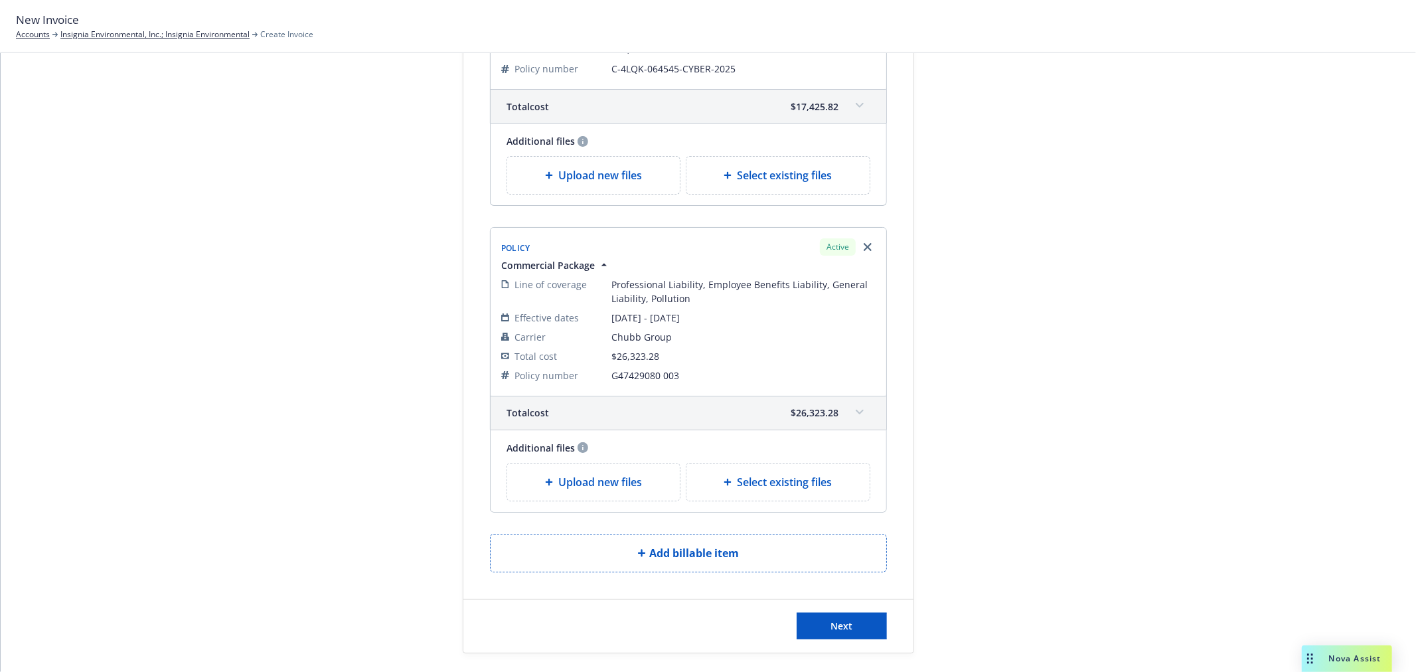
scroll to position [907, 0]
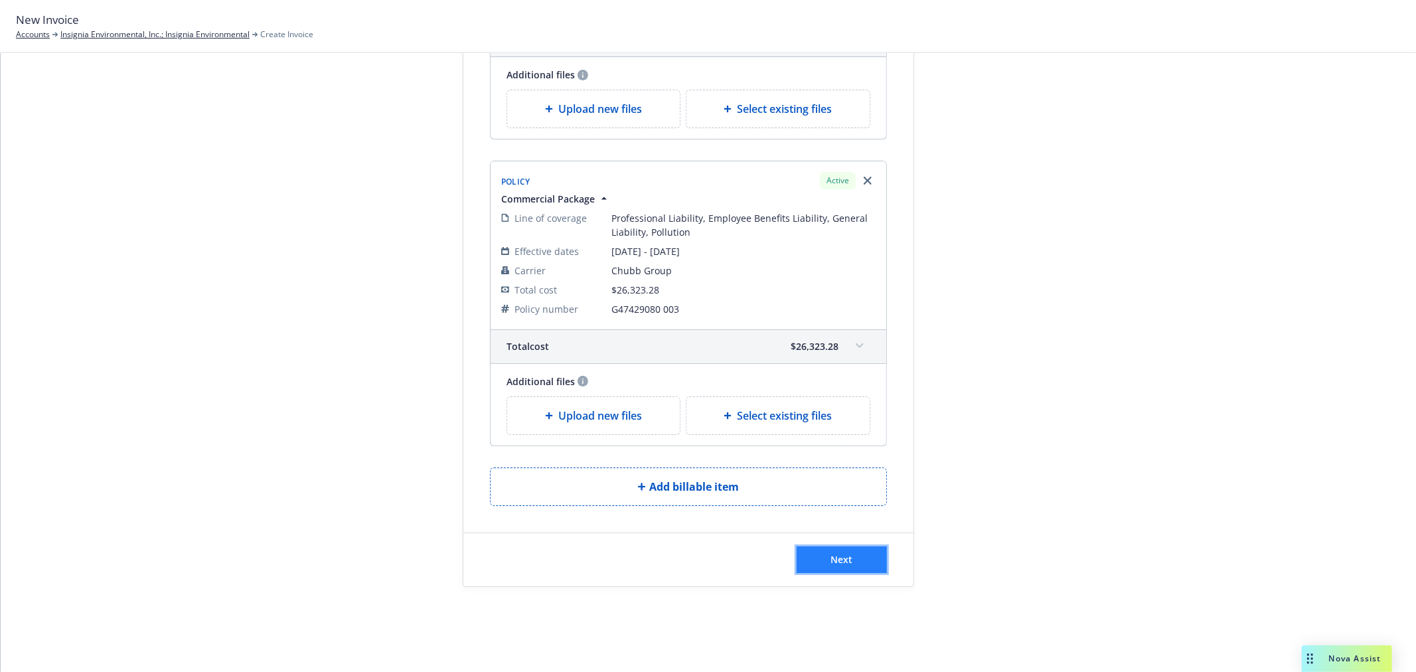
click at [859, 558] on button "Next" at bounding box center [842, 559] width 90 height 27
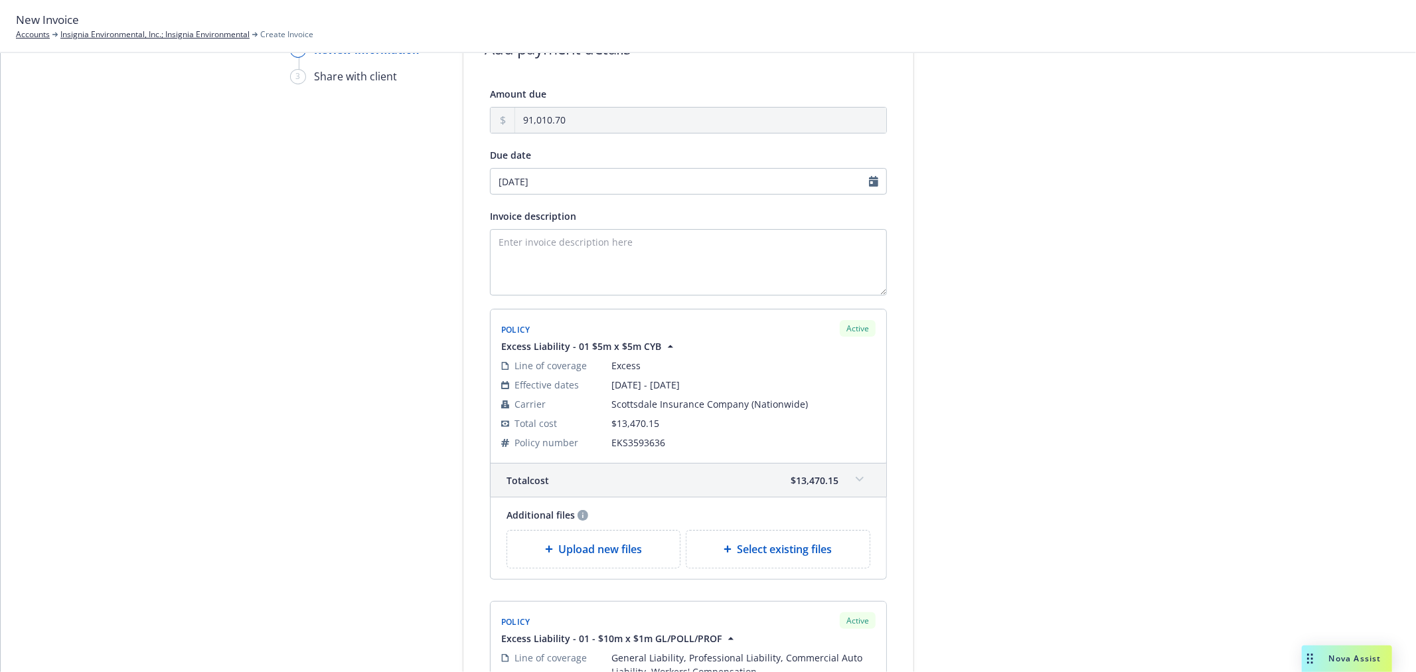
scroll to position [0, 0]
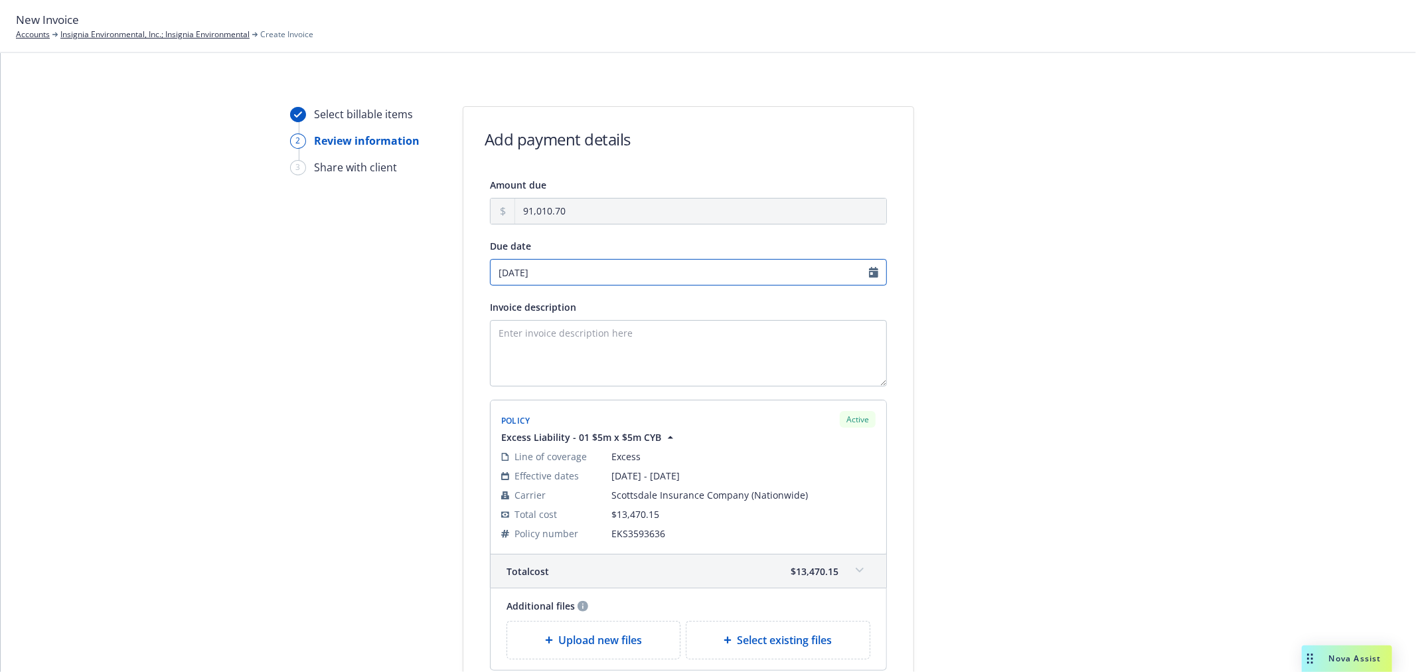
select select "October"
select select "2025"
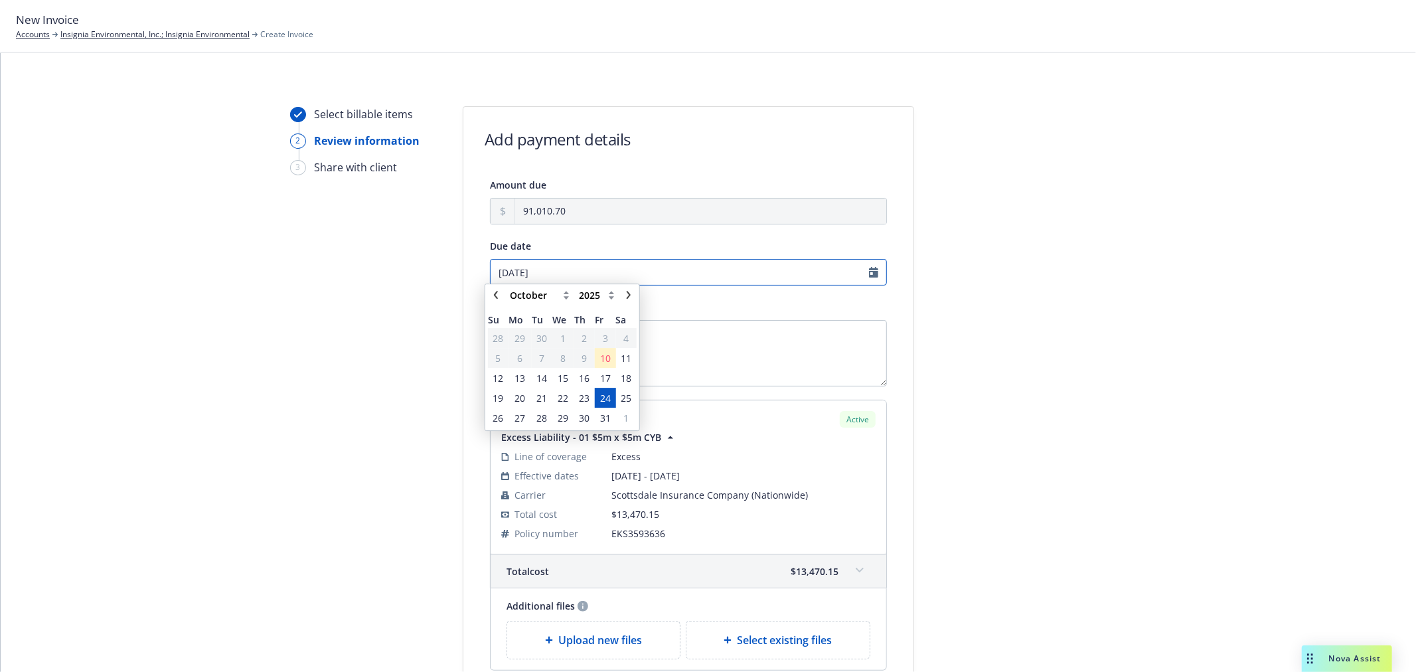
click at [563, 281] on input "10/24/2025" at bounding box center [688, 272] width 397 height 27
click at [629, 405] on span "25" at bounding box center [626, 403] width 11 height 14
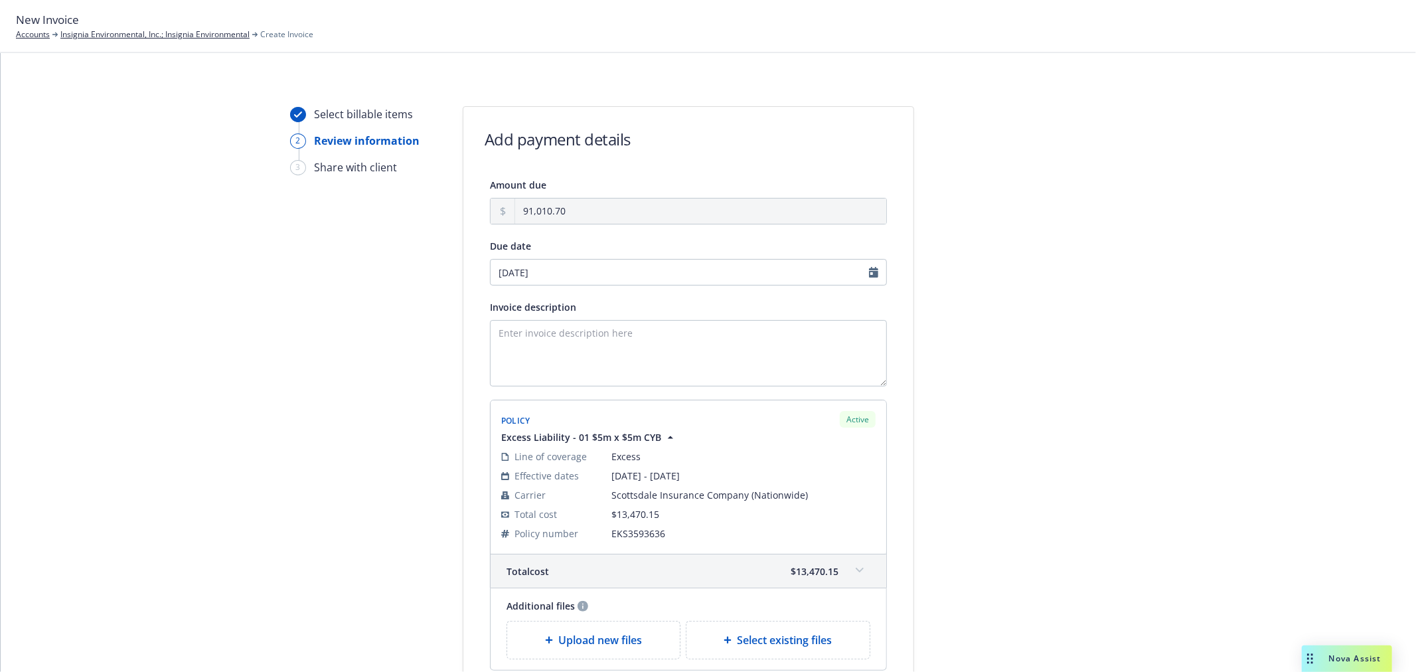
type input "10/25/2025"
click at [656, 335] on textarea "Invoice description" at bounding box center [688, 353] width 397 height 66
paste textarea "10/01/2024 - 10/01/2025 Renewal Annual Premiums"
click at [538, 335] on textarea "10/01/2024 - 10/01/2025 Renewal Annual Premiums" at bounding box center [688, 353] width 397 height 66
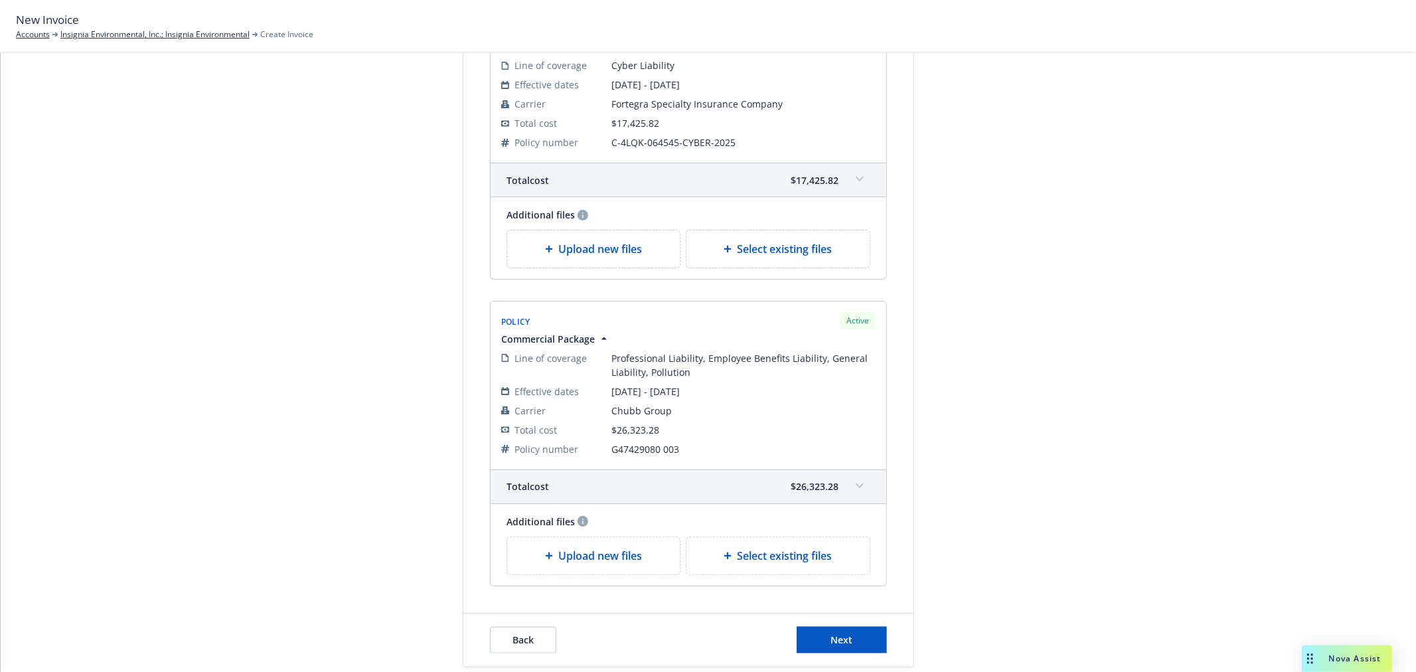
scroll to position [1071, 0]
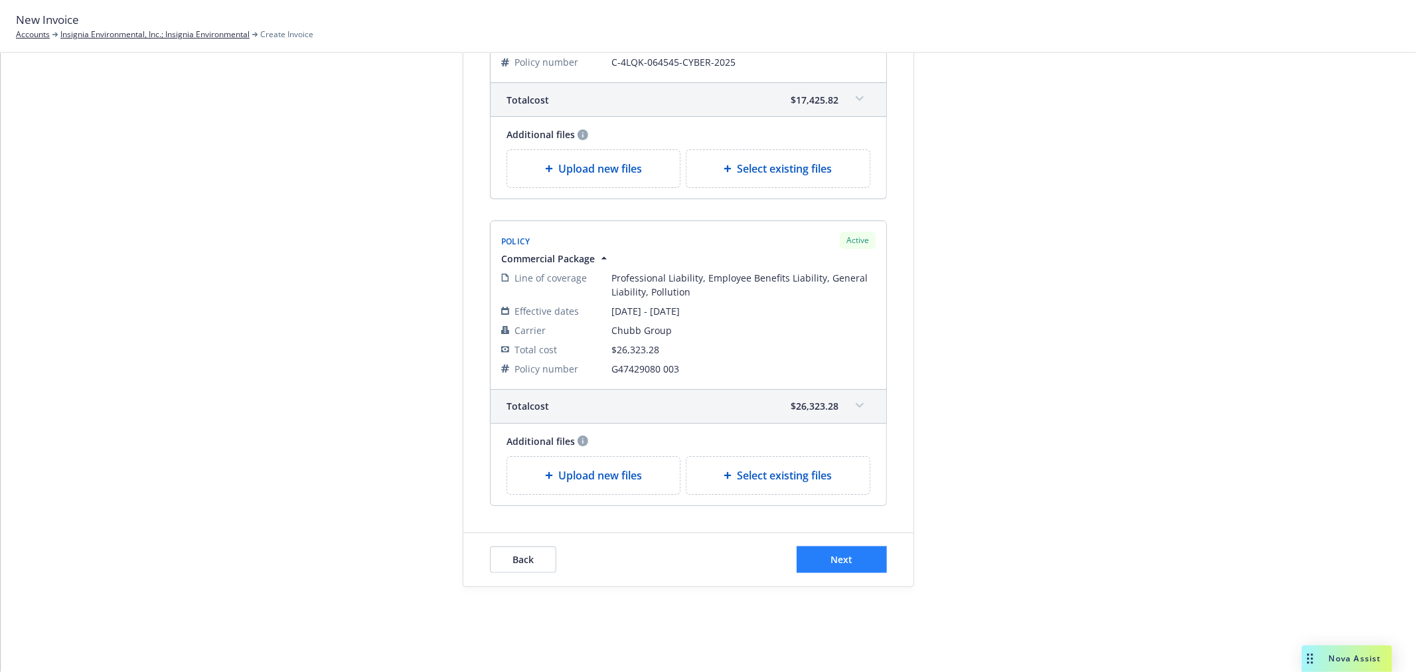
type textarea "[DATE] - [DATE] Renewal Annual Premiums"
click at [858, 545] on div "Back Next" at bounding box center [688, 559] width 450 height 53
click at [819, 554] on button "Next" at bounding box center [842, 559] width 90 height 27
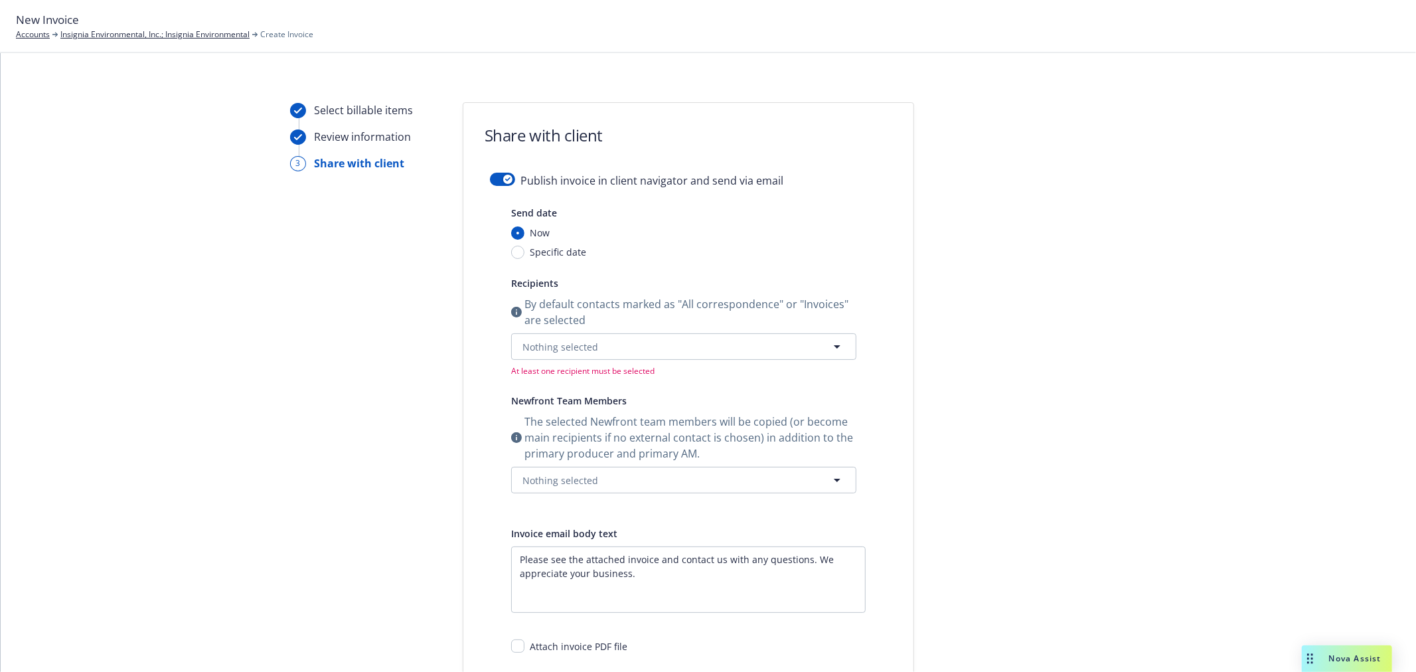
scroll to position [0, 0]
click at [548, 354] on span "Nothing selected" at bounding box center [561, 351] width 76 height 14
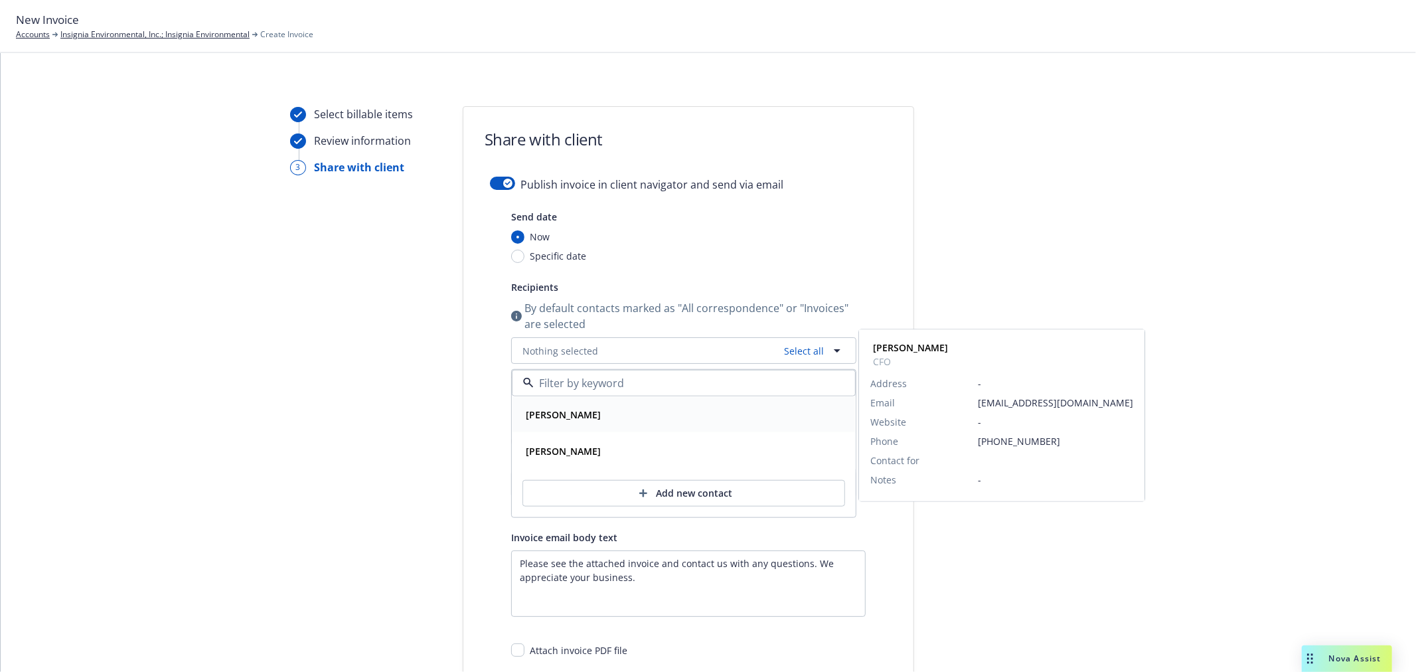
click at [613, 400] on div "Alex McGraw" at bounding box center [684, 414] width 343 height 35
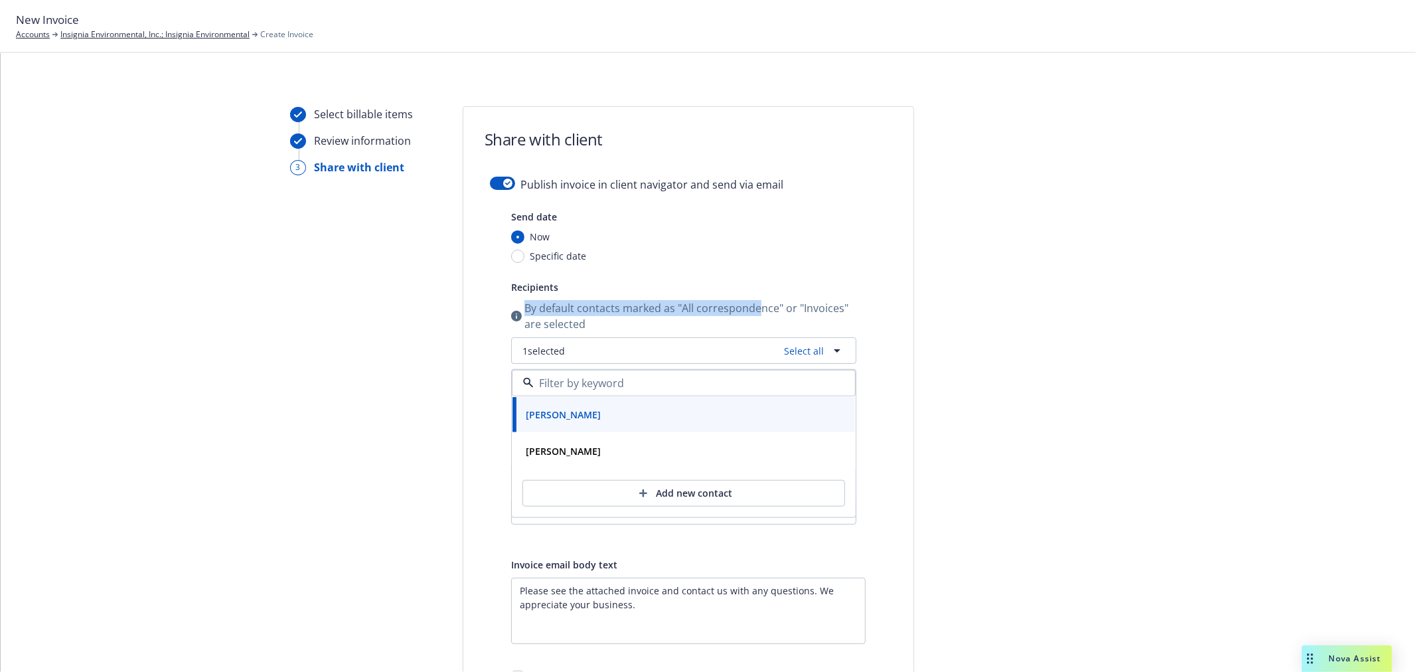
click at [750, 294] on div "Recipients By default contacts marked as "All correspondence" or "Invoices" are…" at bounding box center [683, 343] width 345 height 129
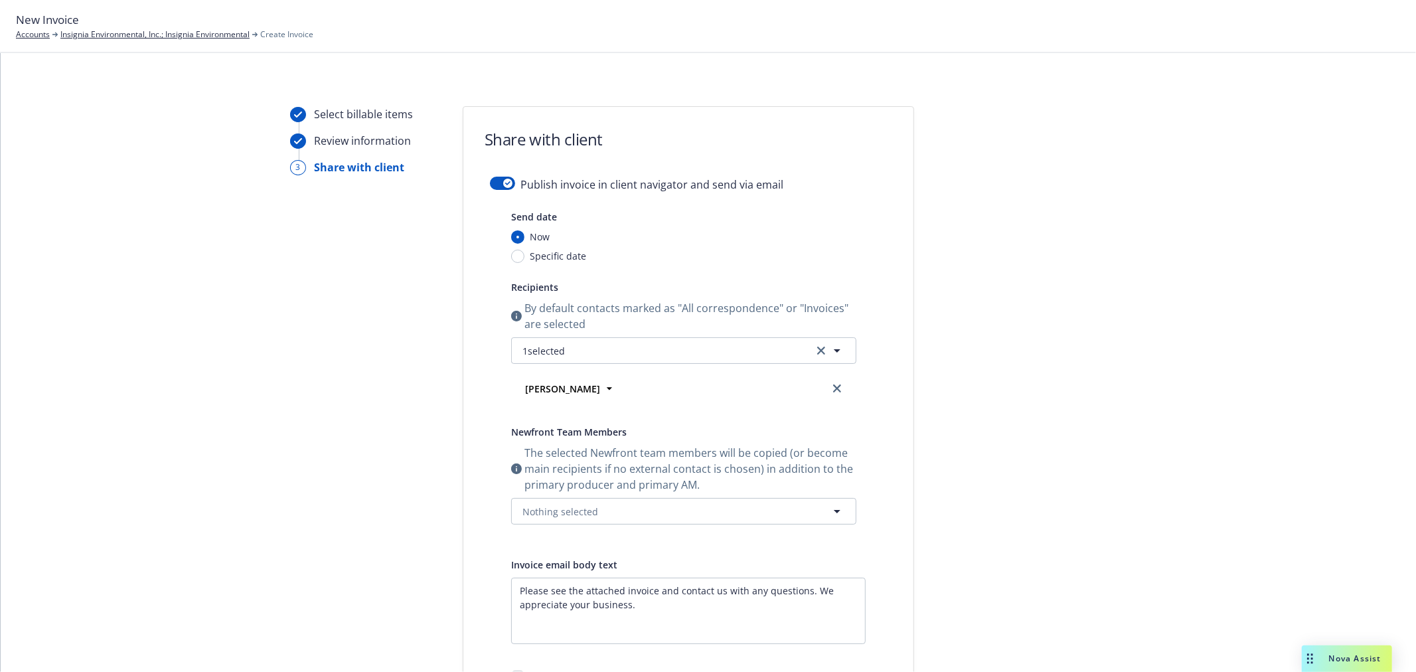
click at [505, 171] on form "Share with client Publish invoice in client navigator and send via email Send d…" at bounding box center [688, 474] width 450 height 734
click at [505, 177] on button "button" at bounding box center [502, 183] width 25 height 13
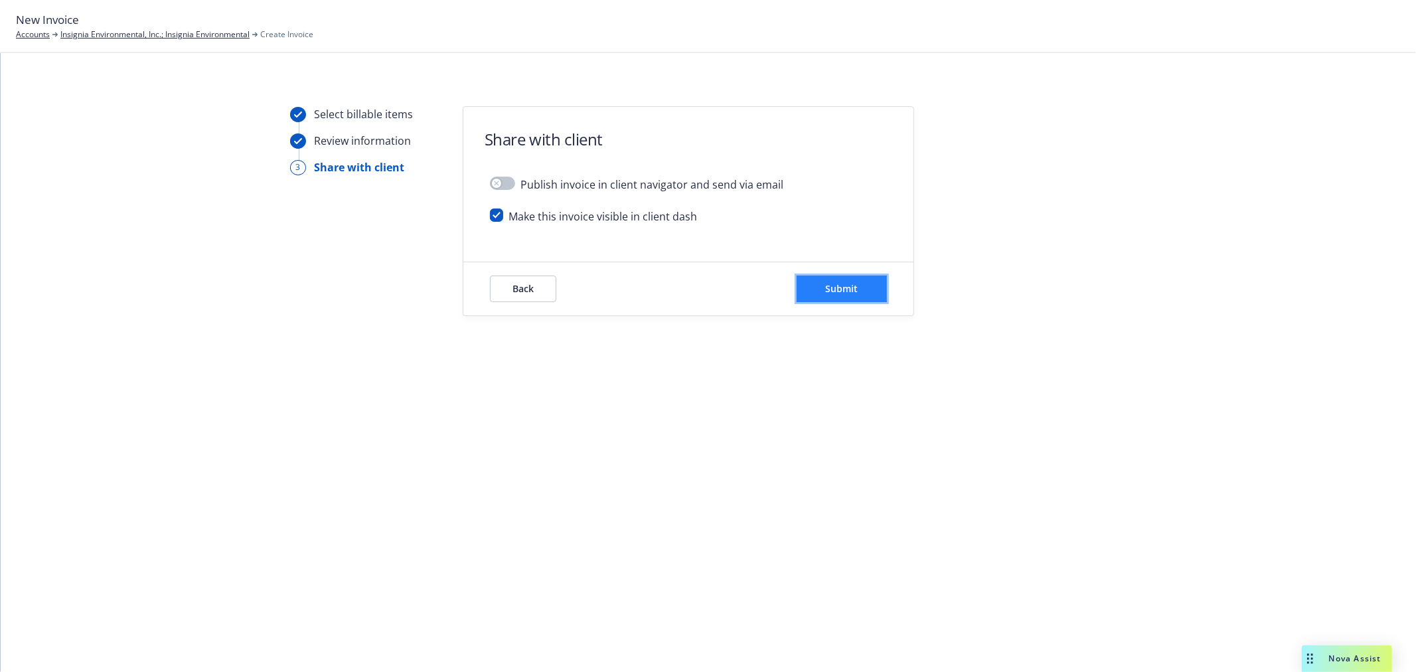
click at [852, 277] on button "Submit" at bounding box center [842, 289] width 90 height 27
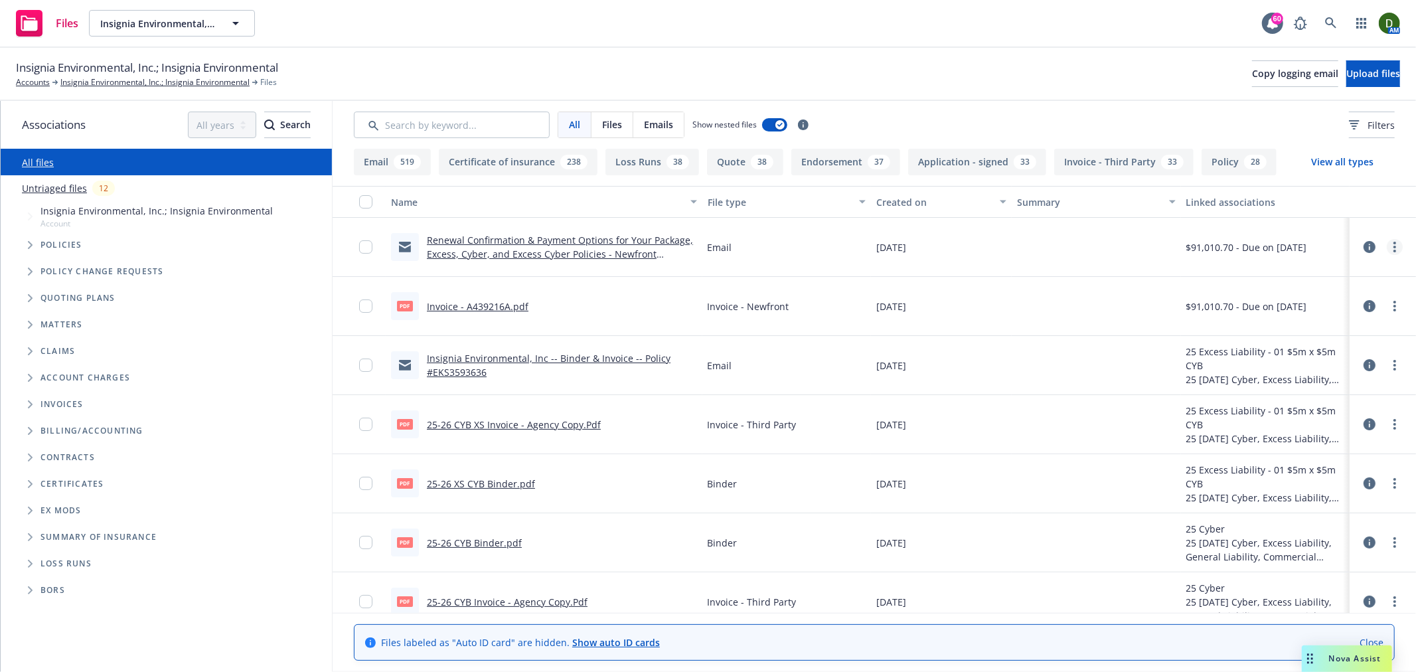
click at [1387, 247] on link "more" at bounding box center [1395, 247] width 16 height 16
click at [1308, 353] on link "Update associations" at bounding box center [1325, 354] width 132 height 27
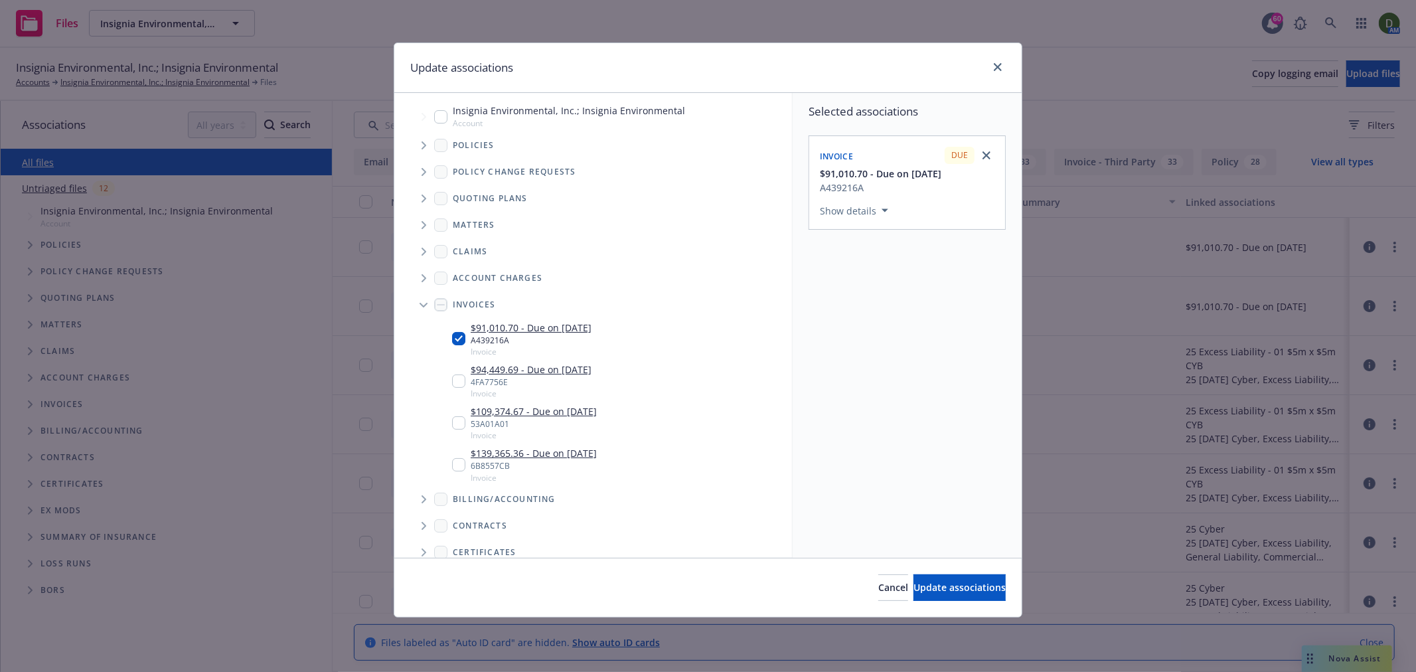
click at [430, 144] on span "Tree Example" at bounding box center [423, 145] width 21 height 21
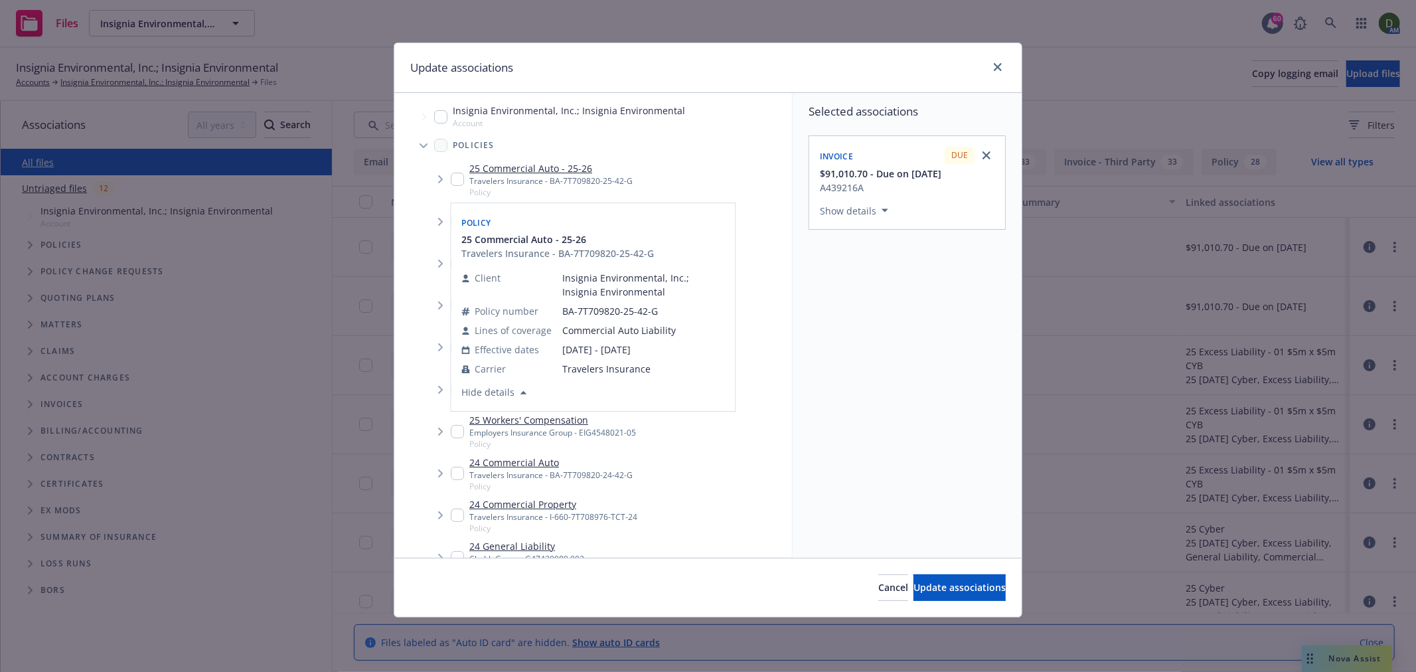
click at [458, 184] on input "Tree Example" at bounding box center [457, 179] width 13 height 13
checkbox input "true"
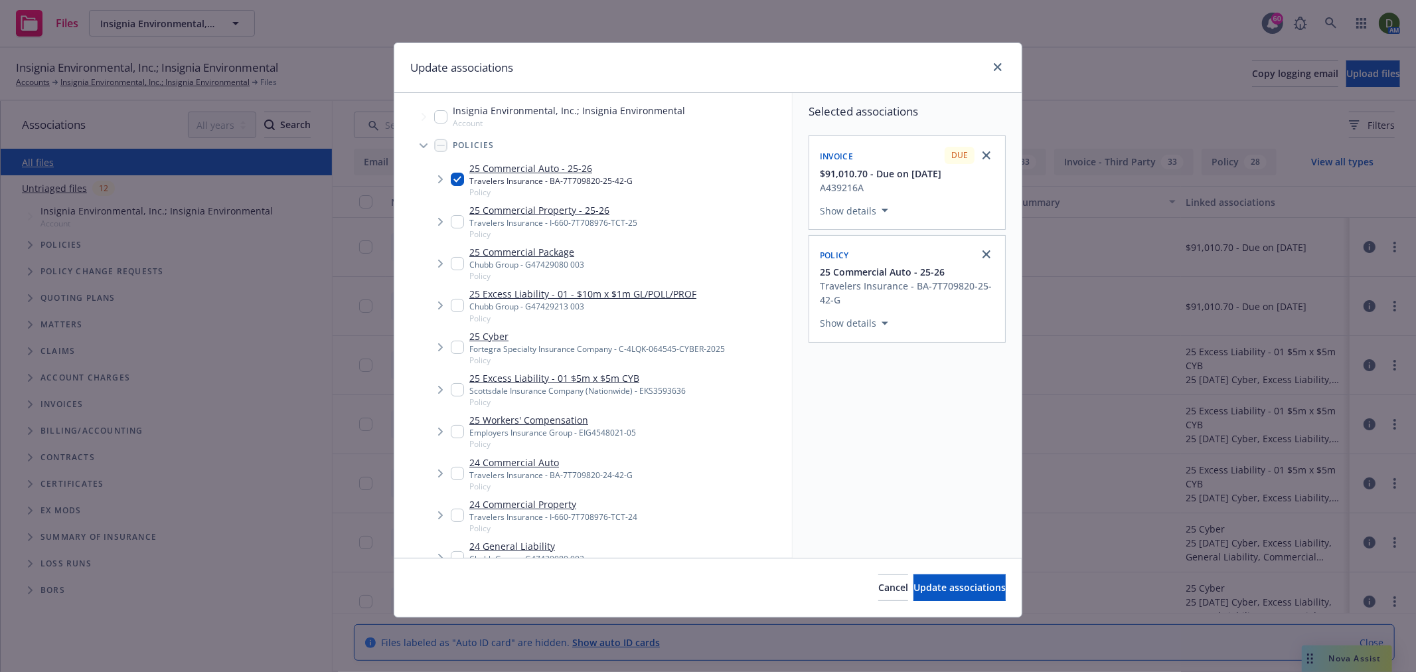
click at [449, 220] on span "Tree Example" at bounding box center [440, 221] width 21 height 21
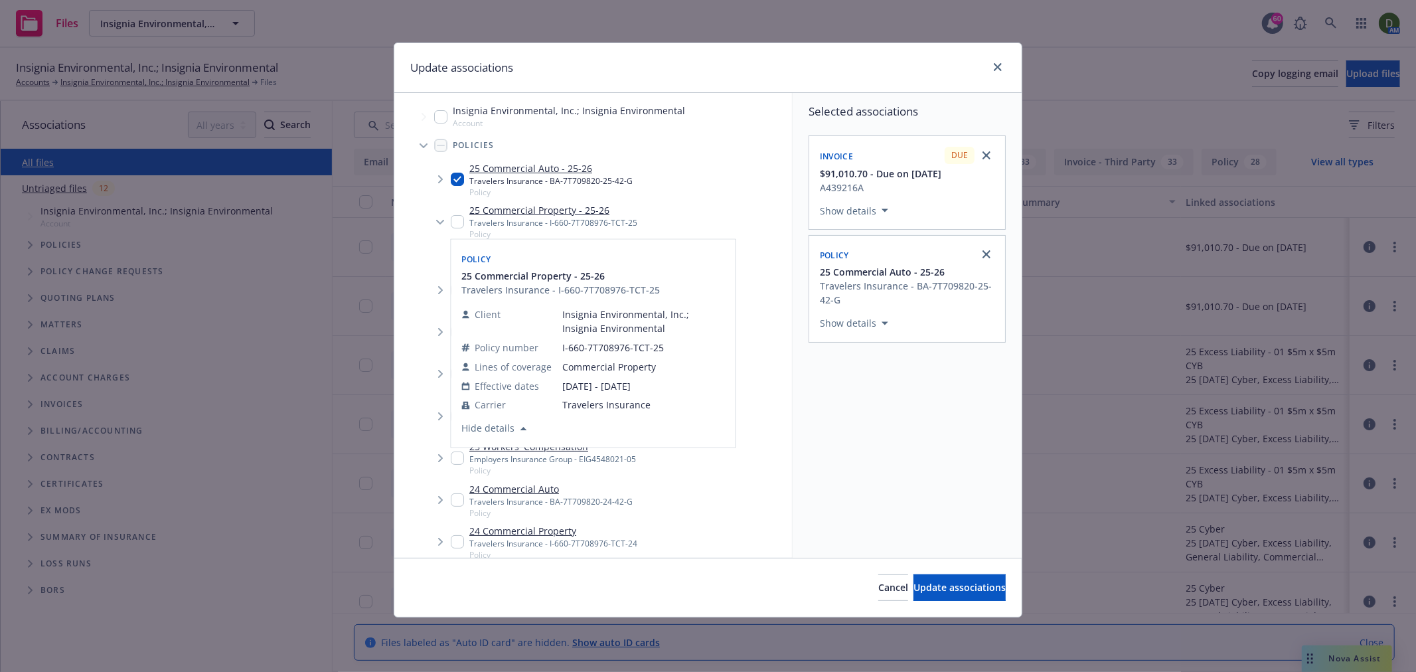
click at [458, 220] on input "Tree Example" at bounding box center [457, 221] width 13 height 13
checkbox input "false"
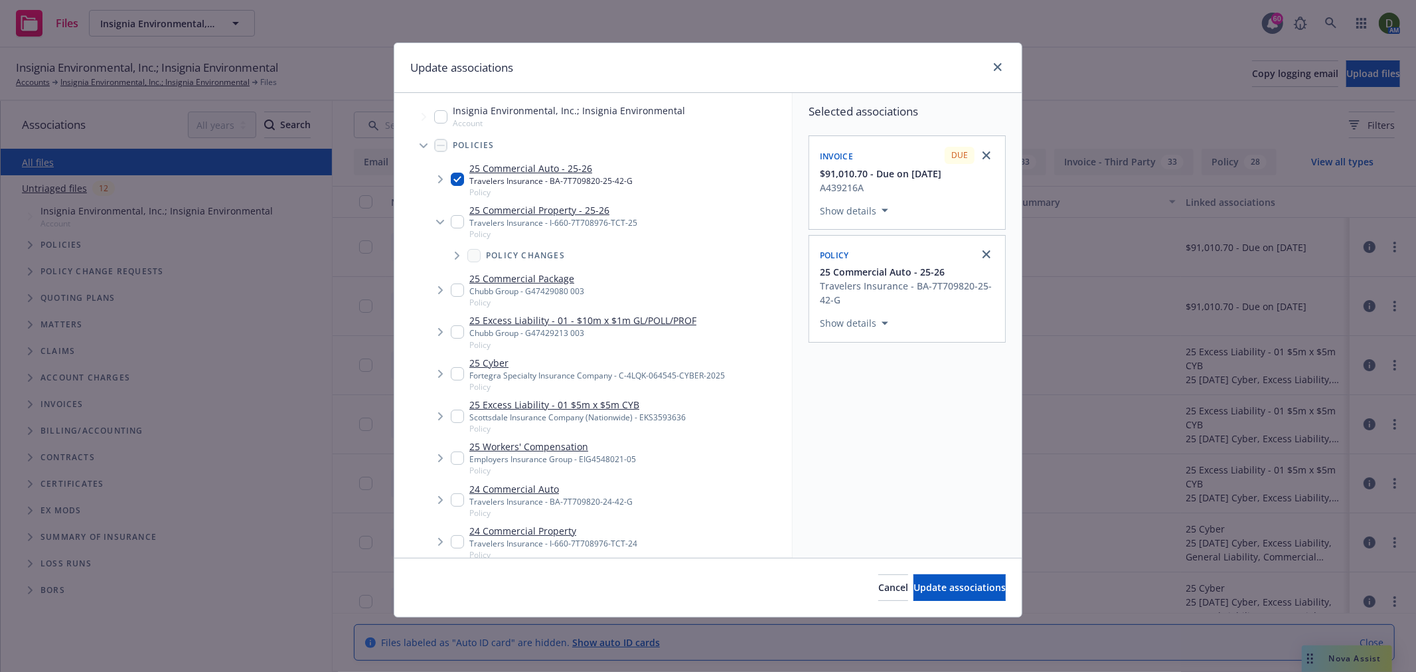
click at [458, 175] on input "Tree Example" at bounding box center [457, 179] width 13 height 13
checkbox input "false"
click at [453, 287] on input "Tree Example" at bounding box center [457, 289] width 13 height 13
checkbox input "true"
click at [459, 336] on input "Tree Example" at bounding box center [457, 331] width 13 height 13
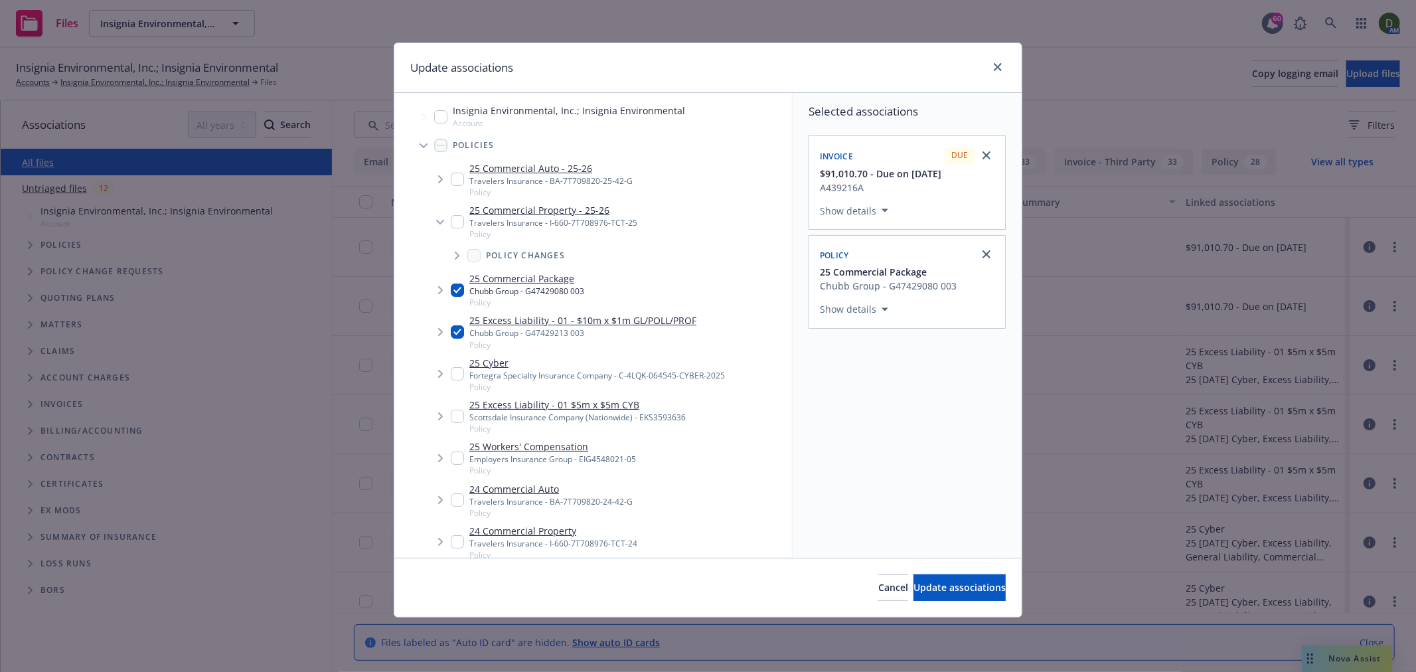
checkbox input "true"
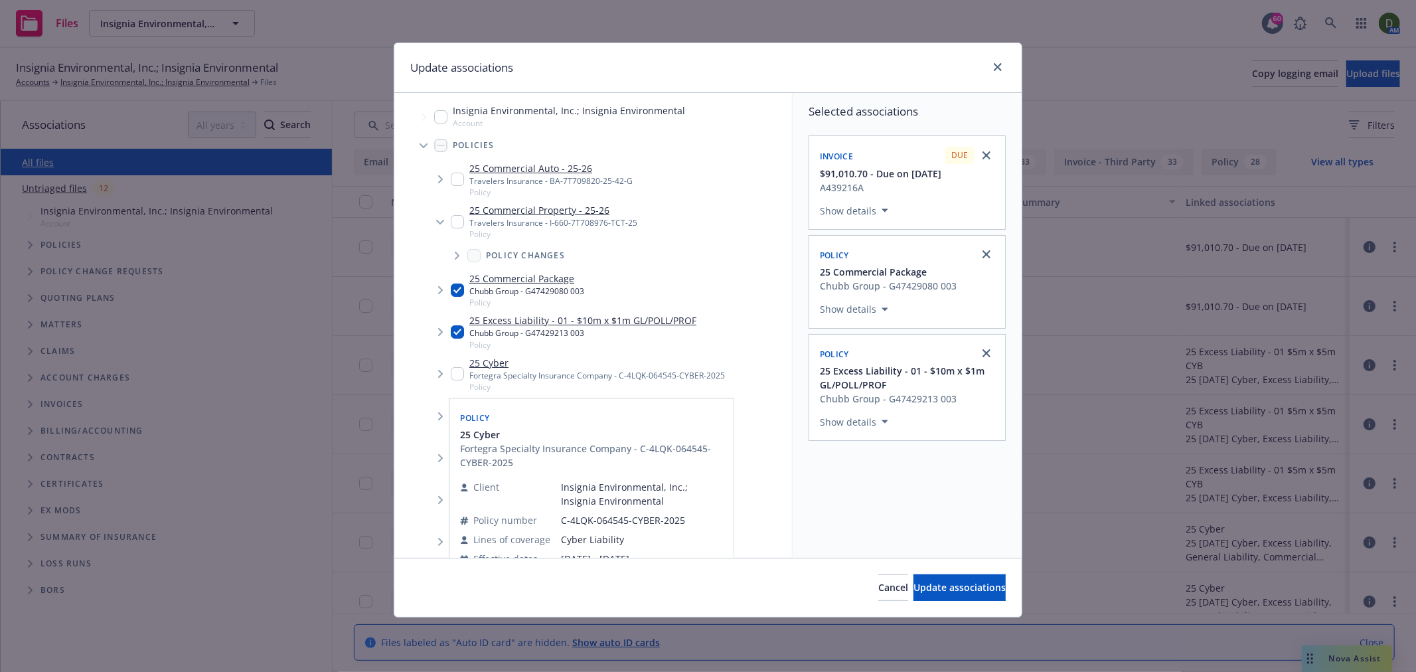
click at [456, 380] on input "Tree Example" at bounding box center [457, 373] width 13 height 13
checkbox input "true"
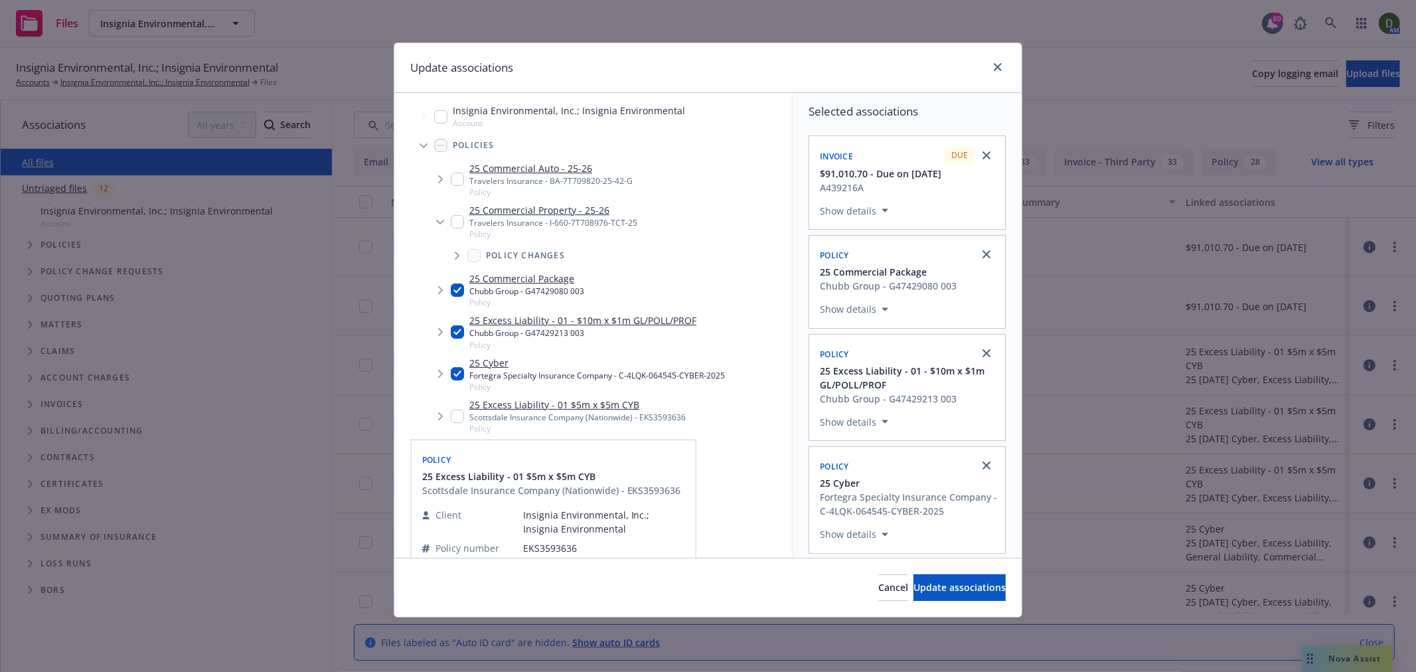
click at [462, 416] on input "Tree Example" at bounding box center [457, 416] width 13 height 13
checkbox input "true"
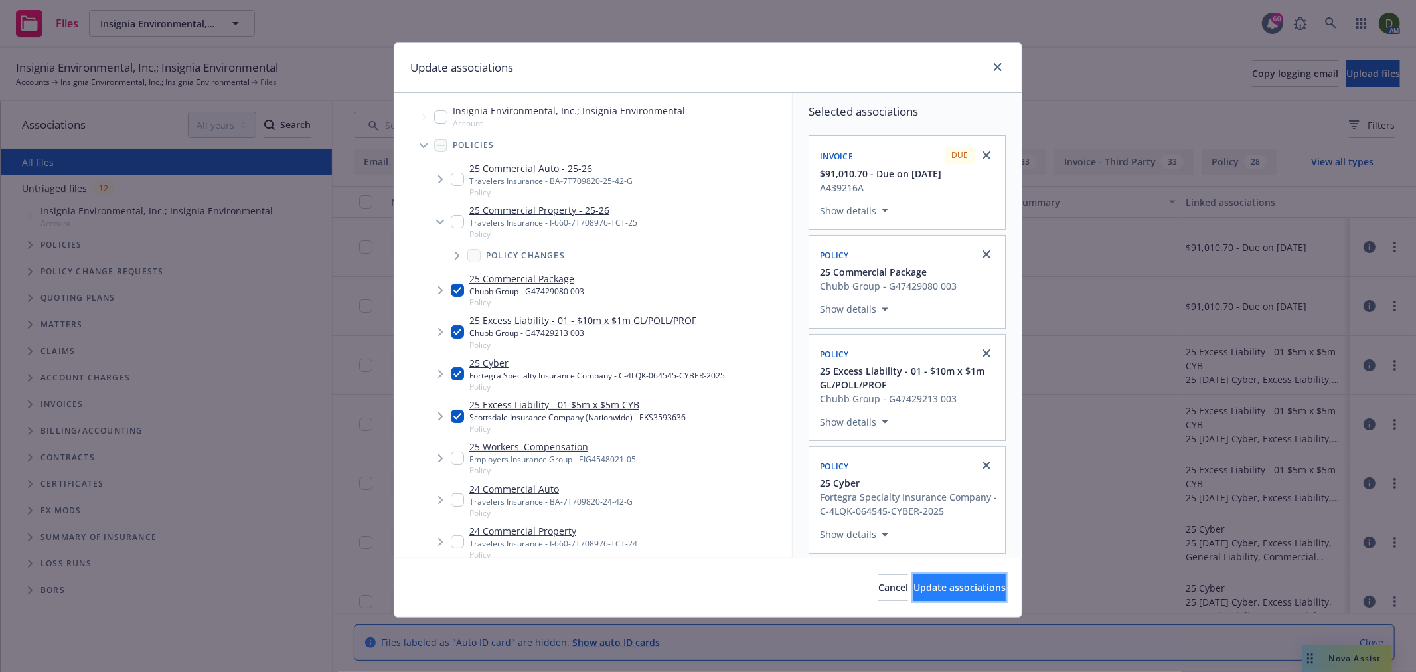
click at [931, 588] on span "Update associations" at bounding box center [960, 587] width 92 height 13
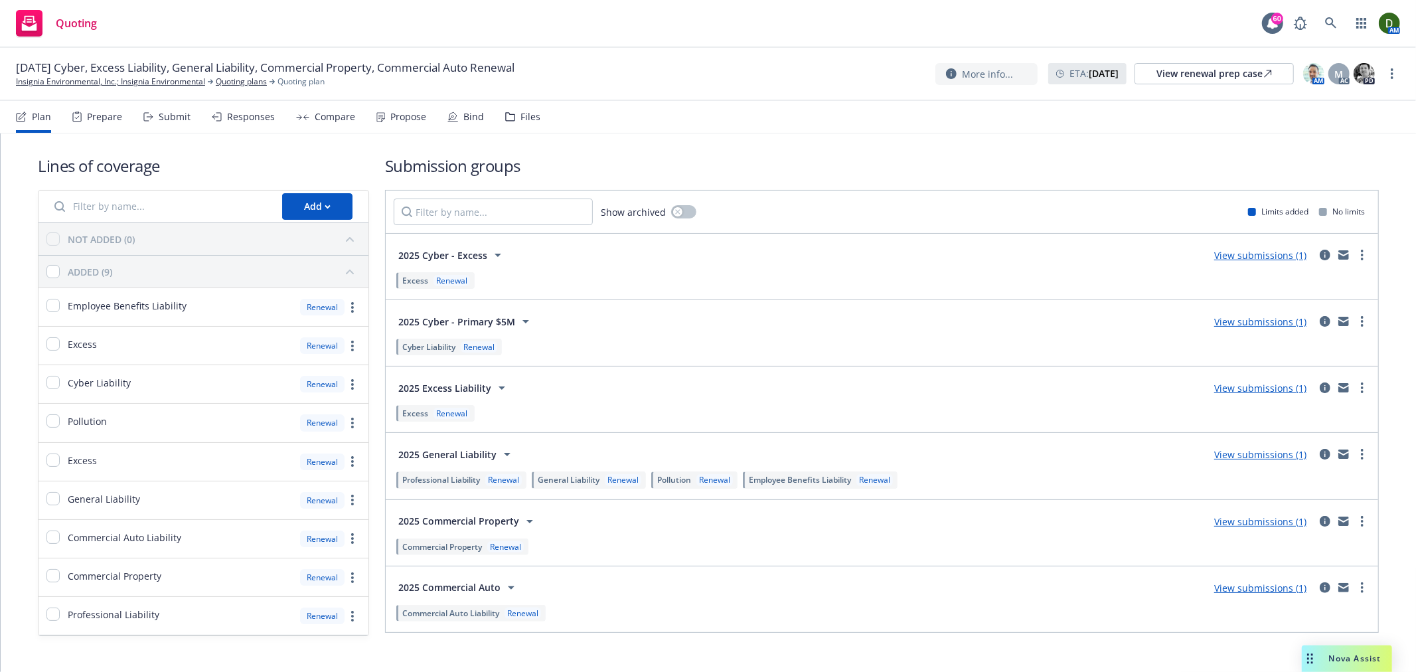
click at [397, 120] on div "Propose" at bounding box center [408, 117] width 36 height 11
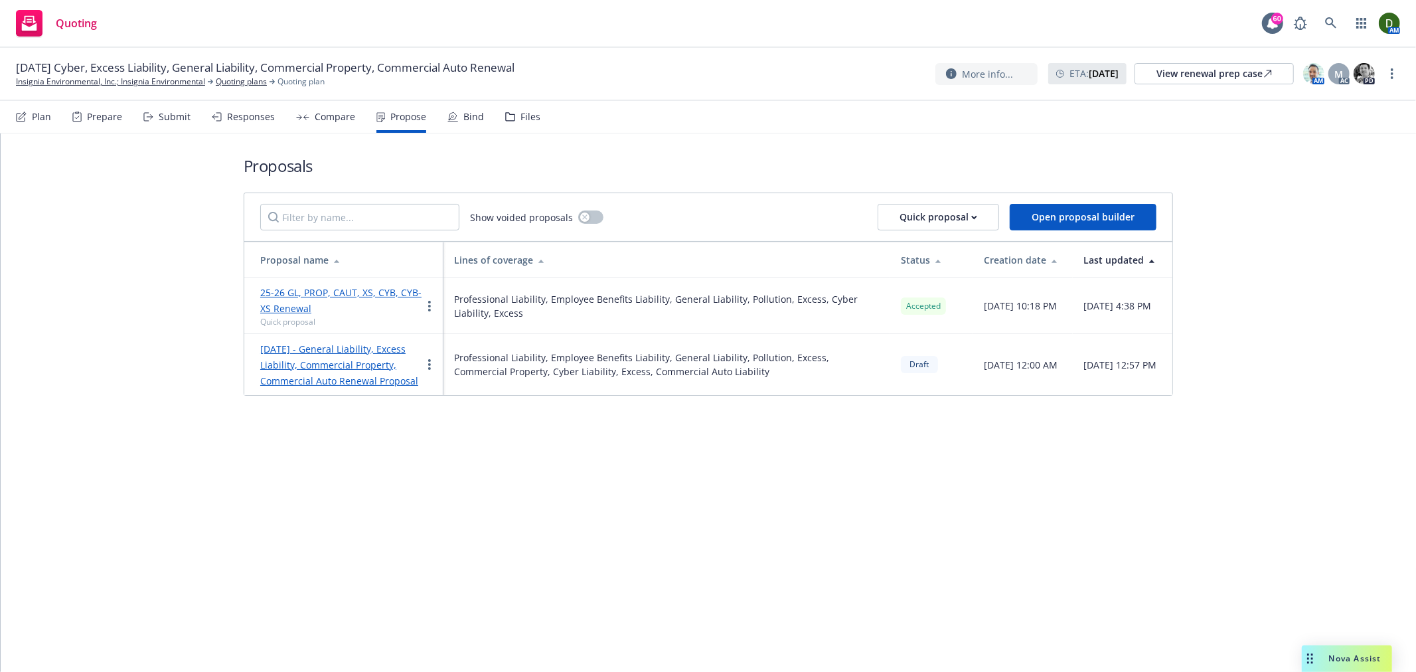
click at [463, 115] on div "Bind" at bounding box center [473, 117] width 21 height 11
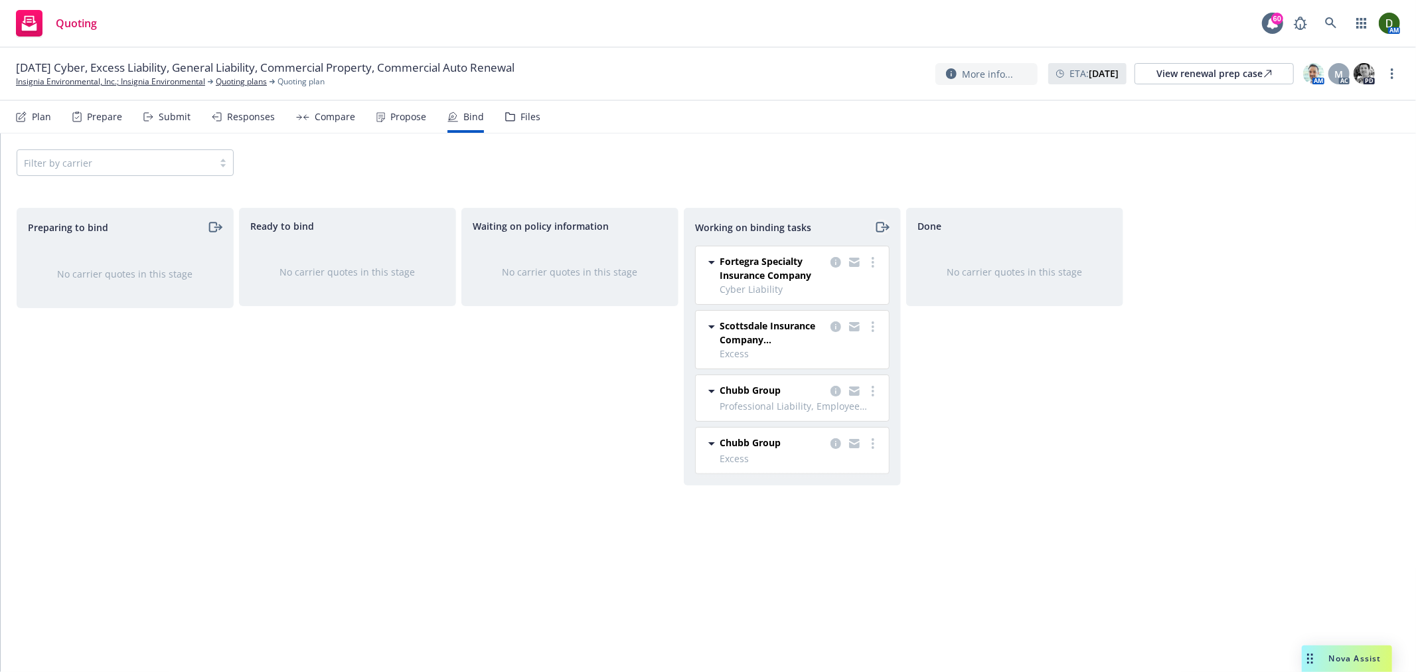
click at [874, 233] on icon "moveRight" at bounding box center [881, 227] width 15 height 16
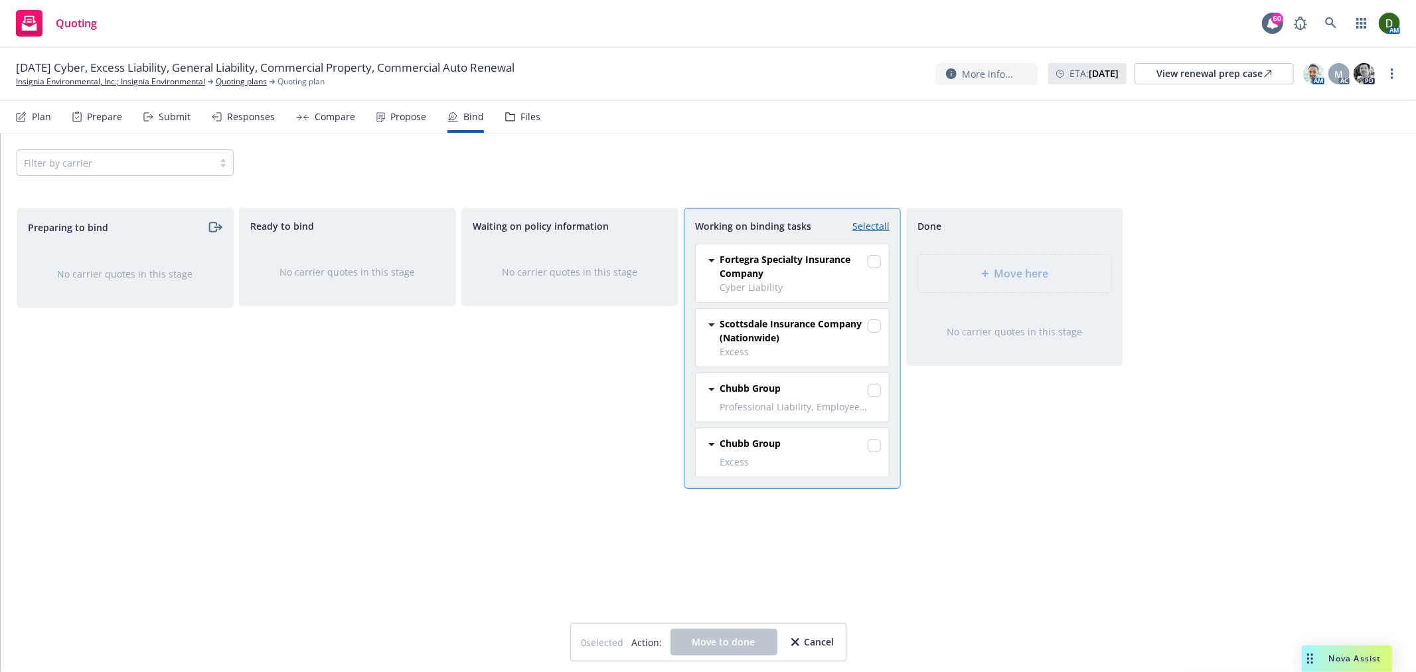
click at [867, 220] on link "Select all" at bounding box center [870, 226] width 37 height 14
checkbox input "true"
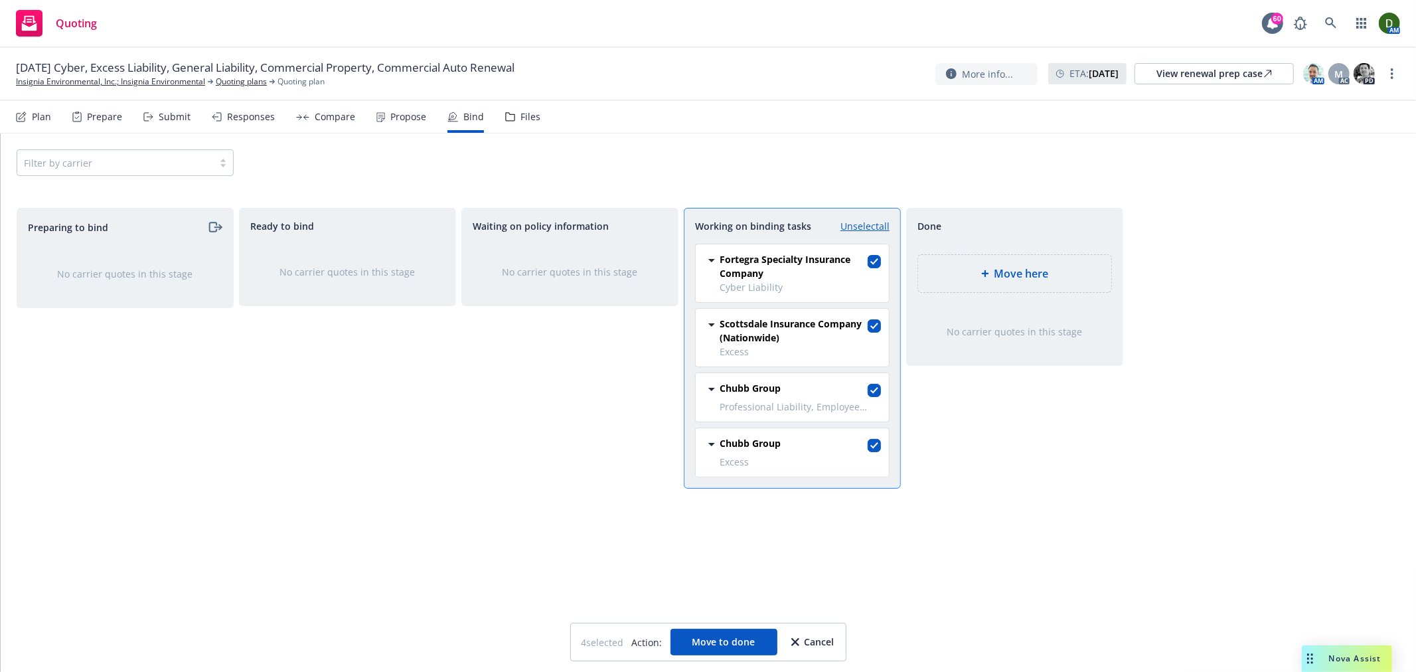
click at [987, 266] on div "Move here" at bounding box center [1015, 274] width 172 height 16
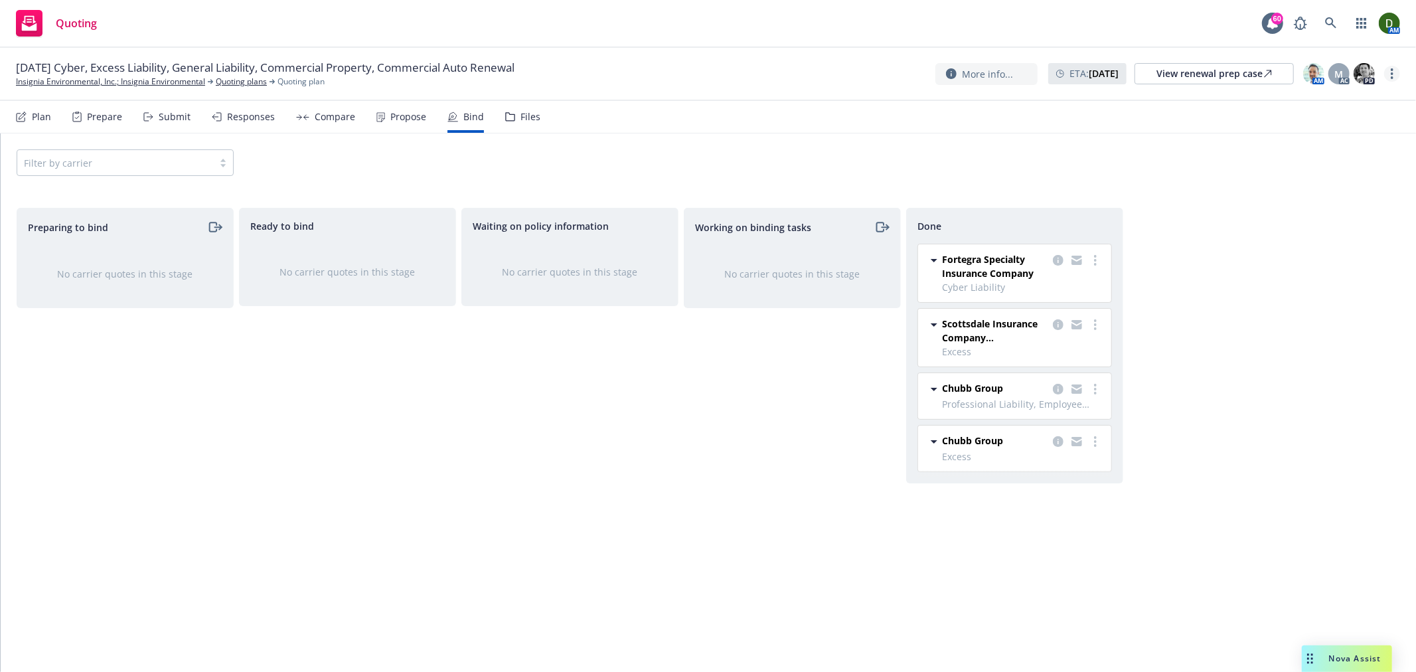
click at [1399, 71] on link "more" at bounding box center [1392, 74] width 16 height 16
click at [1338, 193] on link "Associate with SSC case" at bounding box center [1326, 180] width 148 height 27
click at [1391, 74] on circle "more" at bounding box center [1392, 73] width 3 height 3
click at [1306, 201] on link "Archive quoting plan" at bounding box center [1326, 207] width 148 height 27
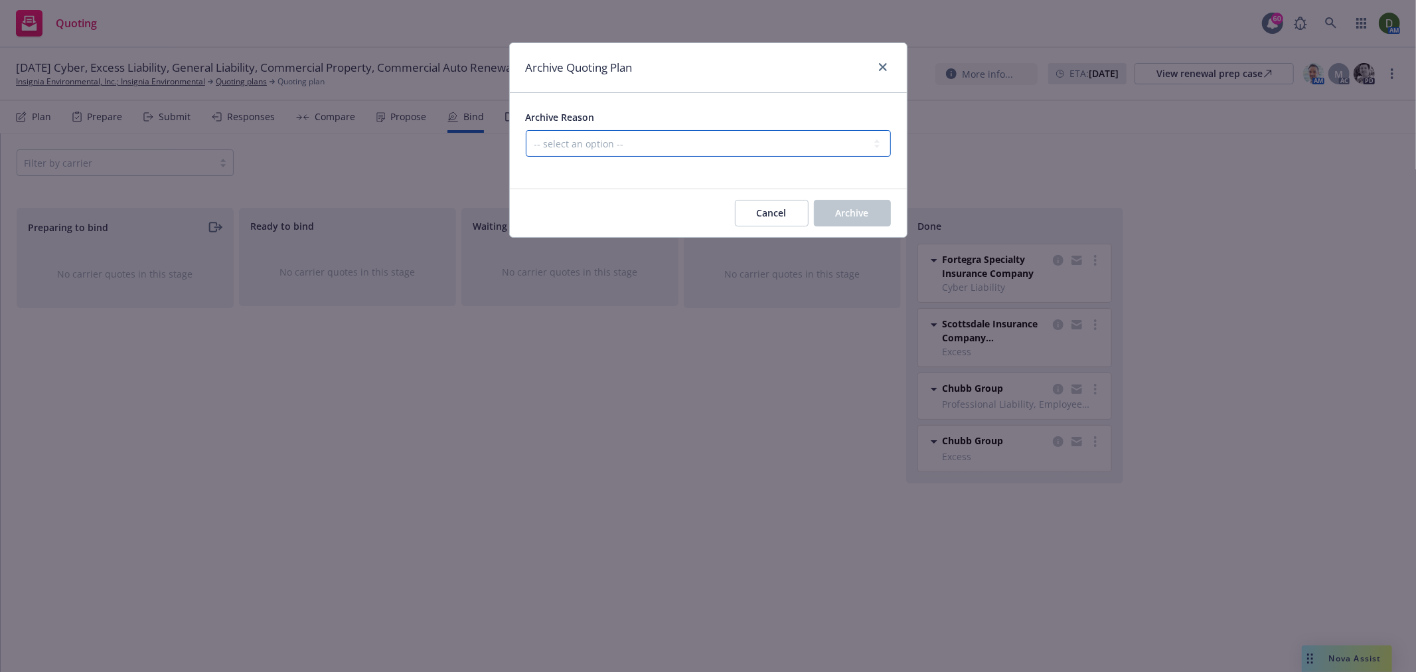
click at [823, 141] on select "-- select an option -- All policies in this renewal plan are auto-renewed Creat…" at bounding box center [708, 143] width 365 height 27
select select "ARCHIVED_RENEWAL_COMPLETED"
click at [526, 130] on select "-- select an option -- All policies in this renewal plan are auto-renewed Creat…" at bounding box center [708, 143] width 365 height 27
click at [851, 224] on button "Archive" at bounding box center [852, 213] width 77 height 27
